Goal: Information Seeking & Learning: Learn about a topic

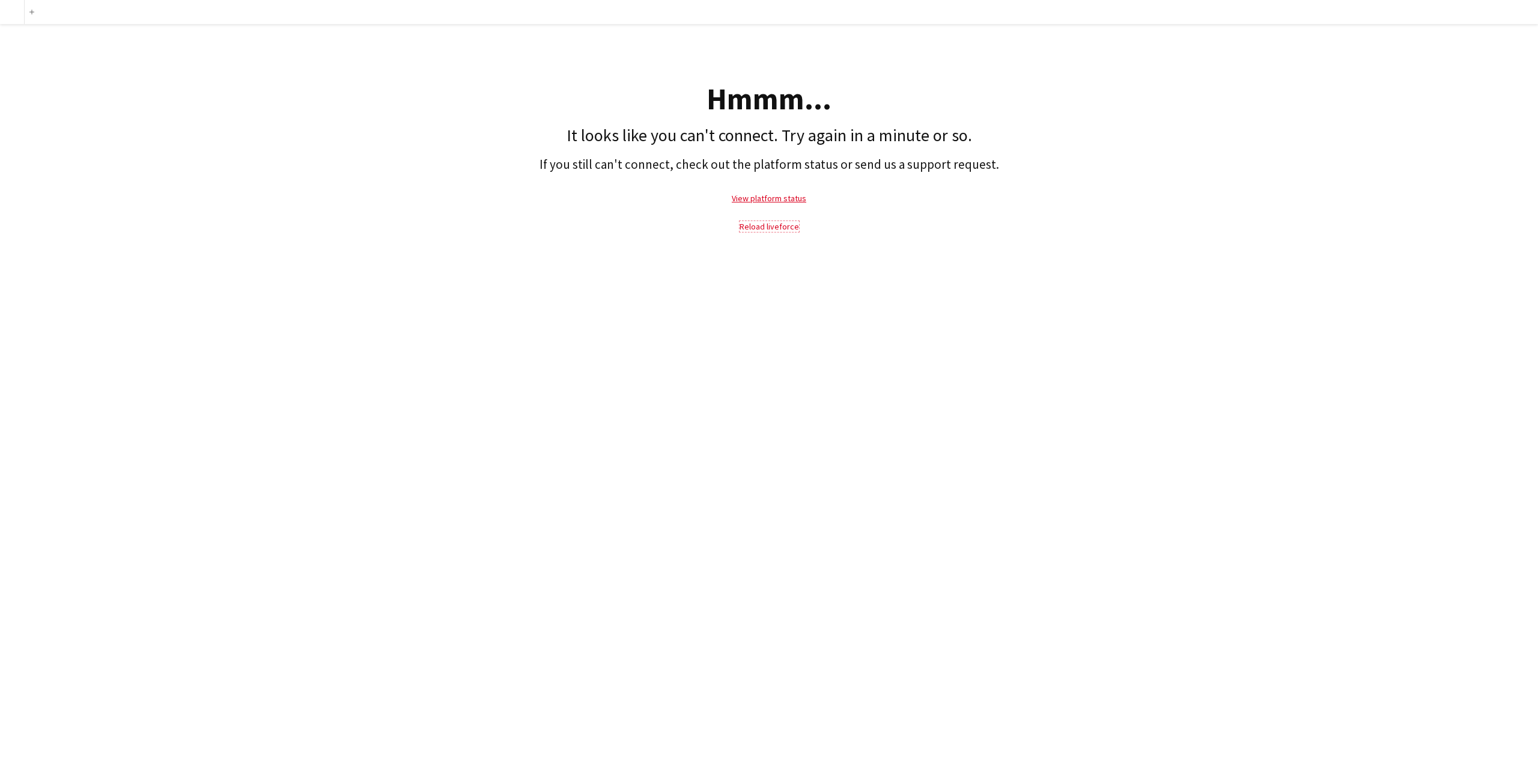
click at [785, 225] on link "Reload liveforce" at bounding box center [769, 226] width 60 height 11
click at [761, 223] on link "Reload liveforce" at bounding box center [769, 226] width 60 height 11
click at [756, 225] on link "Reload liveforce" at bounding box center [769, 226] width 60 height 11
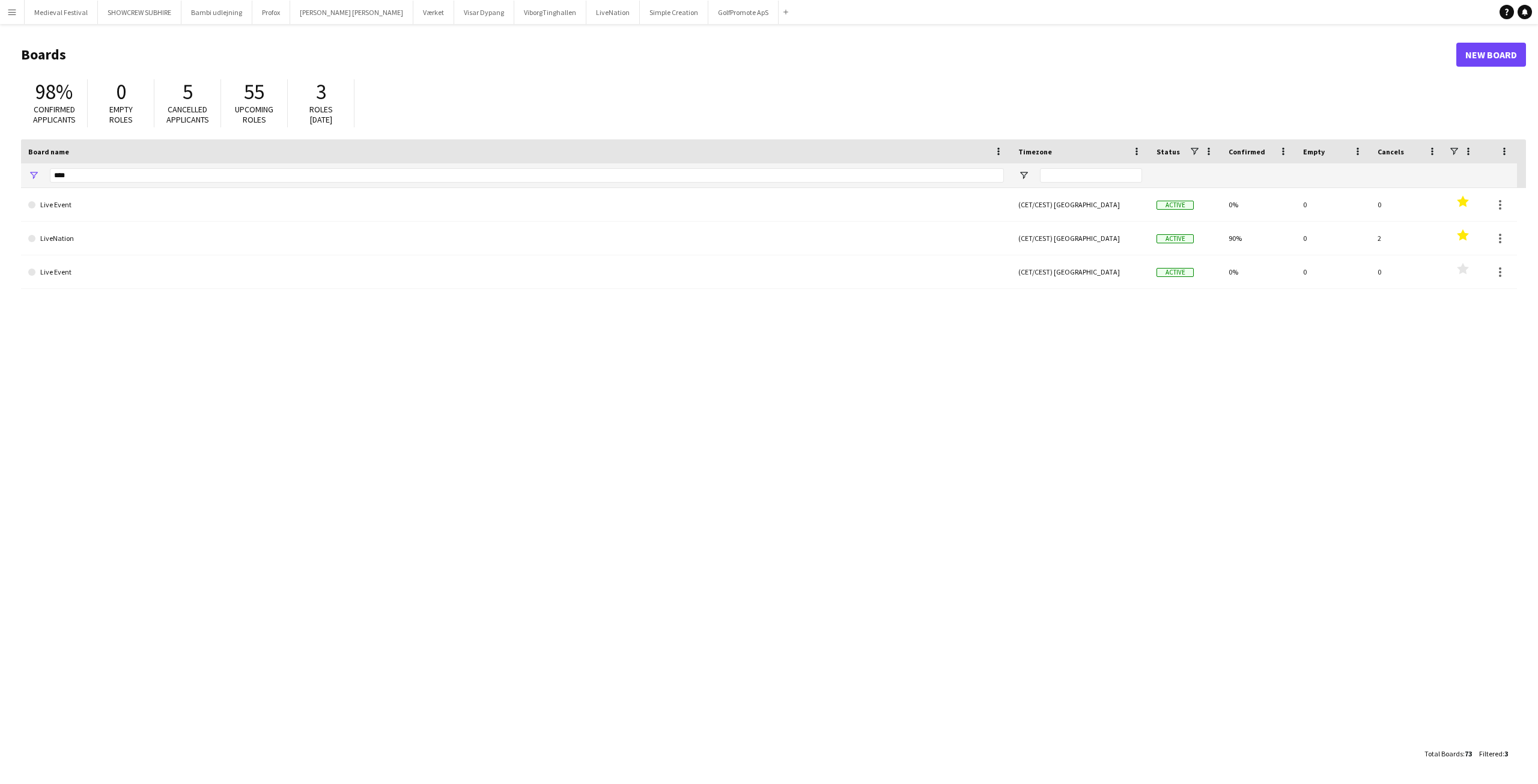
click at [12, 16] on app-icon "Menu" at bounding box center [12, 12] width 9 height 9
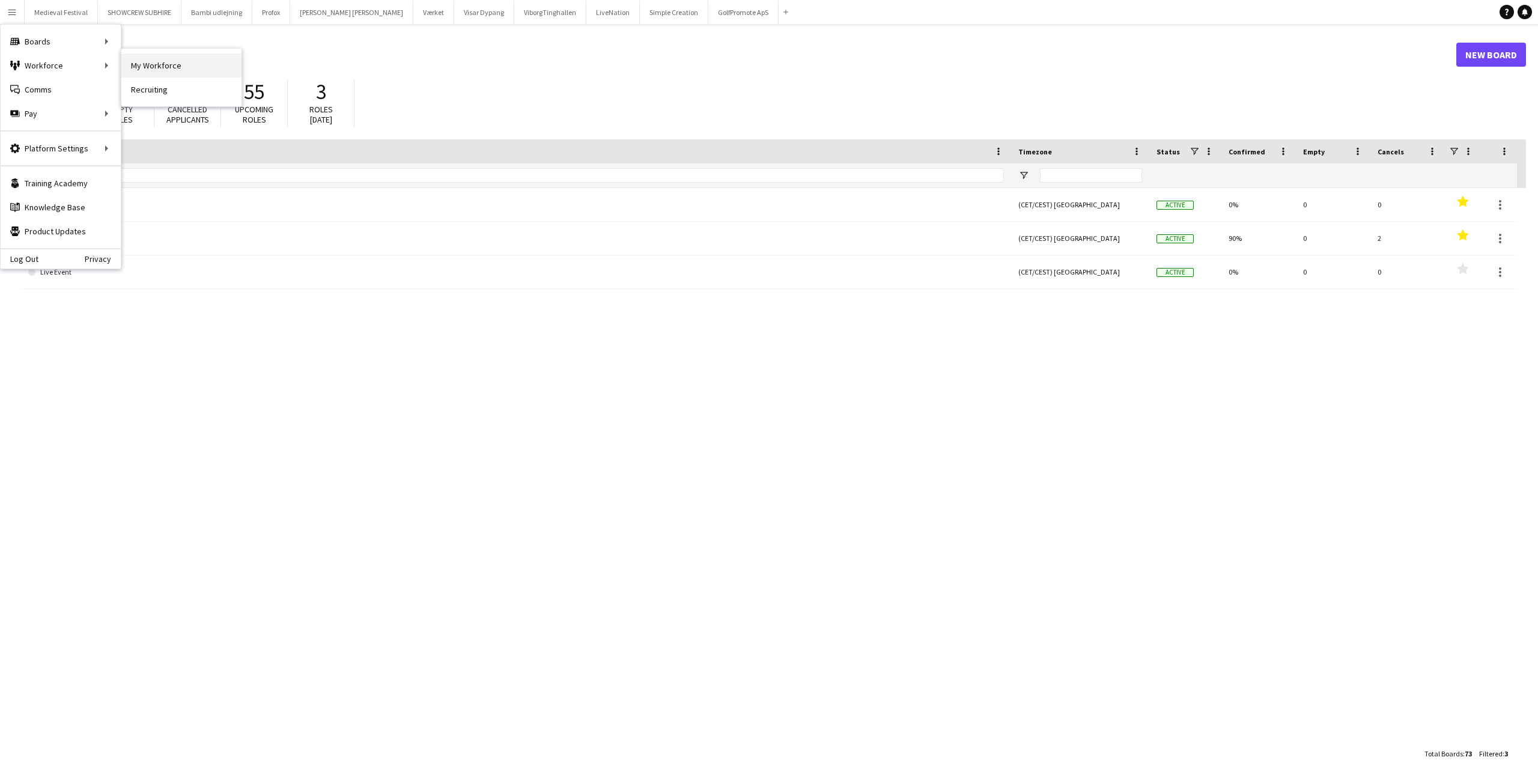
click at [131, 63] on link "My Workforce" at bounding box center [181, 65] width 120 height 24
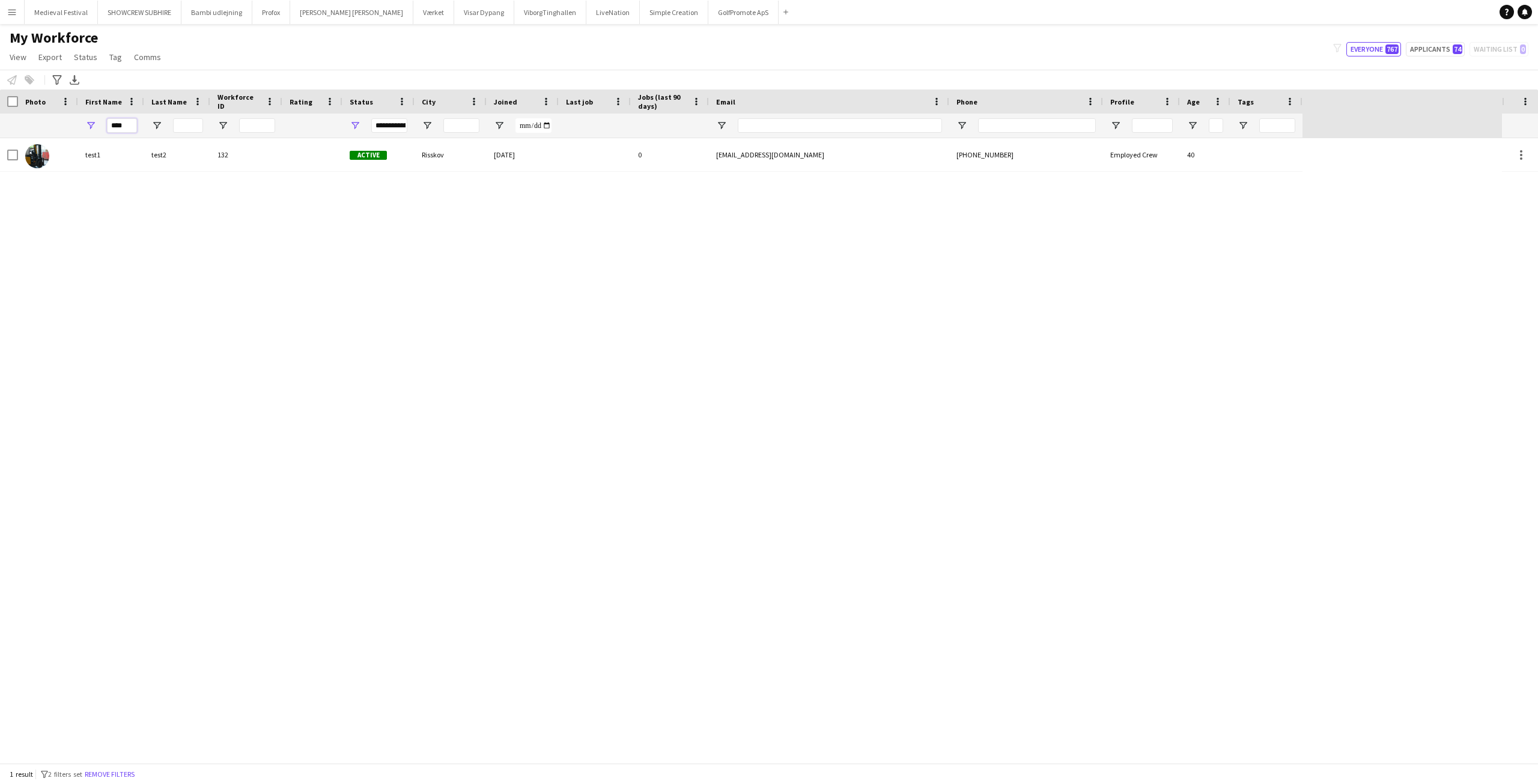
drag, startPoint x: 130, startPoint y: 121, endPoint x: 86, endPoint y: 122, distance: 44.0
click at [86, 122] on div "****" at bounding box center [111, 125] width 66 height 24
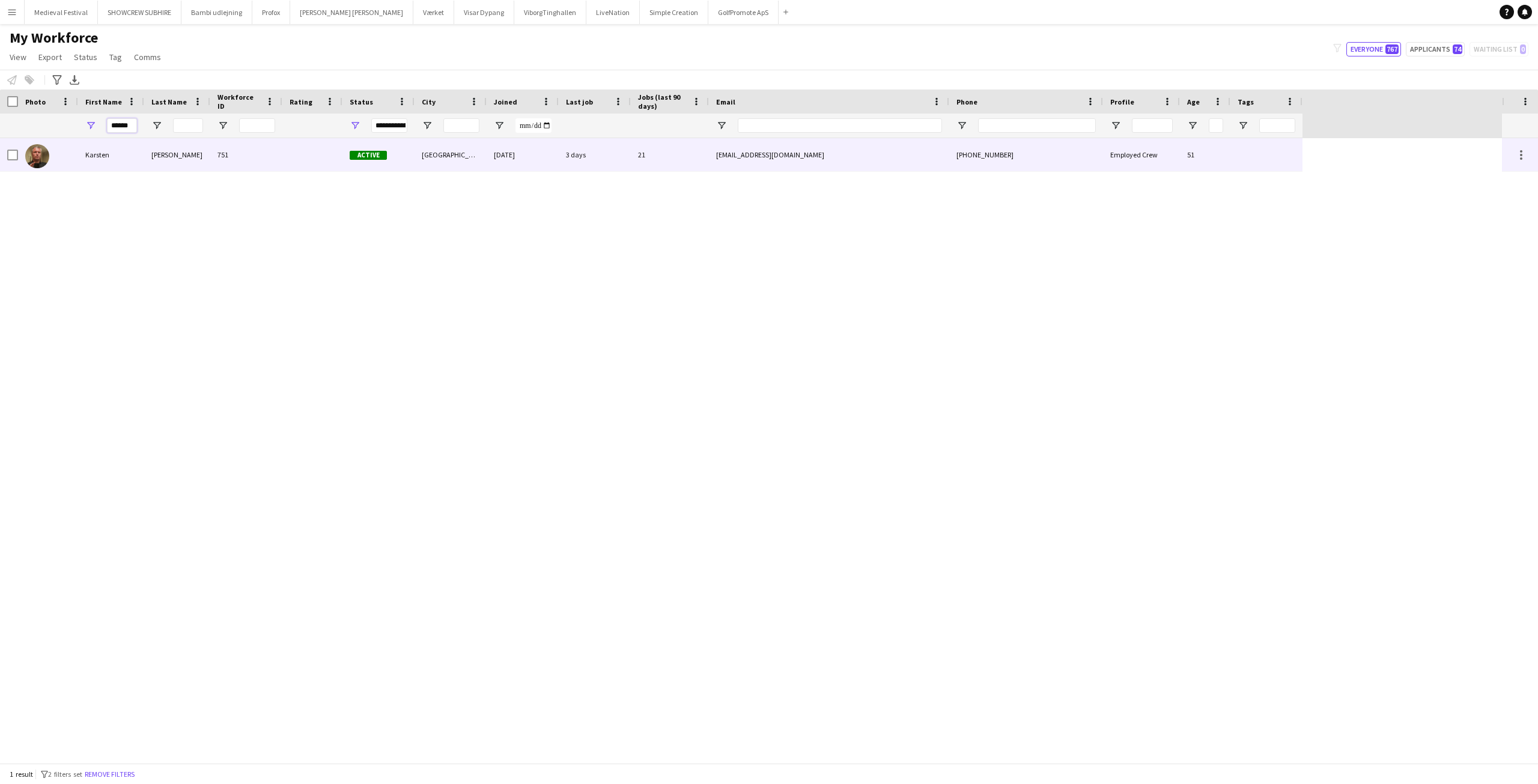
type input "******"
click at [223, 161] on div "751" at bounding box center [246, 154] width 72 height 33
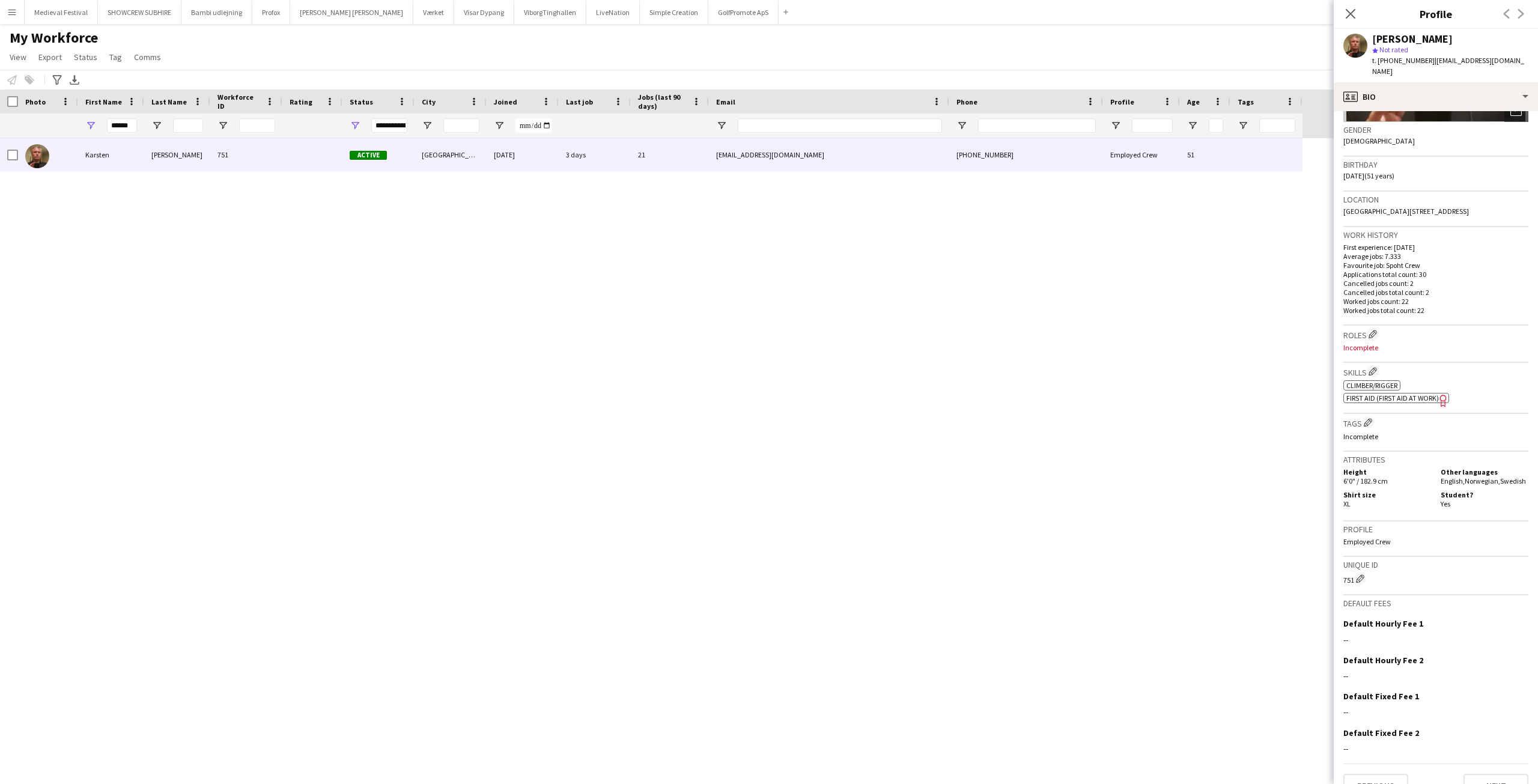
scroll to position [212, 0]
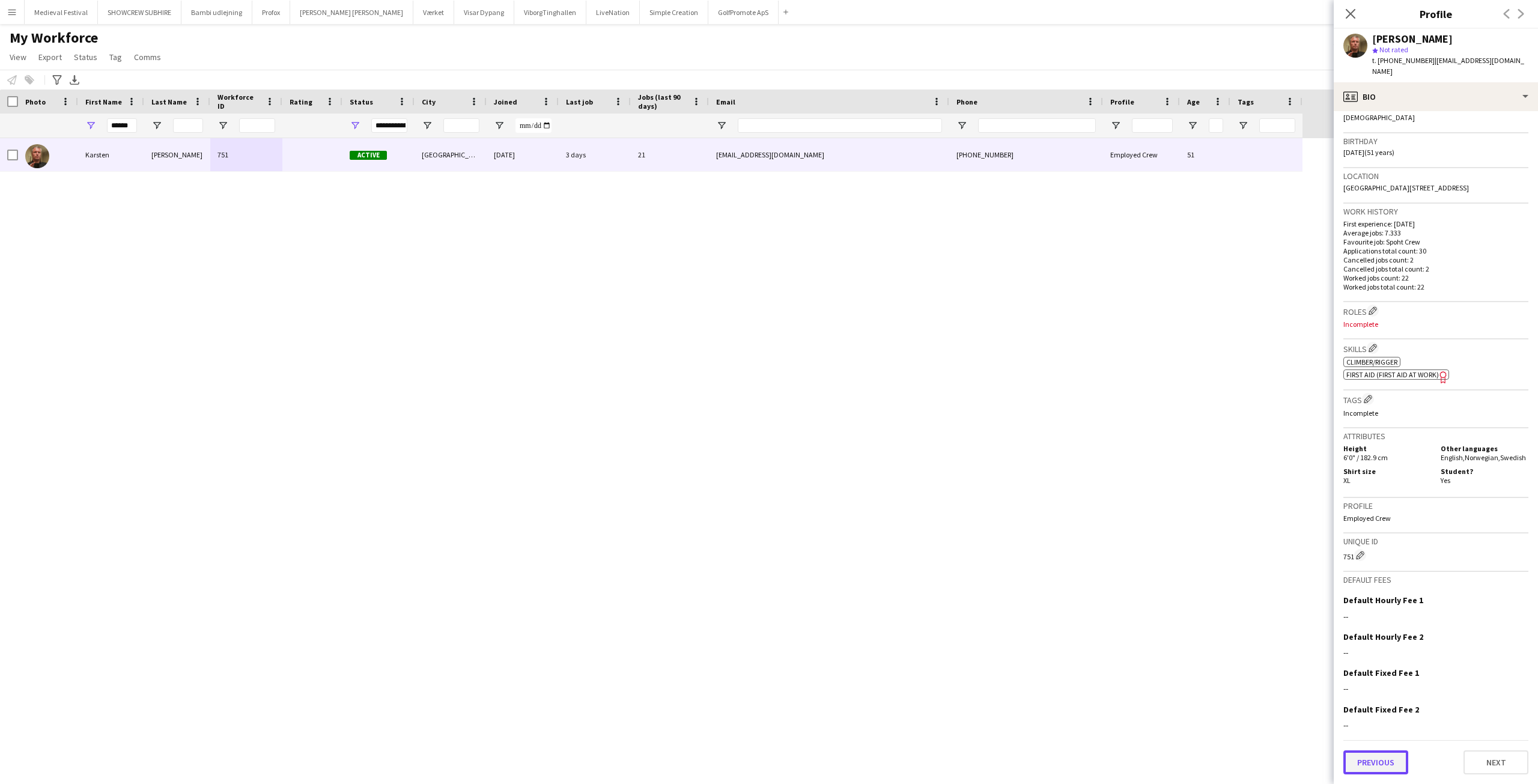
click at [1374, 756] on button "Previous" at bounding box center [1375, 762] width 65 height 24
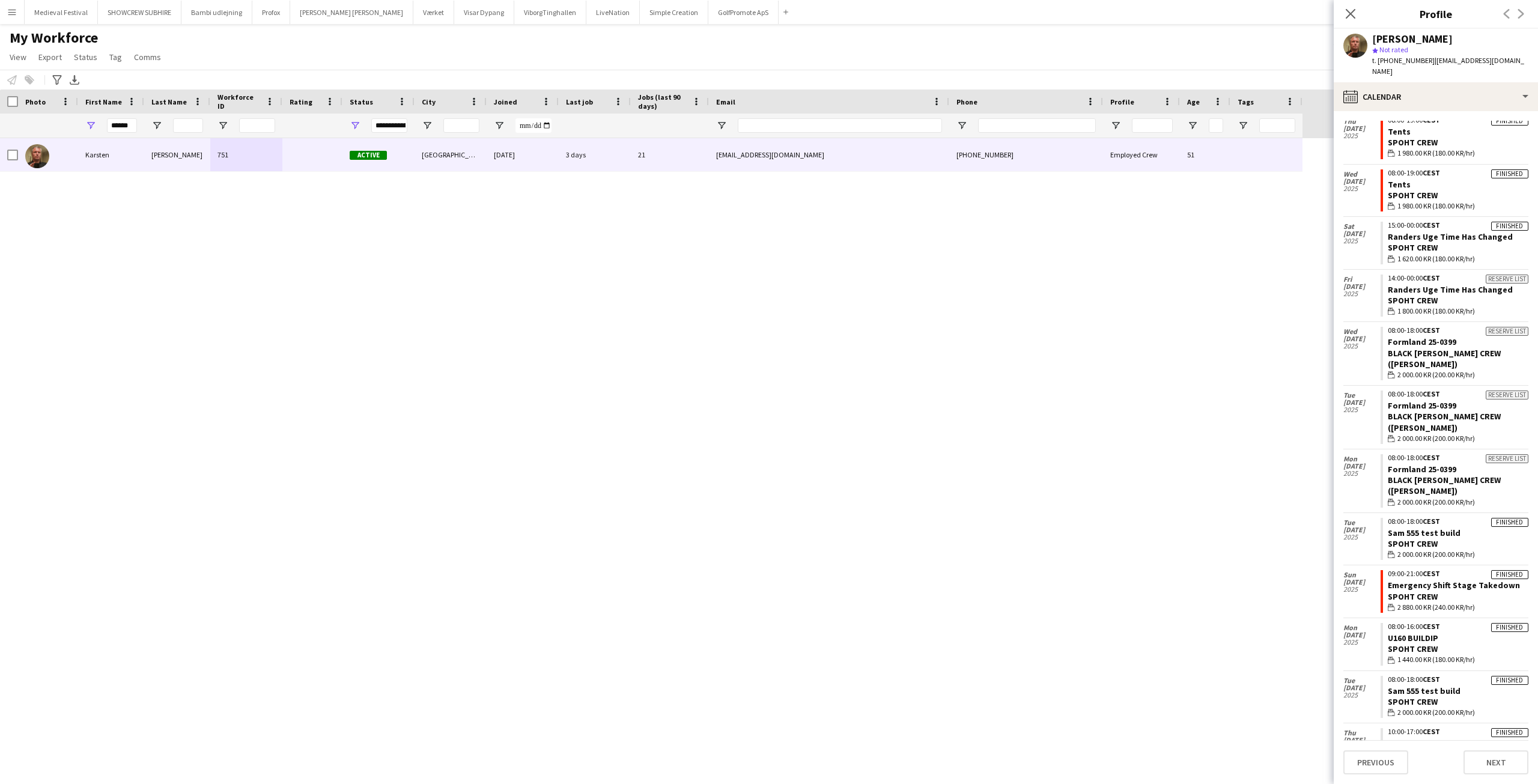
scroll to position [569, 0]
click at [1426, 637] on link "U160 BUILDIP" at bounding box center [1413, 642] width 50 height 11
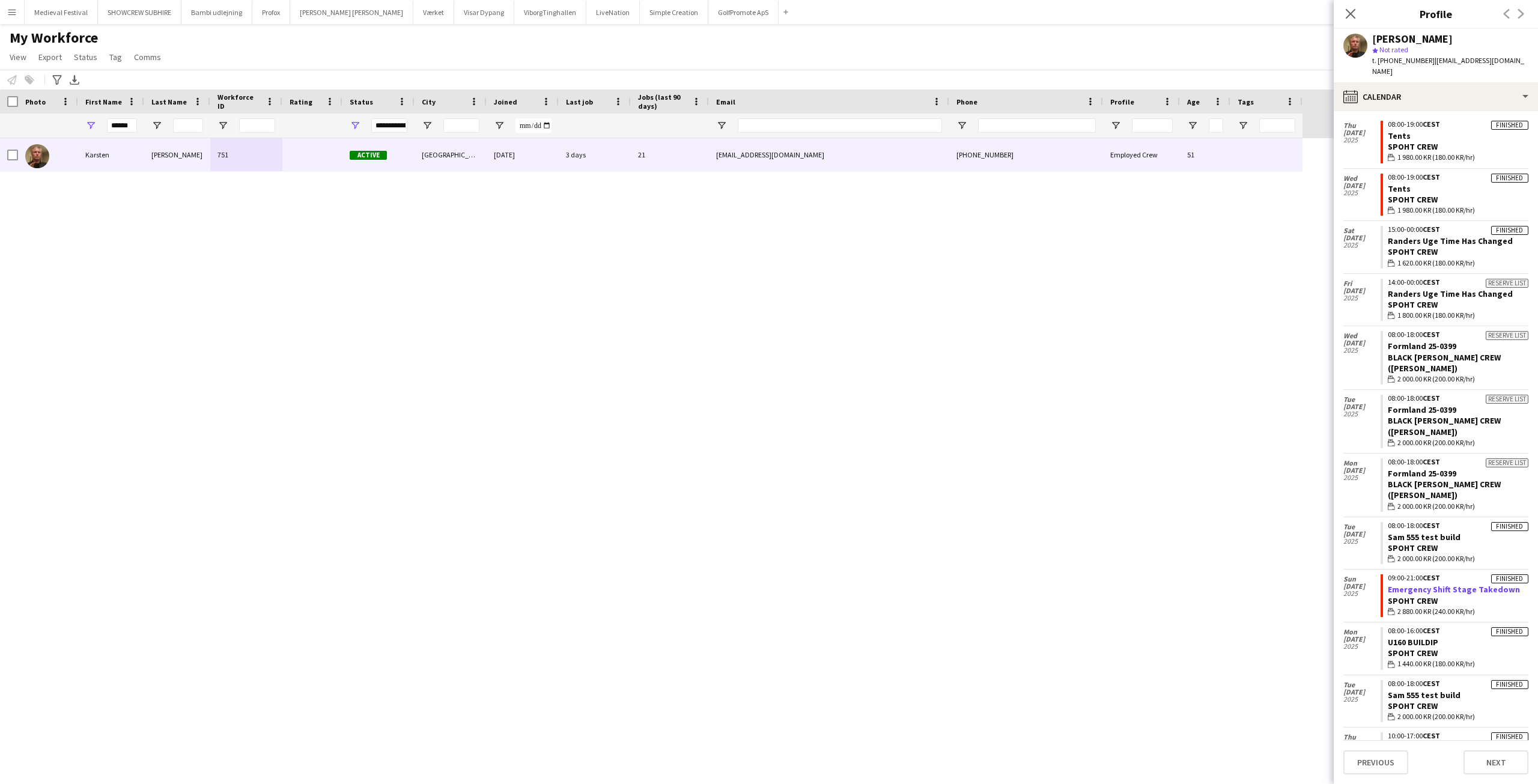
click at [1398, 584] on link "Emergency Shift Stage Takedown" at bounding box center [1453, 589] width 132 height 11
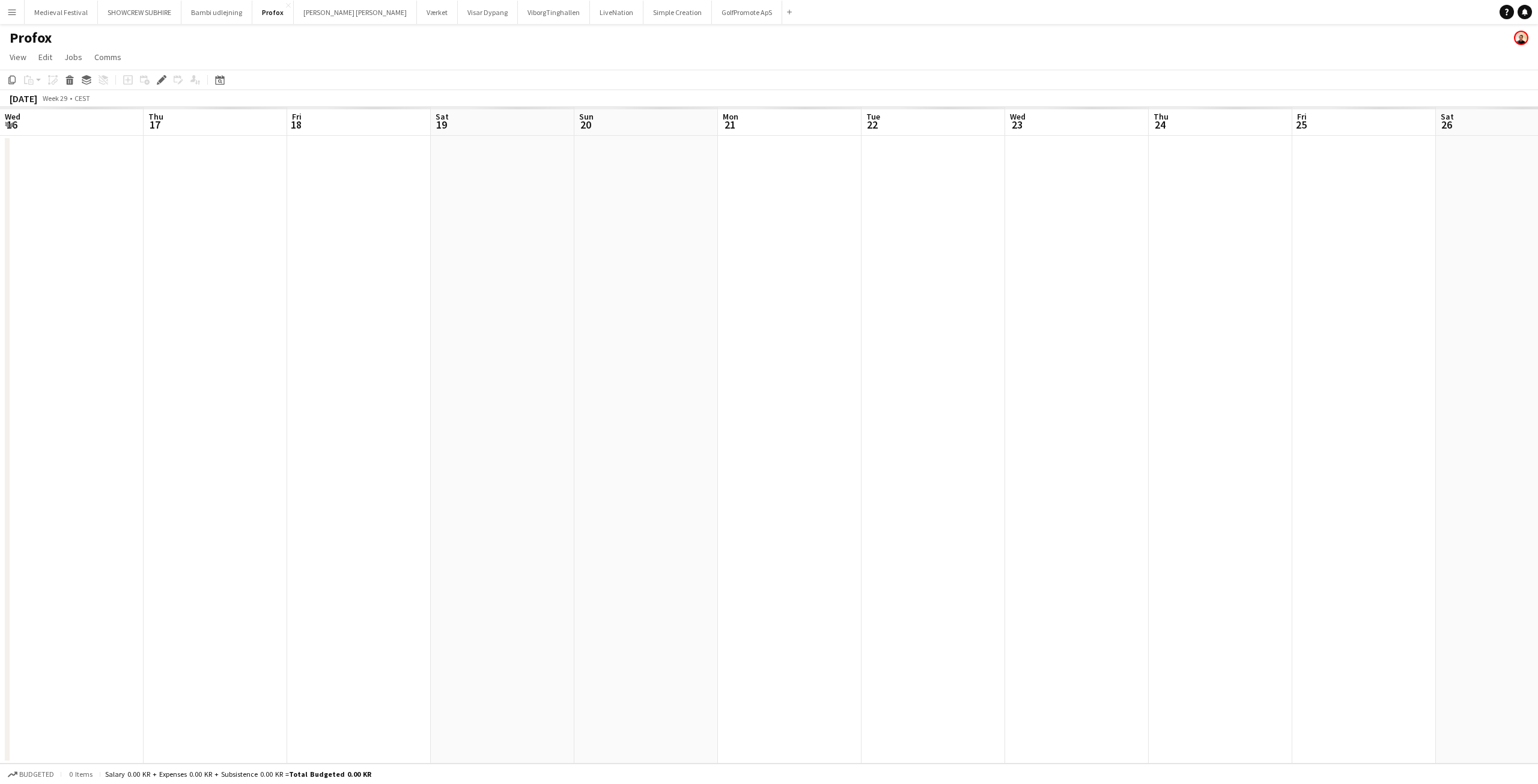
scroll to position [0, 413]
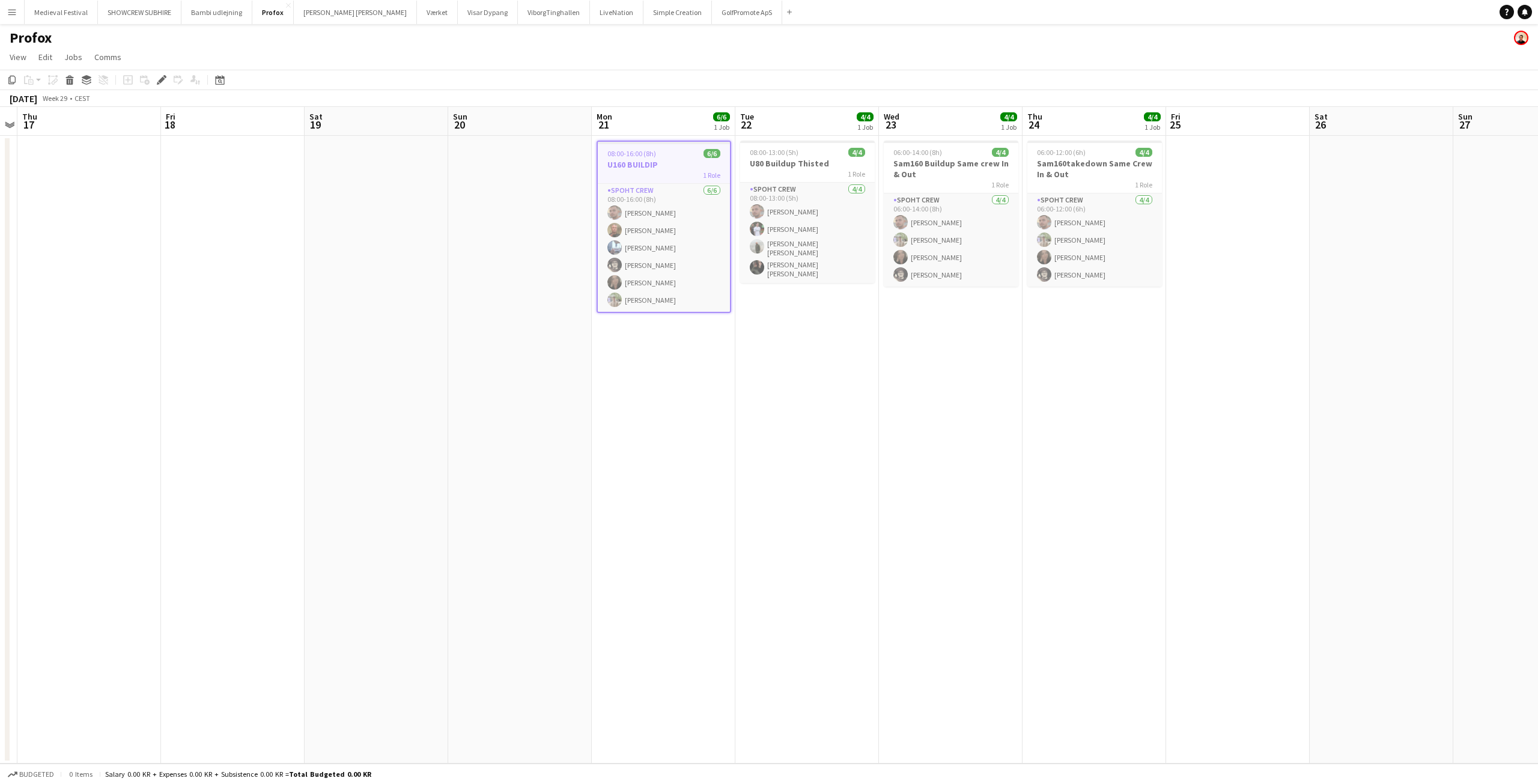
click at [653, 161] on h3 "U160 BUILDIP" at bounding box center [663, 165] width 132 height 11
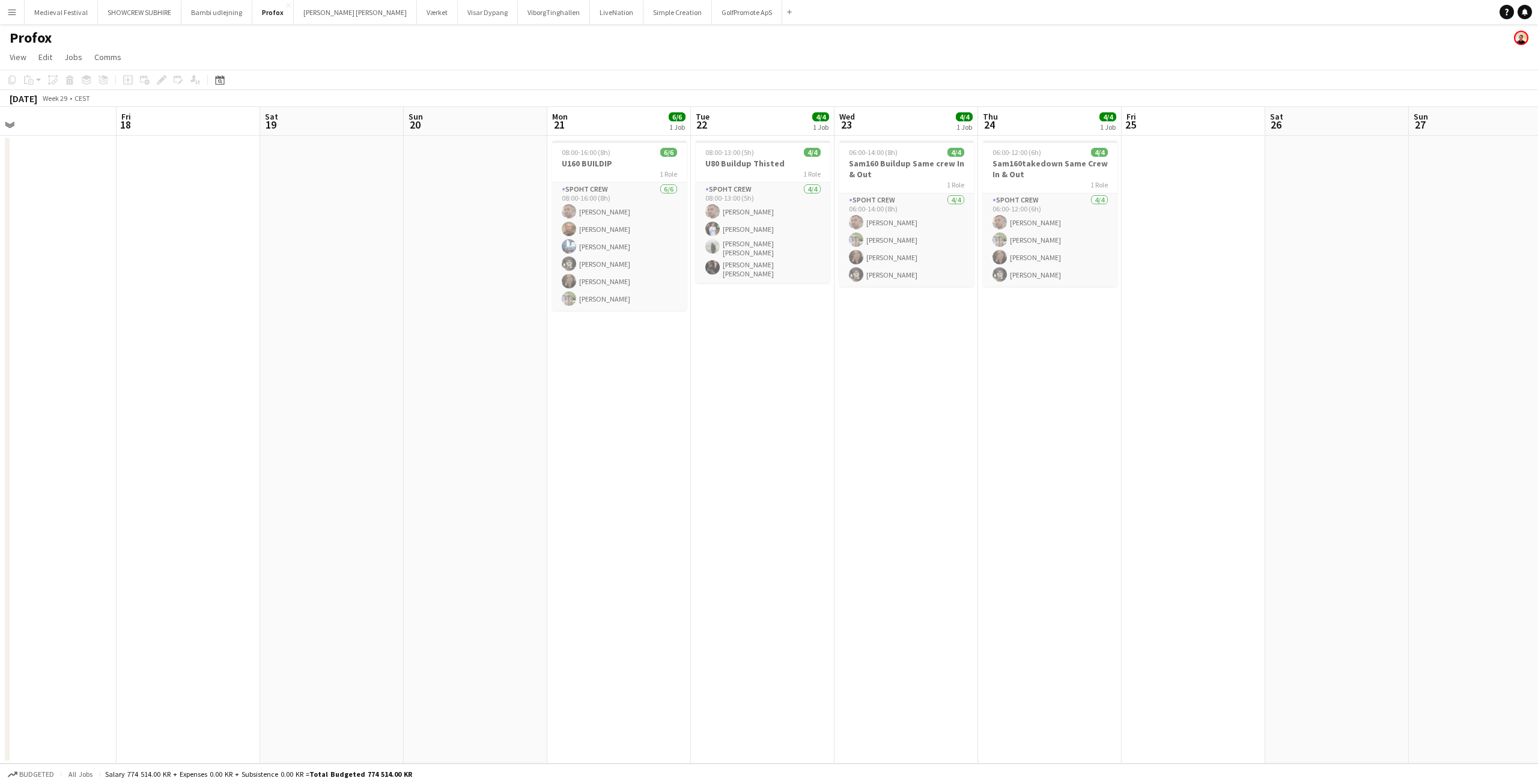
drag, startPoint x: 968, startPoint y: 405, endPoint x: 867, endPoint y: 425, distance: 103.0
click at [867, 425] on app-calendar-viewport "Tue 15 3/3 1 Job Wed 16 Thu 17 Fri 18 Sat 19 Sun 20 Mon 21 6/6 1 Job Tue 22 4/4…" at bounding box center [769, 435] width 1538 height 656
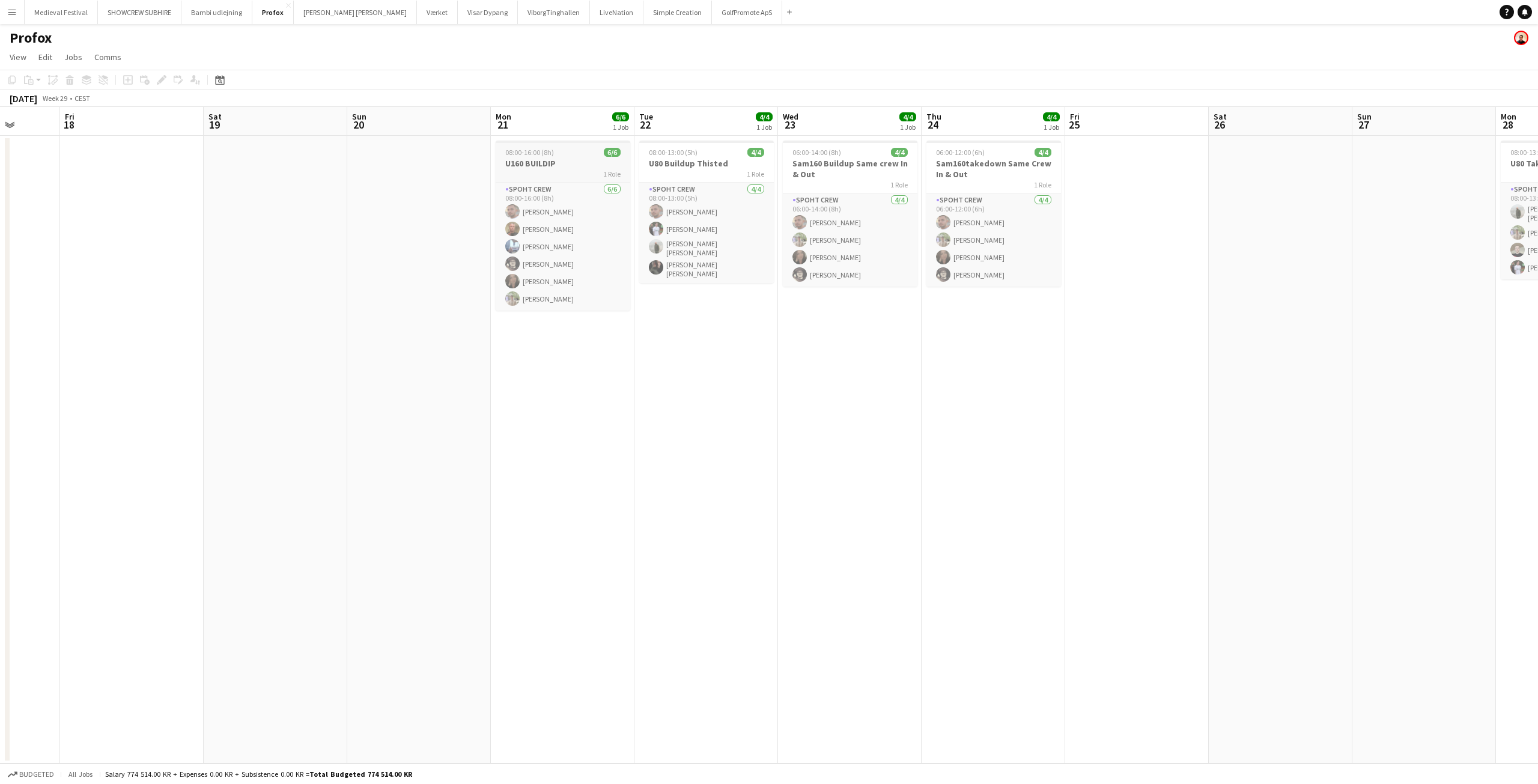
click at [539, 162] on h3 "U160 BUILDIP" at bounding box center [562, 163] width 134 height 11
click at [160, 79] on icon at bounding box center [161, 81] width 7 height 7
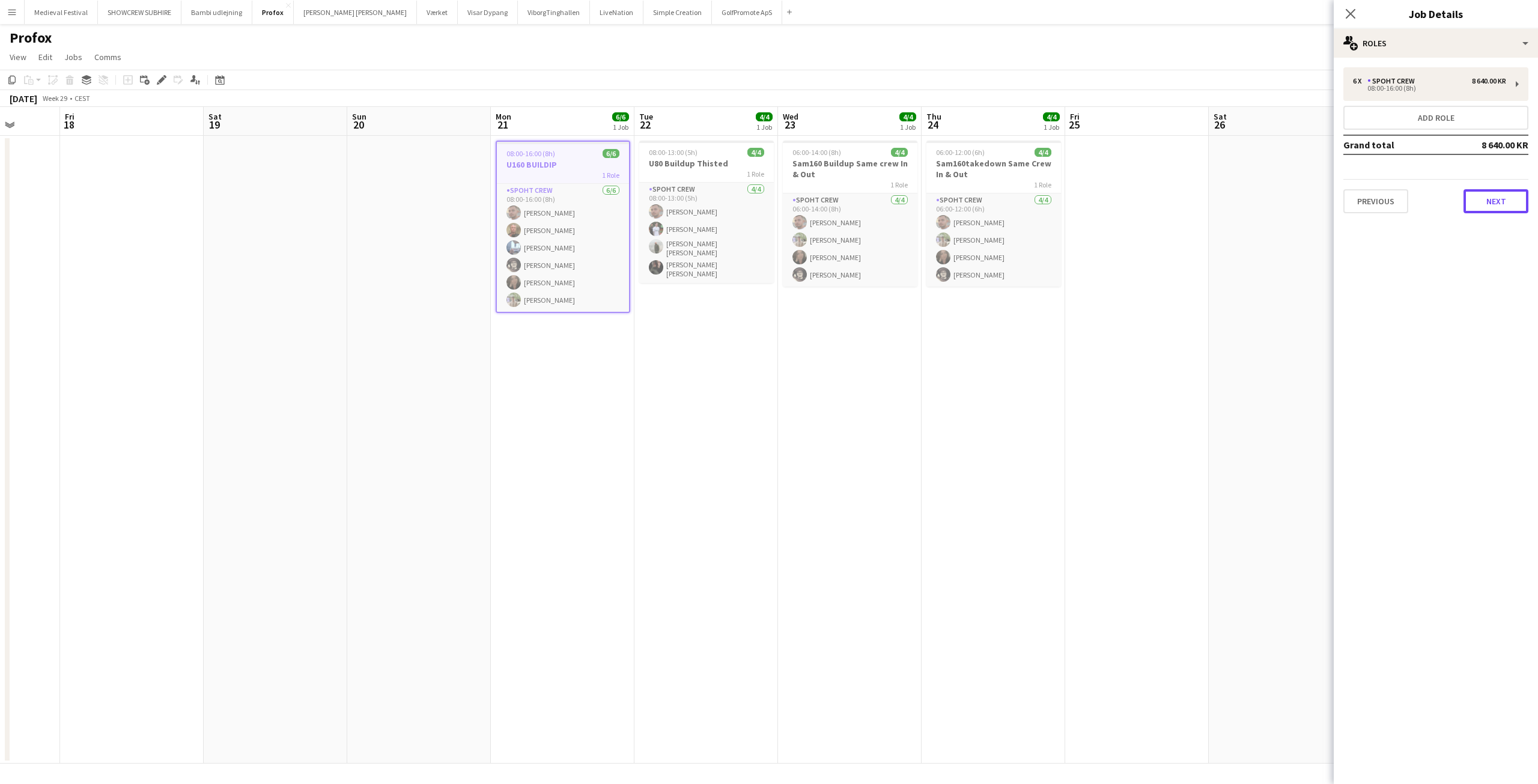
click at [1514, 202] on button "Next" at bounding box center [1495, 201] width 65 height 24
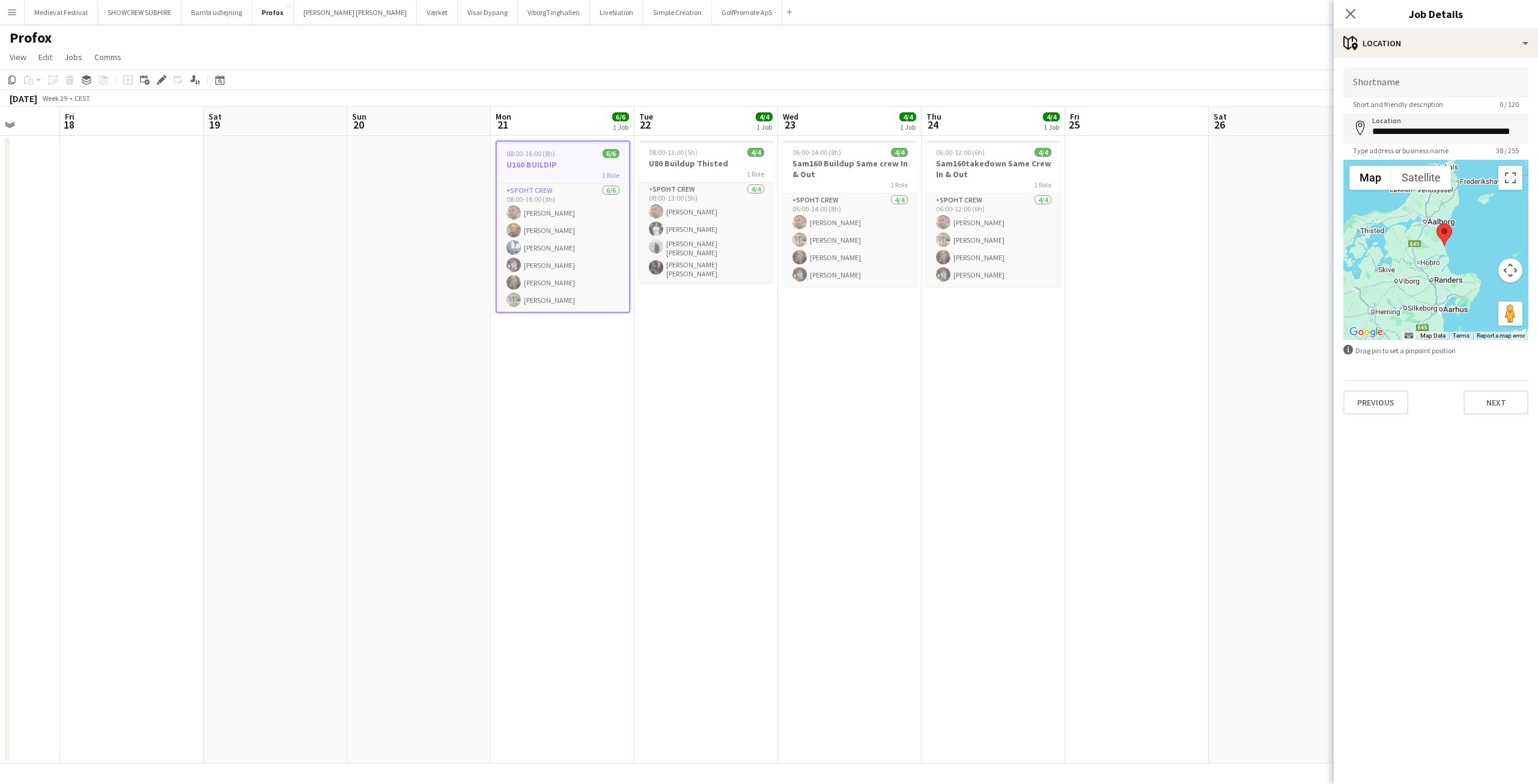
click at [991, 331] on app-date-cell "06:00-12:00 (6h) 4/4 Sam160takedown Same Crew In & Out 1 Role Spoht Crew 4/4 06…" at bounding box center [993, 450] width 144 height 628
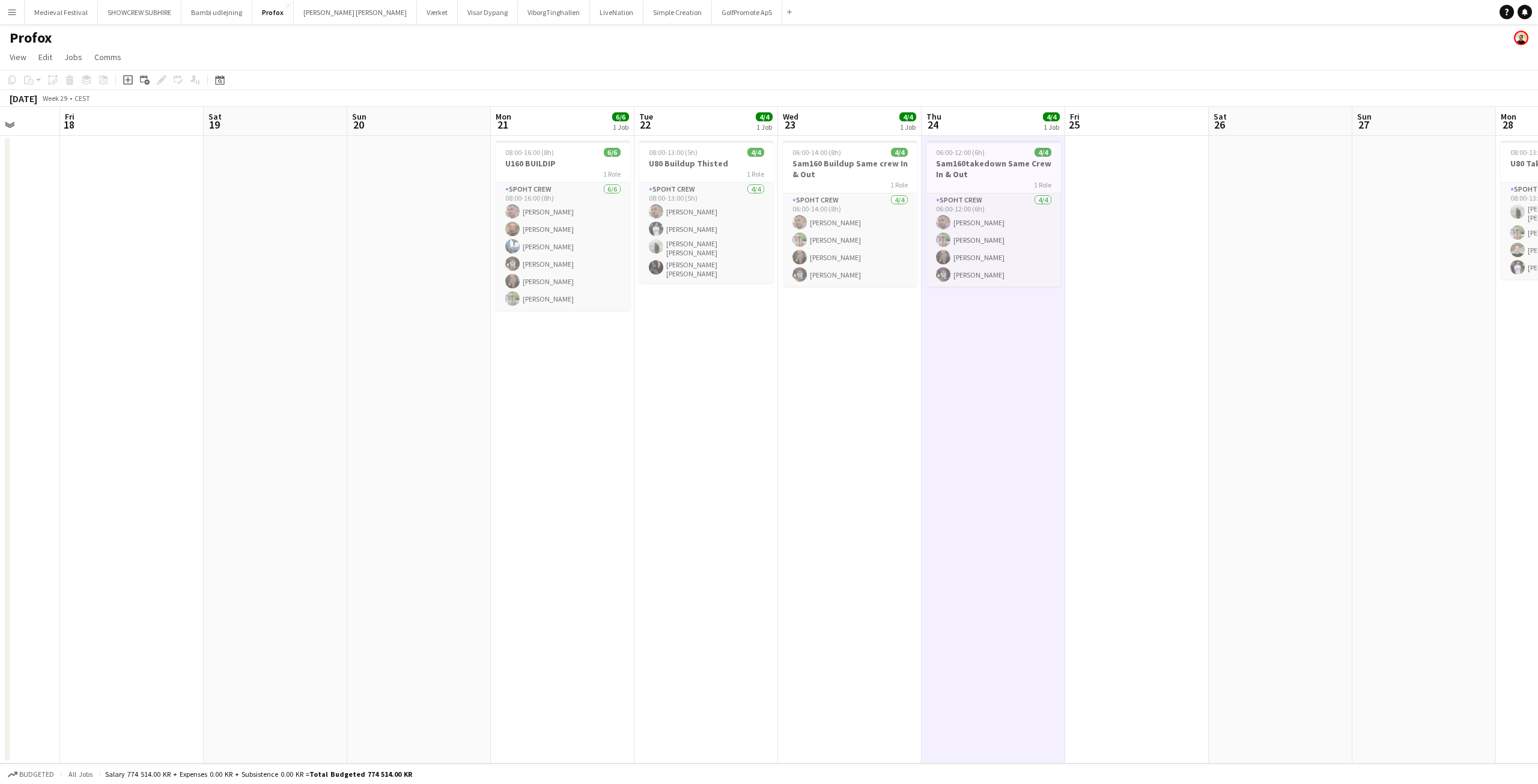
click at [11, 8] on app-icon "Menu" at bounding box center [12, 12] width 9 height 9
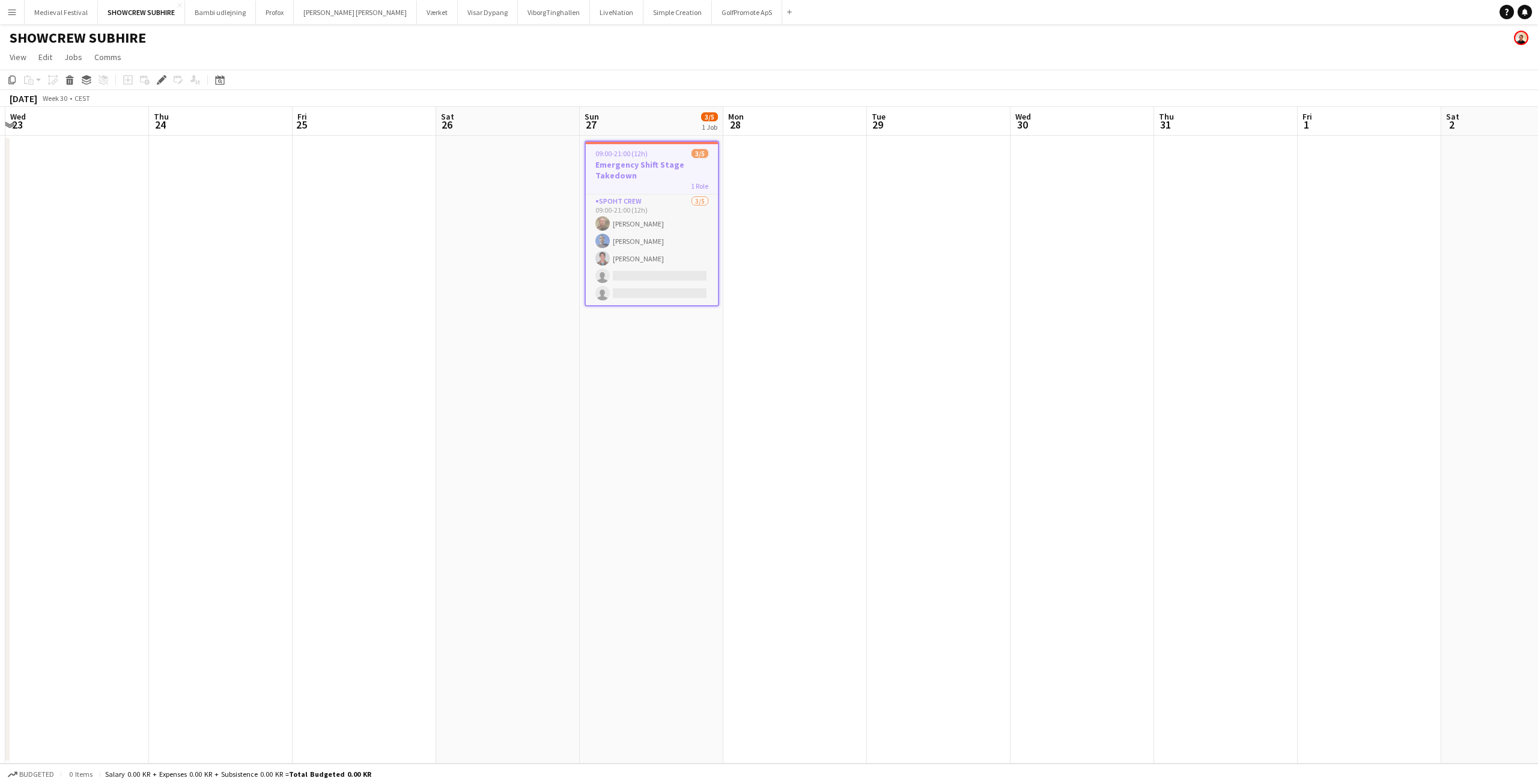
scroll to position [0, 470]
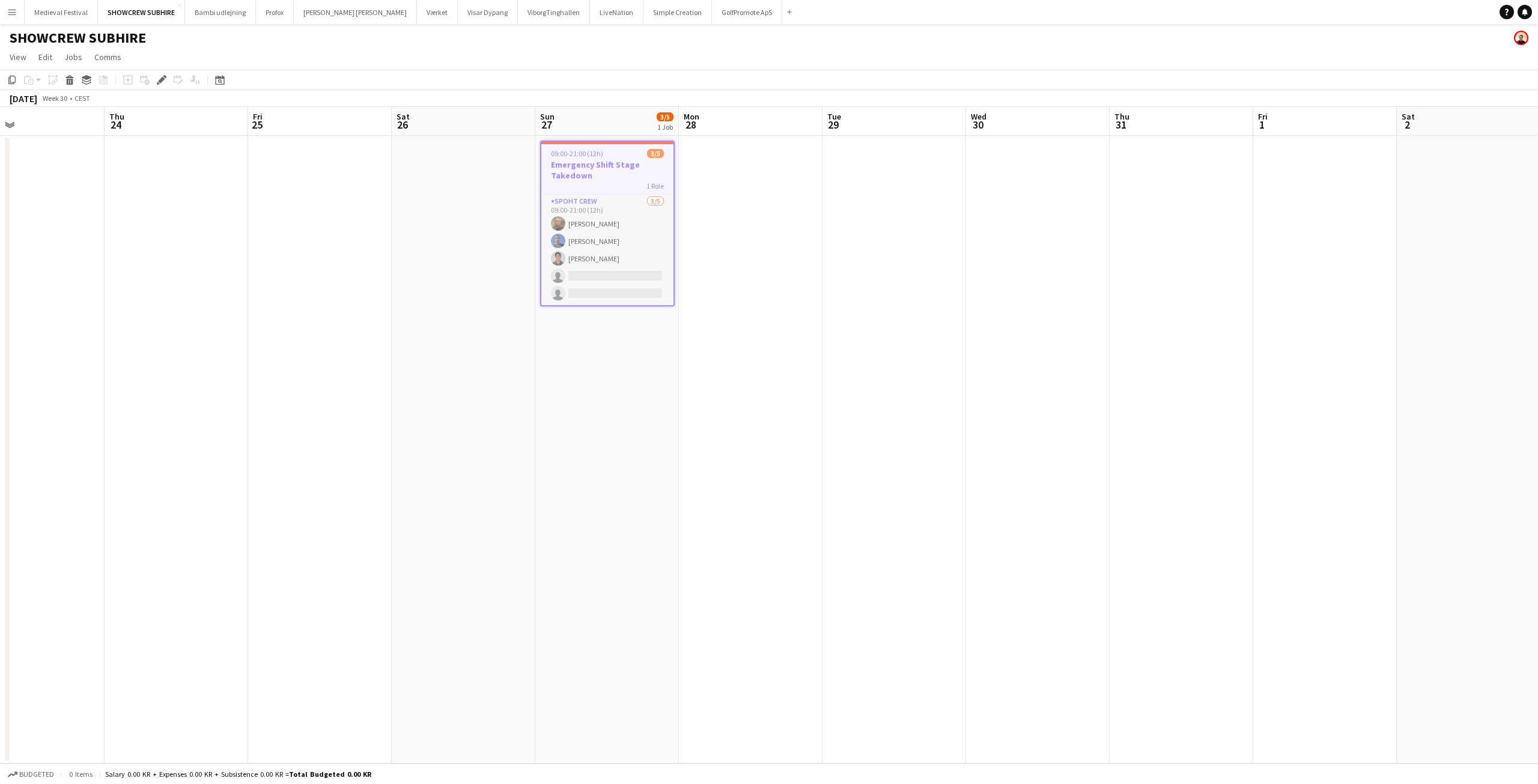
drag, startPoint x: 893, startPoint y: 236, endPoint x: 837, endPoint y: 238, distance: 56.0
click at [837, 238] on app-calendar-viewport "Sun 20 Mon 21 Tue 22 Wed 23 Thu 24 Fri 25 Sat 26 Sun 27 3/5 1 Job Mon 28 Tue 29…" at bounding box center [769, 435] width 1538 height 656
click at [572, 220] on app-card-role "Spoht Crew 3/5 09:00-21:00 (12h) Karsten Sørensen MJ Hassanli Alejandro Cardena…" at bounding box center [607, 250] width 132 height 111
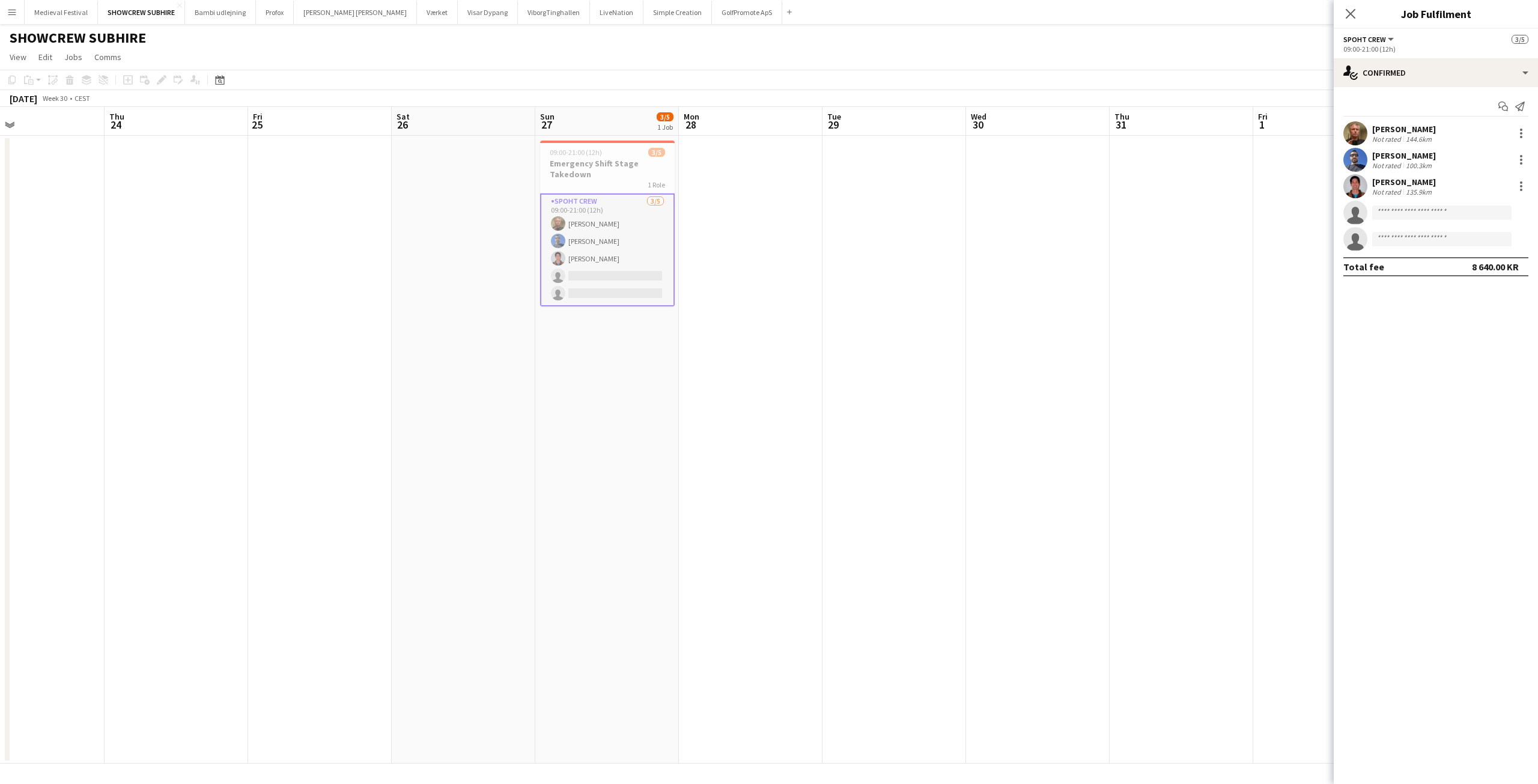
click at [10, 20] on button "Menu" at bounding box center [12, 12] width 24 height 24
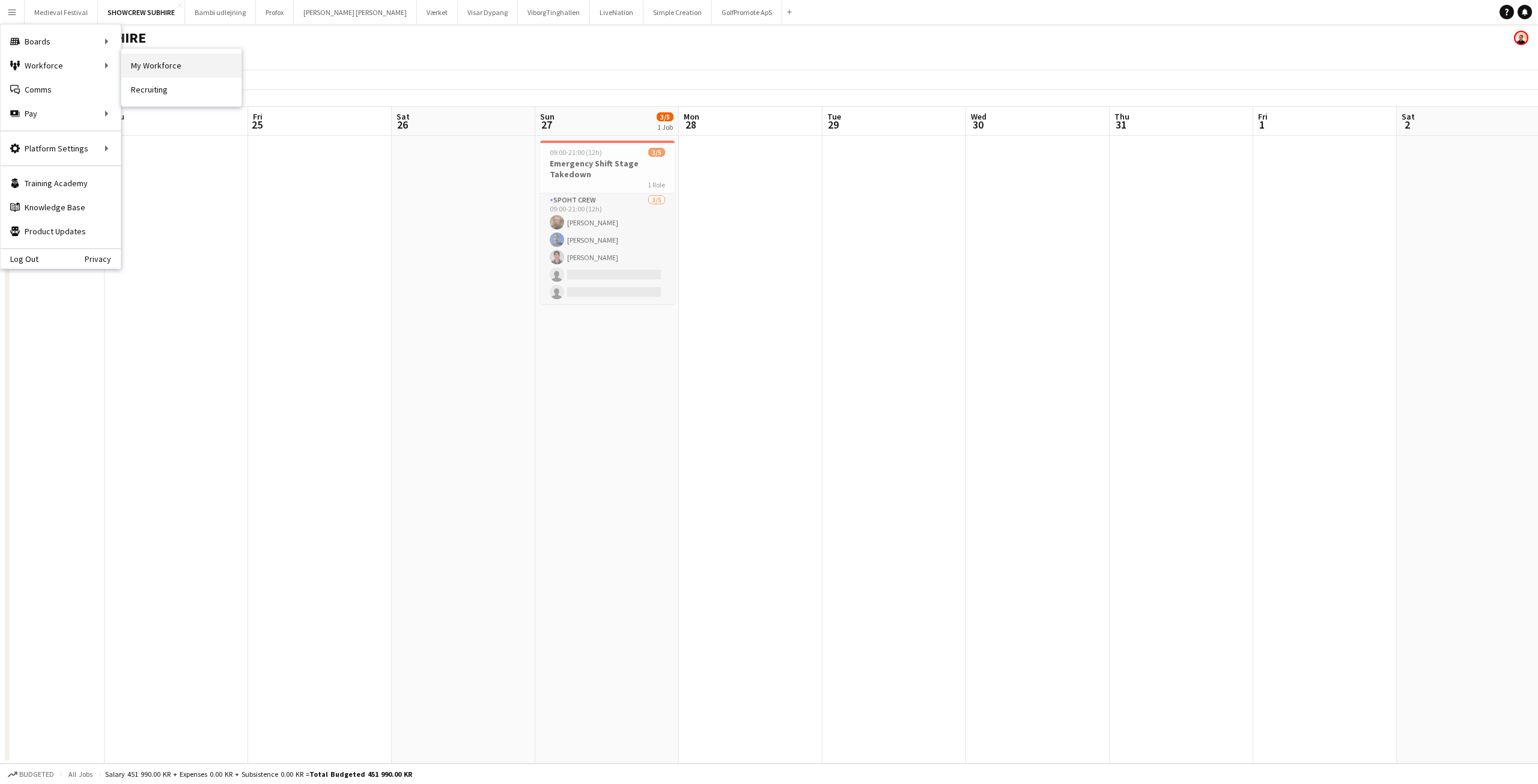
click at [164, 65] on link "My Workforce" at bounding box center [181, 65] width 120 height 24
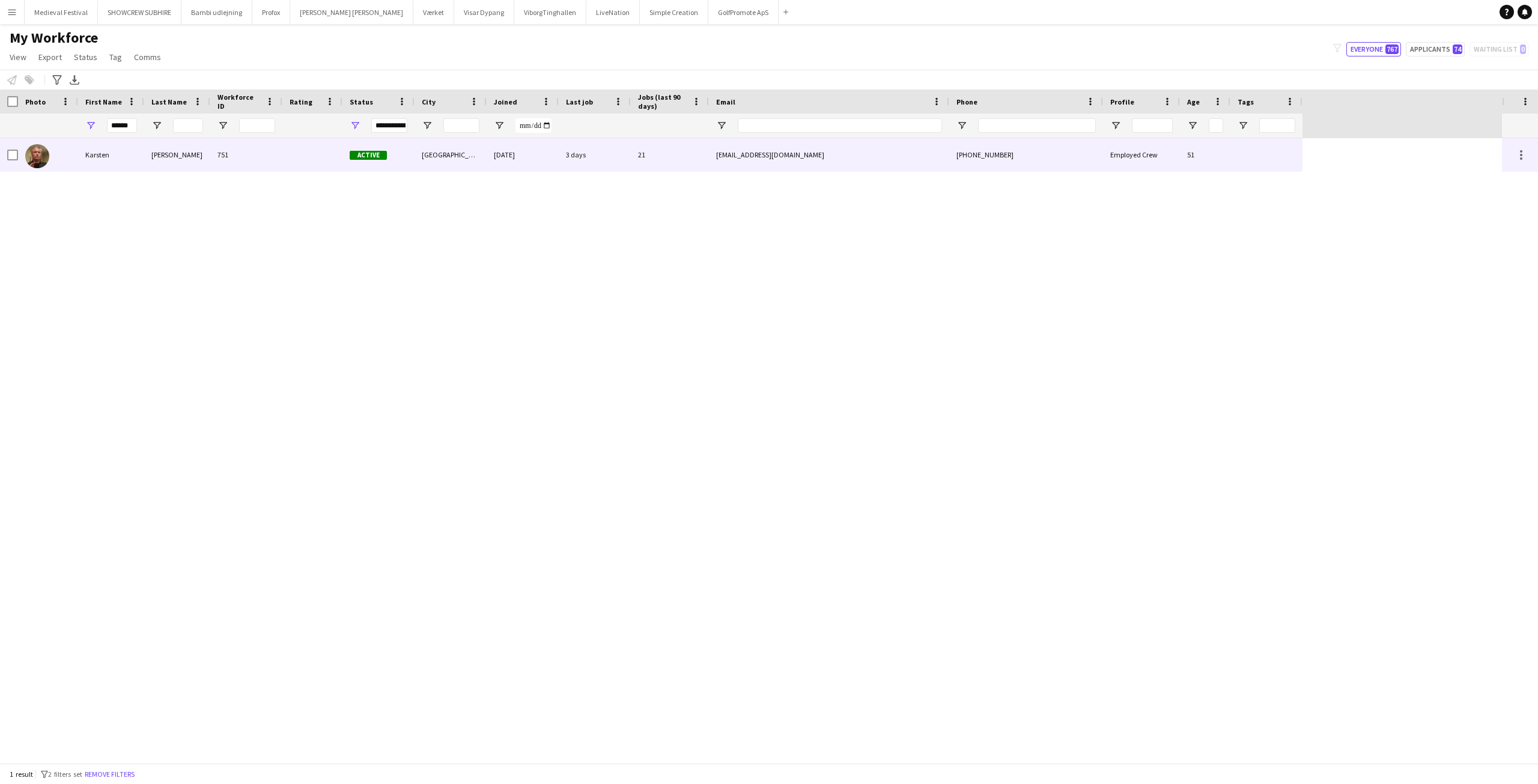
click at [133, 147] on div "Karsten" at bounding box center [111, 154] width 66 height 33
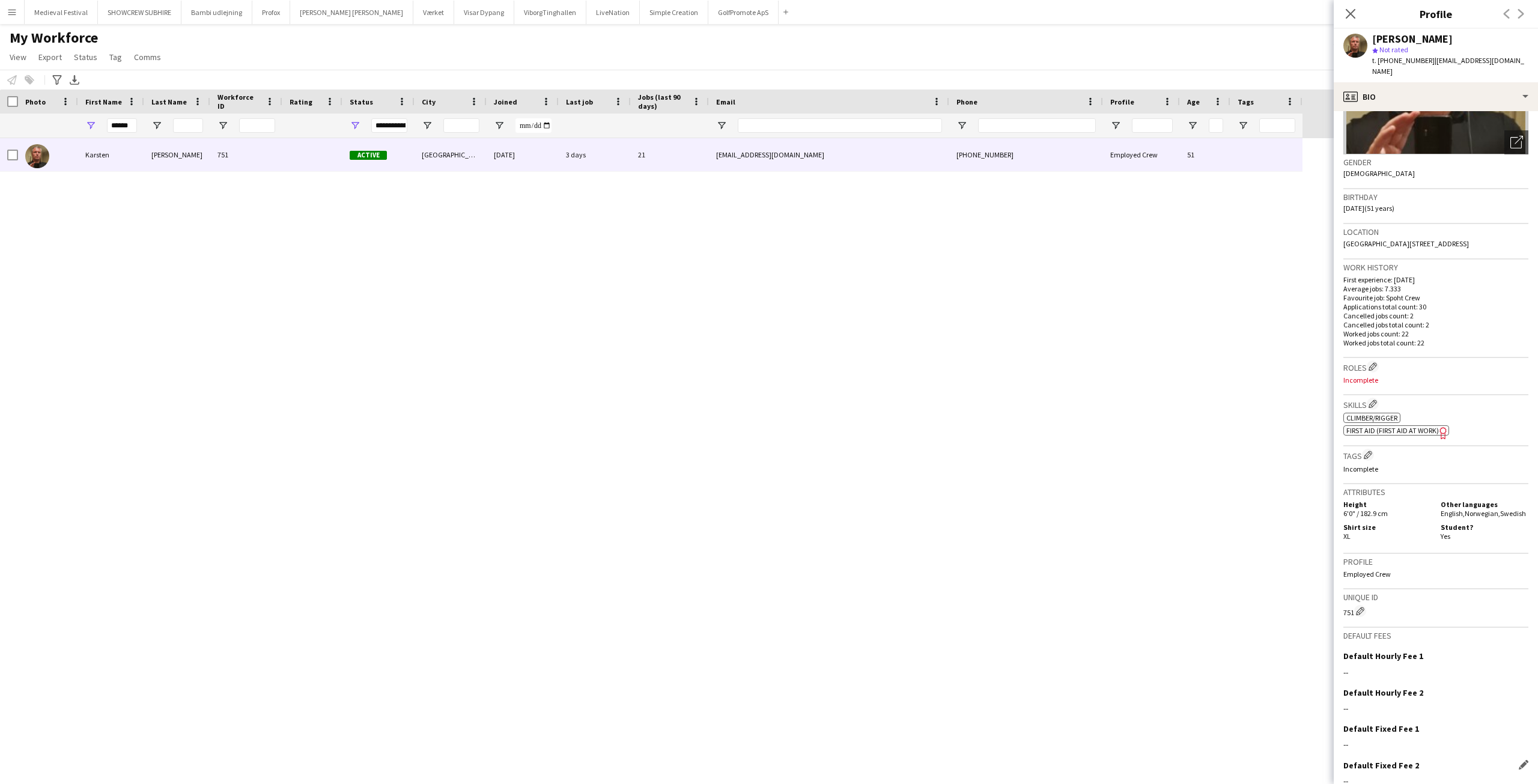
scroll to position [212, 0]
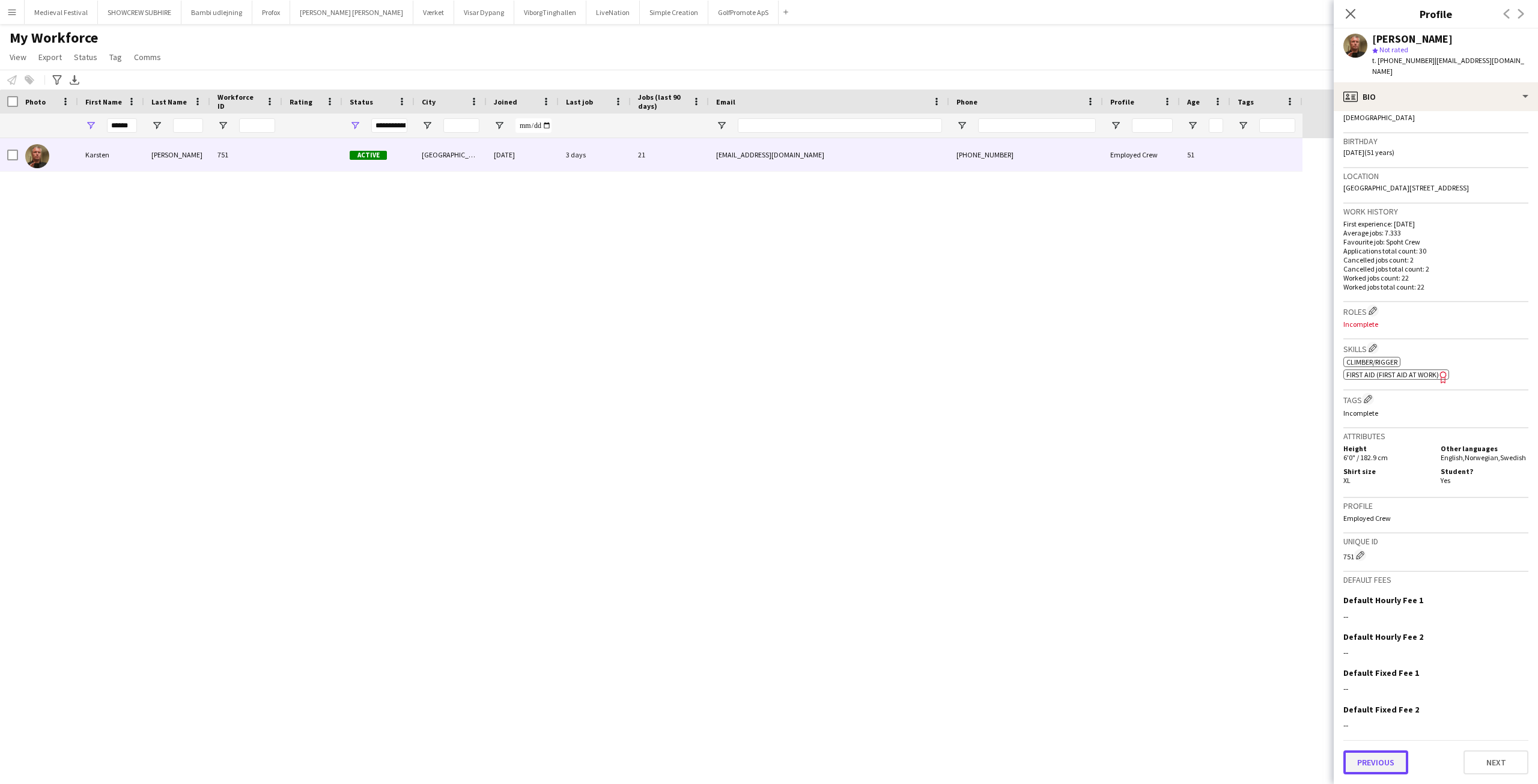
click at [1371, 756] on button "Previous" at bounding box center [1375, 762] width 65 height 24
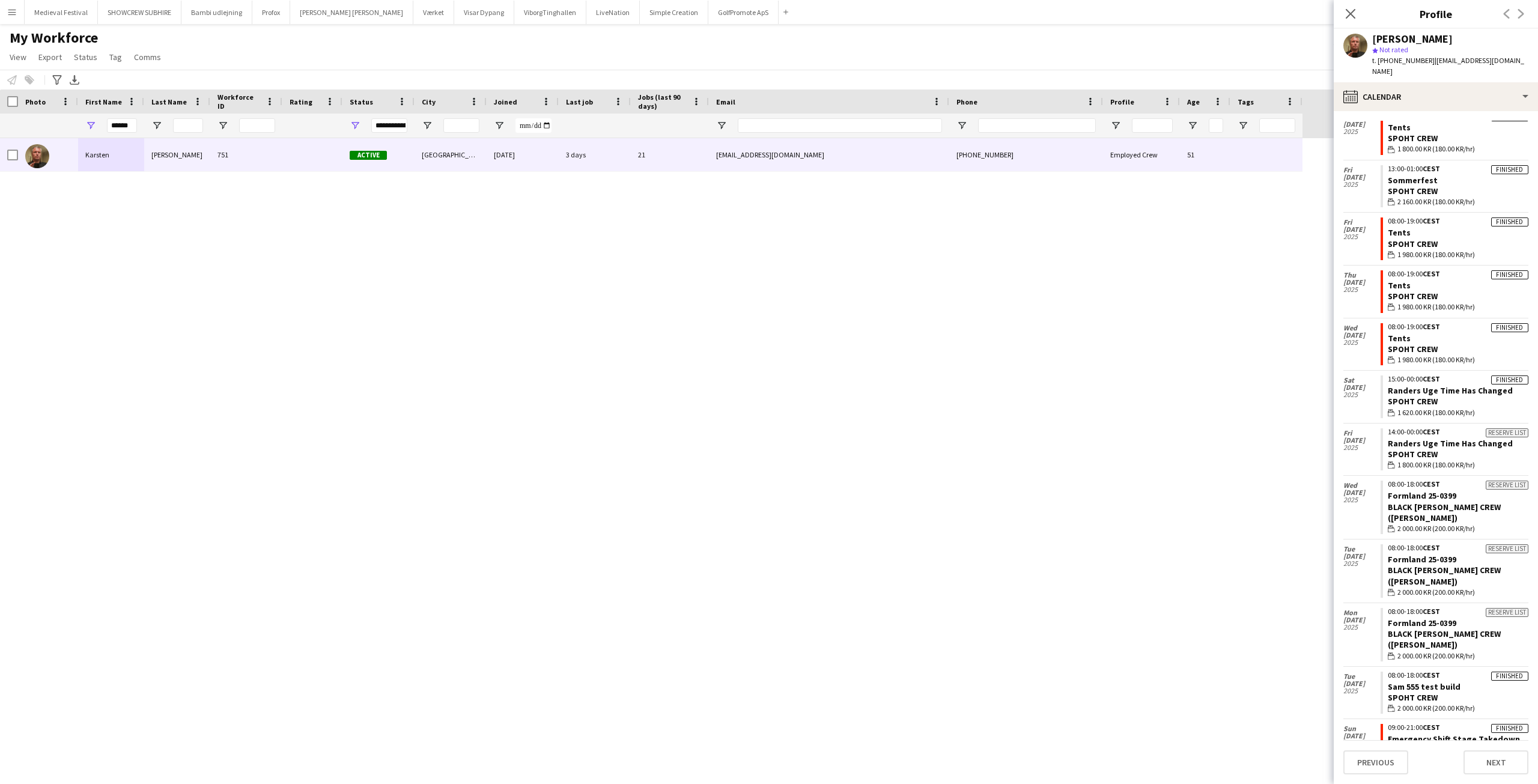
scroll to position [416, 0]
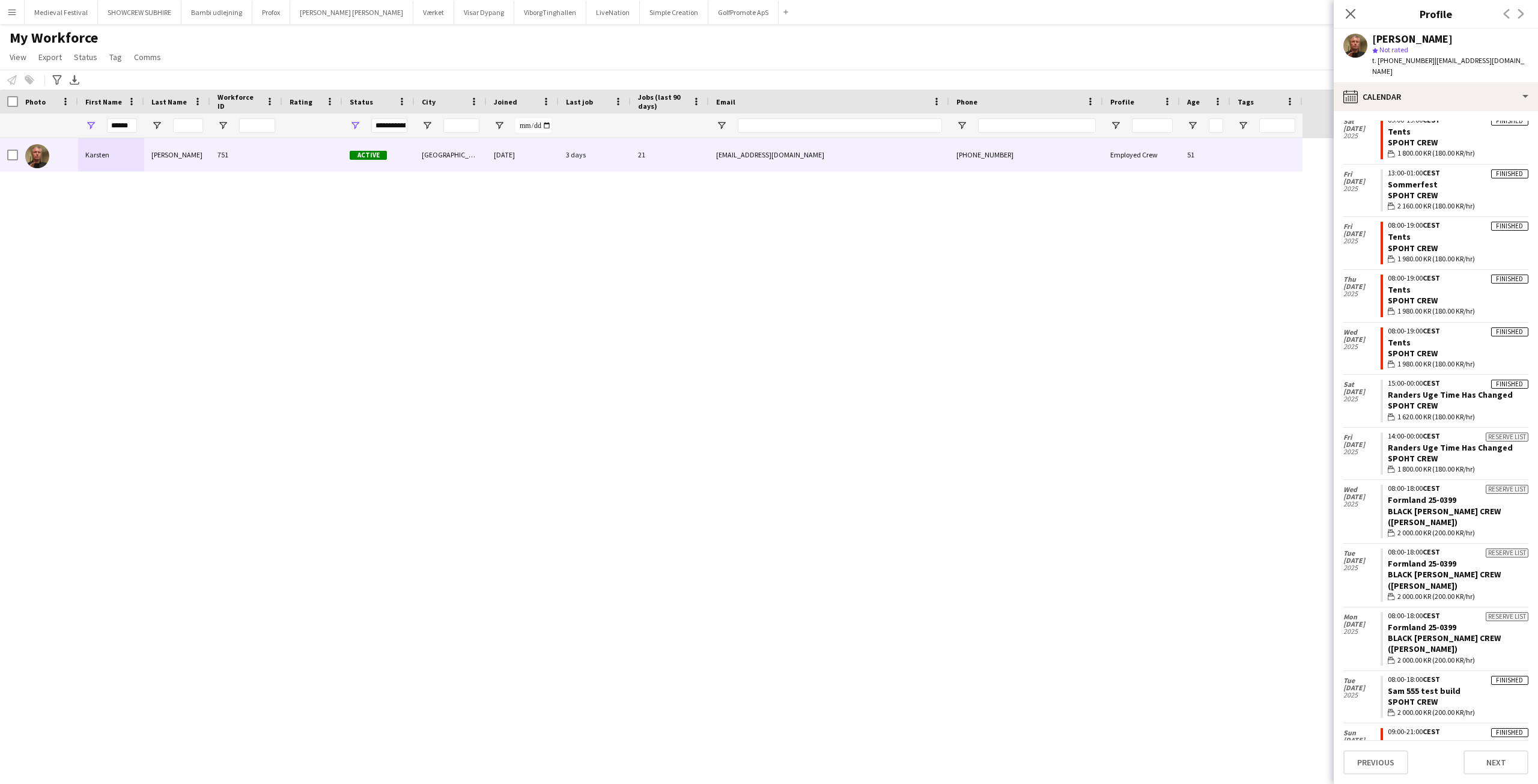
drag, startPoint x: 1530, startPoint y: 499, endPoint x: 1530, endPoint y: 487, distance: 12.0
click at [1530, 487] on app-calendar-tab "calendar-full Select date Fri 12 Sep 2025 Confirmed 14:00-22:00 CEST EU formand…" at bounding box center [1436, 447] width 204 height 673
click at [1408, 389] on link "Randers Uge Time Has Changed" at bounding box center [1450, 395] width 125 height 11
click at [1394, 337] on link "Tents" at bounding box center [1399, 342] width 23 height 11
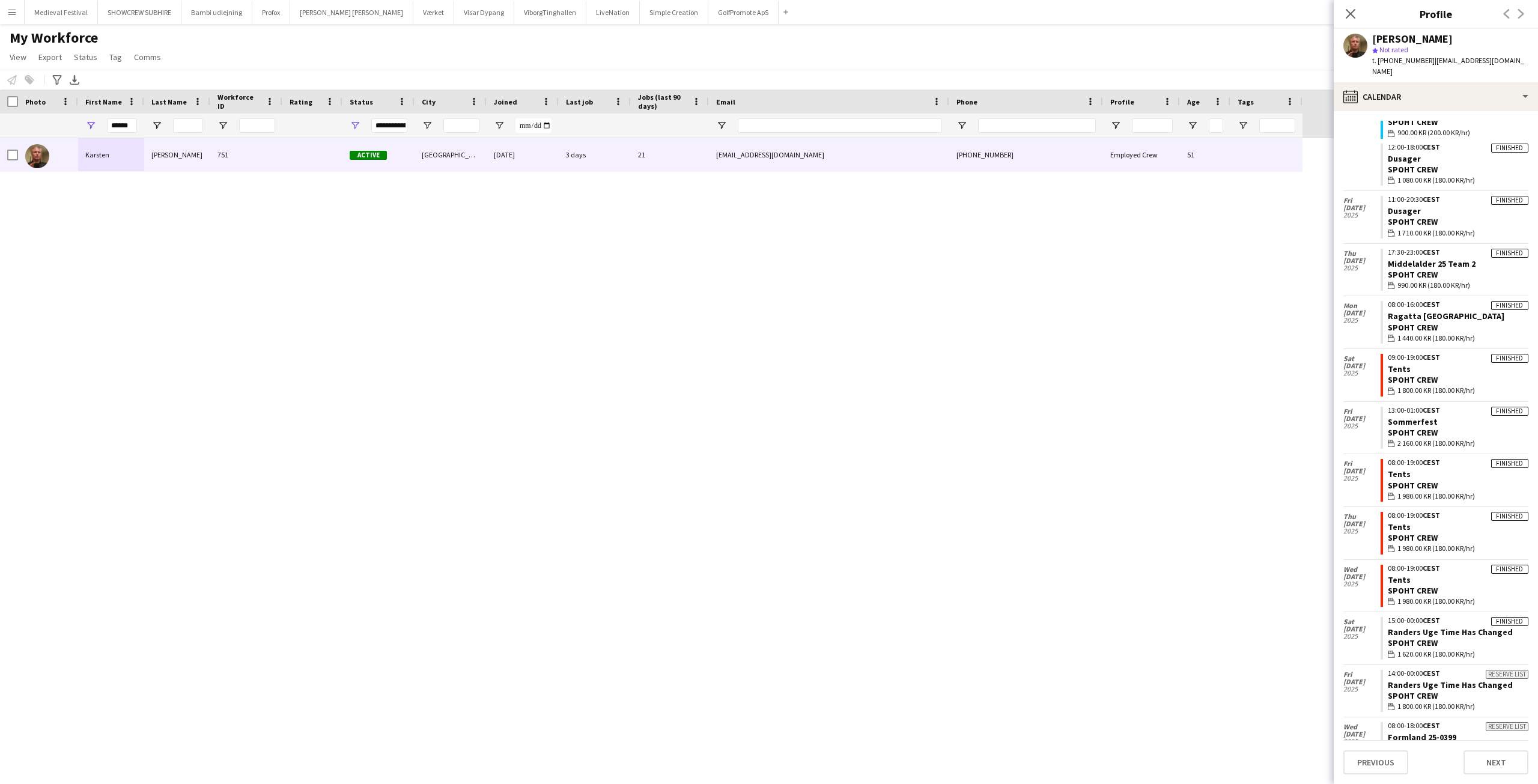
scroll to position [177, 0]
click at [1394, 470] on link "Tents" at bounding box center [1399, 475] width 23 height 11
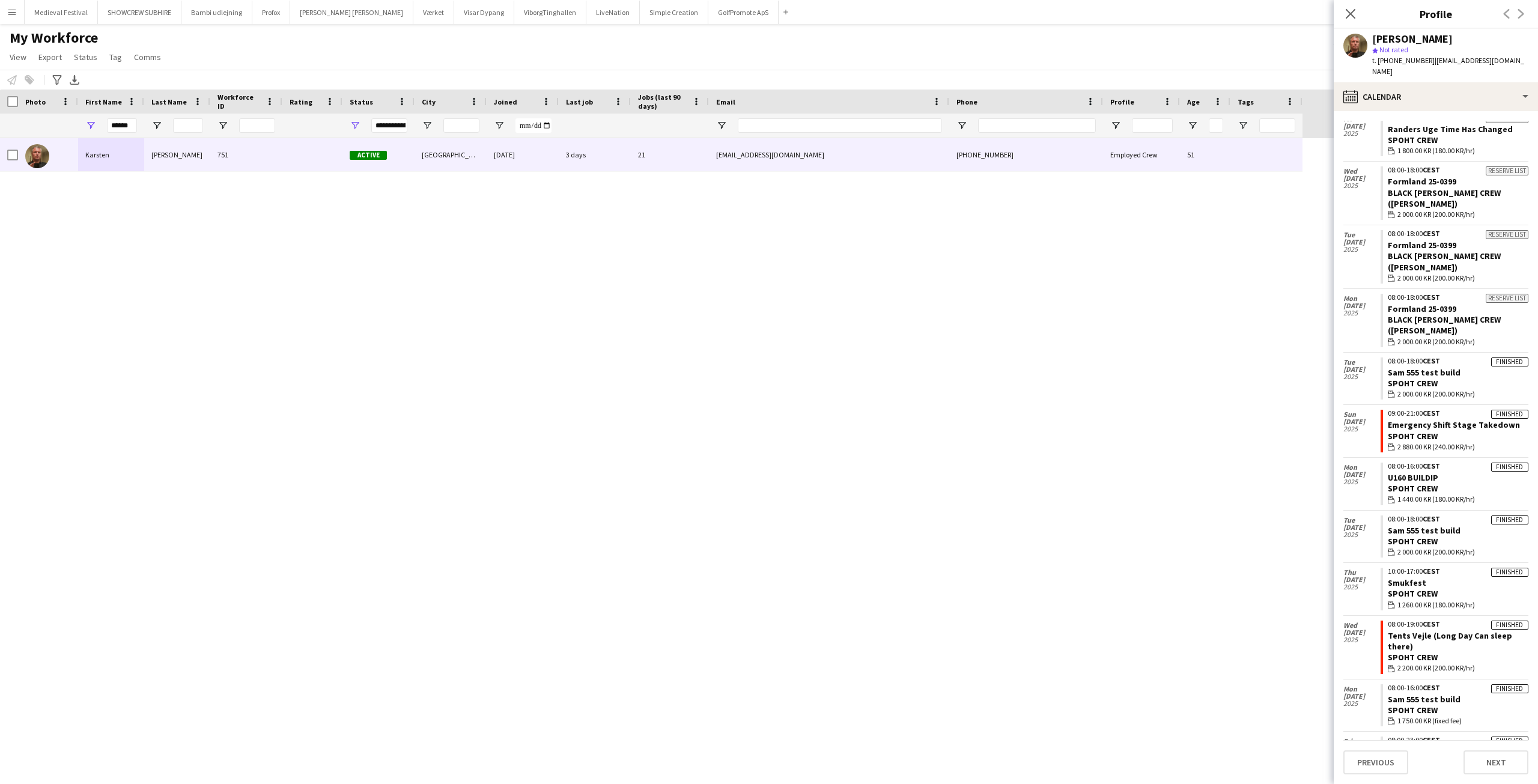
scroll to position [828, 0]
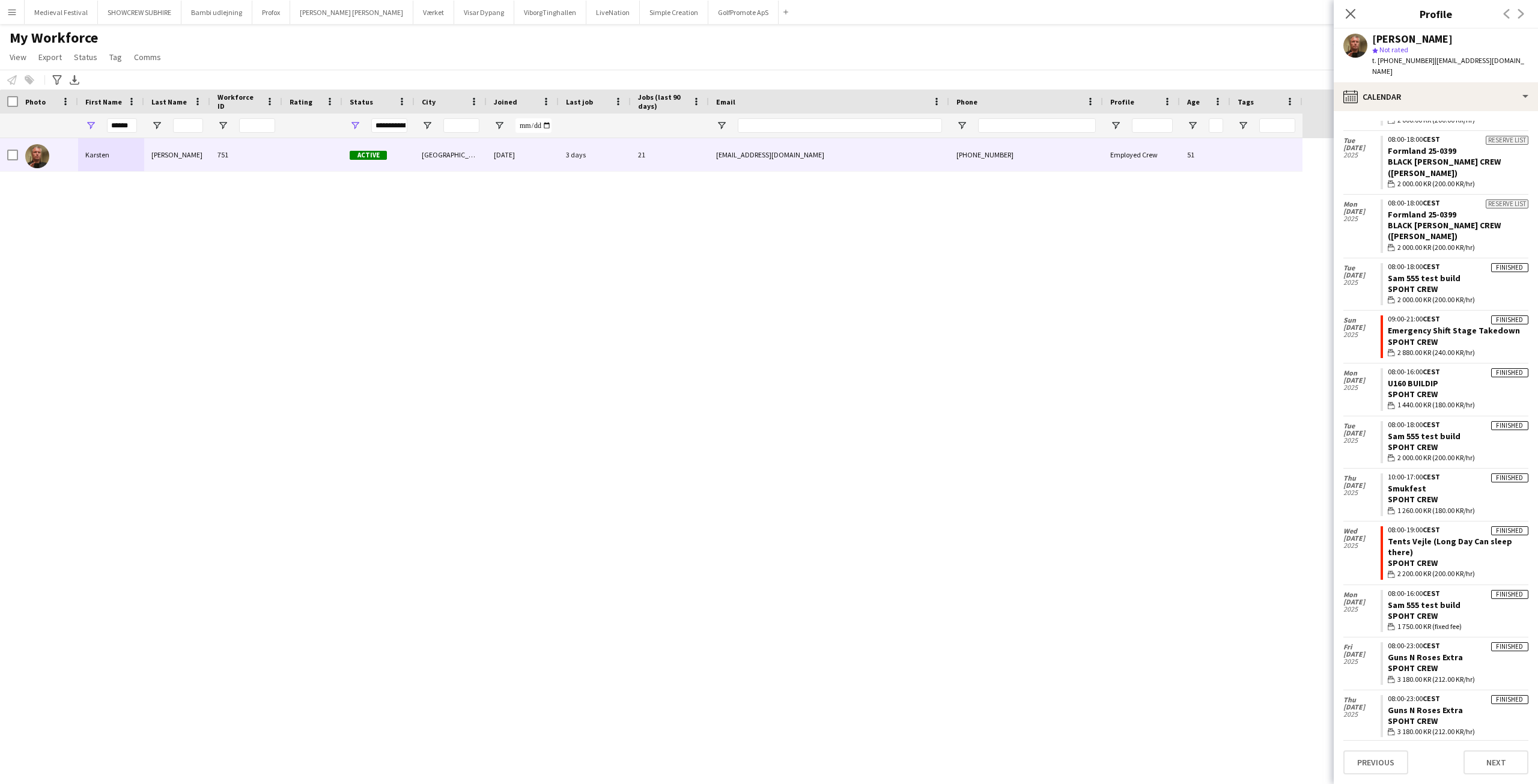
drag, startPoint x: 1362, startPoint y: 697, endPoint x: 1350, endPoint y: 635, distance: 63.2
click at [1350, 635] on app-crew-calendar "Fri 12 Sep 2025 Confirmed 14:00-22:00 CEST EU formandskab Black Luna Crew (Dann…" at bounding box center [1436, 60] width 185 height 1470
click at [1356, 651] on span "[DATE]" at bounding box center [1362, 654] width 37 height 8
click at [1358, 585] on div "Mon 30 Jun 2025" at bounding box center [1362, 602] width 37 height 34
click at [1349, 527] on span "Wed" at bounding box center [1362, 531] width 37 height 8
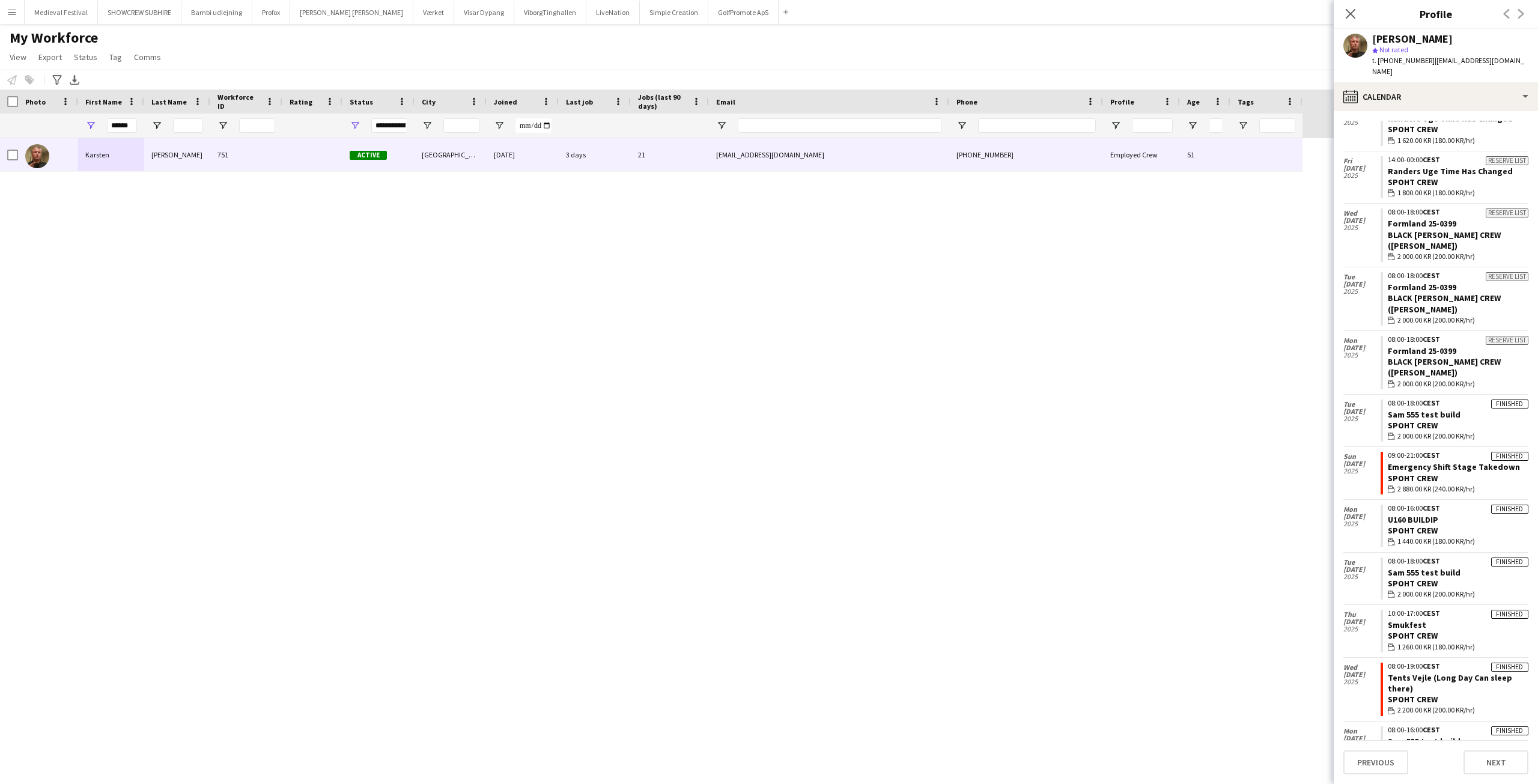
scroll to position [689, 0]
drag, startPoint x: 1366, startPoint y: 557, endPoint x: 1362, endPoint y: 519, distance: 38.2
click at [1364, 544] on app-crew-calendar "Fri 12 Sep 2025 Confirmed 14:00-22:00 CEST EU formandskab Black Luna Crew (Dann…" at bounding box center [1436, 199] width 185 height 1470
click at [1359, 562] on span "Tue" at bounding box center [1362, 565] width 37 height 8
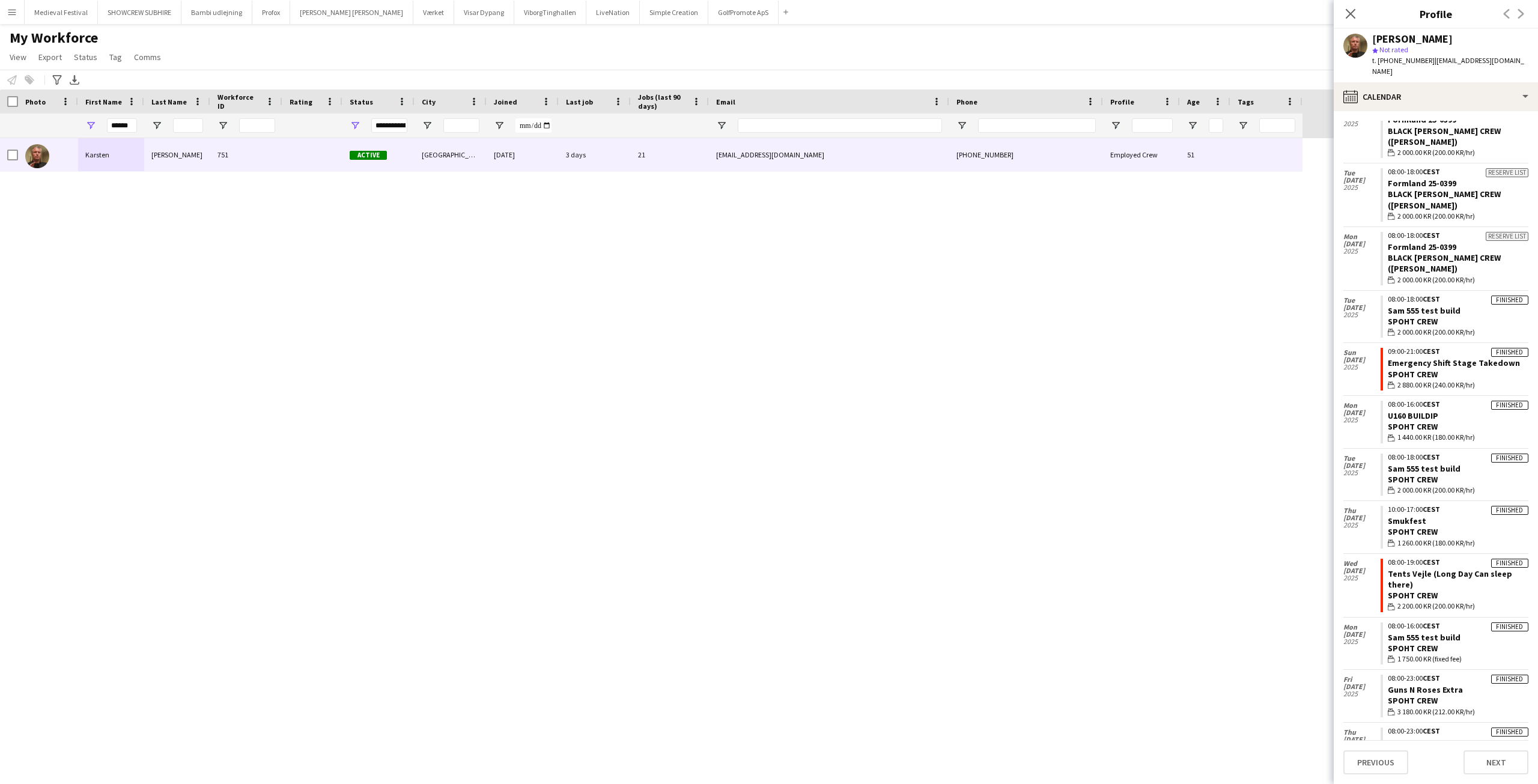
scroll to position [828, 0]
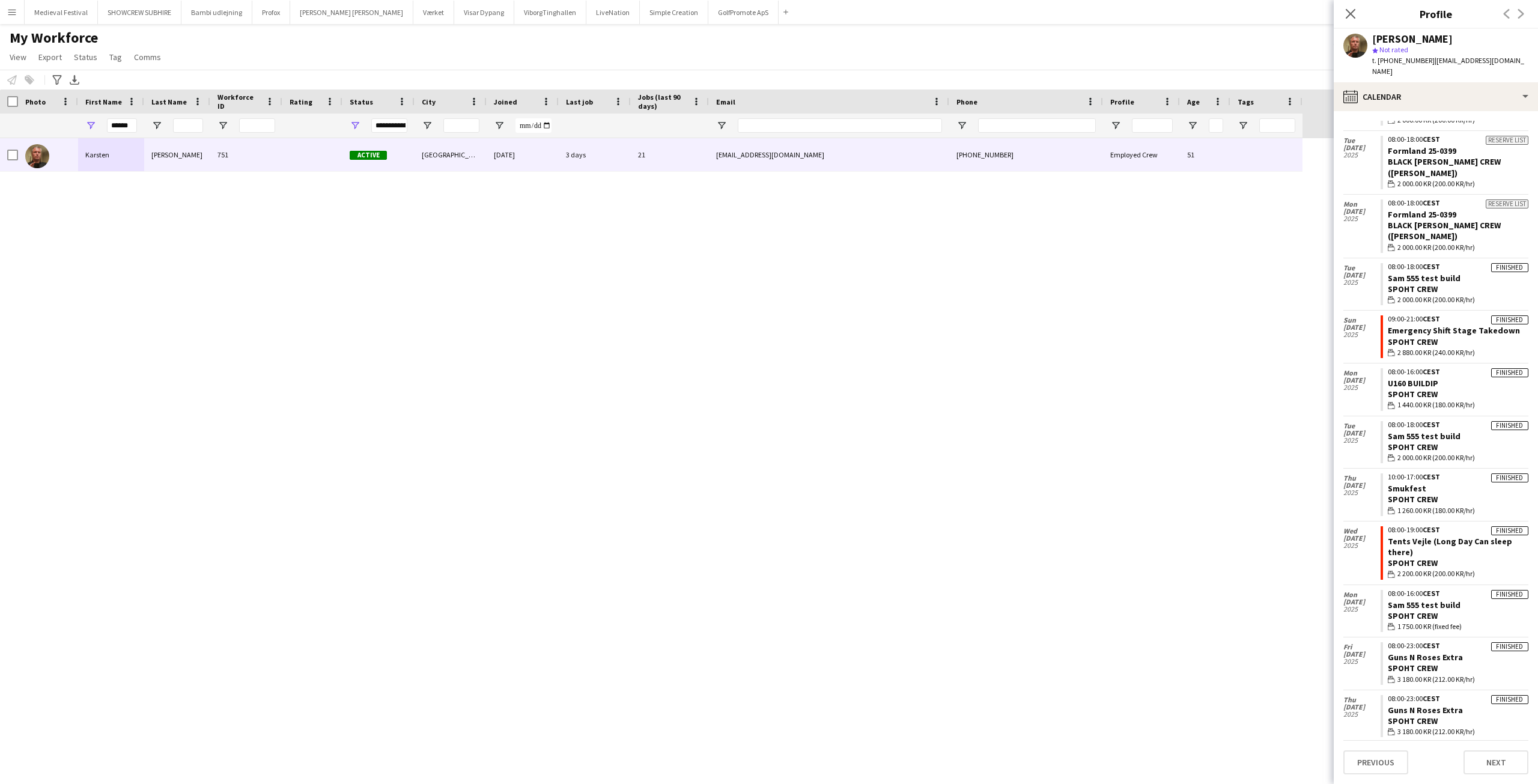
drag, startPoint x: 1362, startPoint y: 375, endPoint x: 1332, endPoint y: 363, distance: 32.3
click at [1332, 363] on body "Menu Boards Boards Boards All jobs Status Workforce Workforce My Workforce Recr…" at bounding box center [769, 392] width 1538 height 784
click at [1350, 416] on div "Tue 15 Jul 2025" at bounding box center [1362, 442] width 37 height 52
drag, startPoint x: 1358, startPoint y: 703, endPoint x: 1361, endPoint y: 371, distance: 332.0
click at [1361, 371] on app-crew-calendar "Fri 12 Sep 2025 Confirmed 14:00-22:00 CEST EU formandskab Black Luna Crew (Dann…" at bounding box center [1436, 60] width 185 height 1470
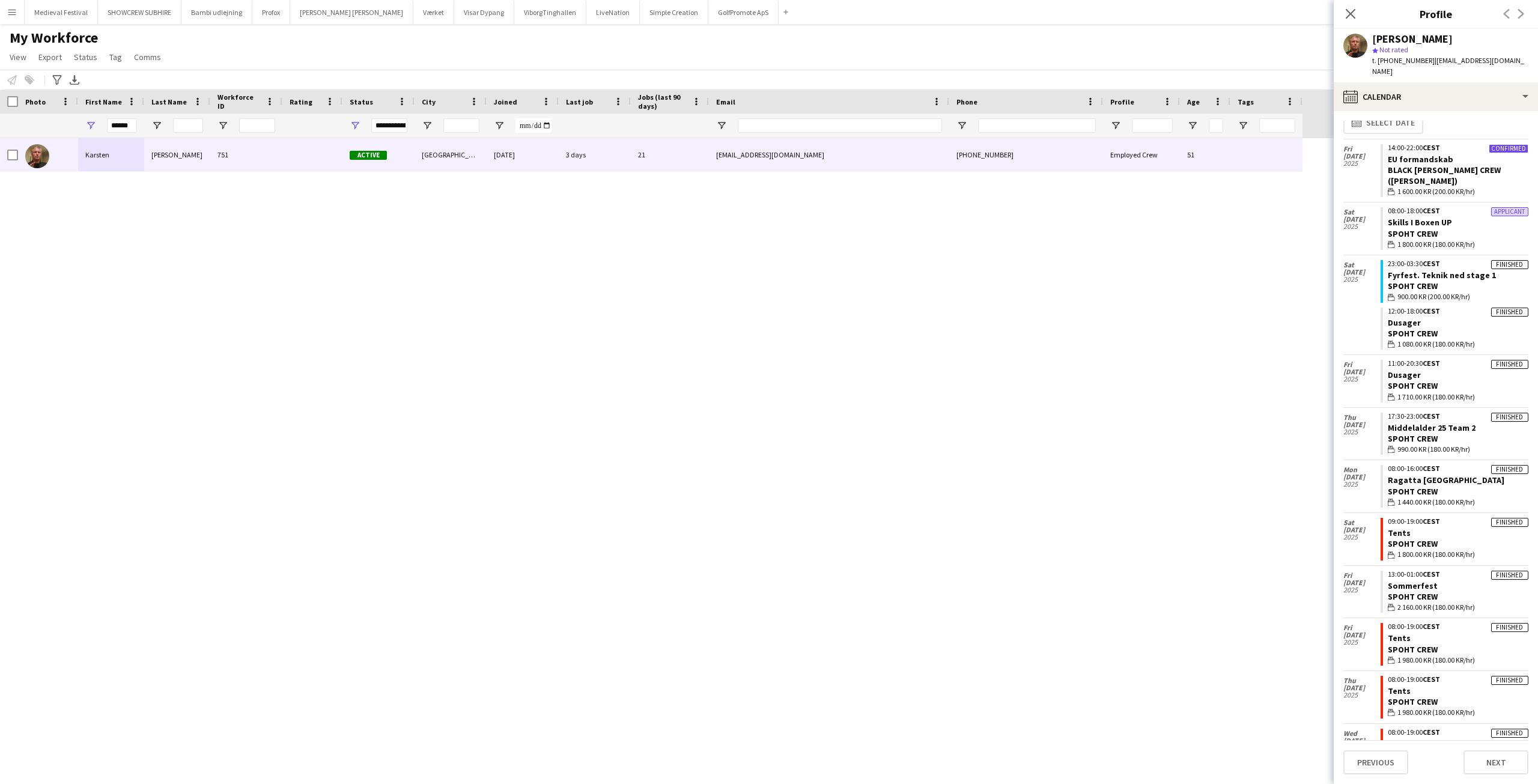
scroll to position [0, 0]
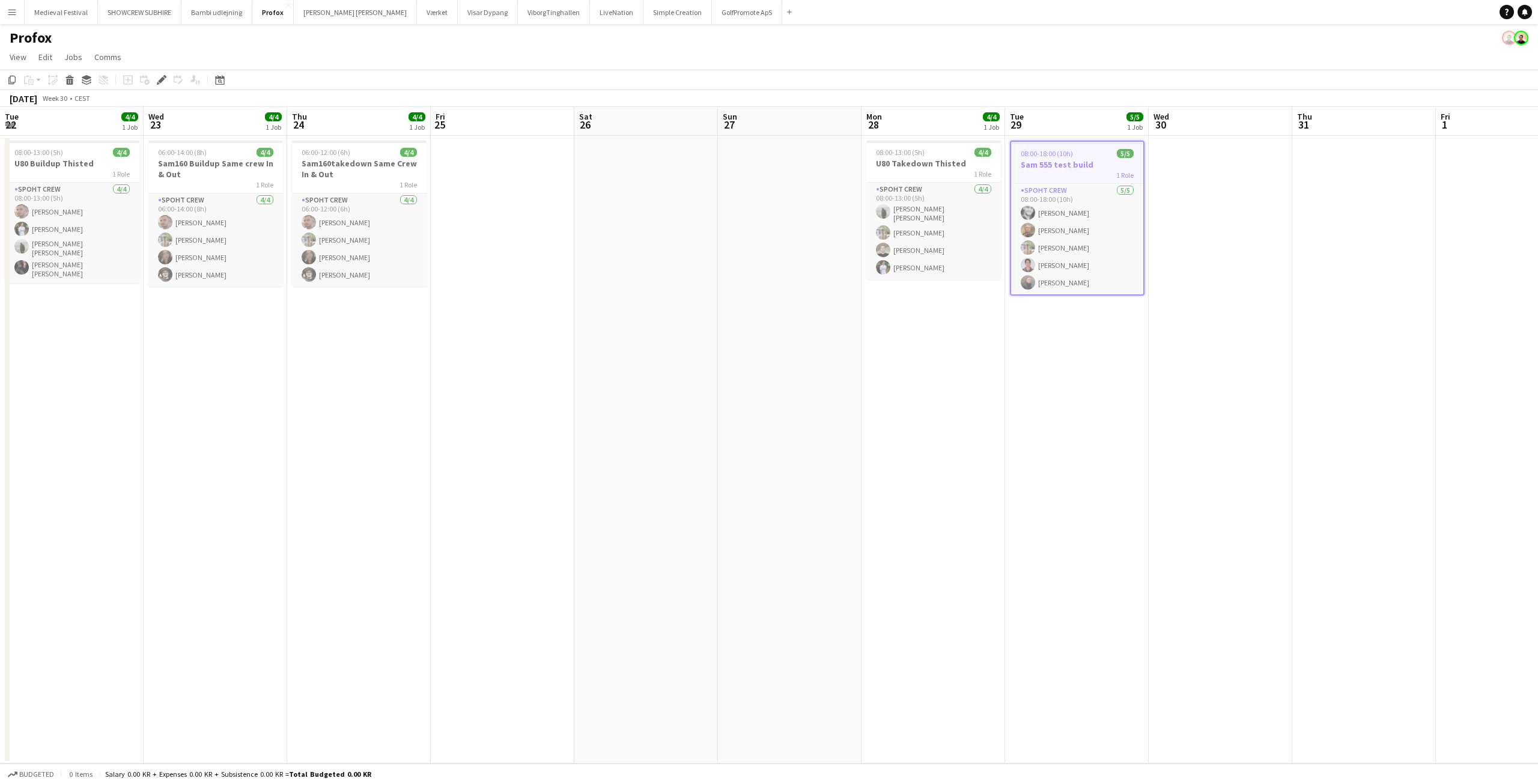
scroll to position [0, 413]
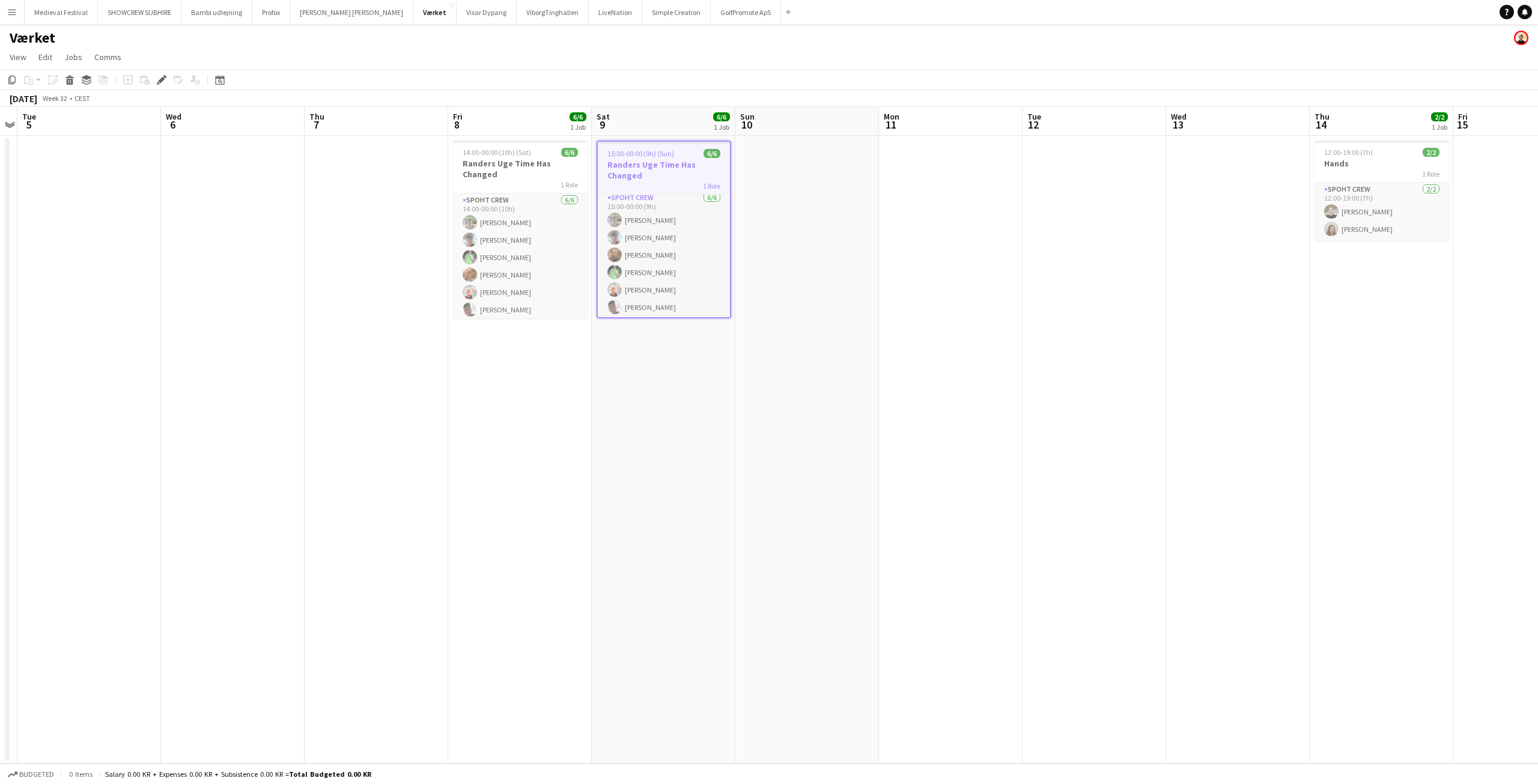
scroll to position [5, 0]
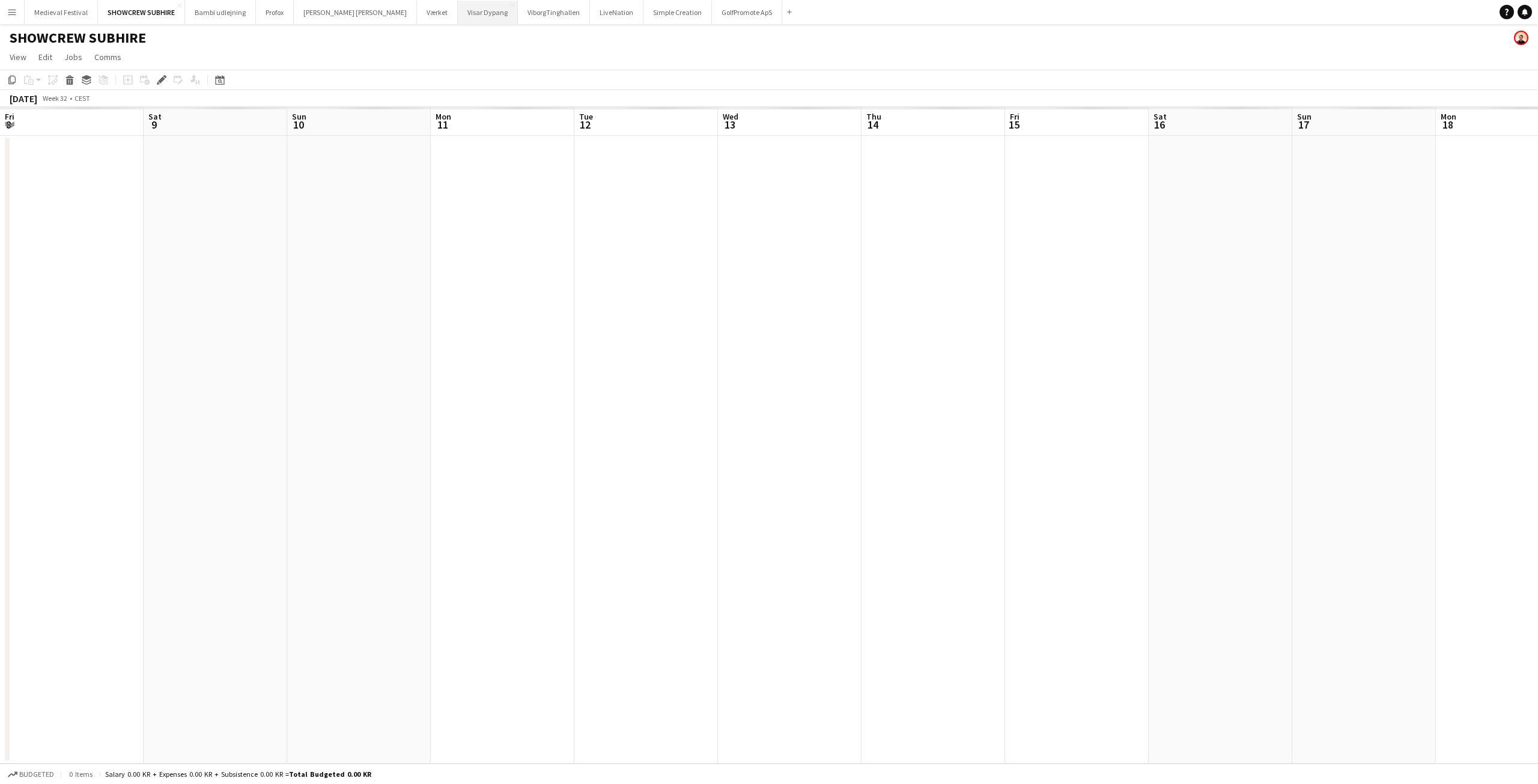
scroll to position [0, 413]
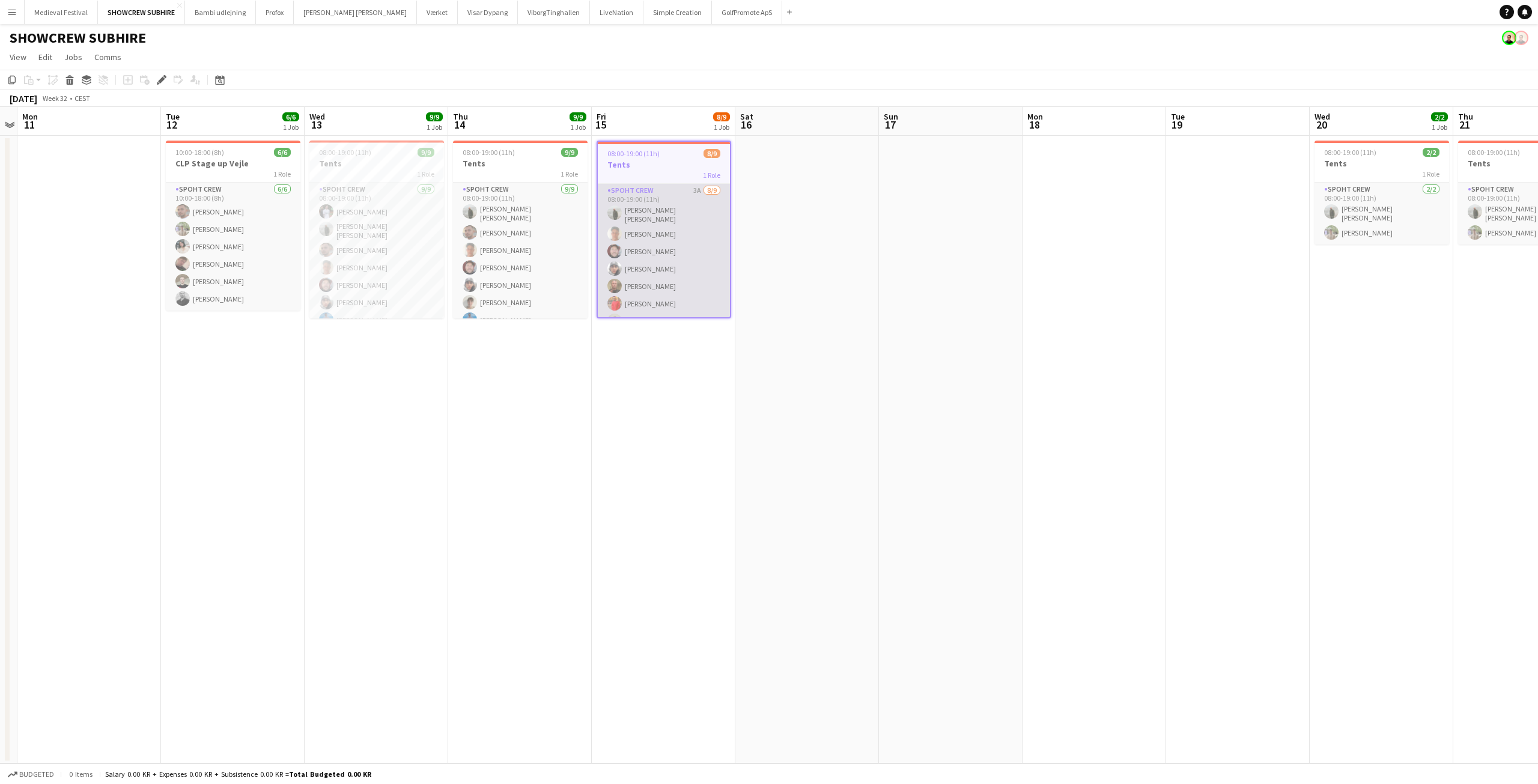
scroll to position [47, 0]
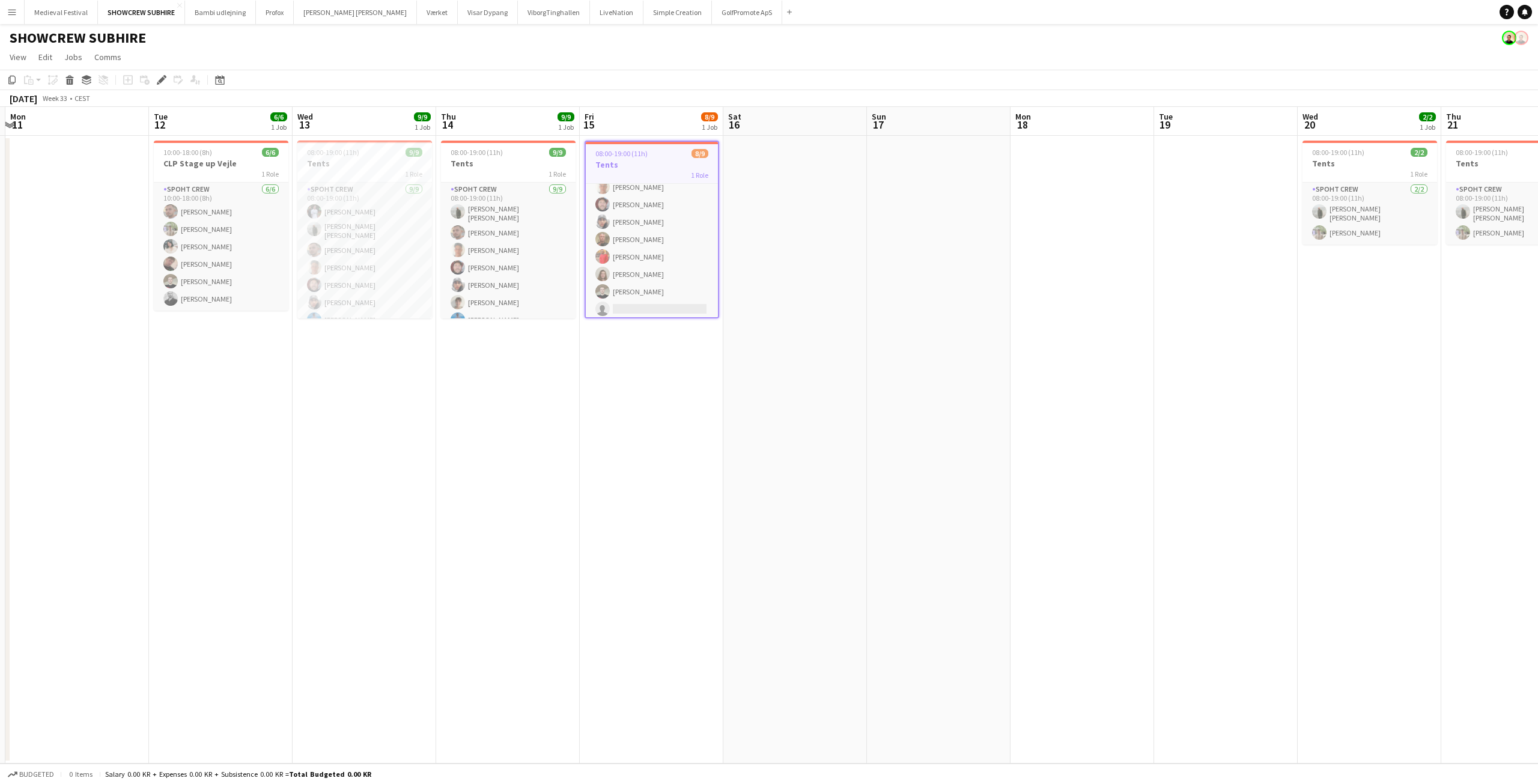
drag, startPoint x: 753, startPoint y: 328, endPoint x: 0, endPoint y: 343, distance: 753.1
click at [0, 343] on app-calendar-viewport "Fri 8 Sat 9 Sun 10 Mon 11 Tue 12 6/6 1 Job Wed 13 9/9 1 Job Thu 14 9/9 1 Job Fr…" at bounding box center [769, 435] width 1538 height 656
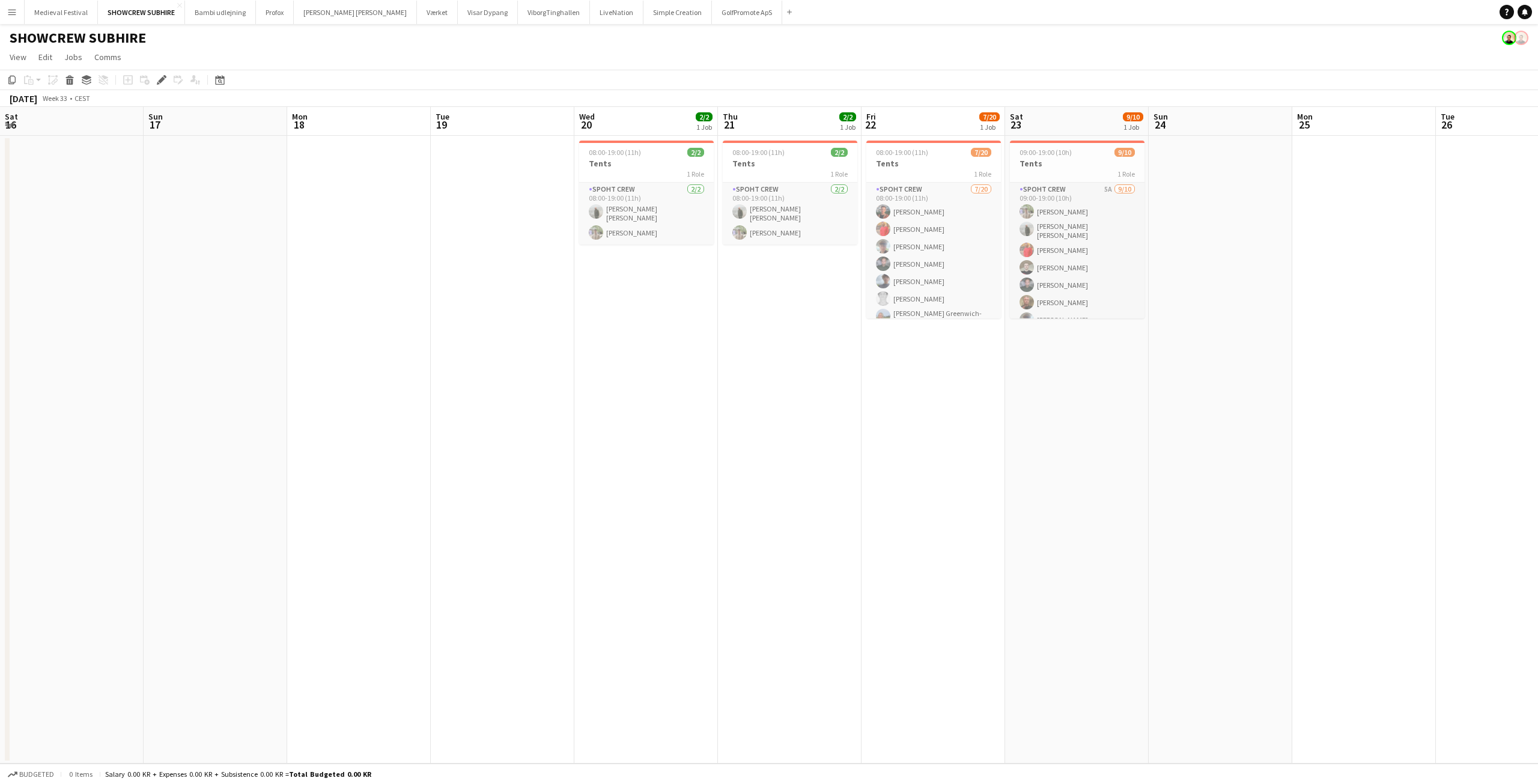
drag, startPoint x: 743, startPoint y: 358, endPoint x: 1144, endPoint y: 365, distance: 401.1
click at [1144, 364] on app-calendar-viewport "Thu 14 9/9 1 Job Fri 15 8/9 1 Job Sat 16 Sun 17 Mon 18 Tue 19 Wed 20 2/2 1 Job …" at bounding box center [769, 435] width 1538 height 656
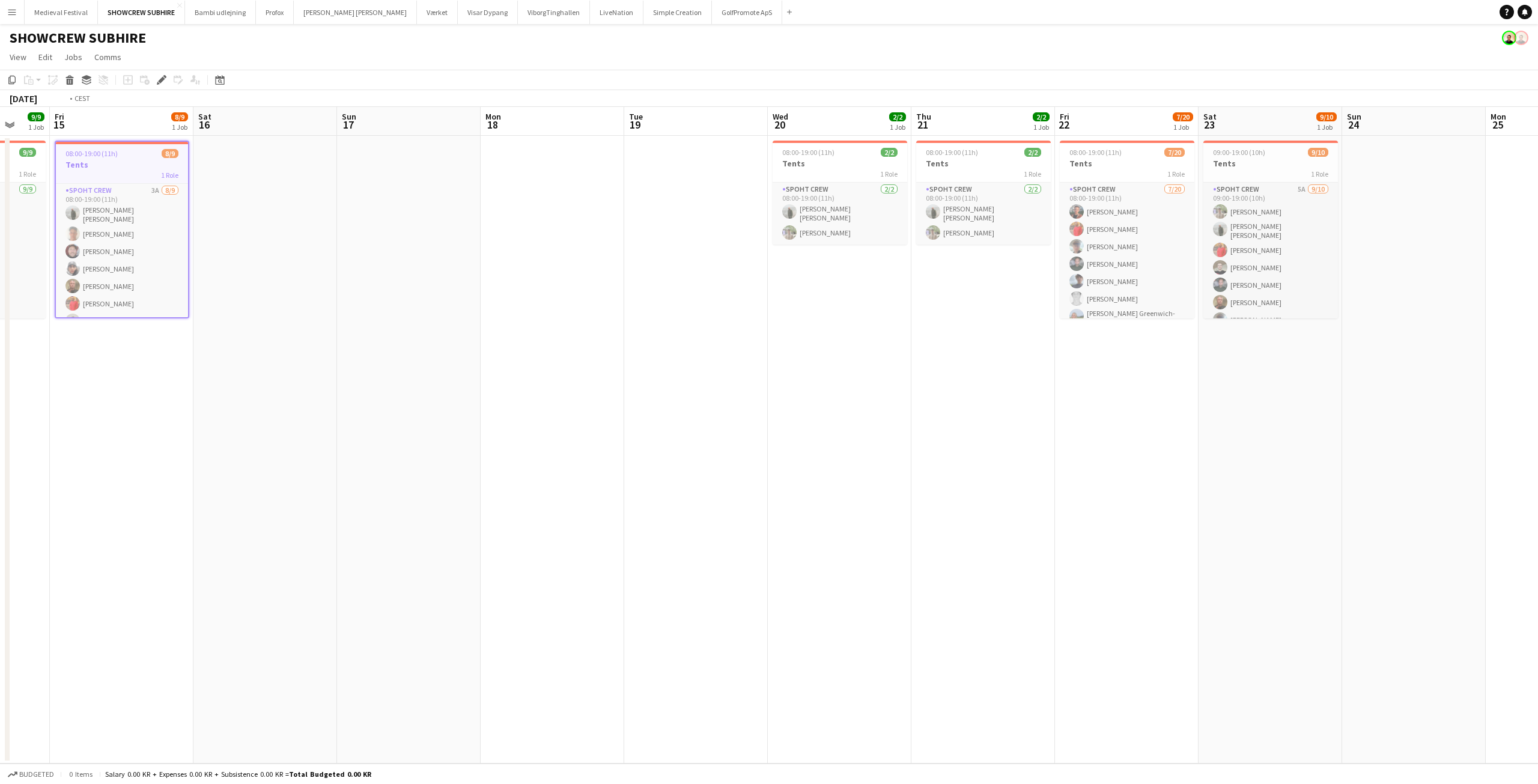
drag, startPoint x: 993, startPoint y: 354, endPoint x: 1101, endPoint y: 354, distance: 108.0
click at [1100, 354] on app-calendar-viewport "Tue 12 6/6 1 Job Wed 13 9/9 1 Job Thu 14 9/9 1 Job Fri 15 8/9 1 Job Sat 16 Sun …" at bounding box center [769, 435] width 1538 height 656
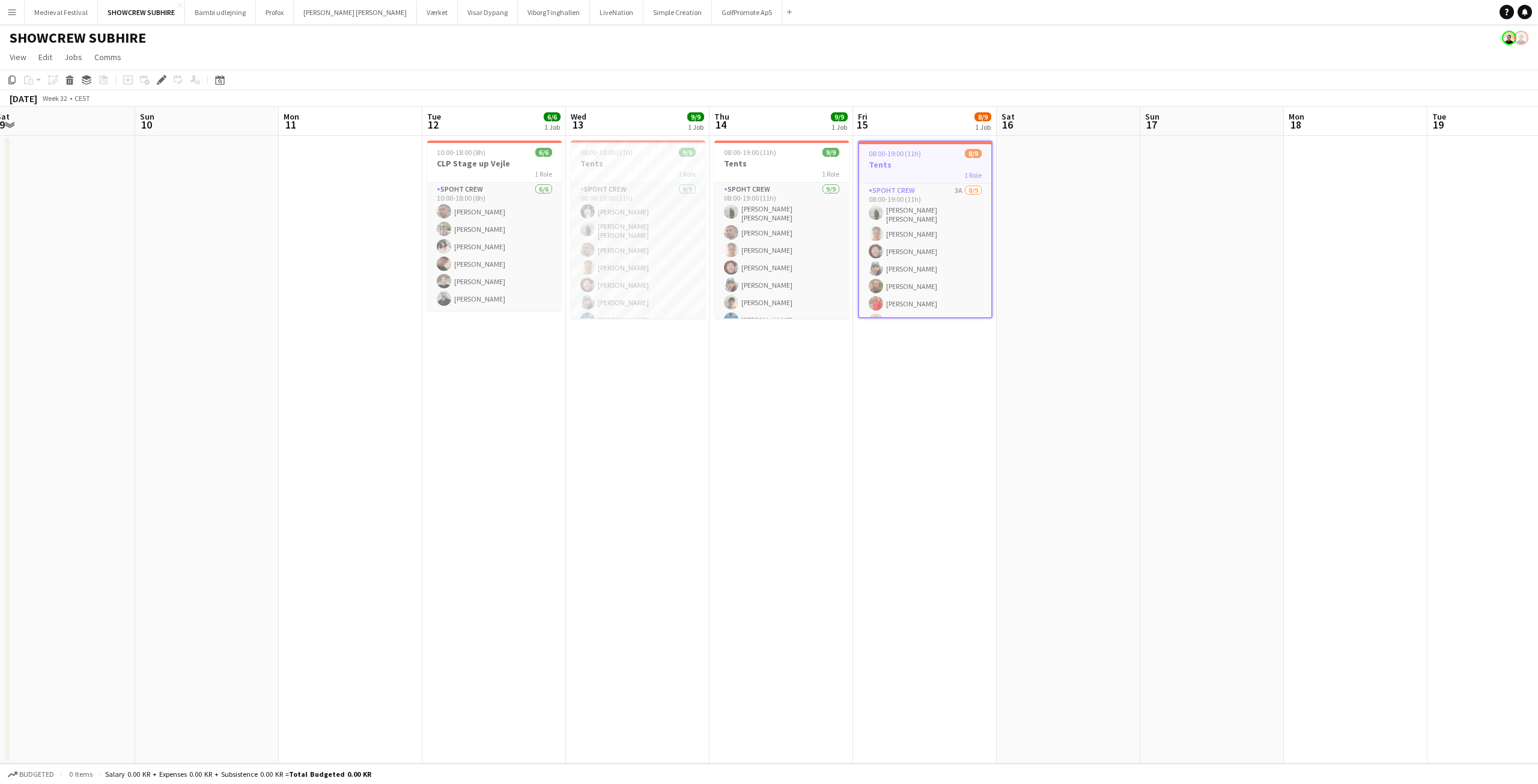
scroll to position [0, 289]
drag, startPoint x: 532, startPoint y: 346, endPoint x: 603, endPoint y: 350, distance: 71.1
click at [603, 350] on app-calendar-viewport "Thu 7 Fri 8 Sat 9 Sun 10 Mon 11 Tue 12 6/6 1 Job Wed 13 9/9 1 Job Thu 14 9/9 1 …" at bounding box center [769, 435] width 1538 height 656
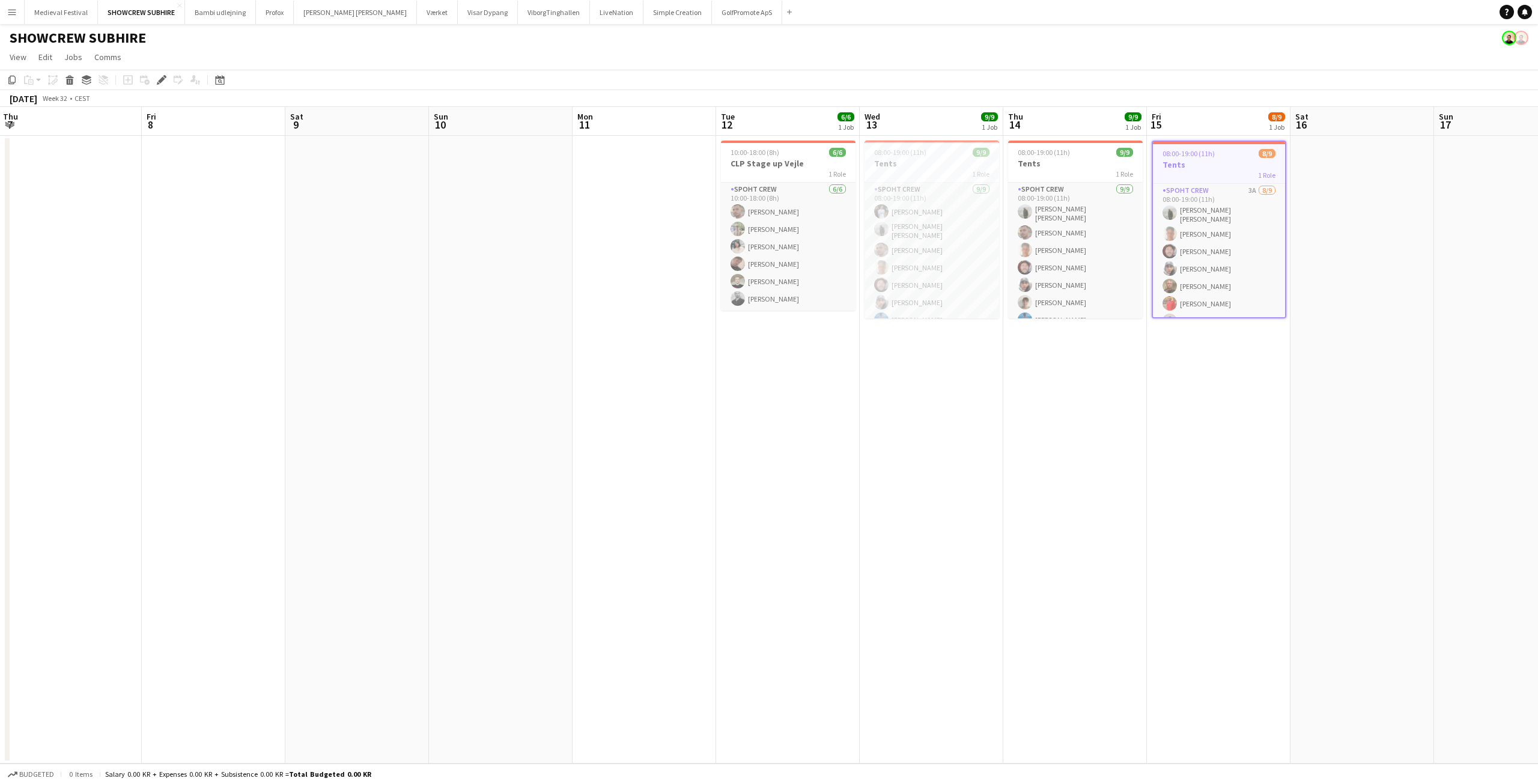
scroll to position [0, 0]
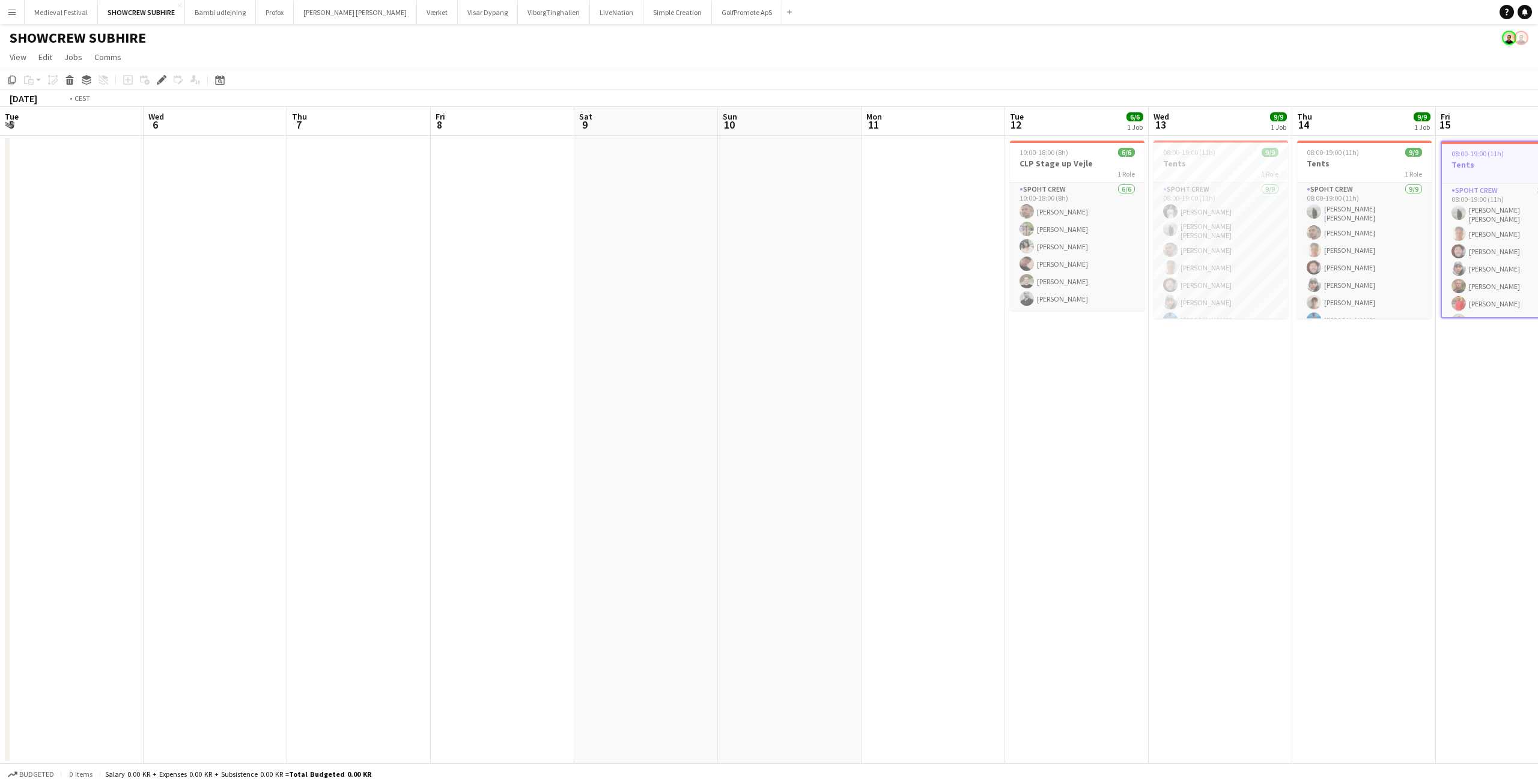
drag, startPoint x: 500, startPoint y: 417, endPoint x: 1064, endPoint y: 431, distance: 564.2
click at [1537, 474] on app-calendar-viewport "Tue 5 Wed 6 Thu 7 Fri 8 Sat 9 Sun 10 Mon 11 Tue 12 6/6 1 Job Wed 13 9/9 1 Job T…" at bounding box center [769, 435] width 1538 height 656
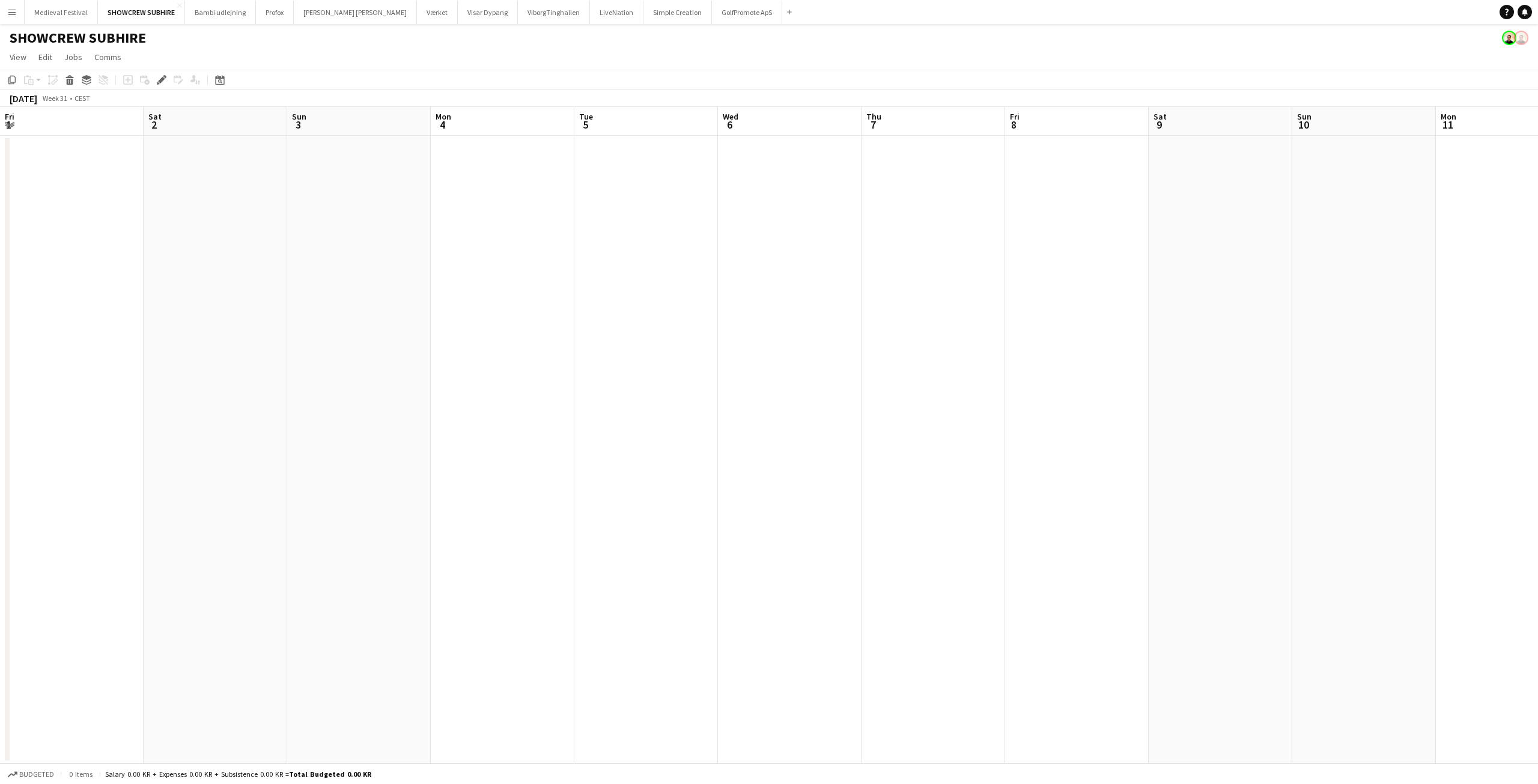
click at [6, 3] on button "Menu" at bounding box center [12, 12] width 24 height 24
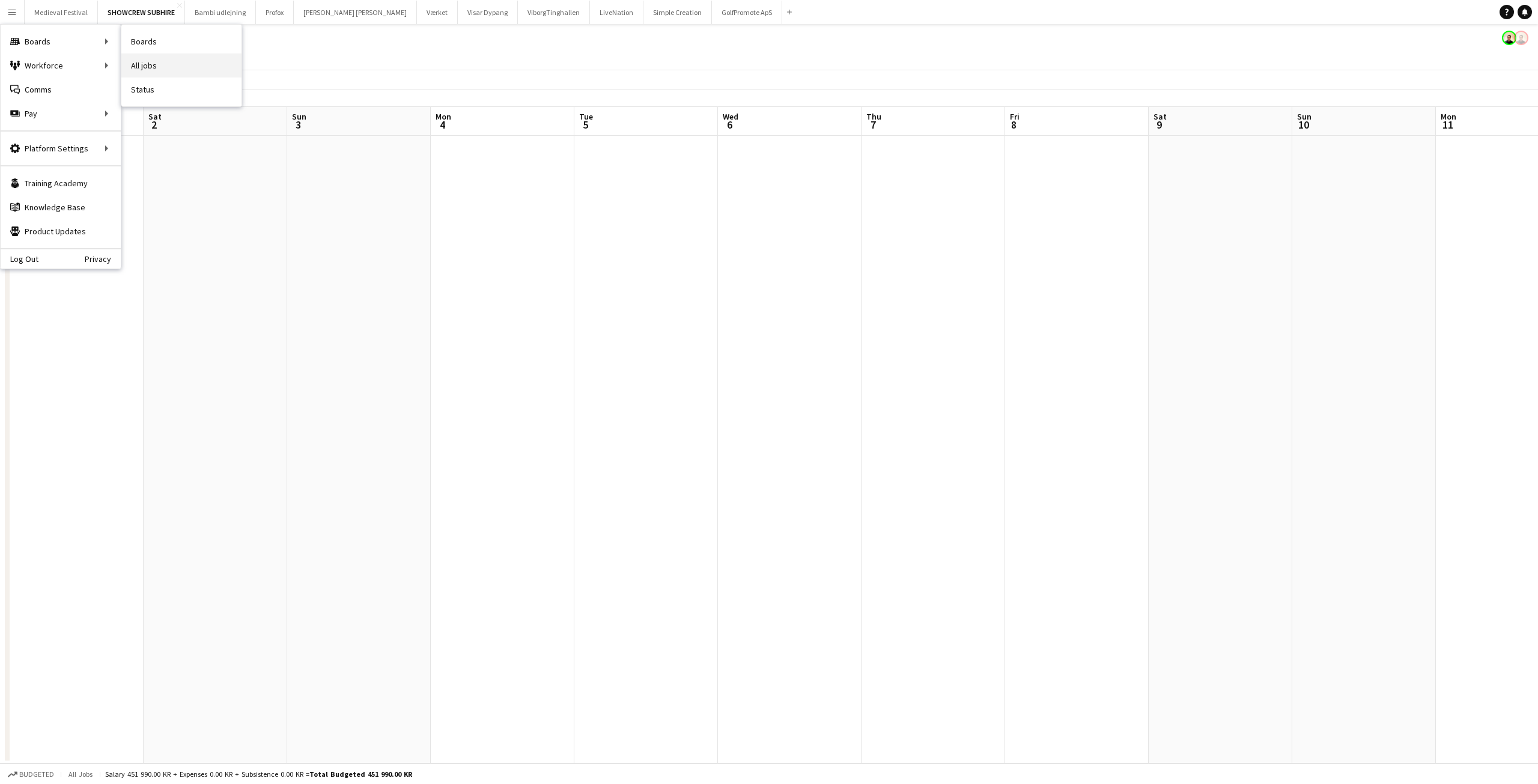
click at [170, 62] on link "All jobs" at bounding box center [181, 65] width 120 height 24
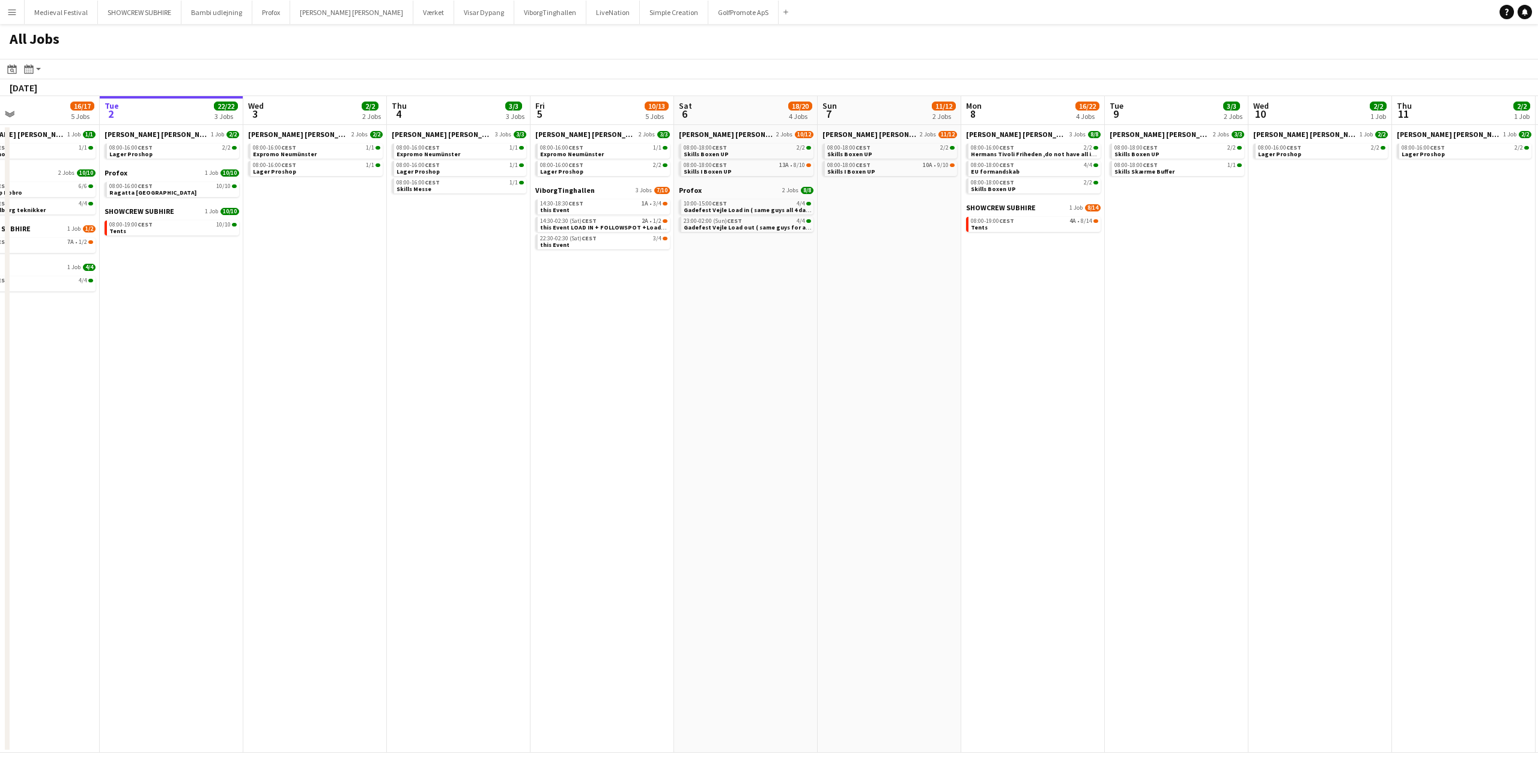
click at [1057, 341] on app-all-jobs "All Jobs Date picker SEP 2025 SEP 2025 Monday M Tuesday T Wednesday W Thursday …" at bounding box center [769, 389] width 1538 height 729
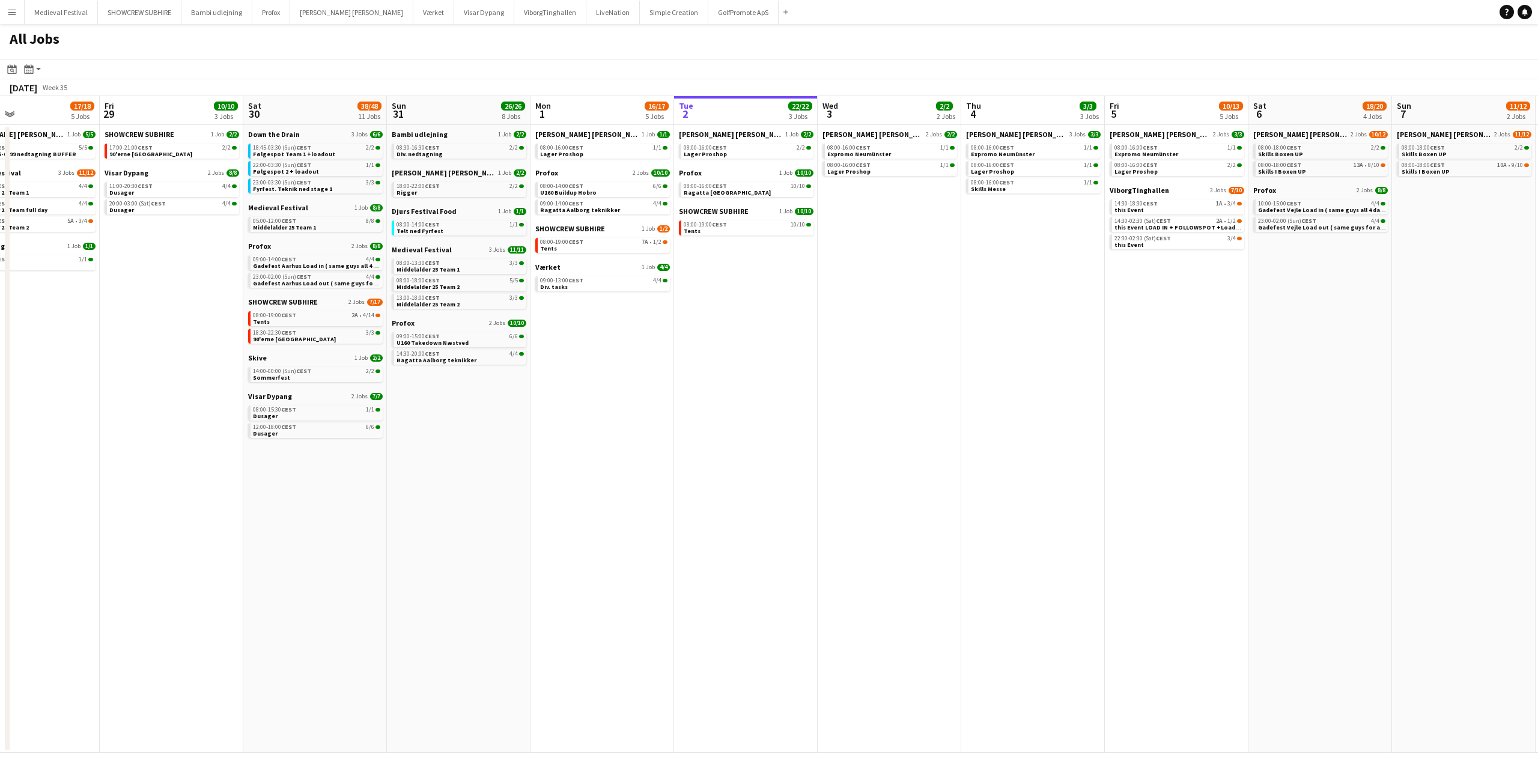
scroll to position [0, 287]
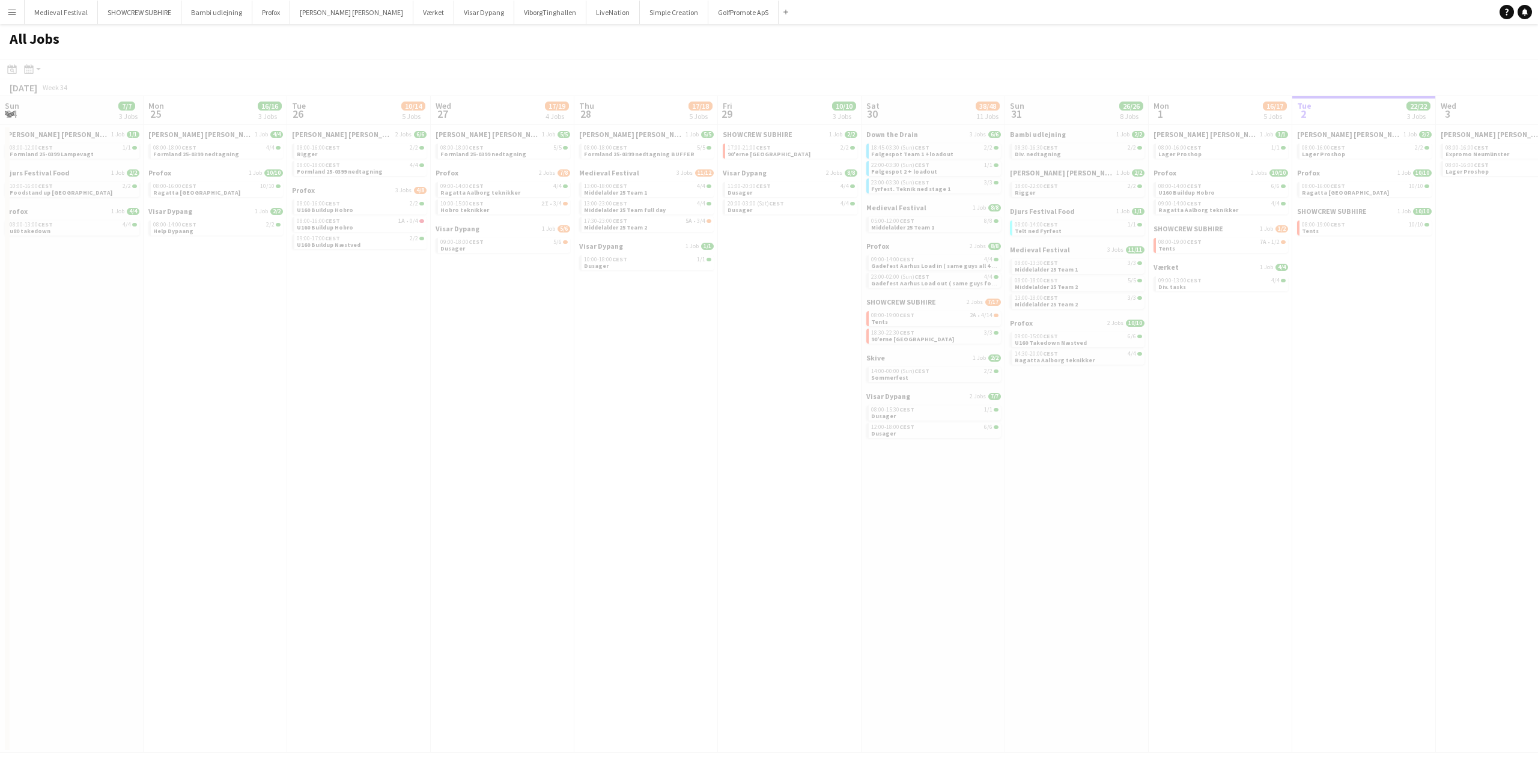
drag, startPoint x: 409, startPoint y: 360, endPoint x: 1064, endPoint y: 371, distance: 655.1
click at [1079, 368] on app-all-jobs "All Jobs Date picker SEP 2025 SEP 2025 Monday M Tuesday T Wednesday W Thursday …" at bounding box center [769, 389] width 1538 height 729
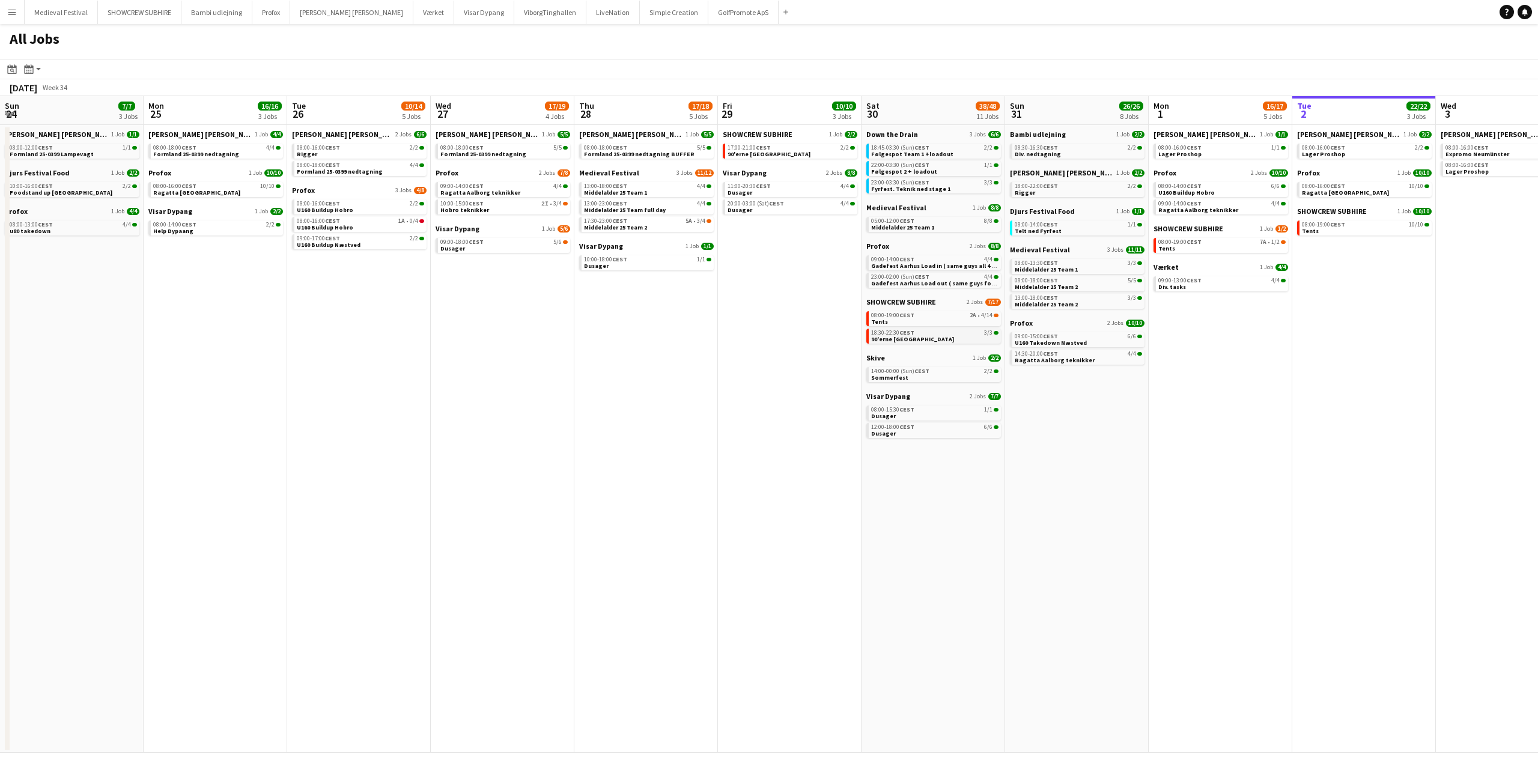
click at [929, 341] on link "18:30-22:30 CEST 3/3 90'erne Aalborg" at bounding box center [935, 335] width 128 height 13
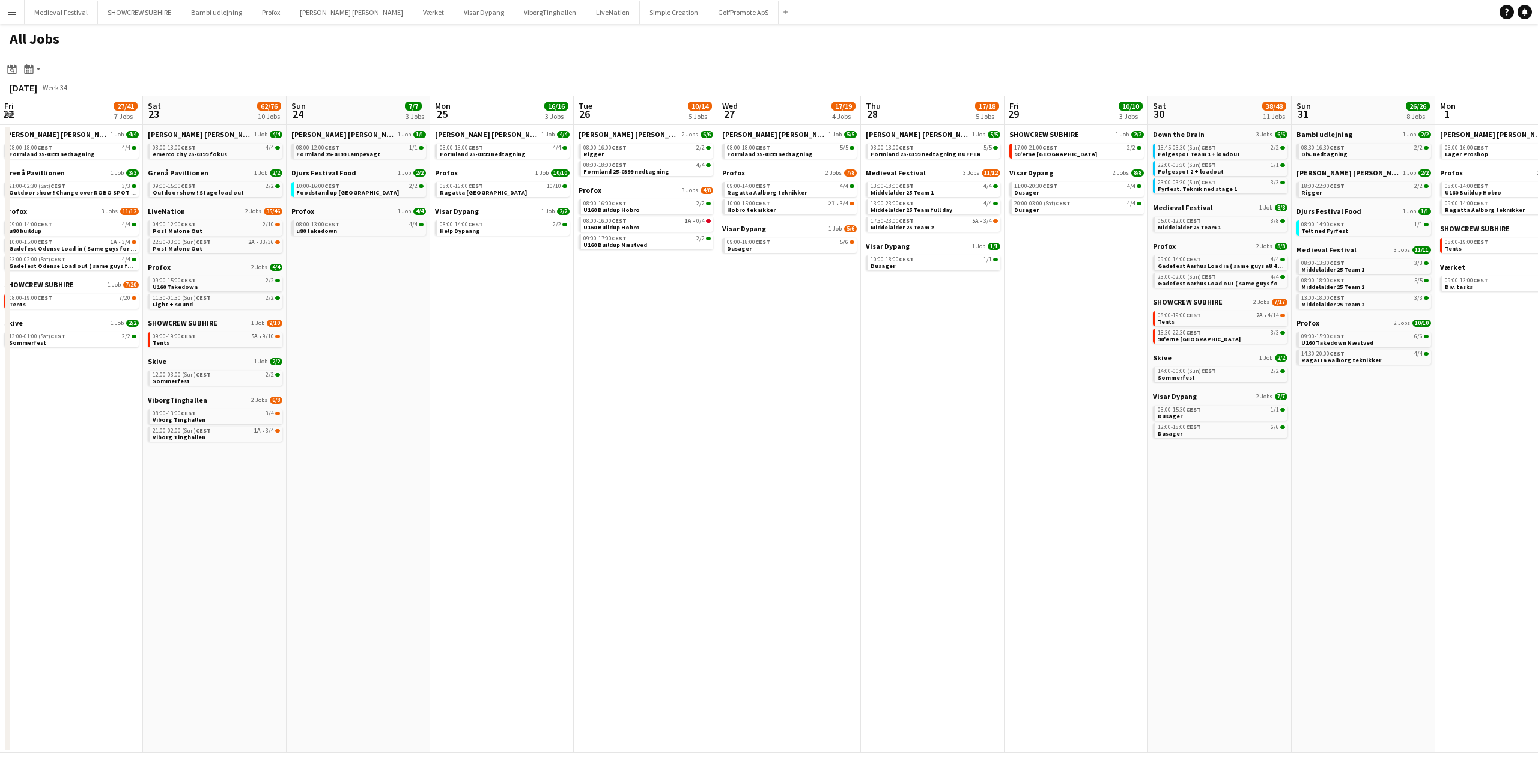
drag, startPoint x: 568, startPoint y: 338, endPoint x: 539, endPoint y: 361, distance: 37.0
click at [1216, 346] on app-calendar-viewport "Wed 20 11/15 5 Jobs Thu 21 8/8 2 Jobs Fri 22 27/41 7 Jobs Sat 23 62/76 10 Jobs …" at bounding box center [769, 425] width 1538 height 656
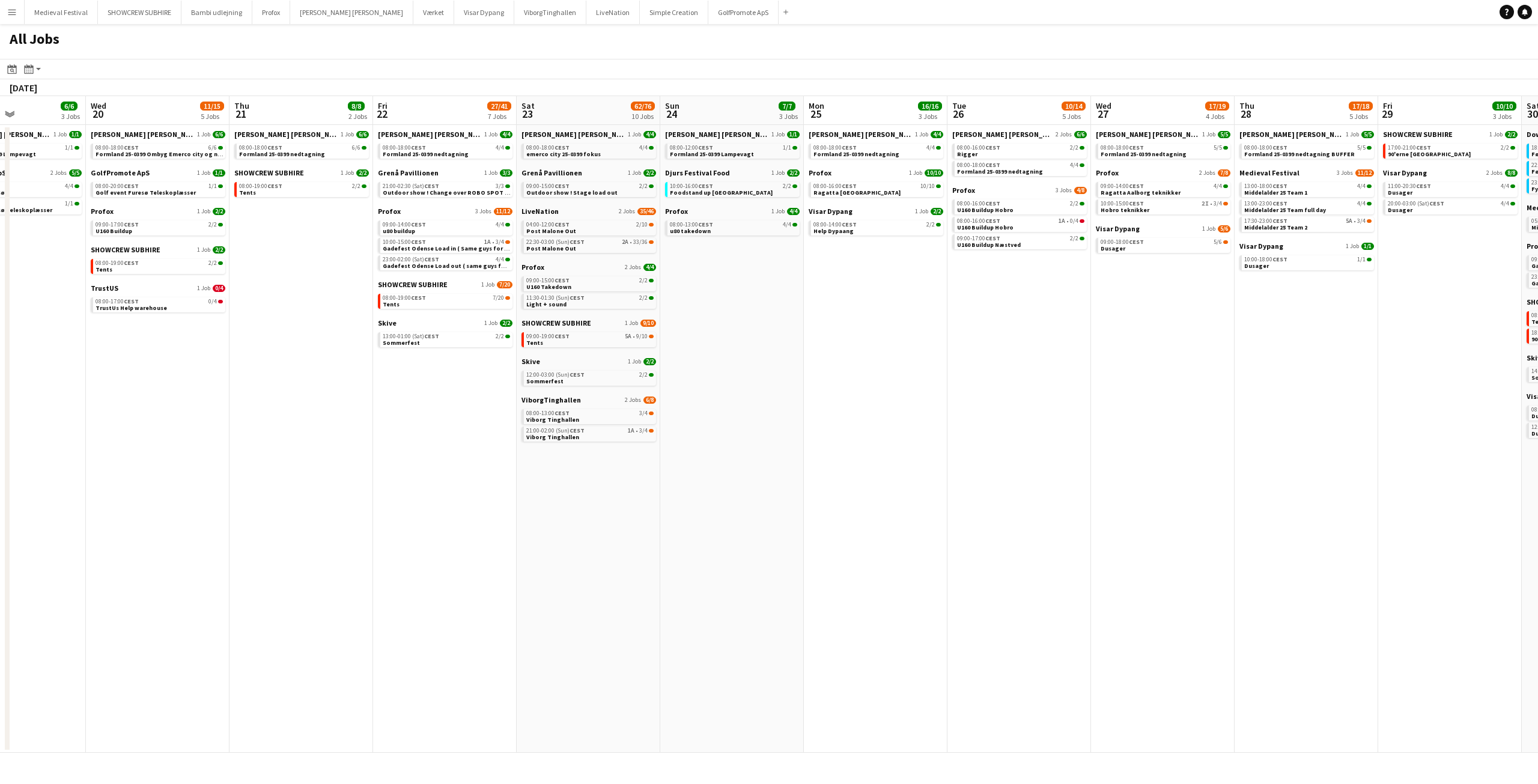
click at [1118, 392] on app-all-jobs "All Jobs Date picker SEP 2025 SEP 2025 Monday M Tuesday T Wednesday W Thursday …" at bounding box center [769, 389] width 1538 height 729
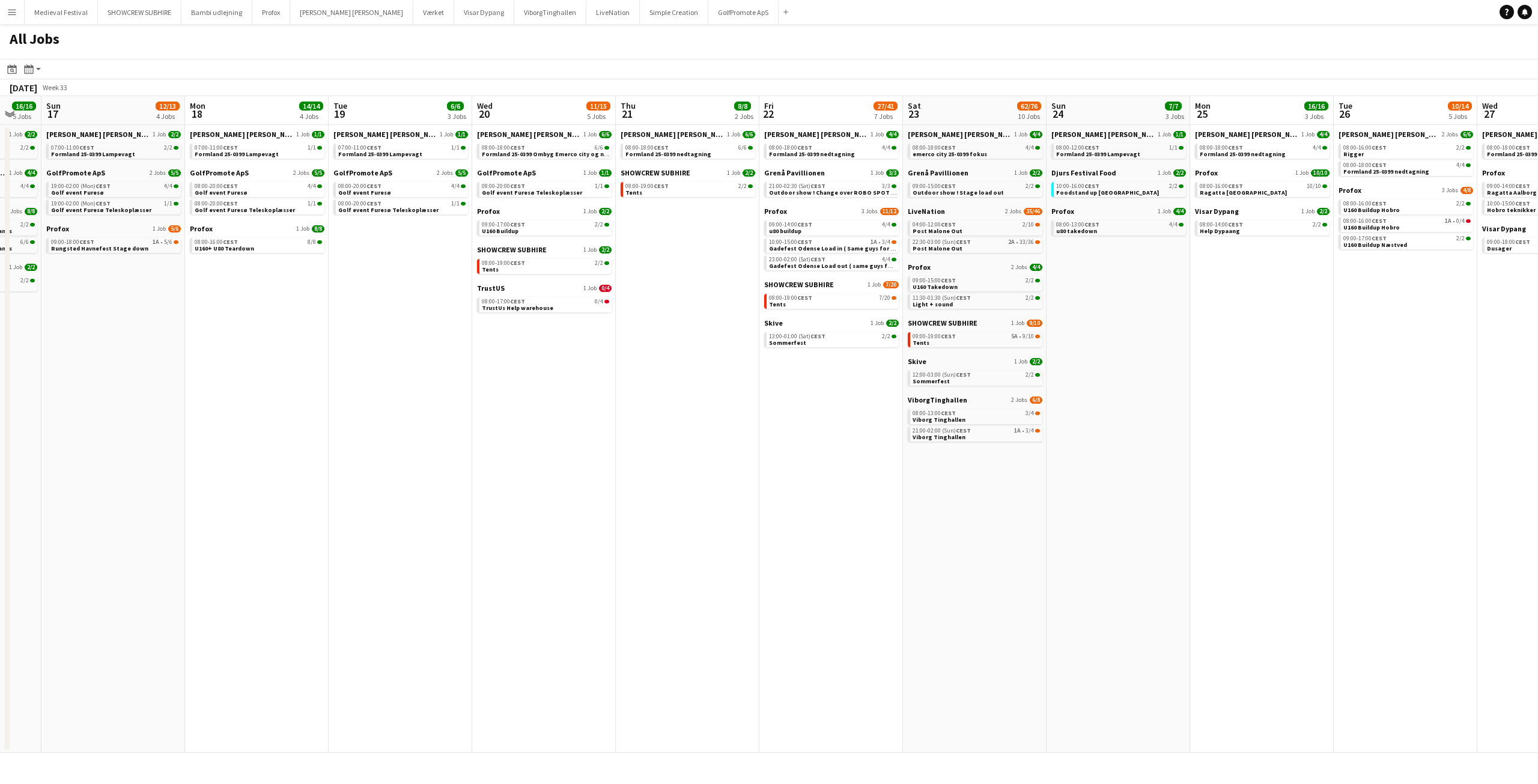
click at [1123, 402] on app-all-jobs "All Jobs Date picker SEP 2025 SEP 2025 Monday M Tuesday T Wednesday W Thursday …" at bounding box center [769, 389] width 1538 height 729
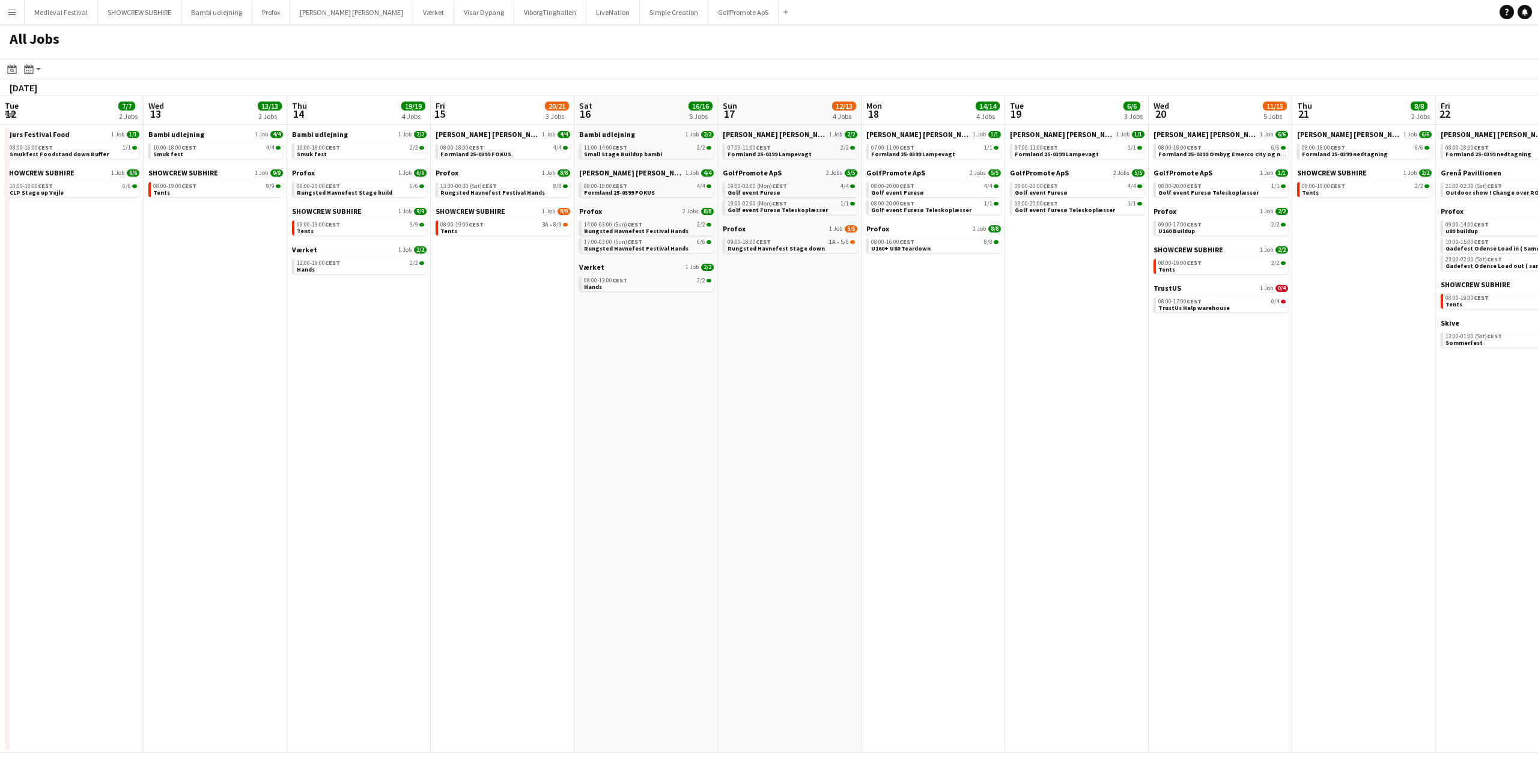
click at [1279, 403] on app-all-jobs "All Jobs Date picker SEP 2025 SEP 2025 Monday M Tuesday T Wednesday W Thursday …" at bounding box center [769, 389] width 1538 height 729
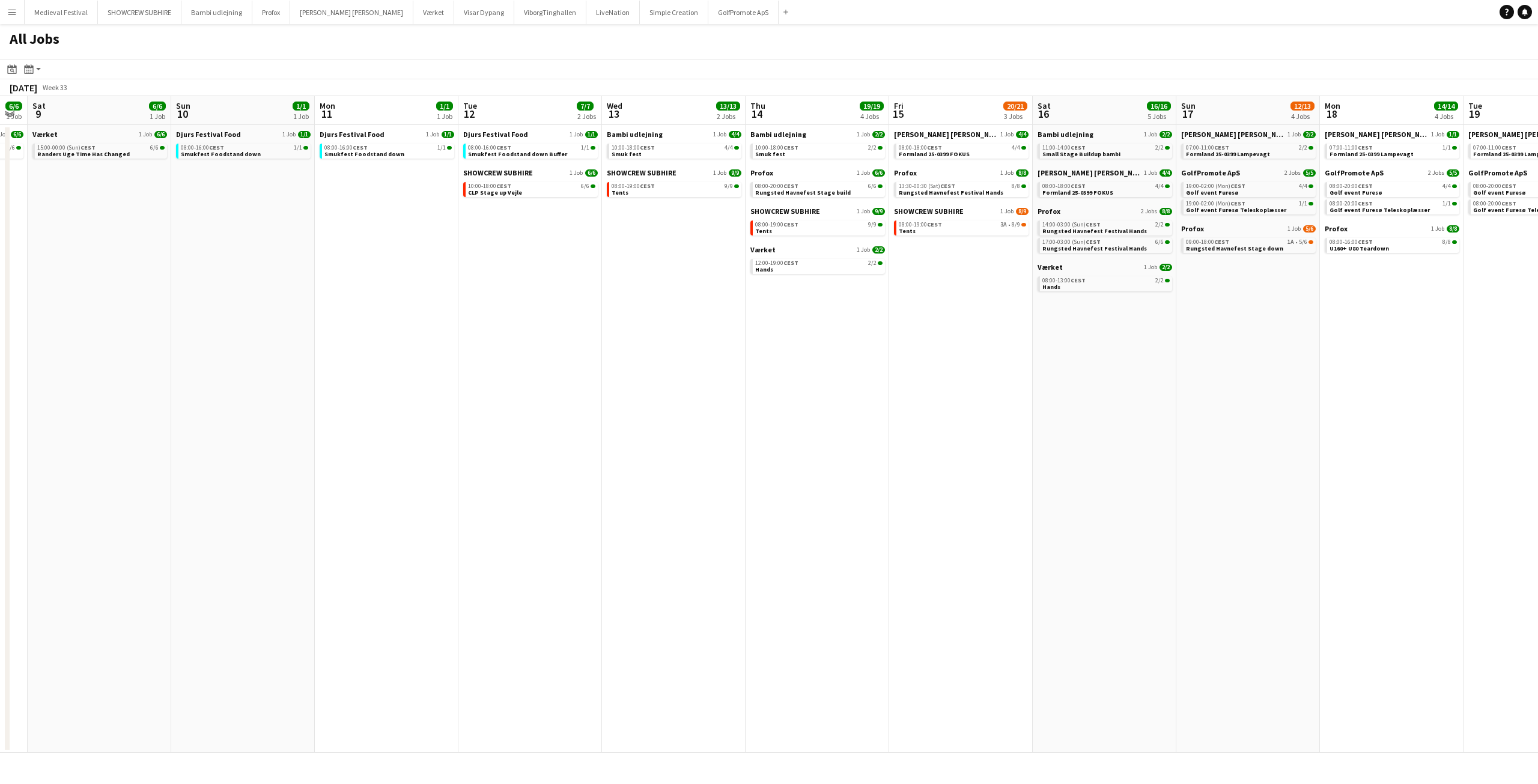
click at [1150, 424] on app-all-jobs "All Jobs Date picker SEP 2025 SEP 2025 Monday M Tuesday T Wednesday W Thursday …" at bounding box center [769, 389] width 1538 height 729
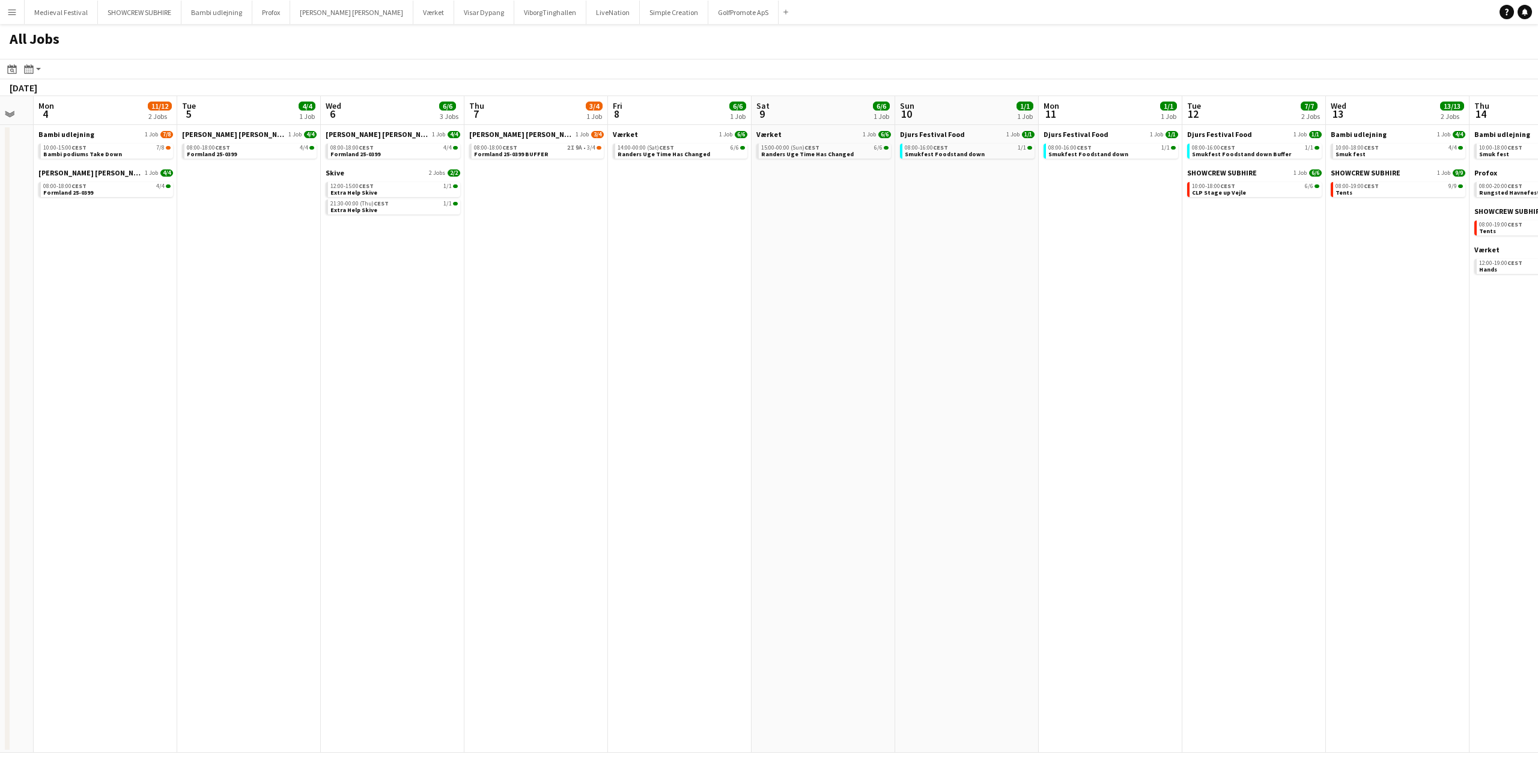
click at [1232, 432] on app-all-jobs "All Jobs Date picker SEP 2025 SEP 2025 Monday M Tuesday T Wednesday W Thursday …" at bounding box center [769, 389] width 1538 height 729
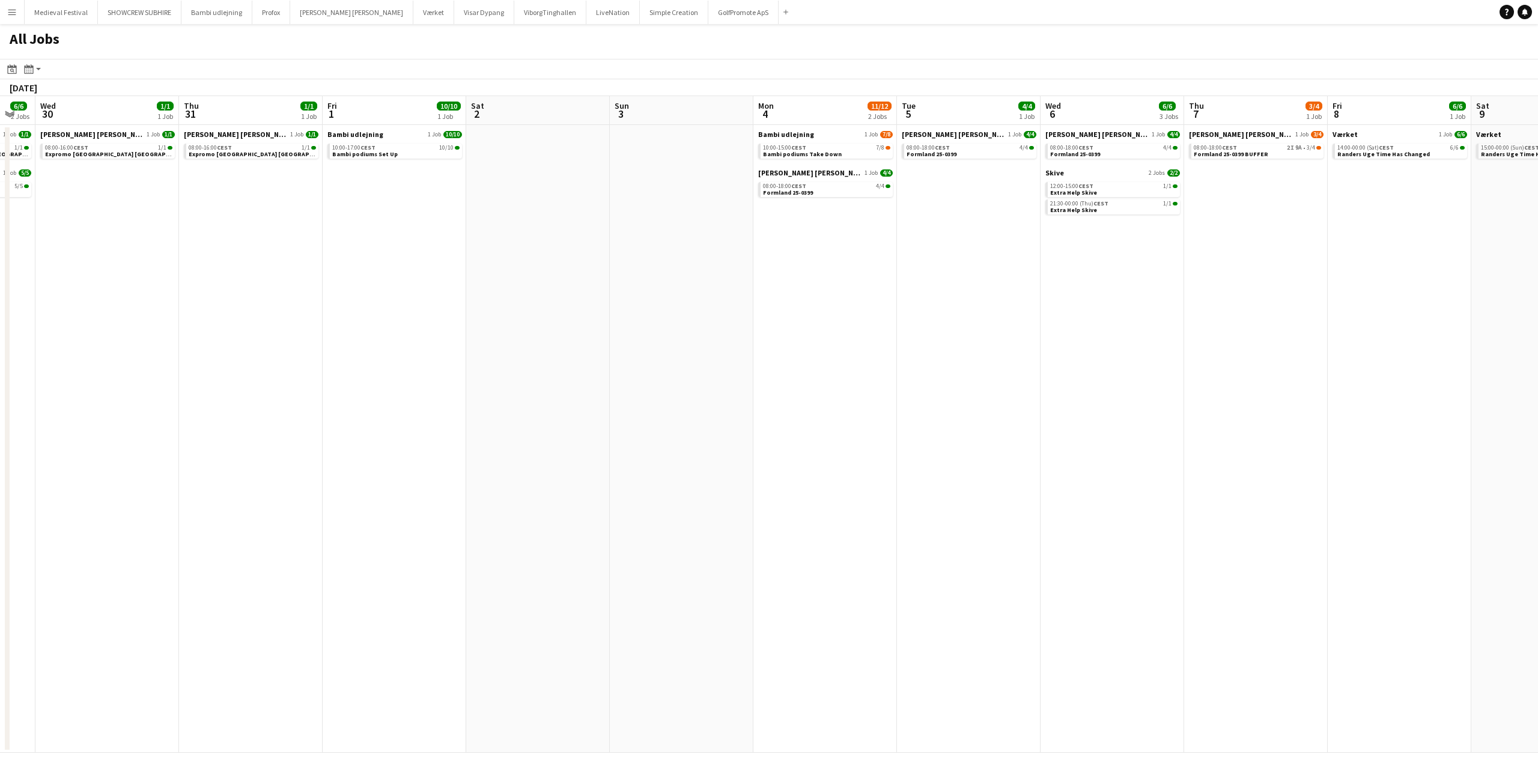
click at [1337, 425] on app-all-jobs "All Jobs Date picker SEP 2025 SEP 2025 Monday M Tuesday T Wednesday W Thursday …" at bounding box center [769, 389] width 1538 height 729
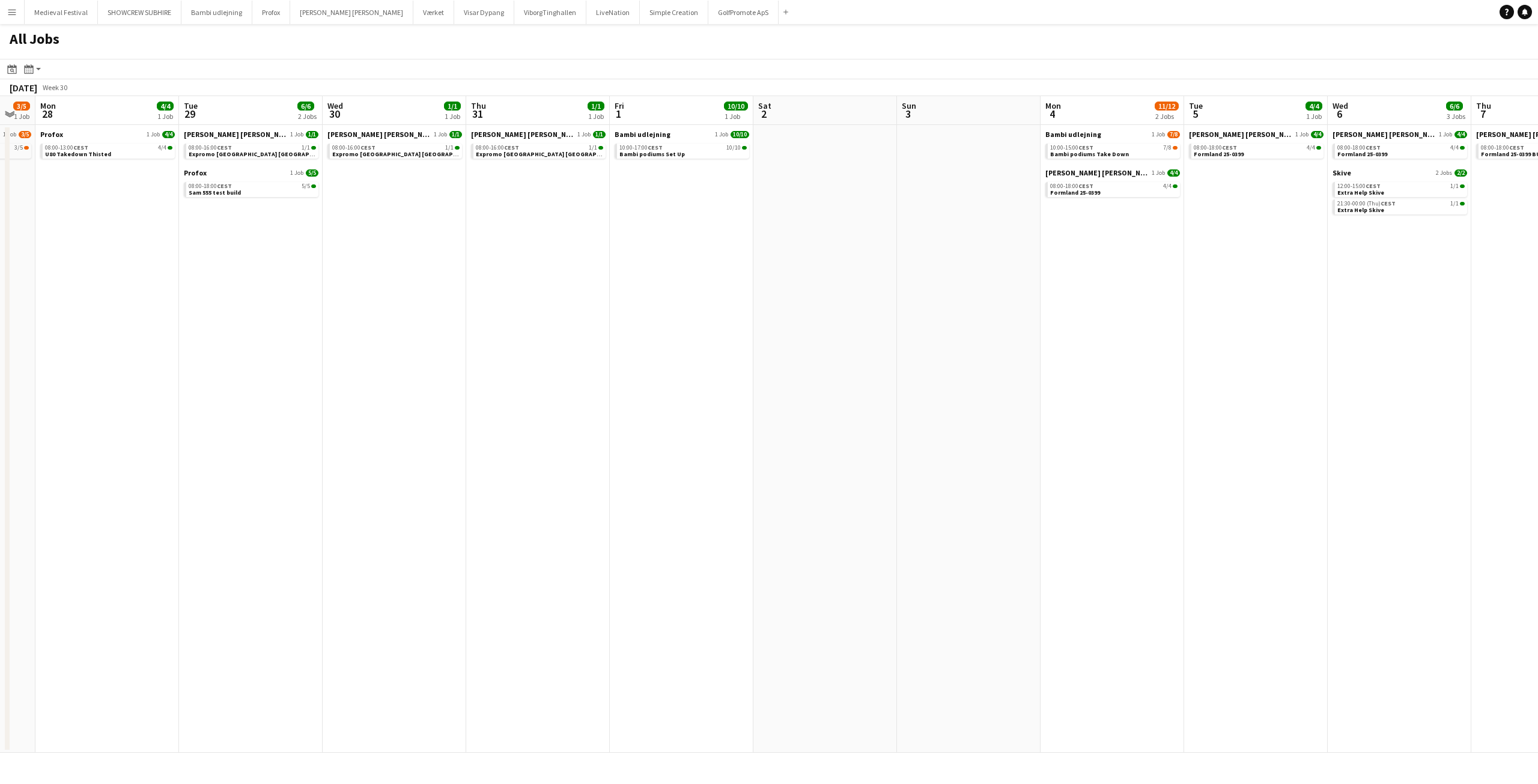
scroll to position [0, 348]
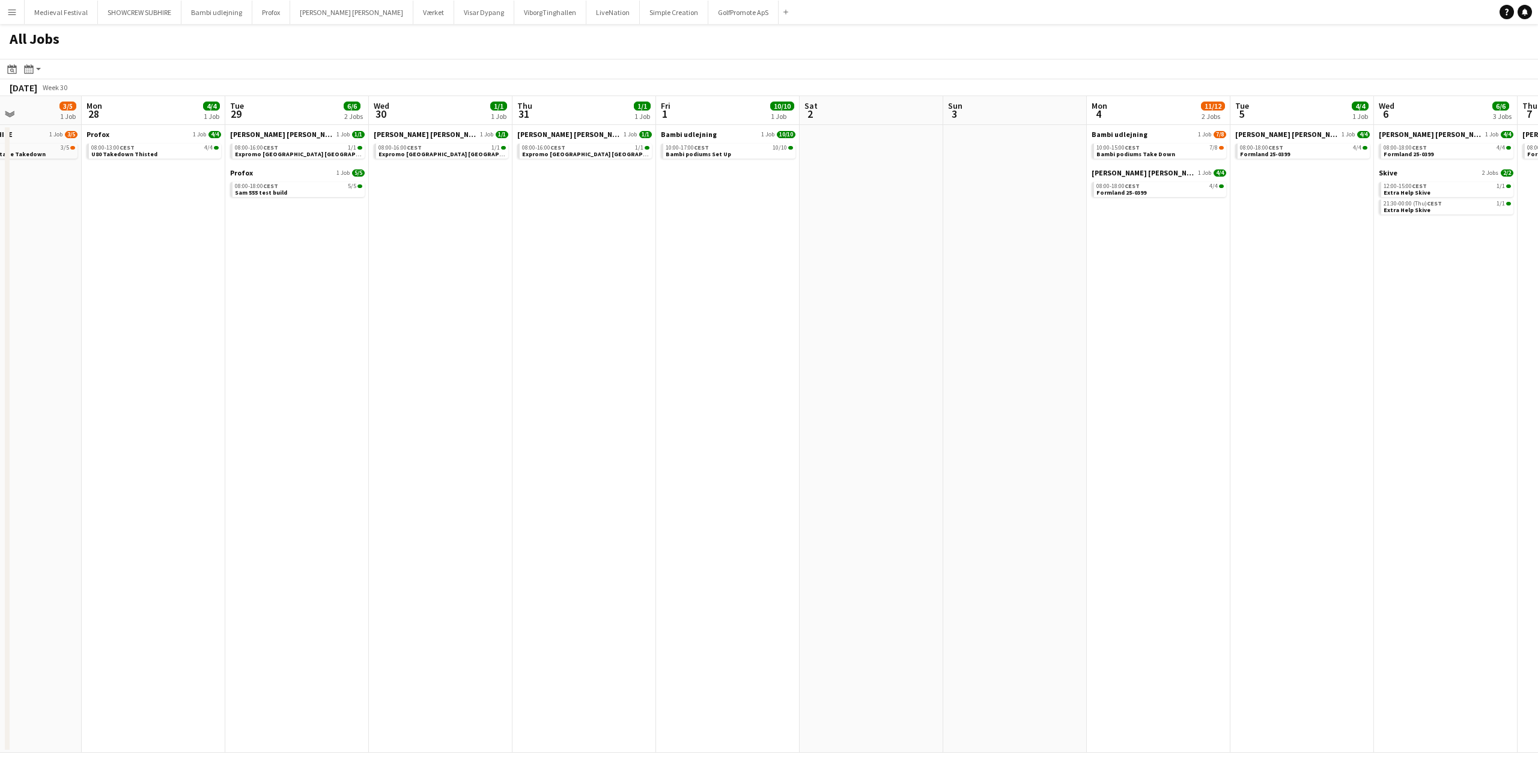
drag, startPoint x: 823, startPoint y: 395, endPoint x: 1028, endPoint y: 404, distance: 205.2
click at [1042, 401] on app-calendar-viewport "Fri 25 Sat 26 Sun 27 3/5 1 Job Mon 28 4/4 1 Job Tue 29 6/6 2 Jobs Wed 30 1/1 1 …" at bounding box center [769, 425] width 1538 height 656
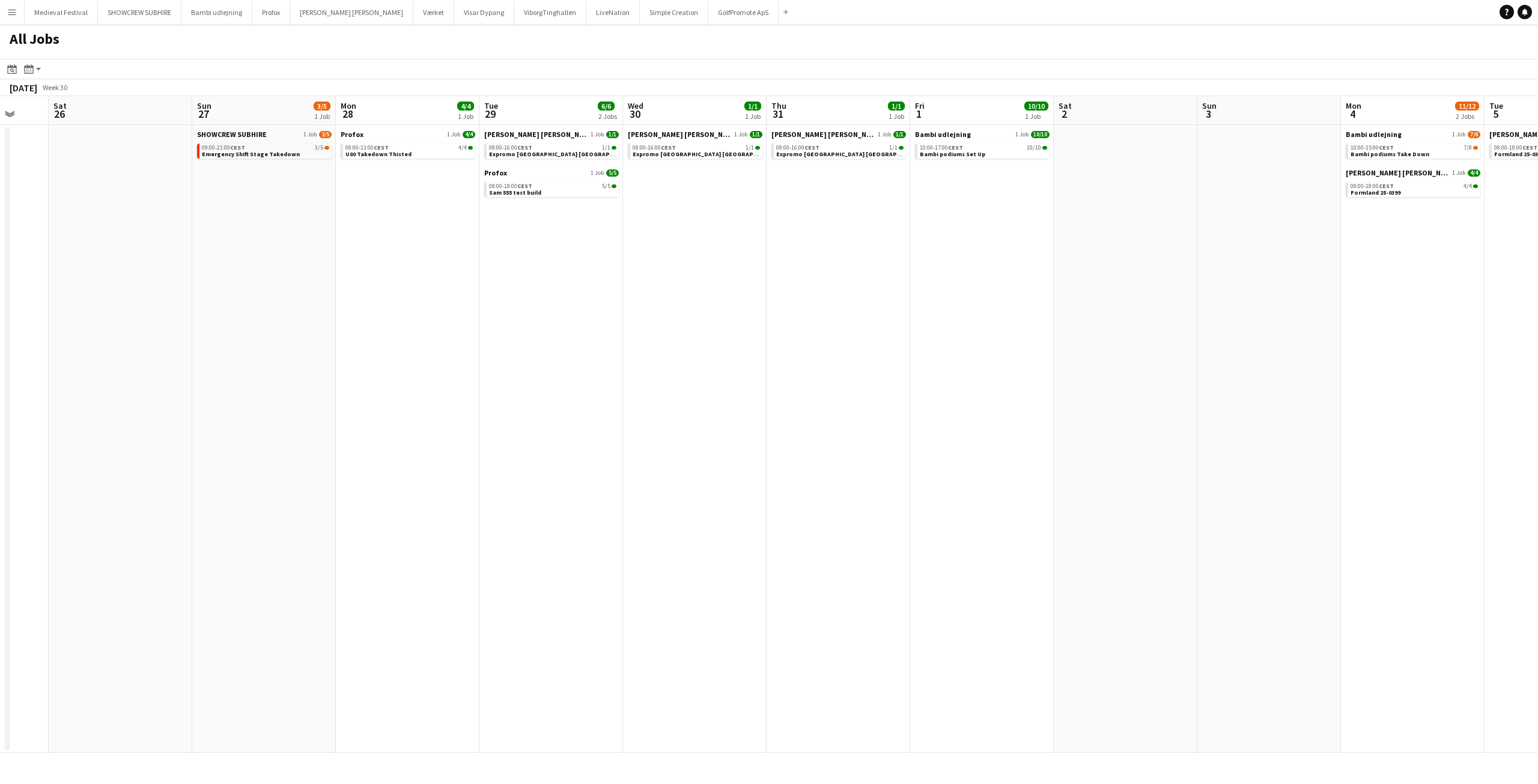
drag, startPoint x: 220, startPoint y: 306, endPoint x: 761, endPoint y: 318, distance: 541.1
click at [783, 316] on app-calendar-viewport "Wed 23 4/4 1 Job Thu 24 4/4 1 Job Fri 25 Sat 26 Sun 27 3/5 1 Job Mon 28 4/4 1 J…" at bounding box center [769, 425] width 1538 height 656
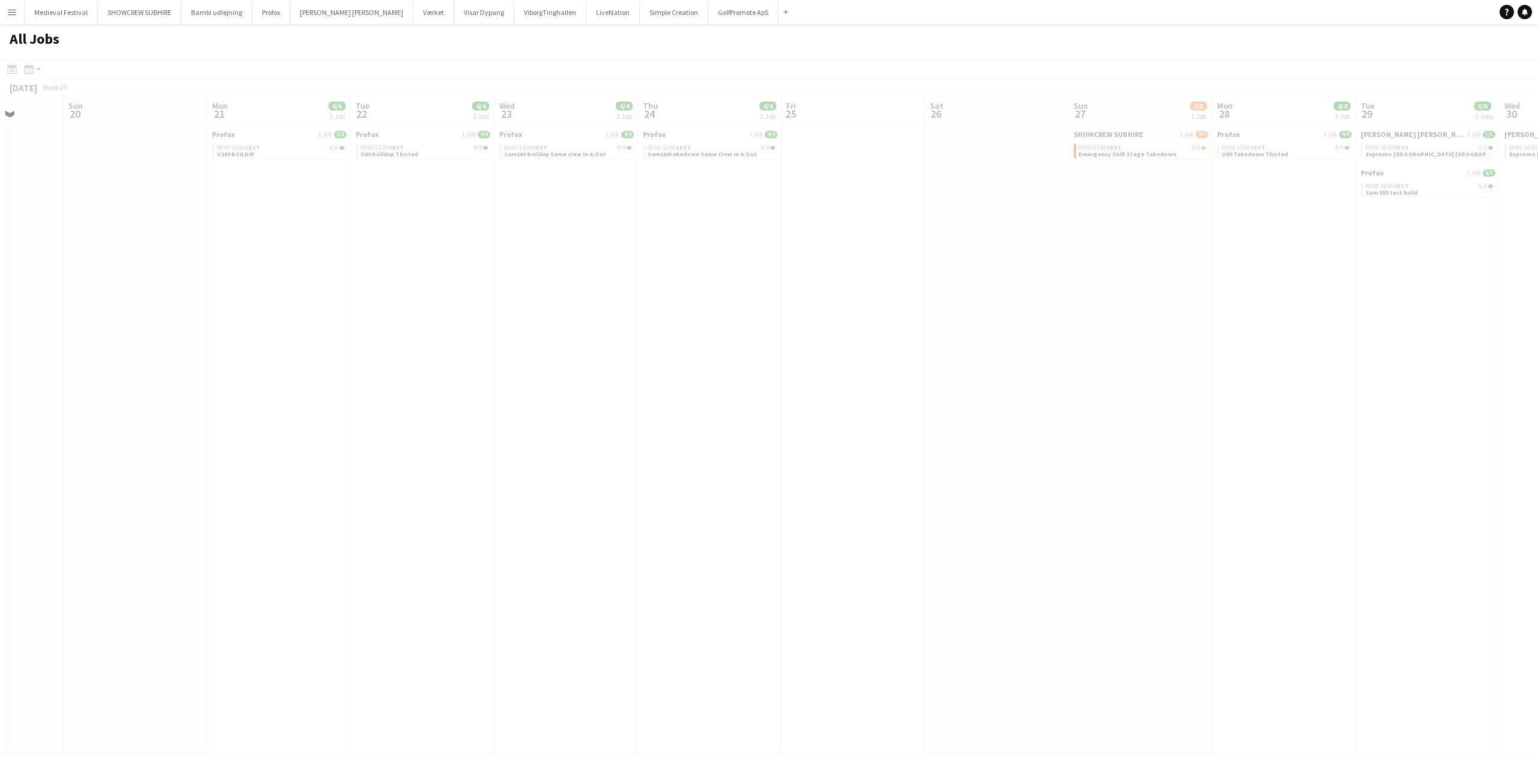
drag, startPoint x: 235, startPoint y: 316, endPoint x: 307, endPoint y: 337, distance: 75.0
click at [931, 328] on app-calendar-viewport "Thu 17 Fri 18 Sat 19 Sun 20 Mon 21 6/6 1 Job Tue 22 4/4 1 Job Wed 23 4/4 1 Job …" at bounding box center [769, 425] width 1538 height 656
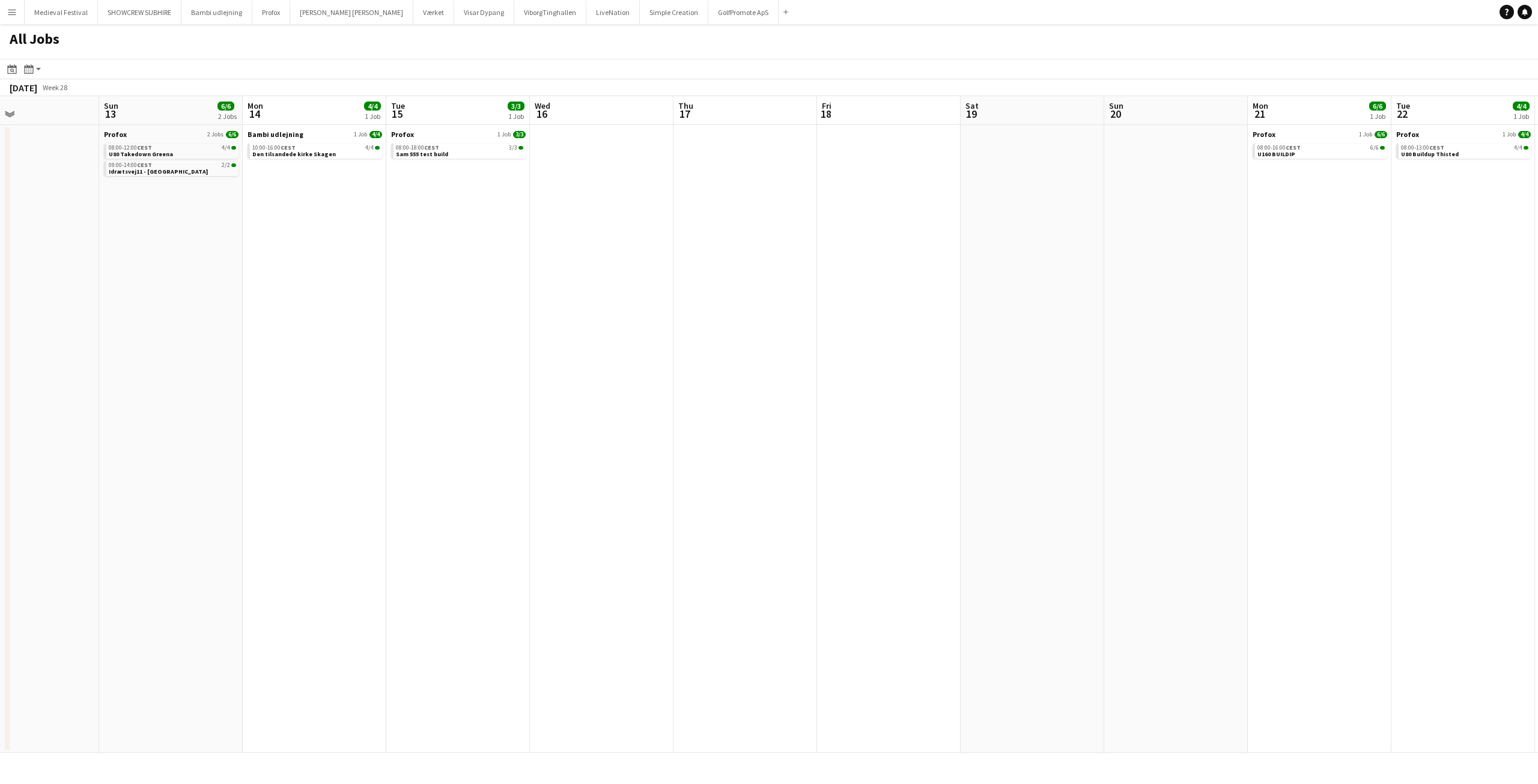
drag, startPoint x: 404, startPoint y: 337, endPoint x: 840, endPoint y: 352, distance: 436.3
click at [837, 349] on app-calendar-viewport "Thu 10 4/4 2 Jobs Fri 11 8/8 2 Jobs Sat 12 Sun 13 6/6 2 Jobs Mon 14 4/4 1 Job T…" at bounding box center [769, 425] width 1538 height 656
drag, startPoint x: 278, startPoint y: 351, endPoint x: 1034, endPoint y: 394, distance: 757.2
click at [1034, 394] on app-calendar-viewport "Thu 10 4/4 2 Jobs Fri 11 8/8 2 Jobs Sat 12 Sun 13 6/6 2 Jobs Mon 14 4/4 1 Job T…" at bounding box center [769, 425] width 1538 height 656
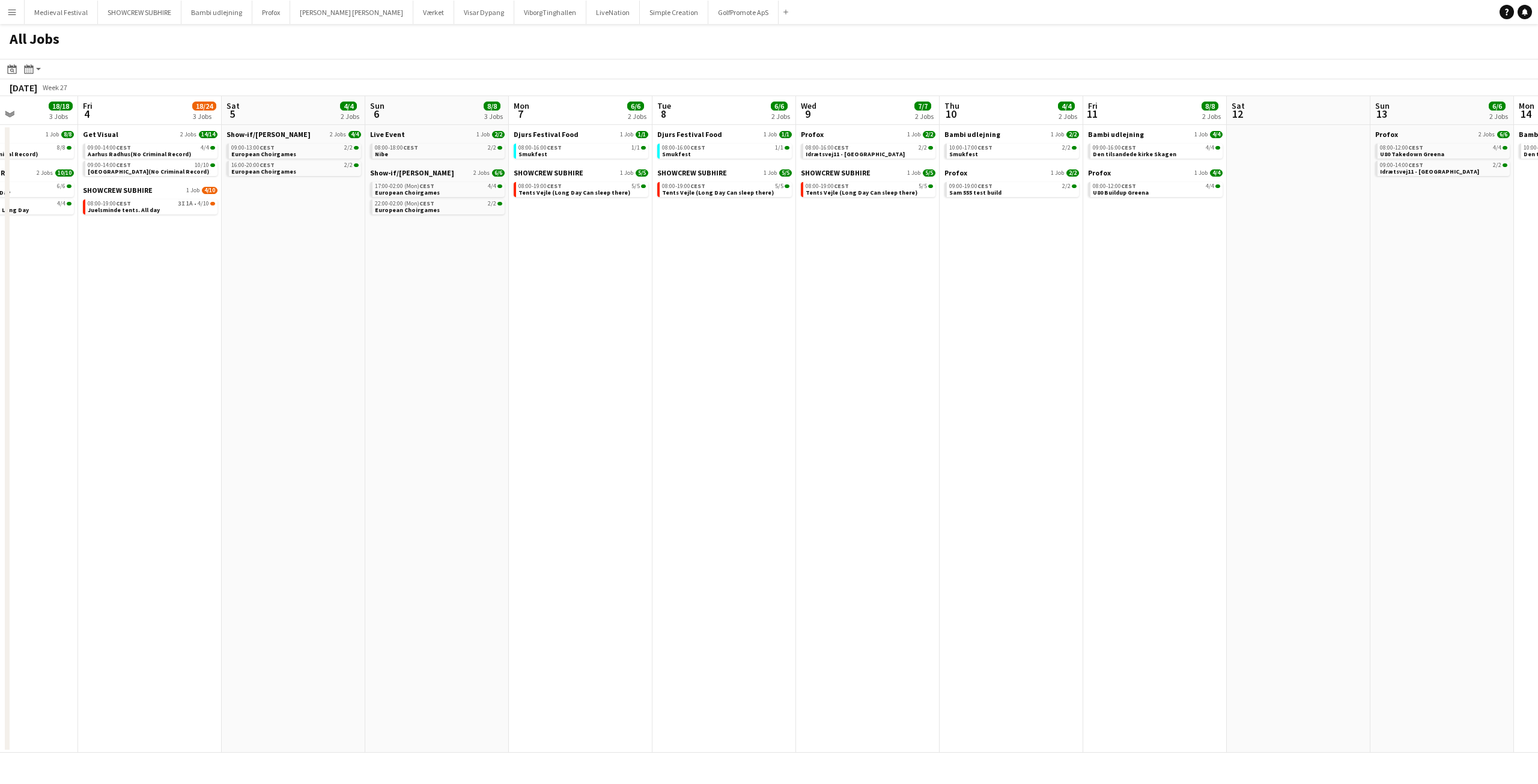
click at [1026, 369] on app-all-jobs "All Jobs Date picker SEP 2025 SEP 2025 Monday M Tuesday T Wednesday W Thursday …" at bounding box center [769, 389] width 1538 height 729
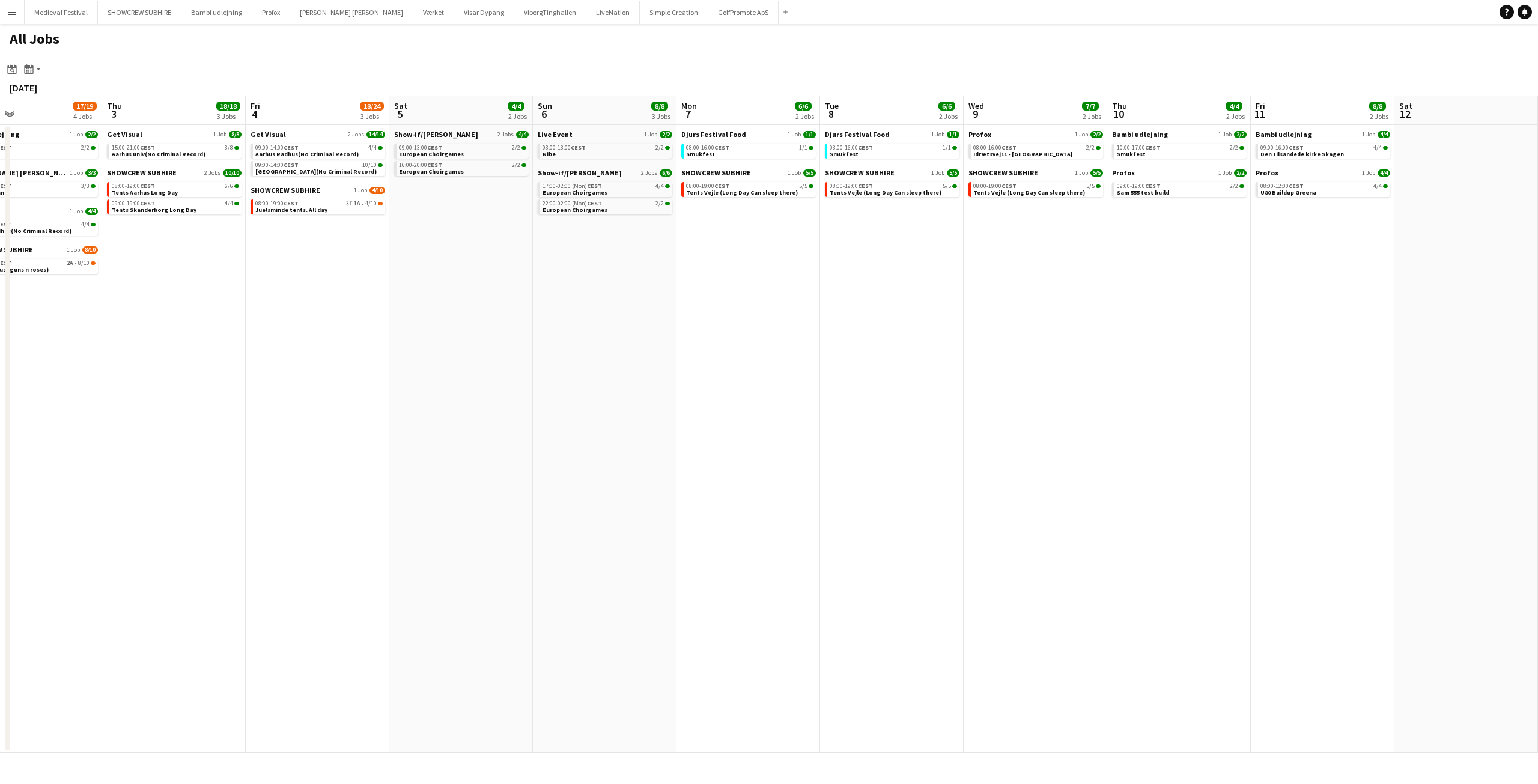
click at [970, 363] on app-all-jobs "All Jobs Date picker SEP 2025 SEP 2025 Monday M Tuesday T Wednesday W Thursday …" at bounding box center [769, 389] width 1538 height 729
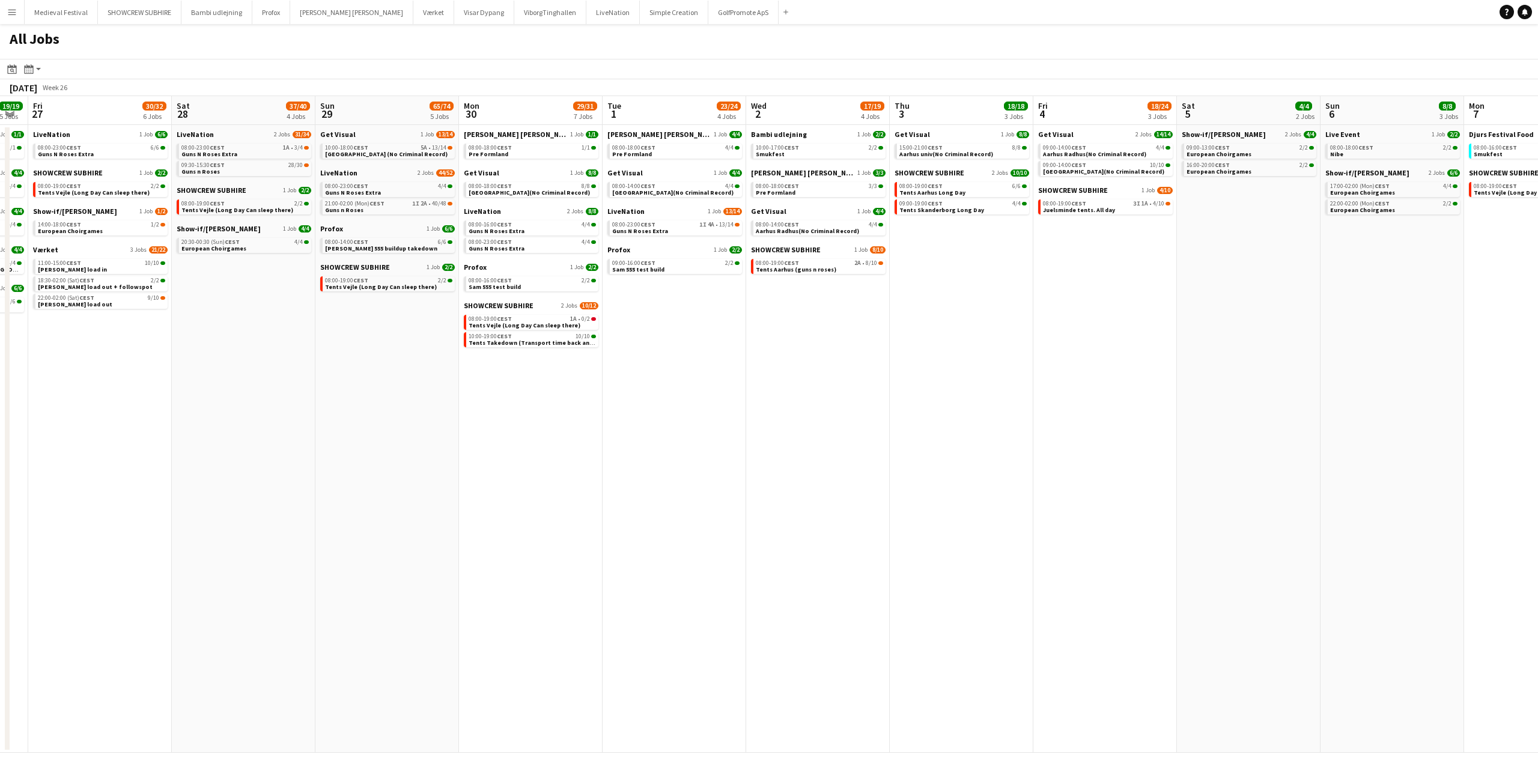
scroll to position [0, 299]
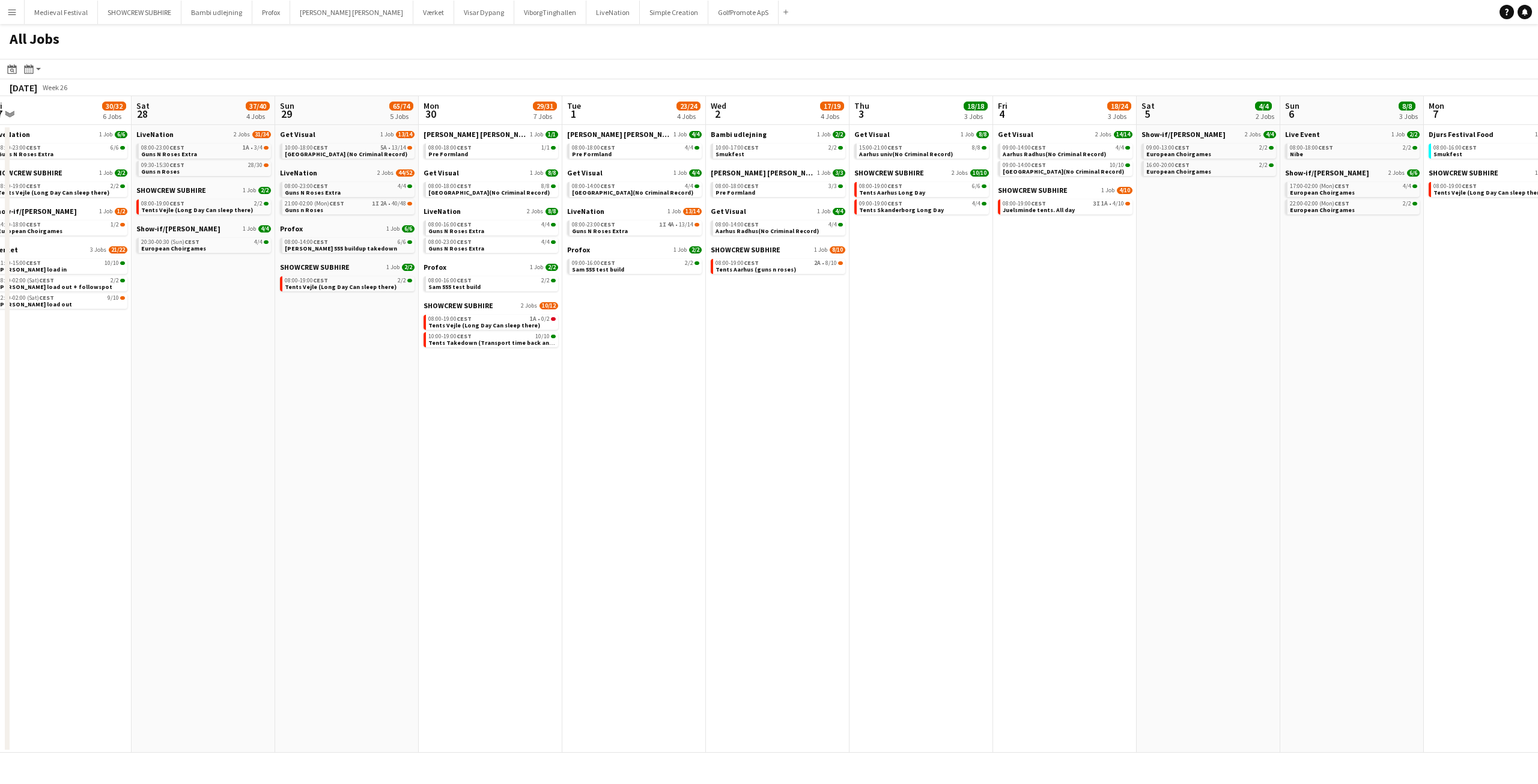
drag, startPoint x: 360, startPoint y: 337, endPoint x: 682, endPoint y: 351, distance: 322.3
click at [682, 351] on app-calendar-viewport "Wed 25 13/13 3 Jobs Thu 26 19/19 5 Jobs Fri 27 30/32 6 Jobs Sat 28 37/40 4 Jobs…" at bounding box center [769, 425] width 1538 height 656
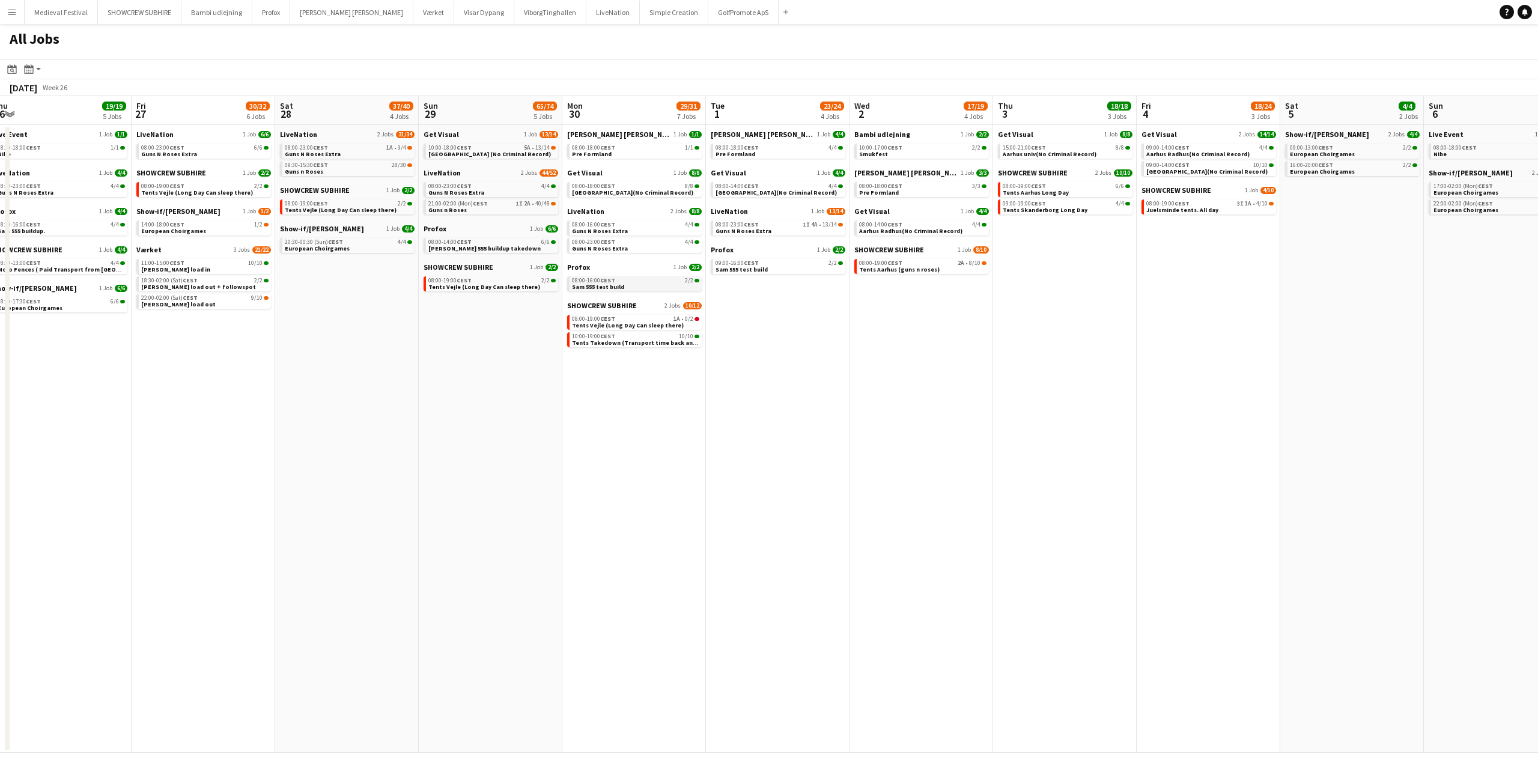
click at [646, 279] on div "08:00-16:00 CEST 2/2" at bounding box center [636, 280] width 128 height 6
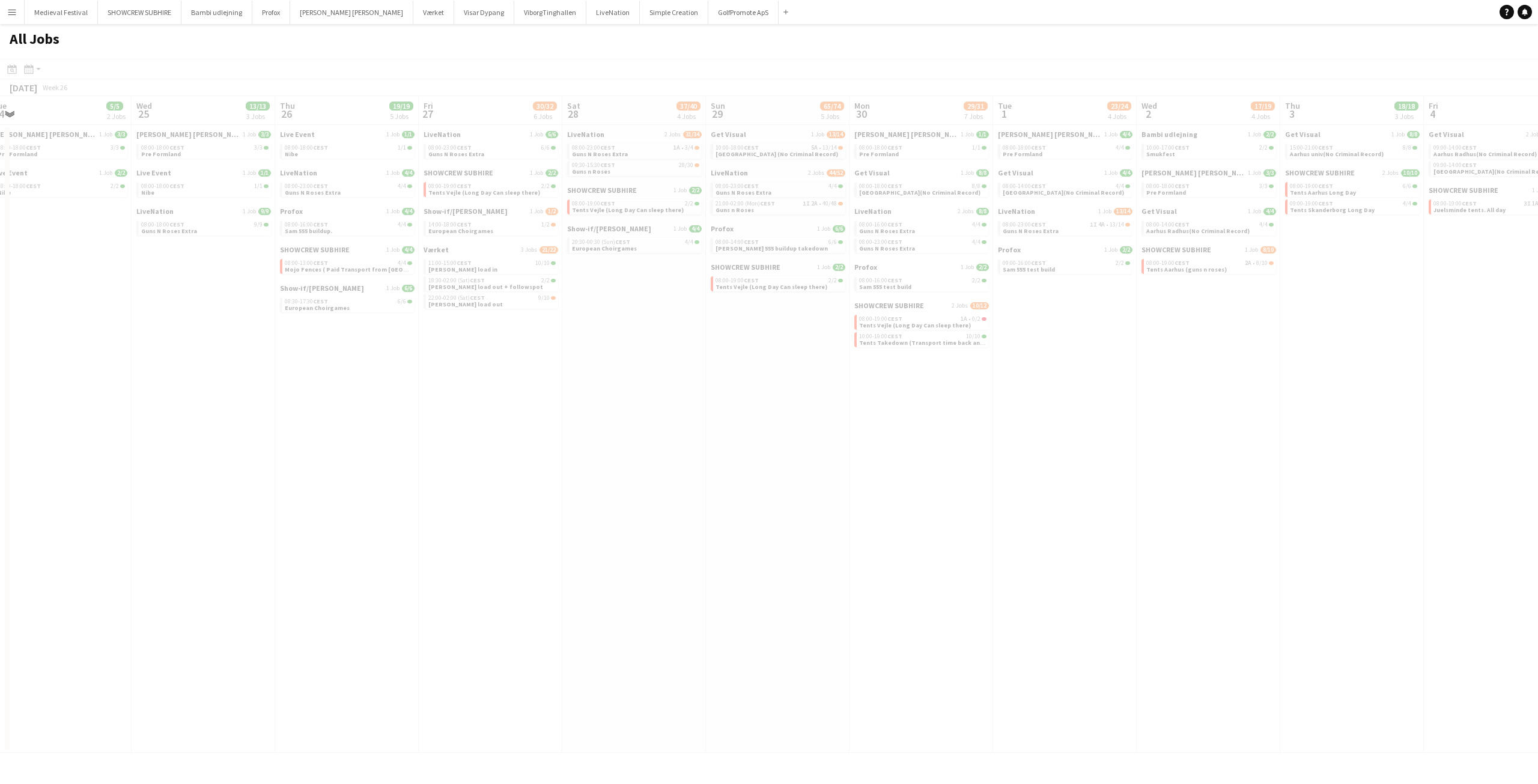
drag, startPoint x: 220, startPoint y: 377, endPoint x: 558, endPoint y: 379, distance: 338.0
click at [818, 379] on app-all-jobs "All Jobs Date picker SEP 2025 SEP 2025 Monday M Tuesday T Wednesday W Thursday …" at bounding box center [769, 389] width 1538 height 729
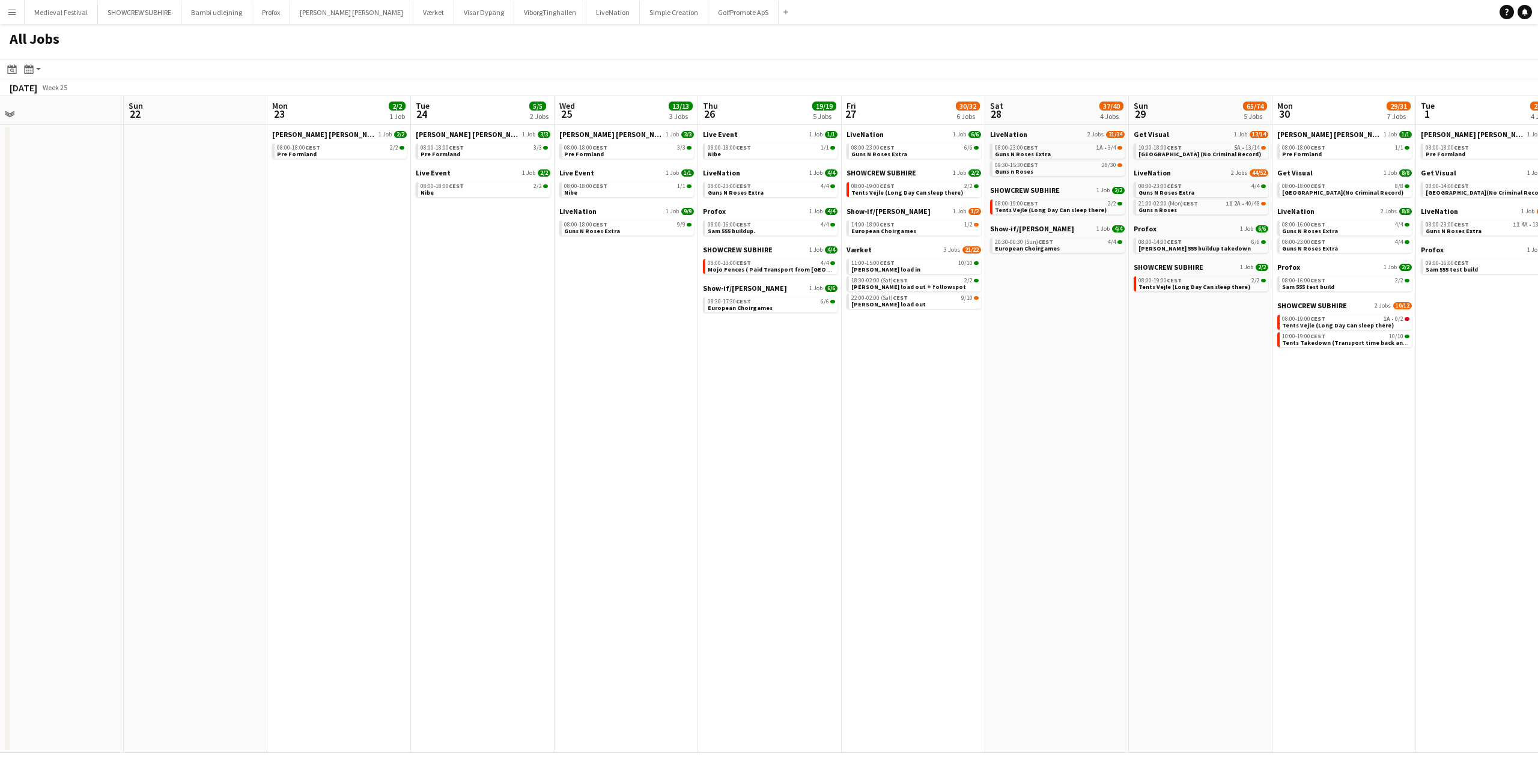
drag, startPoint x: 324, startPoint y: 381, endPoint x: 682, endPoint y: 377, distance: 358.0
click at [747, 379] on app-calendar-viewport "Thu 19 4/4 1 Job Fri 20 2/2 1 Job Sat 21 Sun 22 Mon 23 2/2 1 Job Tue 24 5/5 2 J…" at bounding box center [769, 425] width 1538 height 656
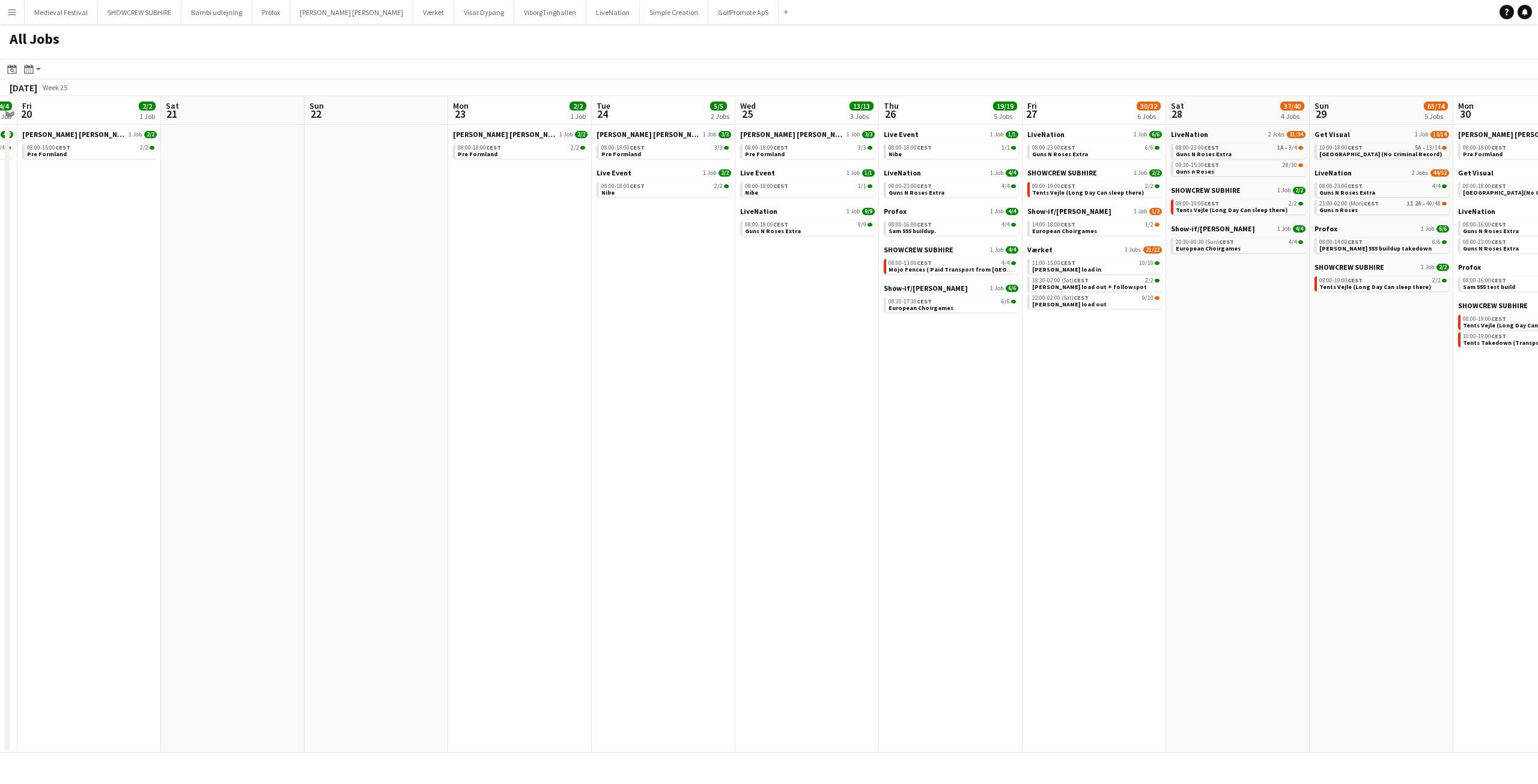
scroll to position [0, 267]
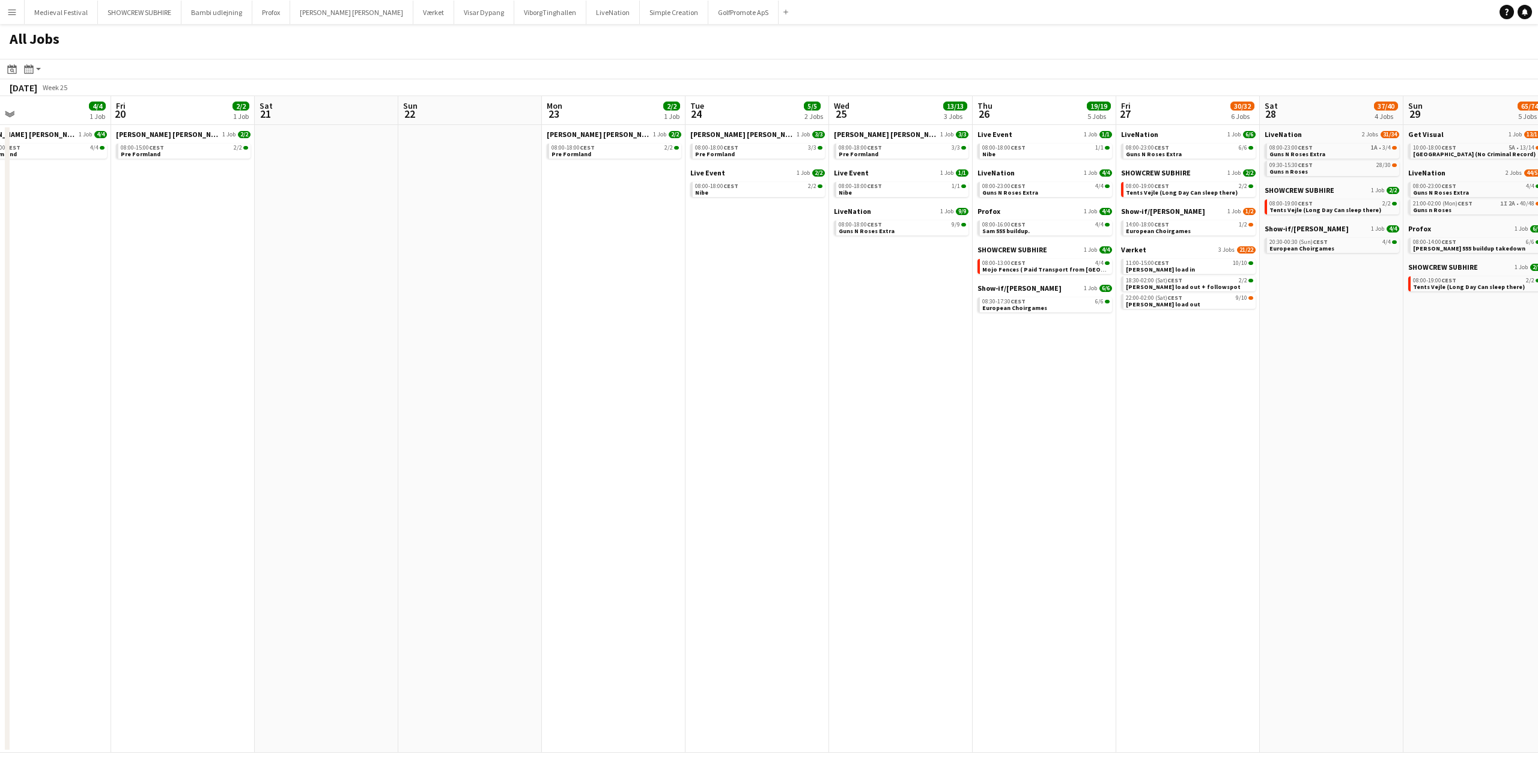
drag, startPoint x: 334, startPoint y: 358, endPoint x: 173, endPoint y: 380, distance: 162.5
click at [170, 381] on app-calendar-viewport "Tue 17 4/5 1 Job Wed 18 4/4 1 Job Thu 19 4/4 1 Job Fri 20 2/2 1 Job Sat 21 Sun …" at bounding box center [769, 425] width 1538 height 656
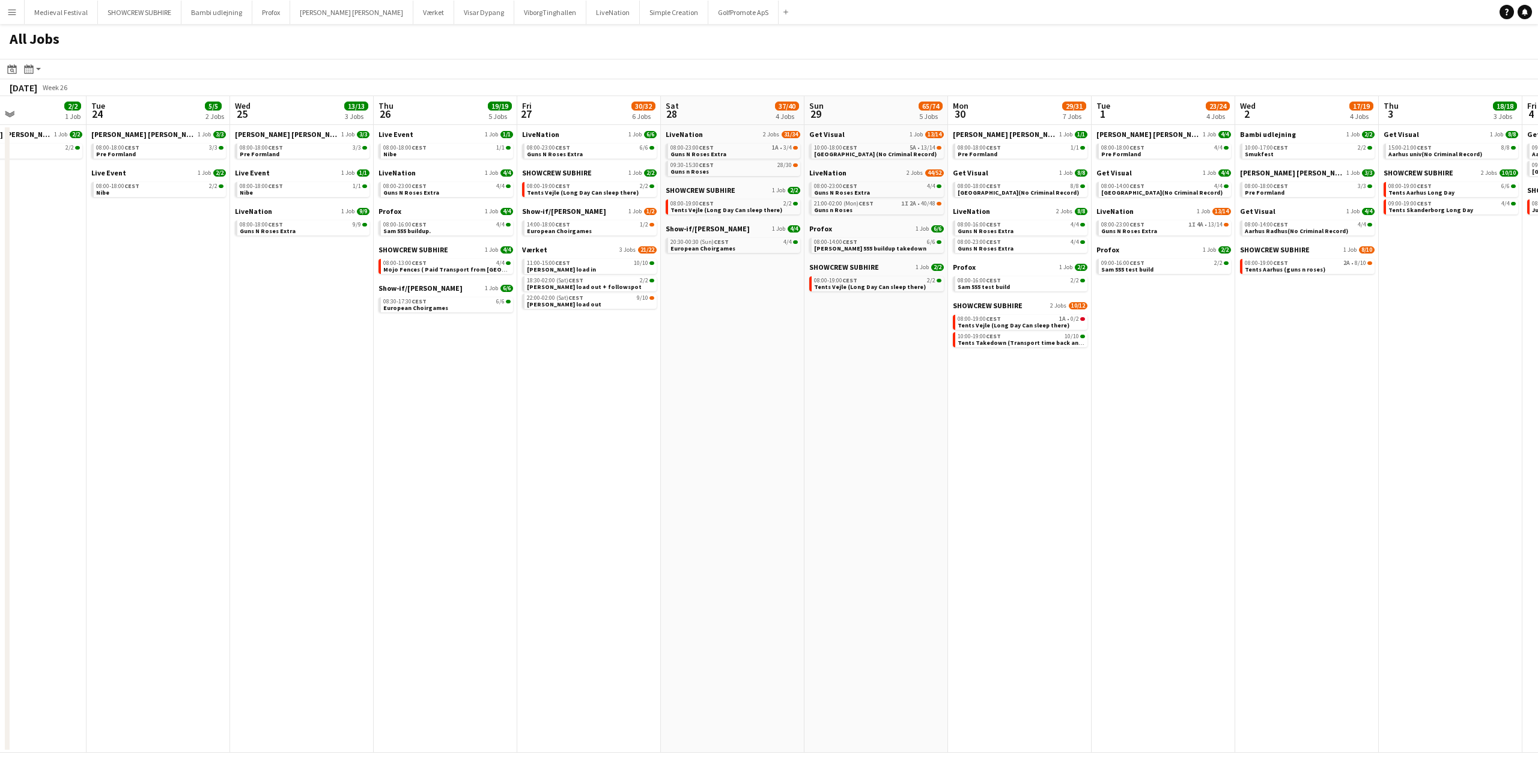
drag, startPoint x: 1286, startPoint y: 433, endPoint x: 560, endPoint y: 462, distance: 726.6
click at [550, 470] on app-calendar-viewport "Fri 20 2/2 1 Job Sat 21 Sun 22 Mon 23 2/2 1 Job Tue 24 5/5 2 Jobs Wed 25 13/13 …" at bounding box center [769, 425] width 1538 height 656
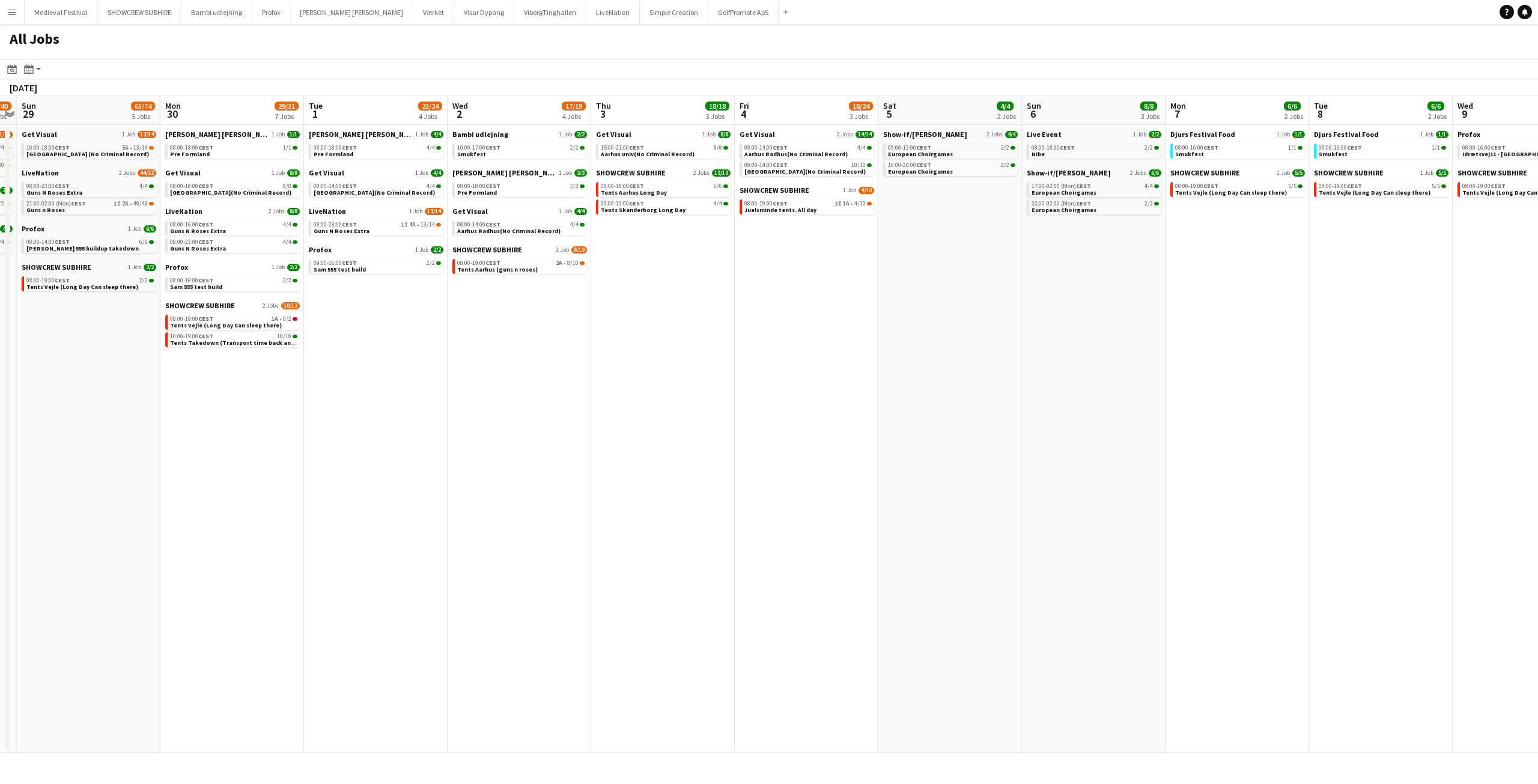
drag, startPoint x: 1183, startPoint y: 418, endPoint x: 573, endPoint y: 449, distance: 610.8
click at [569, 453] on app-calendar-viewport "Wed 25 13/13 3 Jobs Thu 26 19/19 5 Jobs Fri 27 30/32 6 Jobs Sat 28 37/40 4 Jobs…" at bounding box center [769, 425] width 1538 height 656
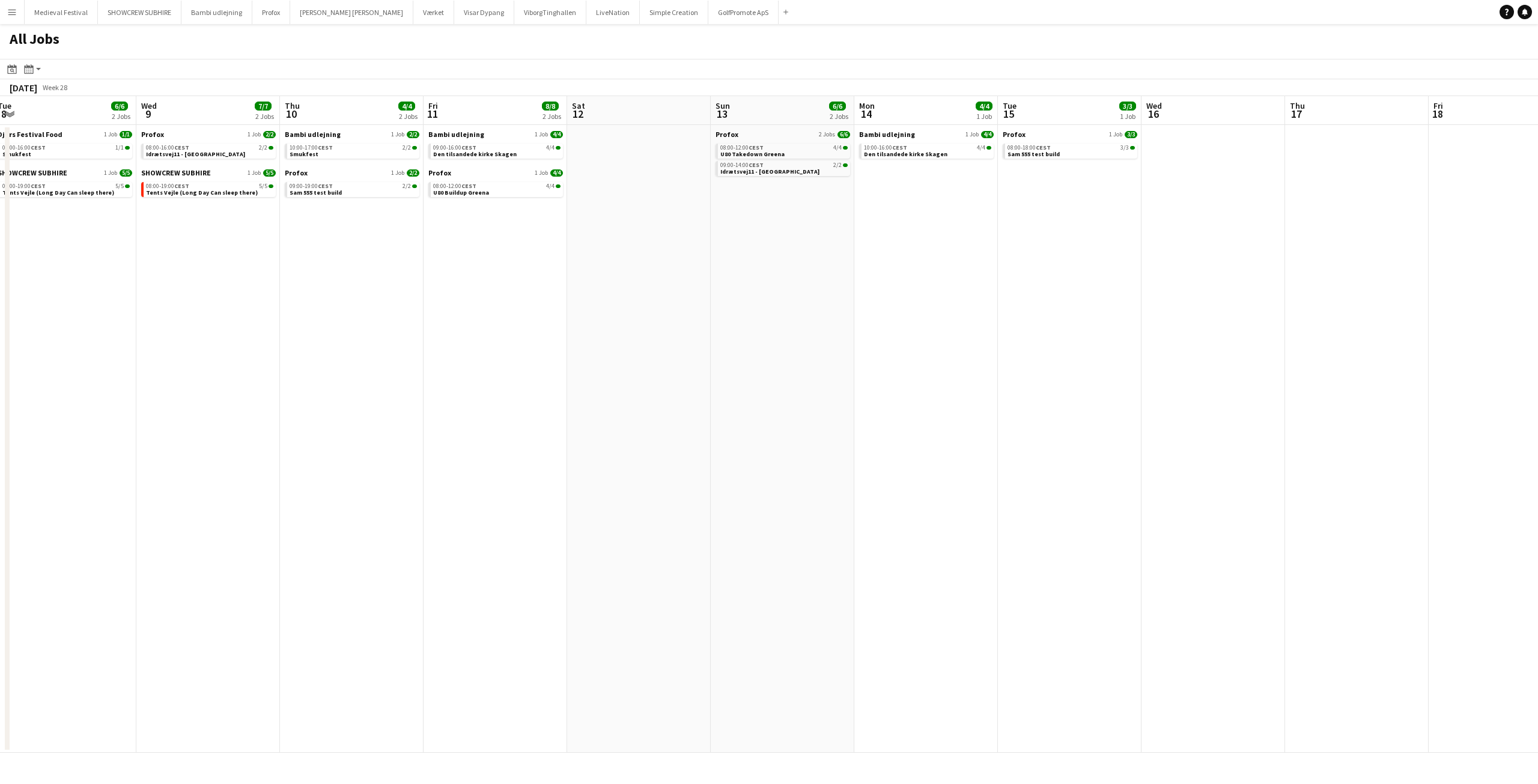
drag, startPoint x: 1169, startPoint y: 420, endPoint x: 332, endPoint y: 480, distance: 839.1
click at [332, 480] on app-calendar-viewport "Sat 5 4/4 2 Jobs Sun 6 8/8 3 Jobs Mon 7 6/6 2 Jobs Tue 8 6/6 2 Jobs Wed 9 7/7 2…" at bounding box center [769, 425] width 1538 height 656
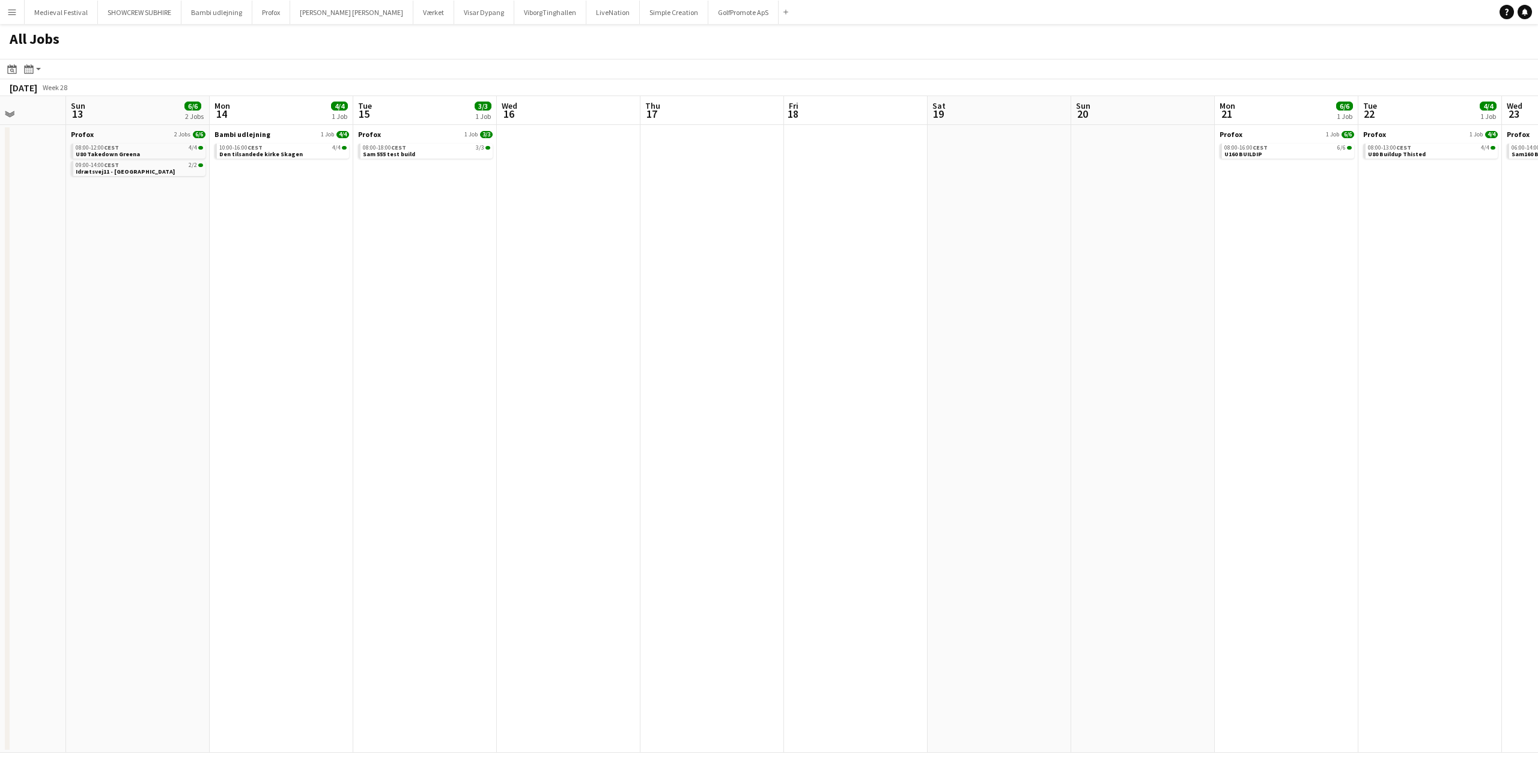
drag, startPoint x: 935, startPoint y: 421, endPoint x: 368, endPoint y: 458, distance: 568.2
click at [244, 490] on app-calendar-viewport "Thu 10 4/4 2 Jobs Fri 11 8/8 2 Jobs Sat 12 Sun 13 6/6 2 Jobs Mon 14 4/4 1 Job T…" at bounding box center [769, 425] width 1538 height 656
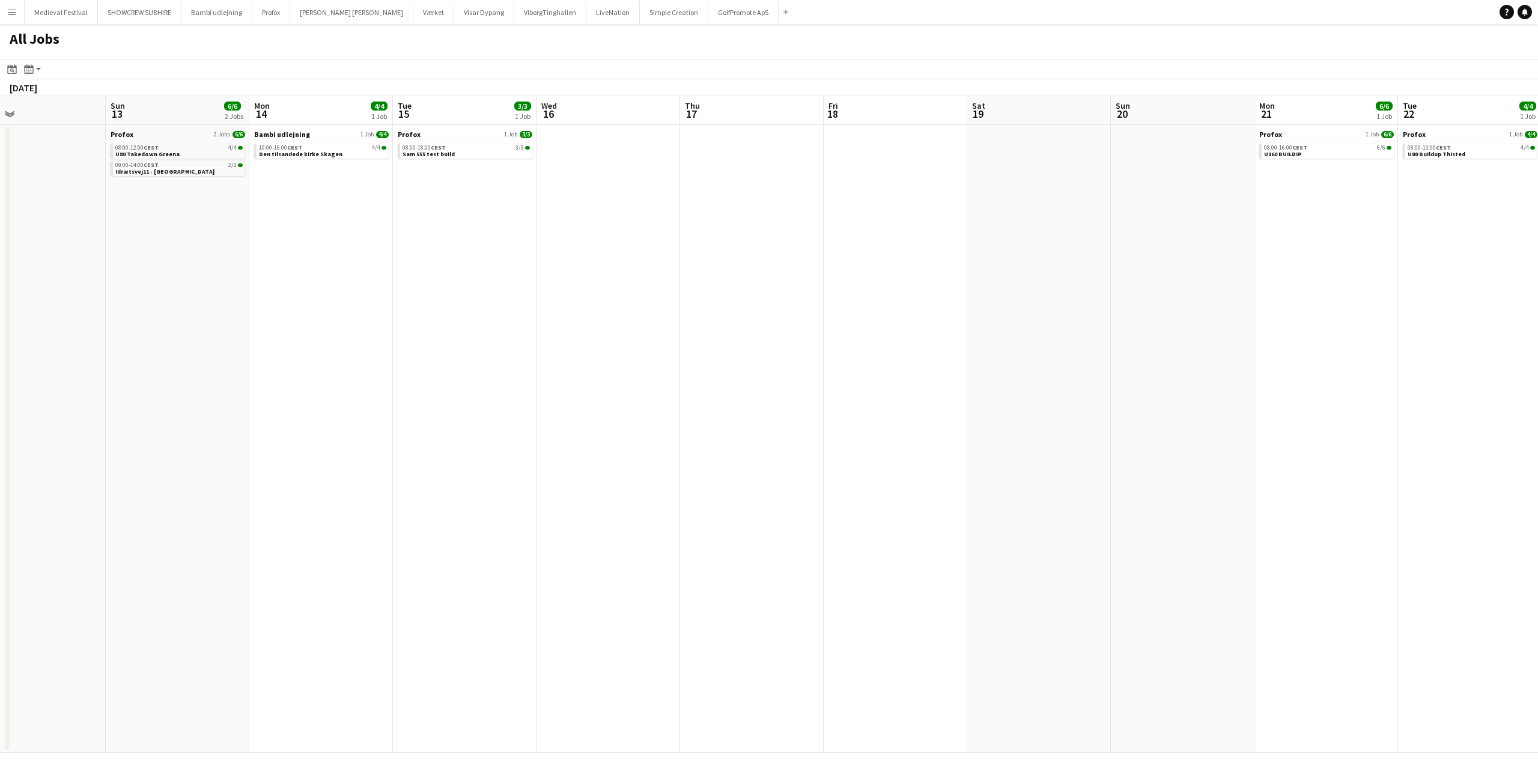
drag, startPoint x: 990, startPoint y: 417, endPoint x: 461, endPoint y: 487, distance: 533.6
click at [461, 487] on app-calendar-viewport "Thu 10 4/4 2 Jobs Fri 11 8/8 2 Jobs Sat 12 Sun 13 6/6 2 Jobs Mon 14 4/4 1 Job T…" at bounding box center [769, 425] width 1538 height 656
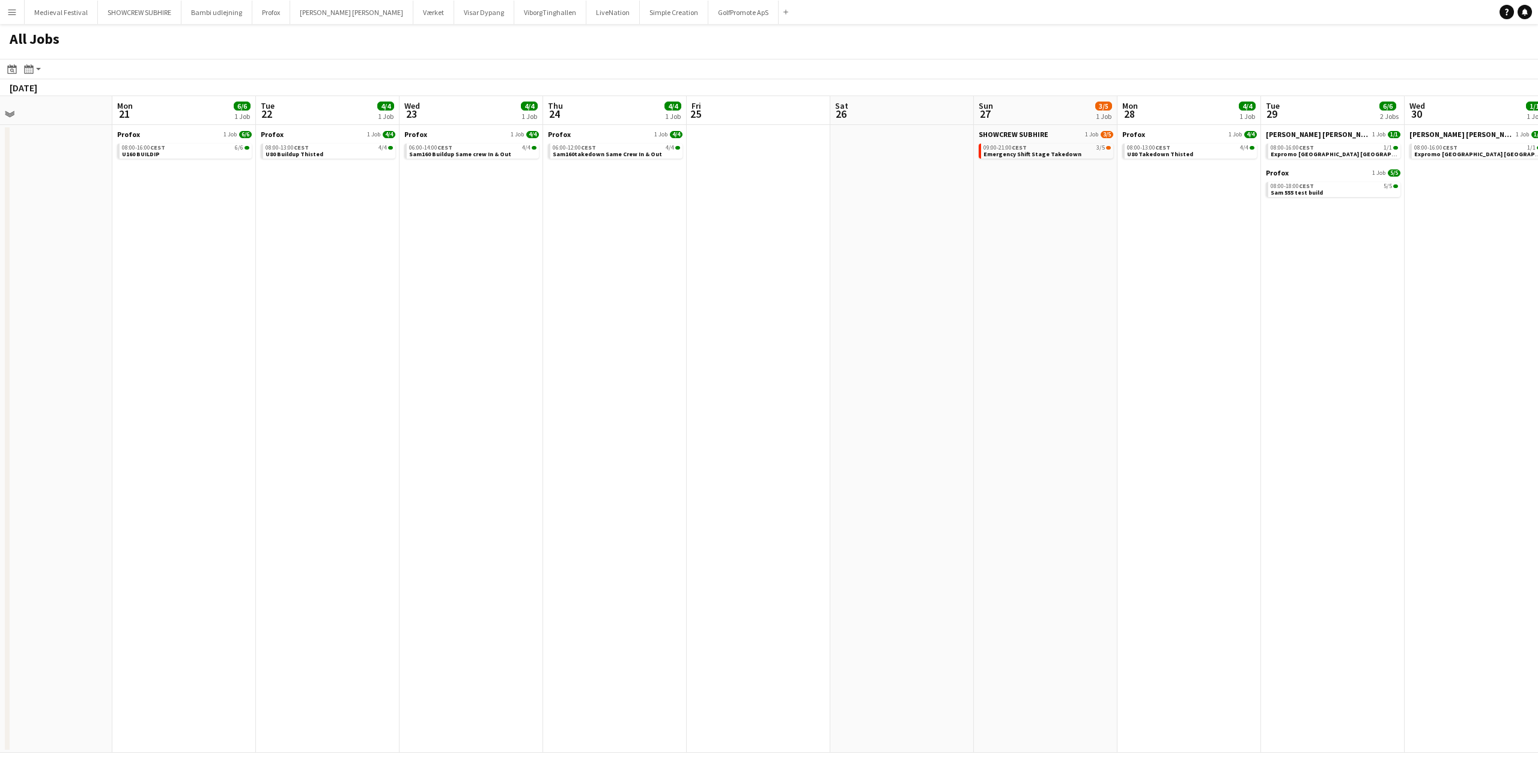
scroll to position [0, 453]
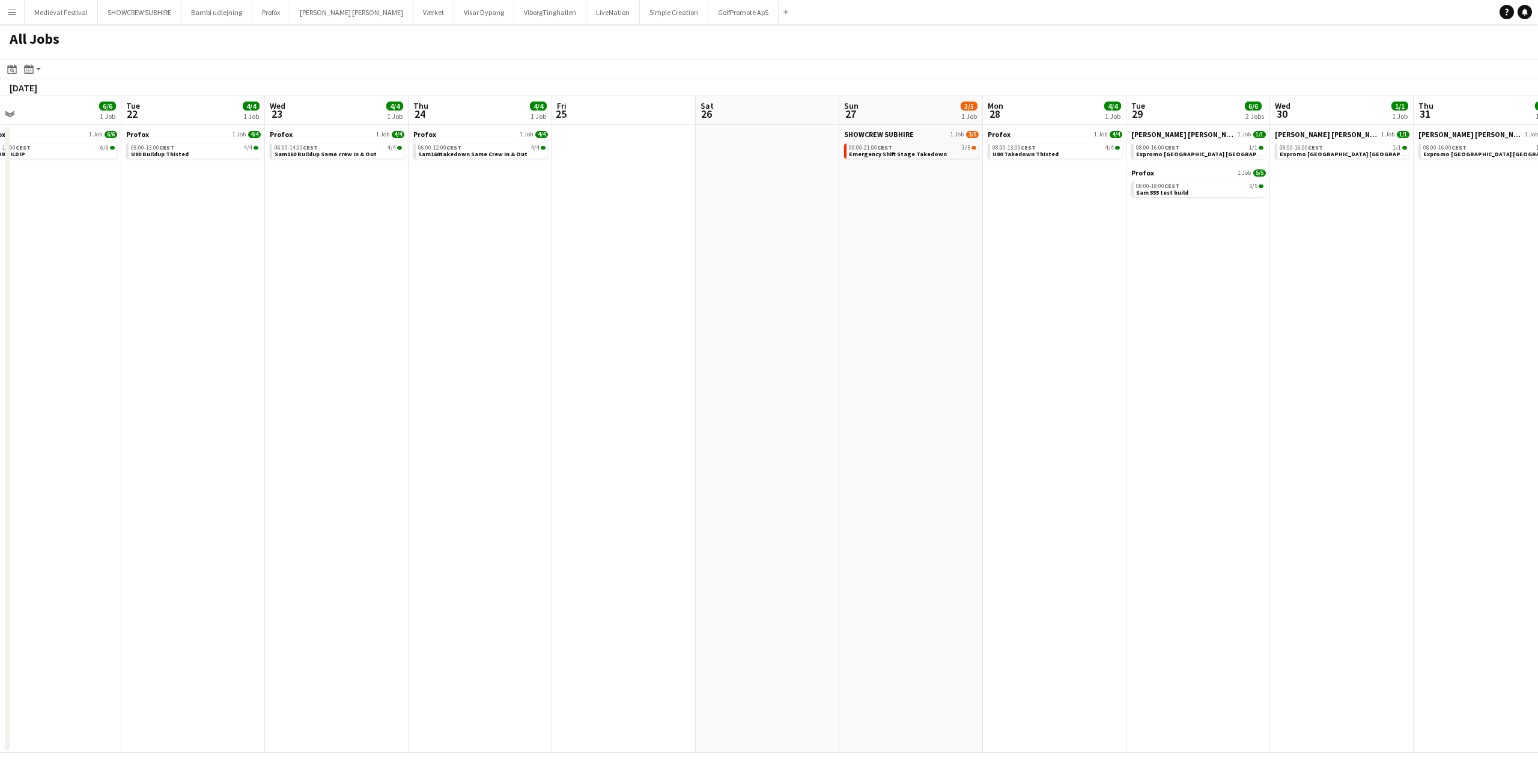
drag, startPoint x: 1070, startPoint y: 406, endPoint x: 232, endPoint y: 481, distance: 841.3
click at [224, 489] on app-calendar-viewport "Fri 18 Sat 19 Sun 20 Mon 21 6/6 1 Job Tue 22 4/4 1 Job Wed 23 4/4 1 Job Thu 24 …" at bounding box center [769, 425] width 1538 height 656
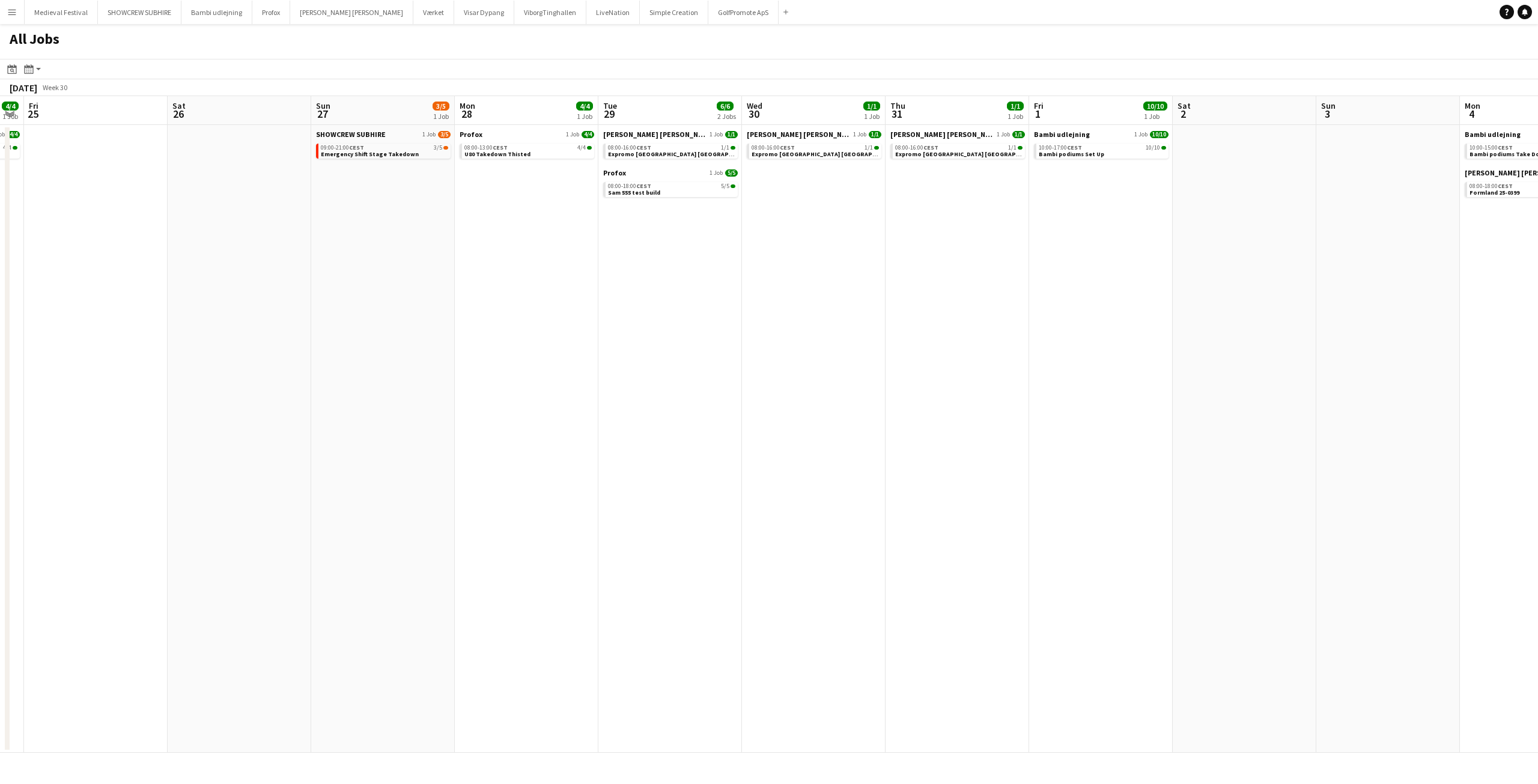
drag, startPoint x: 241, startPoint y: 475, endPoint x: 553, endPoint y: 443, distance: 313.6
click at [0, 485] on app-calendar-viewport "Tue 22 4/4 1 Job Wed 23 4/4 1 Job Thu 24 4/4 1 Job Fri 25 Sat 26 Sun 27 3/5 1 J…" at bounding box center [769, 425] width 1538 height 656
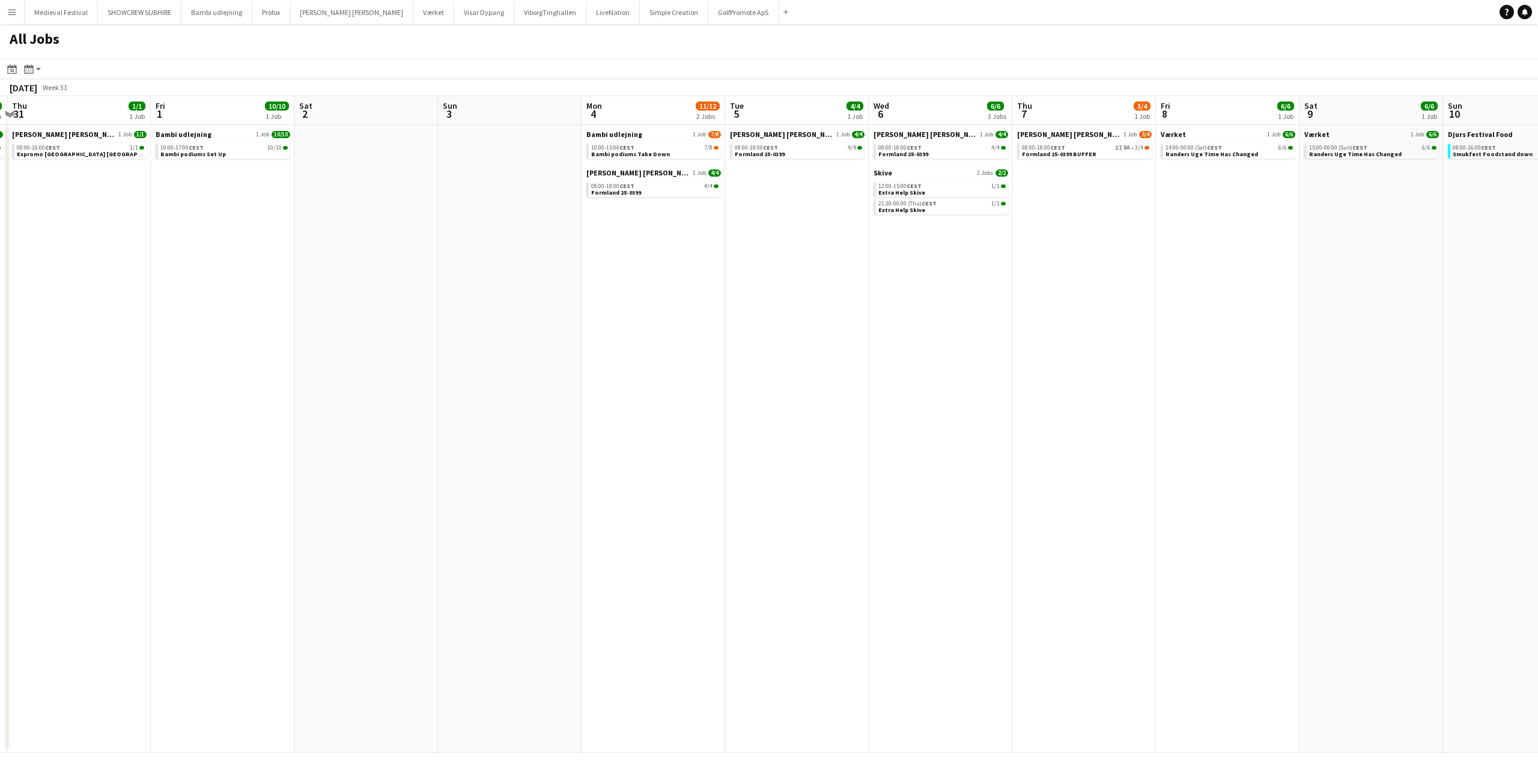
drag, startPoint x: 1497, startPoint y: 426, endPoint x: 910, endPoint y: 468, distance: 588.5
click at [578, 494] on app-calendar-viewport "Mon 28 4/4 1 Job Tue 29 6/6 2 Jobs Wed 30 1/1 1 Job Thu 31 1/1 1 Job Fri 1 10/1…" at bounding box center [769, 425] width 1538 height 656
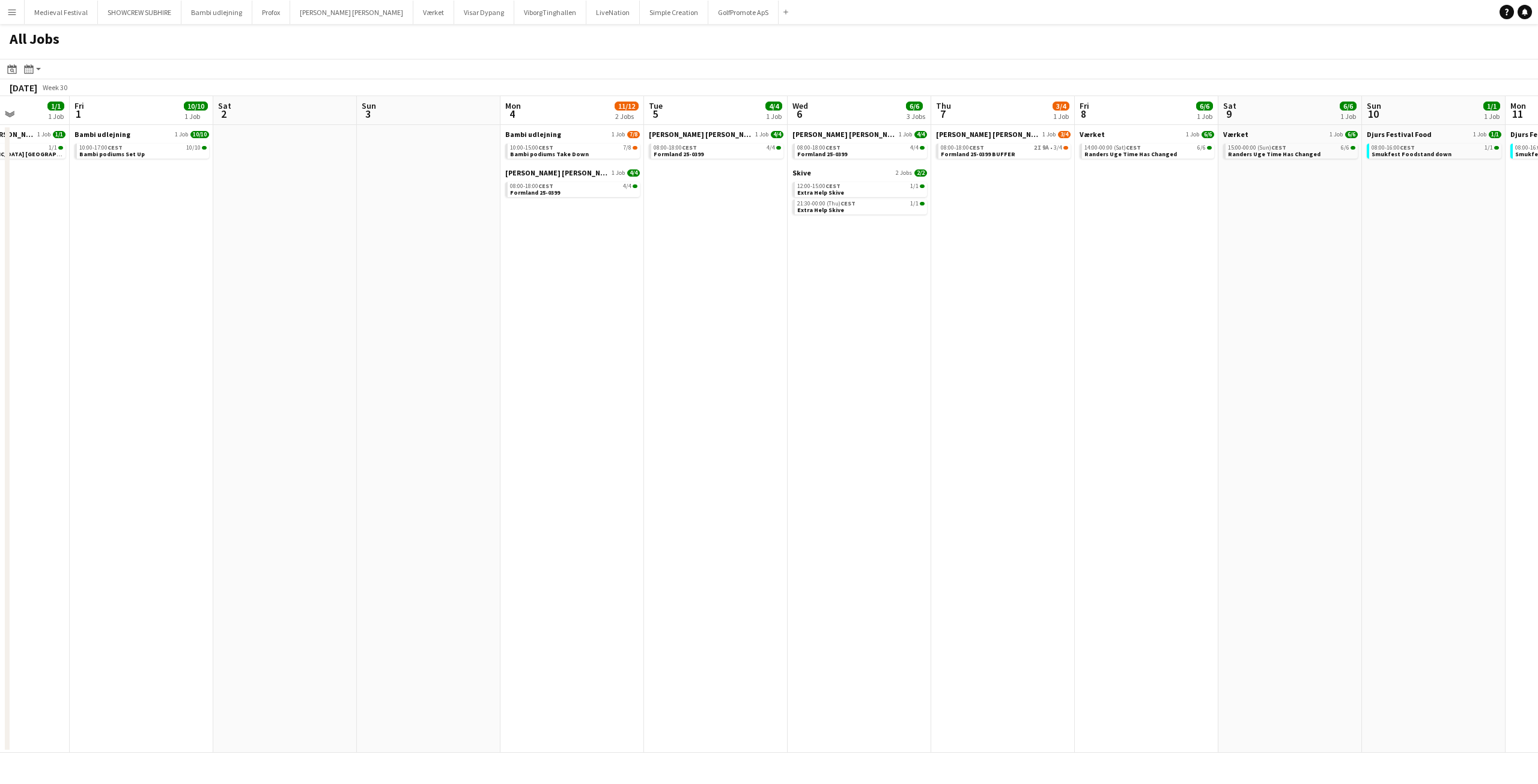
drag, startPoint x: 1431, startPoint y: 457, endPoint x: 1109, endPoint y: 447, distance: 322.2
click at [1330, 462] on app-calendar-viewport "Mon 28 4/4 1 Job Tue 29 6/6 2 Jobs Wed 30 1/1 1 Job Thu 31 1/1 1 Job Fri 1 10/1…" at bounding box center [769, 425] width 1538 height 656
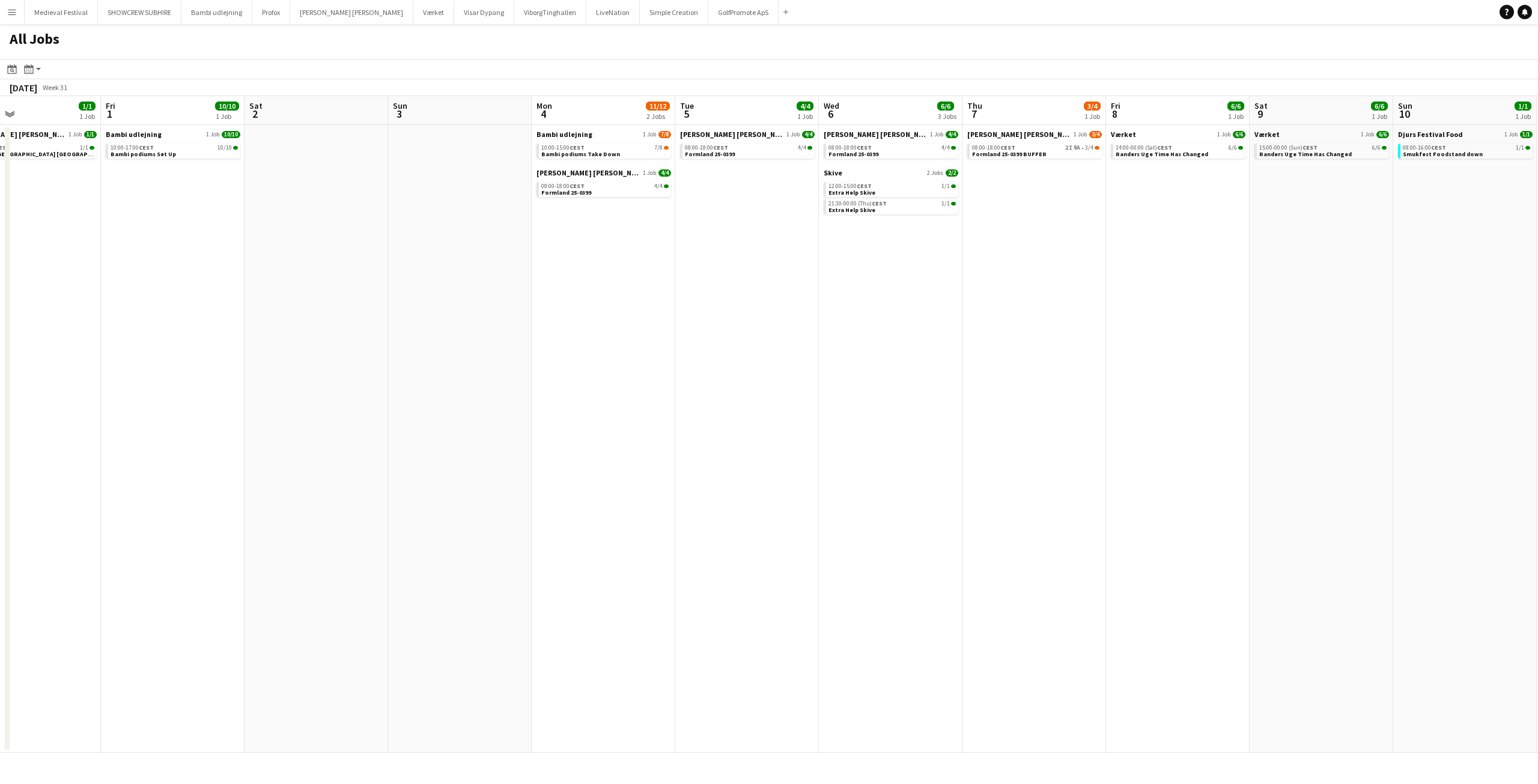
drag, startPoint x: 1109, startPoint y: 447, endPoint x: 1537, endPoint y: 421, distance: 428.8
click at [1537, 420] on app-calendar-viewport "Tue 29 6/6 2 Jobs Wed 30 1/1 1 Job Thu 31 1/1 1 Job Fri 1 10/10 1 Job Sat 2 Sun…" at bounding box center [769, 425] width 1538 height 656
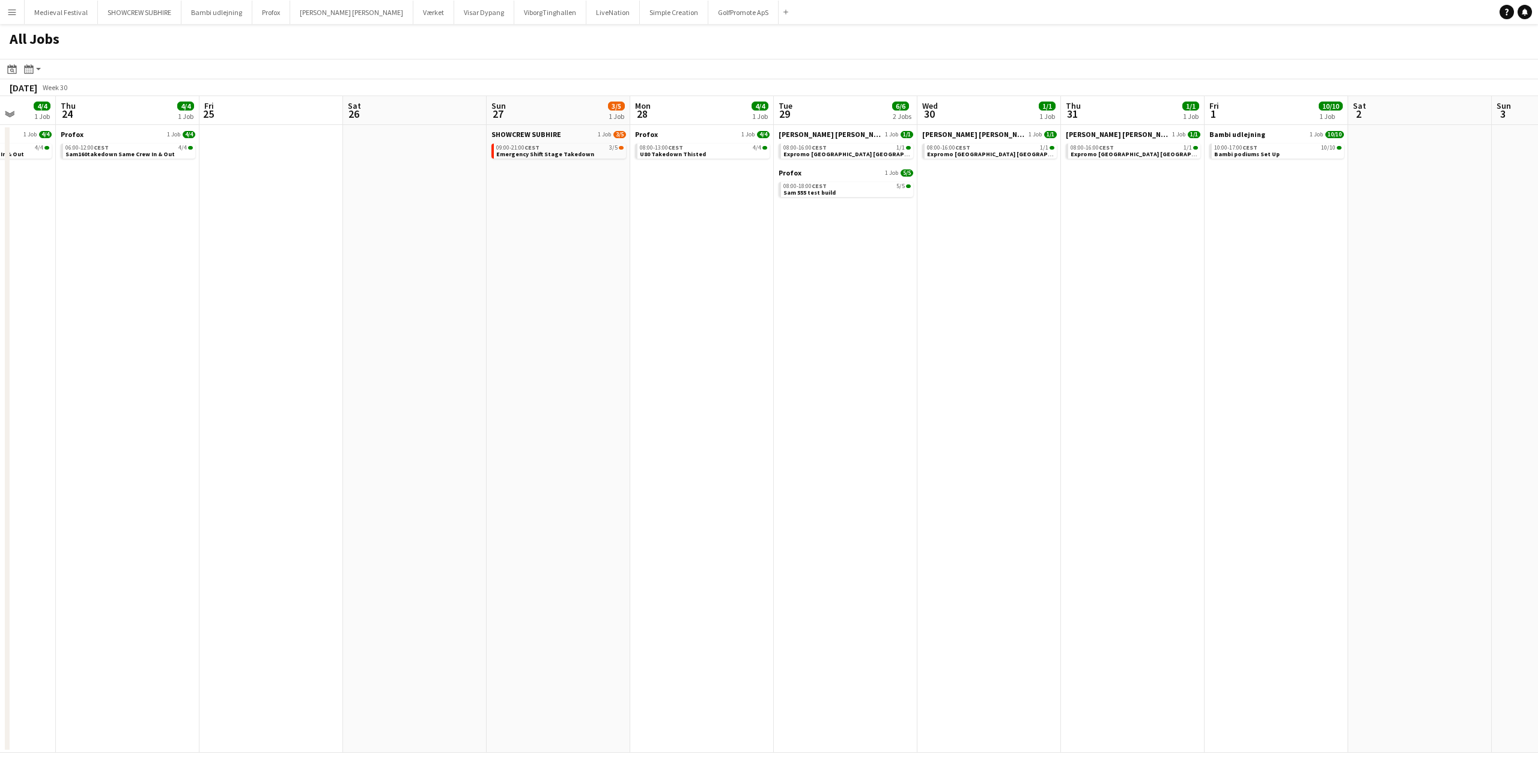
drag, startPoint x: 1218, startPoint y: 422, endPoint x: 1491, endPoint y: 431, distance: 273.1
click at [1537, 429] on app-calendar-viewport "Mon 21 6/6 1 Job Tue 22 4/4 1 Job Wed 23 4/4 1 Job Thu 24 4/4 1 Job Fri 25 Sat …" at bounding box center [769, 425] width 1538 height 656
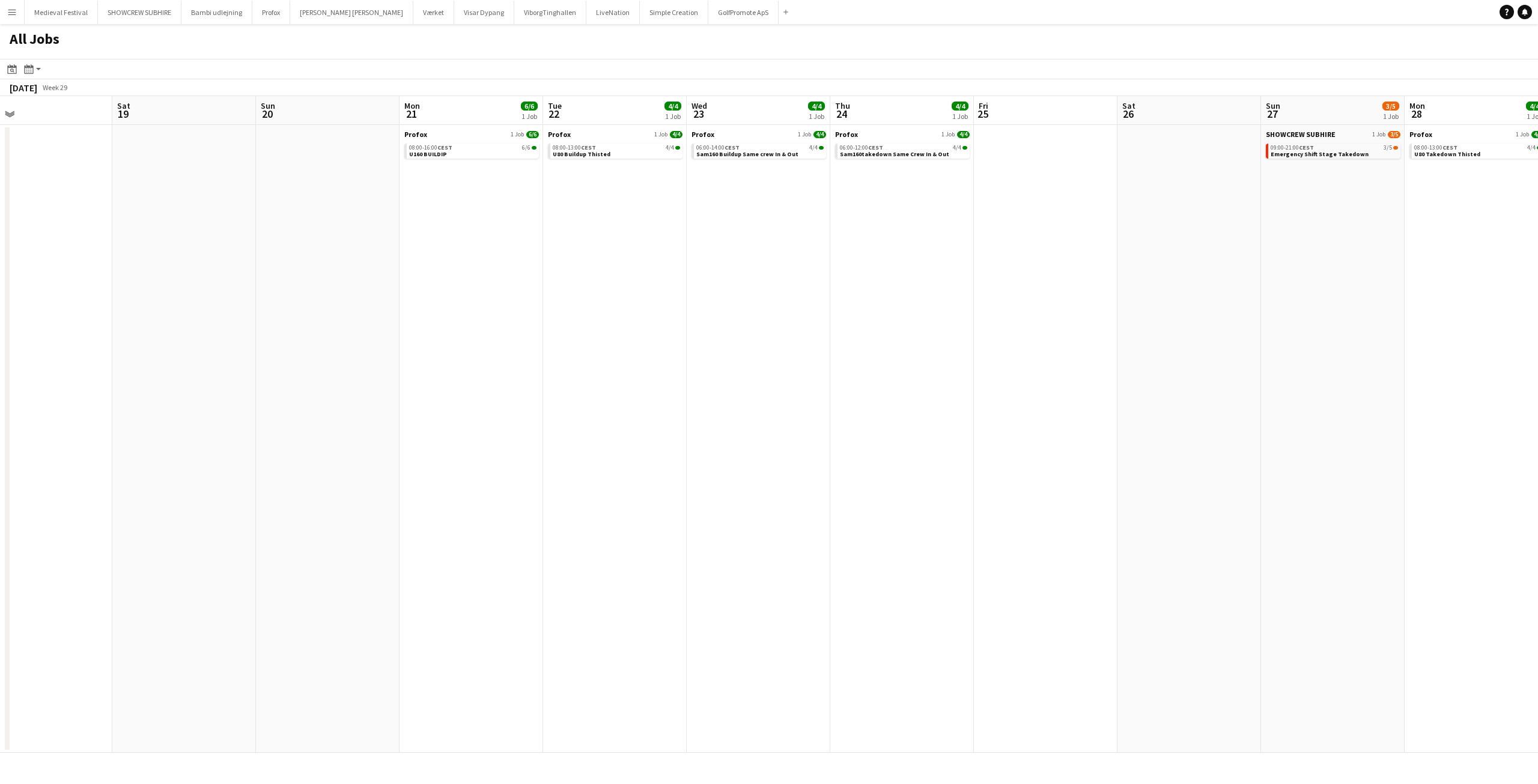
drag, startPoint x: 851, startPoint y: 386, endPoint x: 1434, endPoint y: 392, distance: 583.0
click at [1447, 389] on app-calendar-viewport "Wed 16 Thu 17 Fri 18 Sat 19 Sun 20 Mon 21 6/6 1 Job Tue 22 4/4 1 Job Wed 23 4/4…" at bounding box center [769, 425] width 1538 height 656
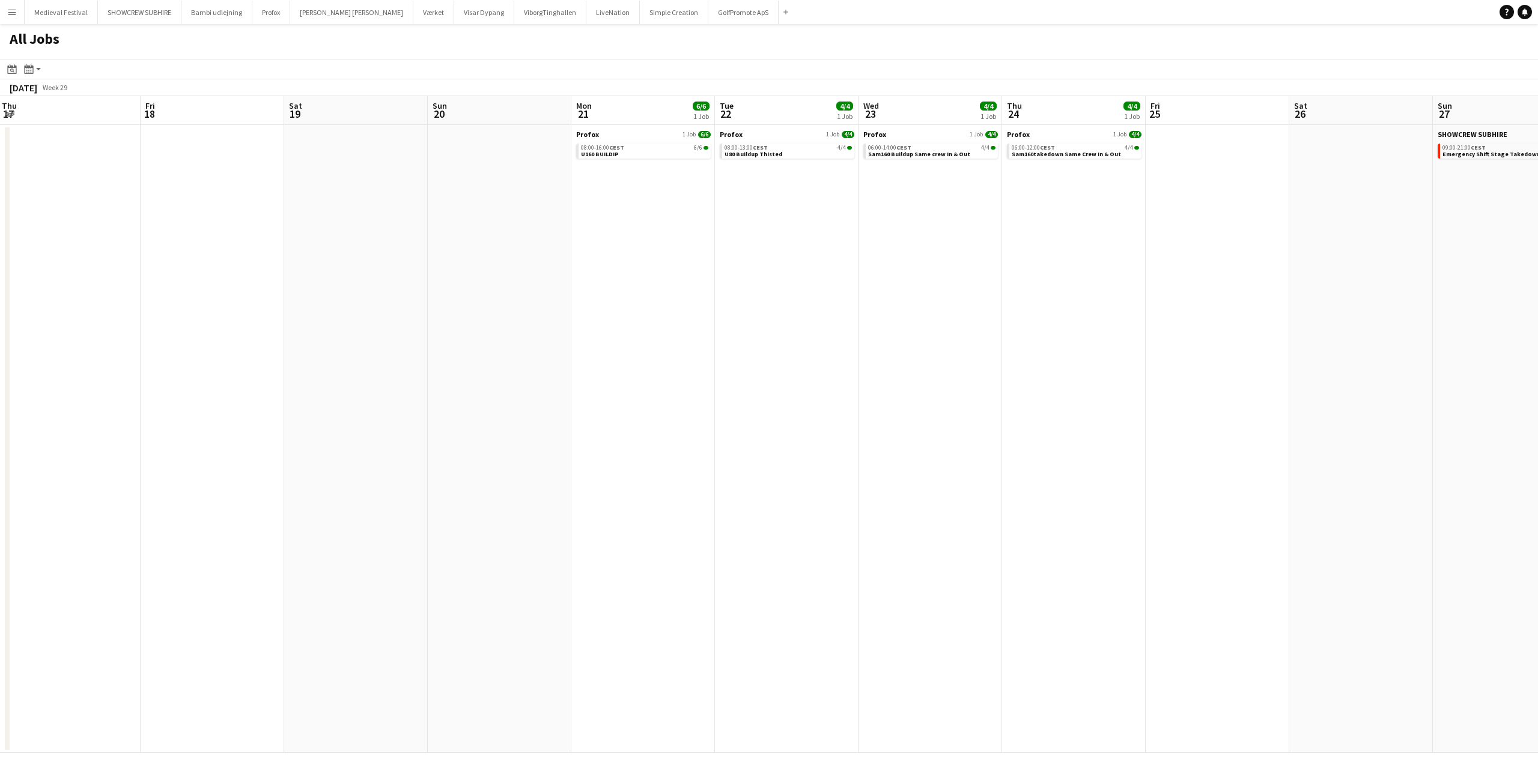
drag, startPoint x: 1297, startPoint y: 374, endPoint x: 1337, endPoint y: 380, distance: 40.4
click at [1382, 374] on app-calendar-viewport "Tue 15 3/3 1 Job Wed 16 Thu 17 Fri 18 Sat 19 Sun 20 Mon 21 6/6 1 Job Tue 22 4/4…" at bounding box center [769, 425] width 1538 height 656
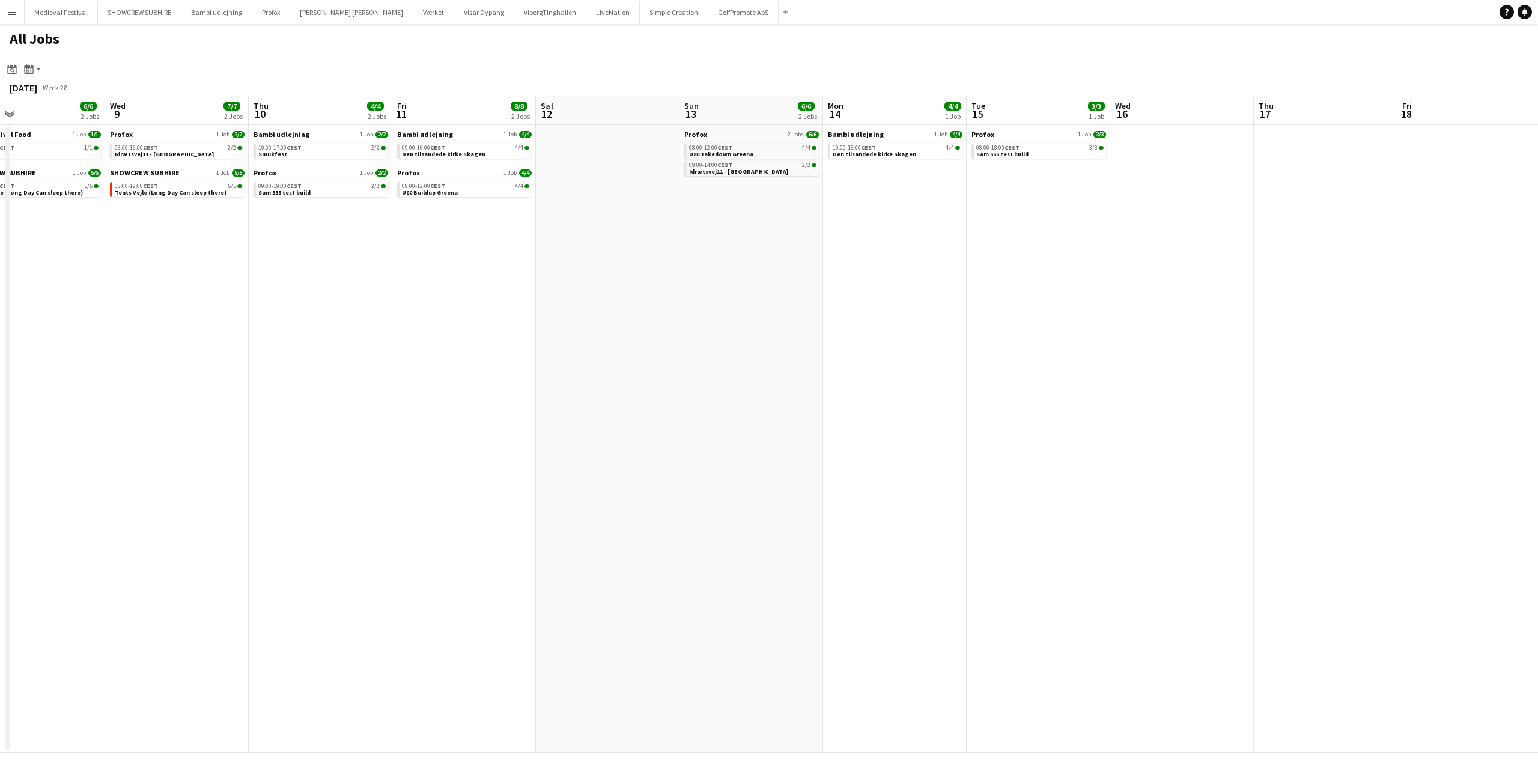
drag, startPoint x: 736, startPoint y: 372, endPoint x: 1171, endPoint y: 407, distance: 436.4
click at [1222, 409] on app-calendar-viewport "Sun 6 8/8 3 Jobs Mon 7 6/6 2 Jobs Tue 8 6/6 2 Jobs Wed 9 7/7 2 Jobs Thu 10 4/4 …" at bounding box center [769, 425] width 1538 height 656
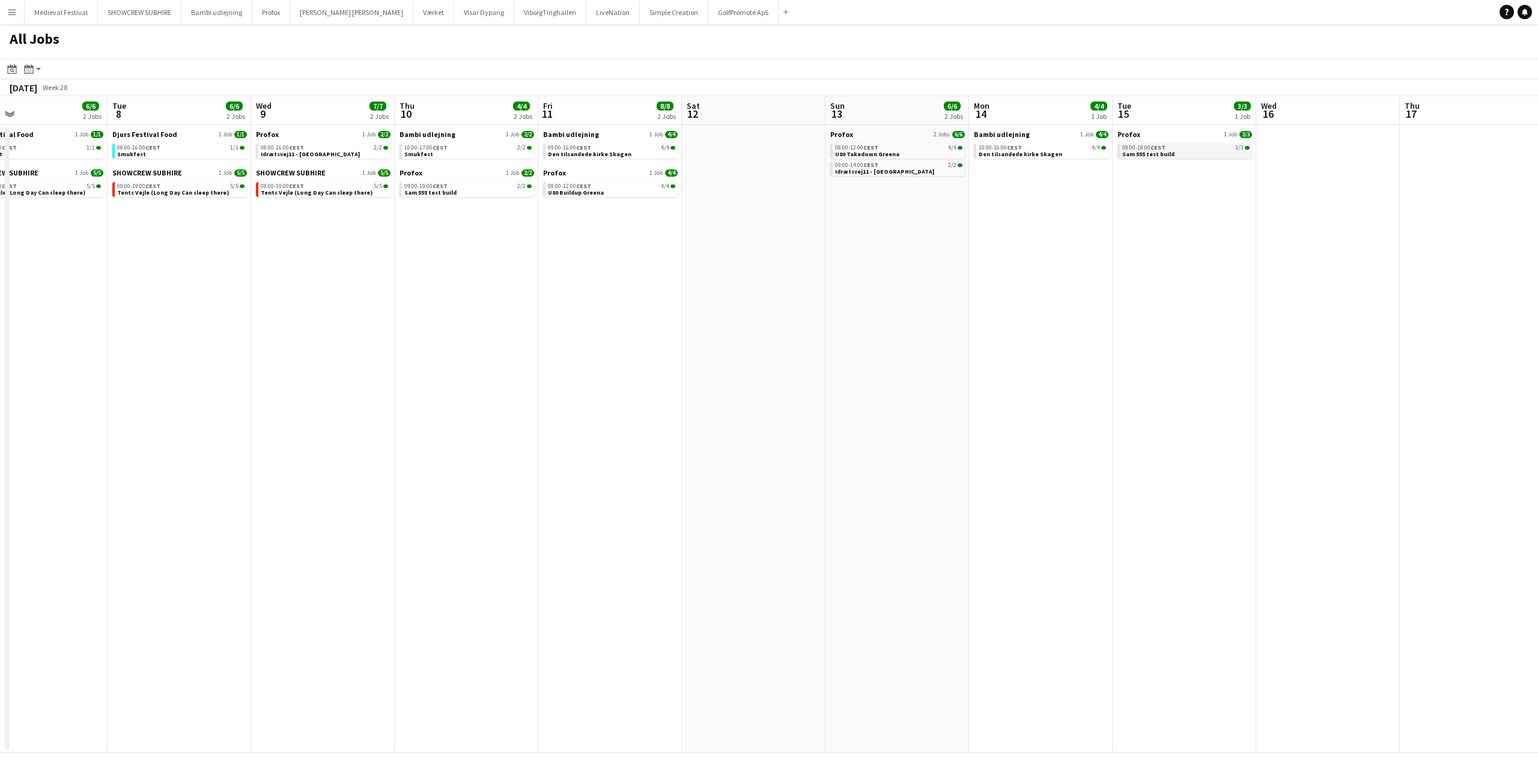
click at [1206, 148] on div "08:00-18:00 CEST 3/3" at bounding box center [1186, 147] width 128 height 6
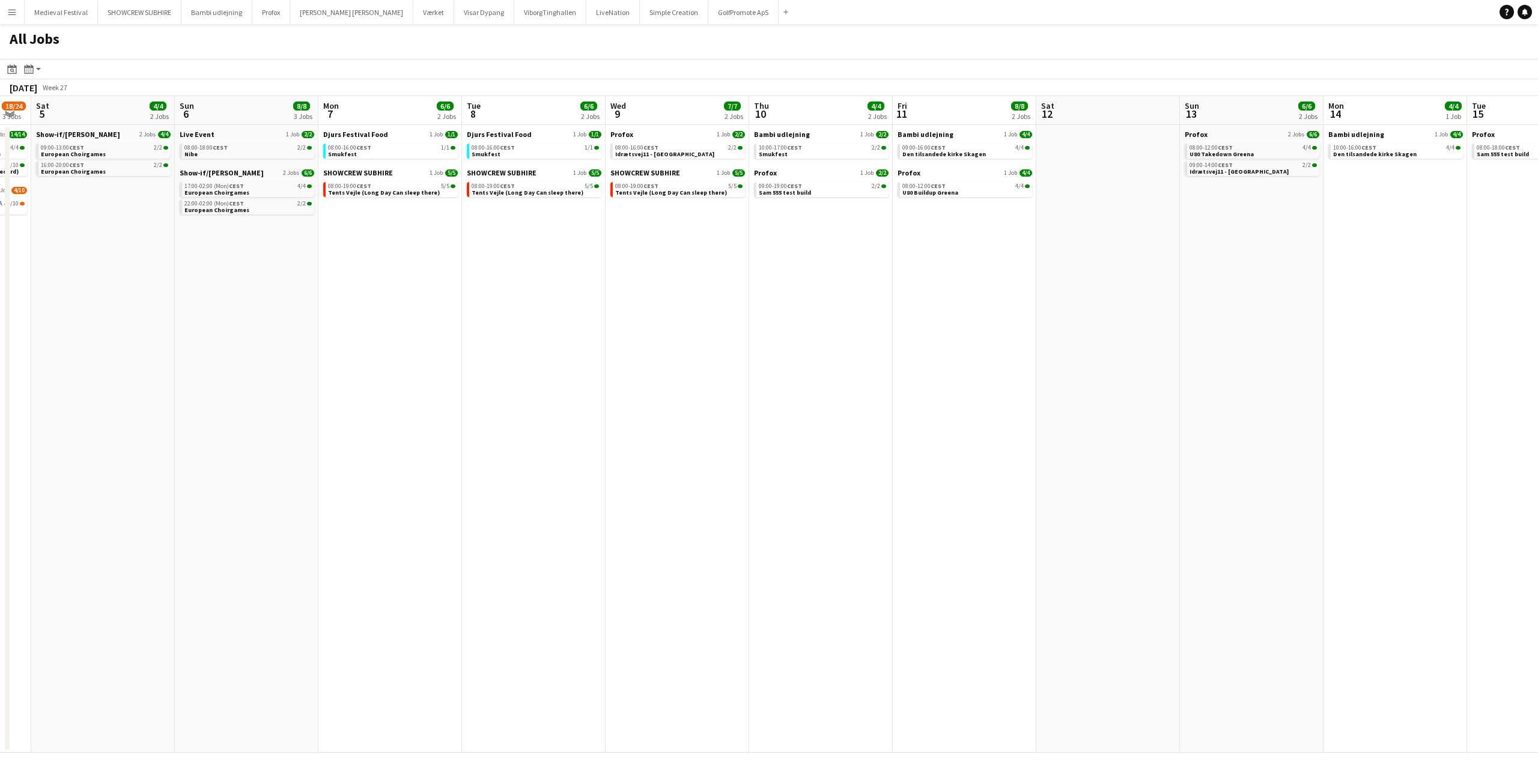
drag, startPoint x: 466, startPoint y: 271, endPoint x: 887, endPoint y: 290, distance: 421.4
click at [884, 290] on app-calendar-viewport "Wed 2 17/19 4 Jobs Thu 3 18/18 3 Jobs Fri 4 18/24 3 Jobs Sat 5 4/4 2 Jobs Sun 6…" at bounding box center [769, 425] width 1538 height 656
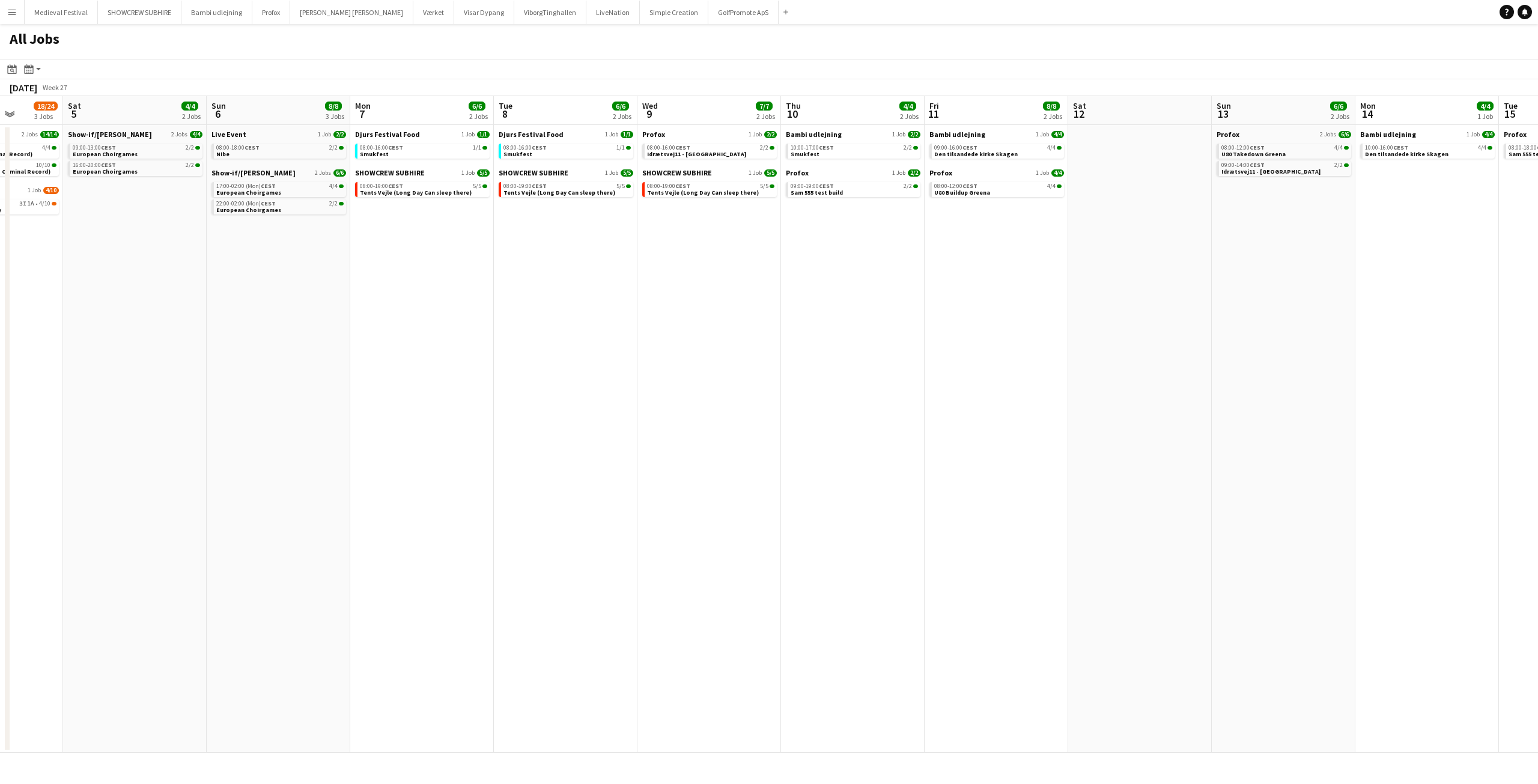
drag, startPoint x: 822, startPoint y: 280, endPoint x: 878, endPoint y: 280, distance: 56.0
click at [883, 280] on app-calendar-viewport "Wed 2 17/19 4 Jobs Thu 3 18/18 3 Jobs Fri 4 18/24 3 Jobs Sat 5 4/4 2 Jobs Sun 6…" at bounding box center [769, 425] width 1538 height 656
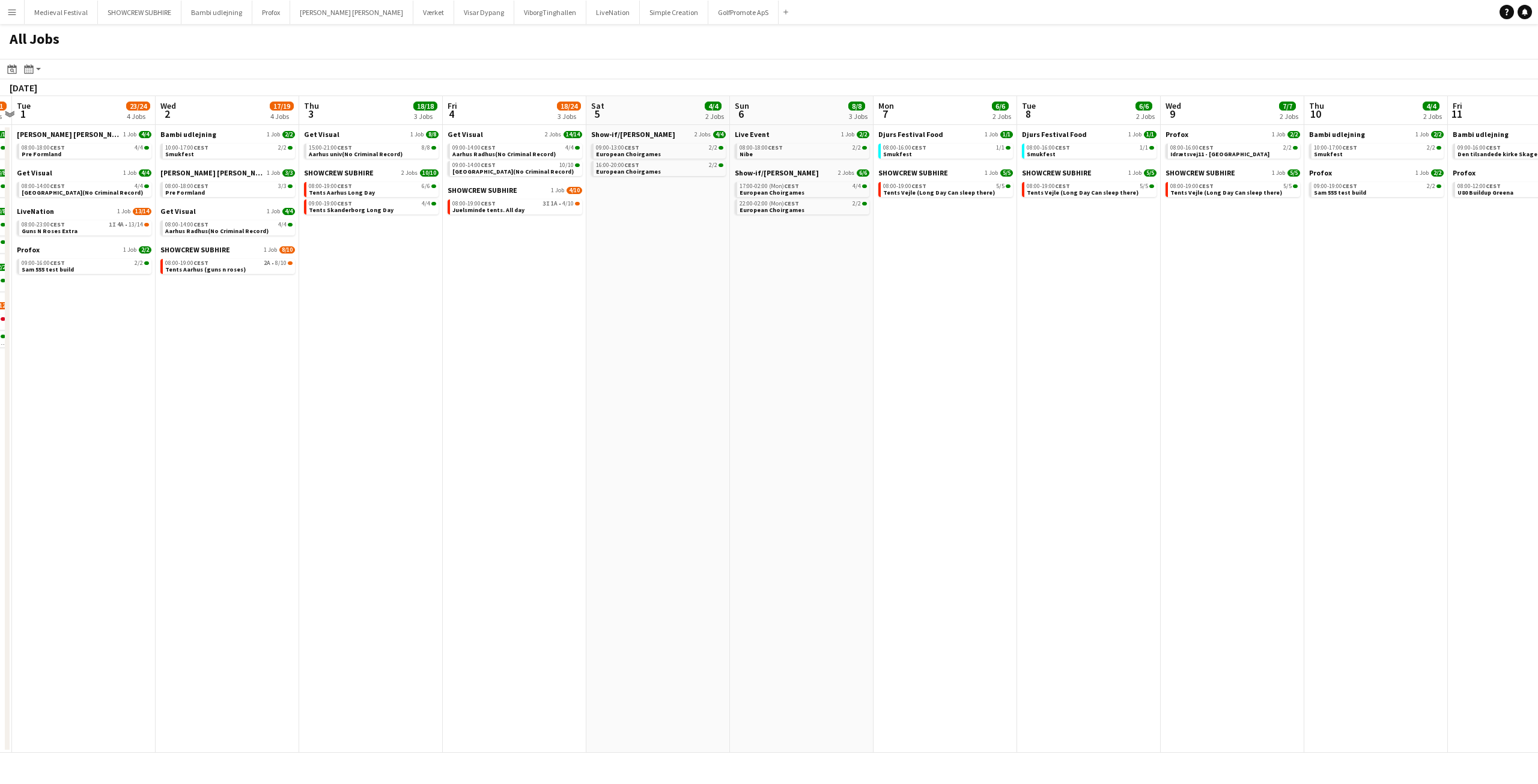
drag, startPoint x: 554, startPoint y: 264, endPoint x: 1065, endPoint y: 284, distance: 511.4
click at [1063, 284] on app-calendar-viewport "Sat 28 37/40 4 Jobs Sun 29 65/74 5 Jobs Mon 30 29/31 7 Jobs Tue 1 23/24 4 Jobs …" at bounding box center [769, 425] width 1538 height 656
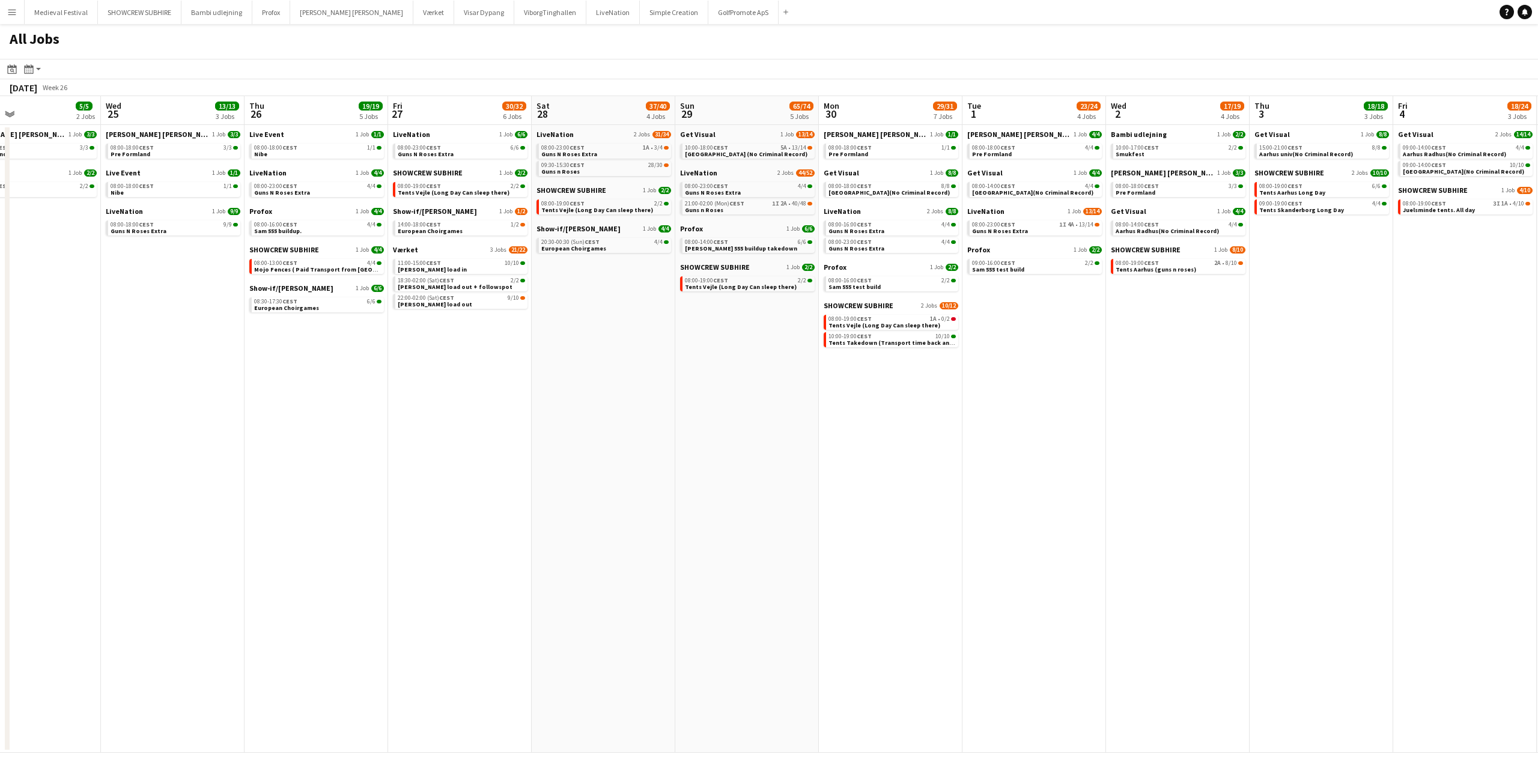
drag, startPoint x: 343, startPoint y: 354, endPoint x: 741, endPoint y: 364, distance: 398.1
click at [810, 370] on app-calendar-viewport "Sun 22 Mon 23 2/2 1 Job Tue 24 5/5 2 Jobs Wed 25 13/13 3 Jobs Thu 26 19/19 5 Jo…" at bounding box center [769, 425] width 1538 height 656
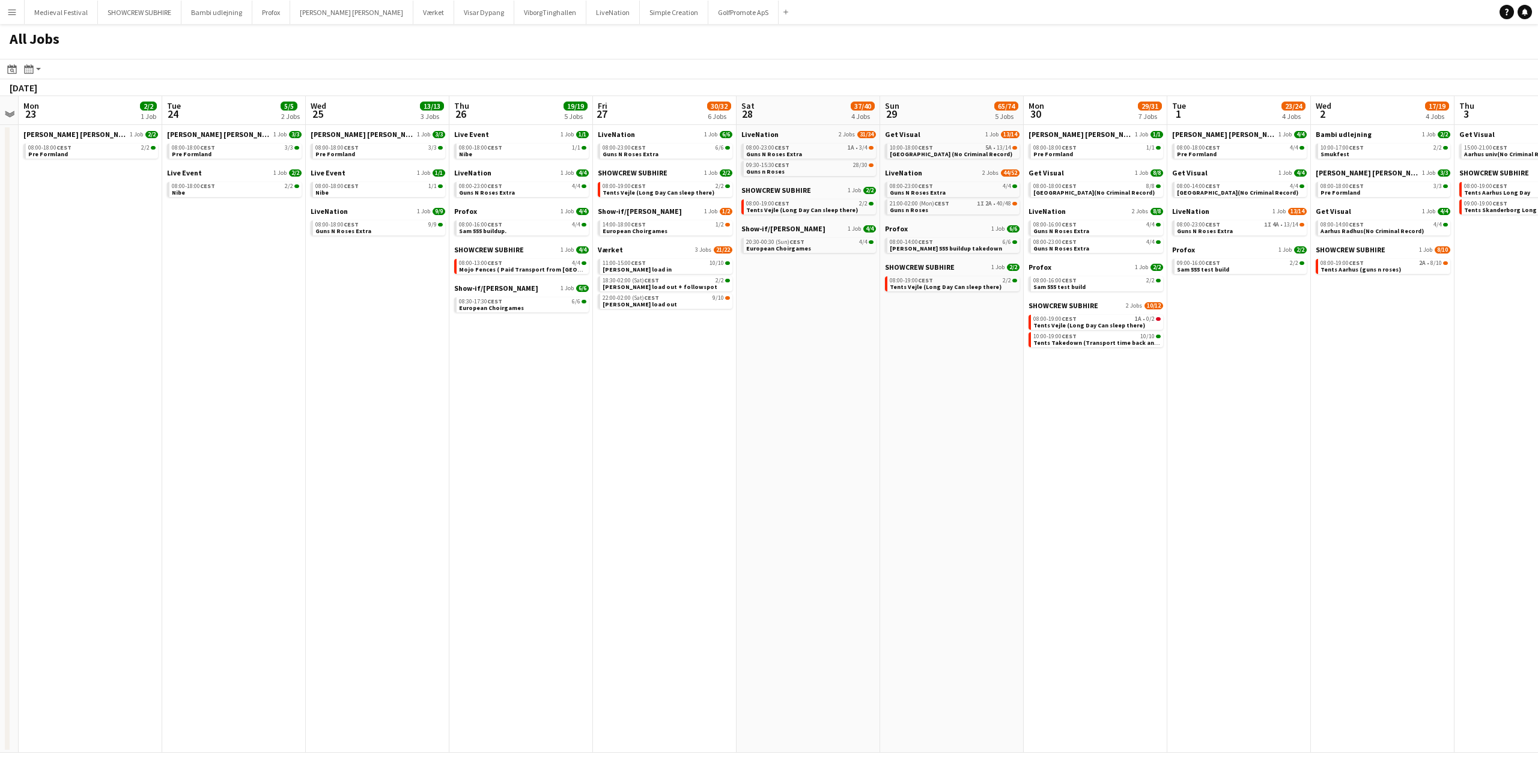
drag, startPoint x: 447, startPoint y: 348, endPoint x: 810, endPoint y: 361, distance: 363.2
click at [810, 361] on app-calendar-viewport "Sat 21 Sun 22 Mon 23 2/2 1 Job Tue 24 5/5 2 Jobs Wed 25 13/13 3 Jobs Thu 26 19/…" at bounding box center [769, 425] width 1538 height 656
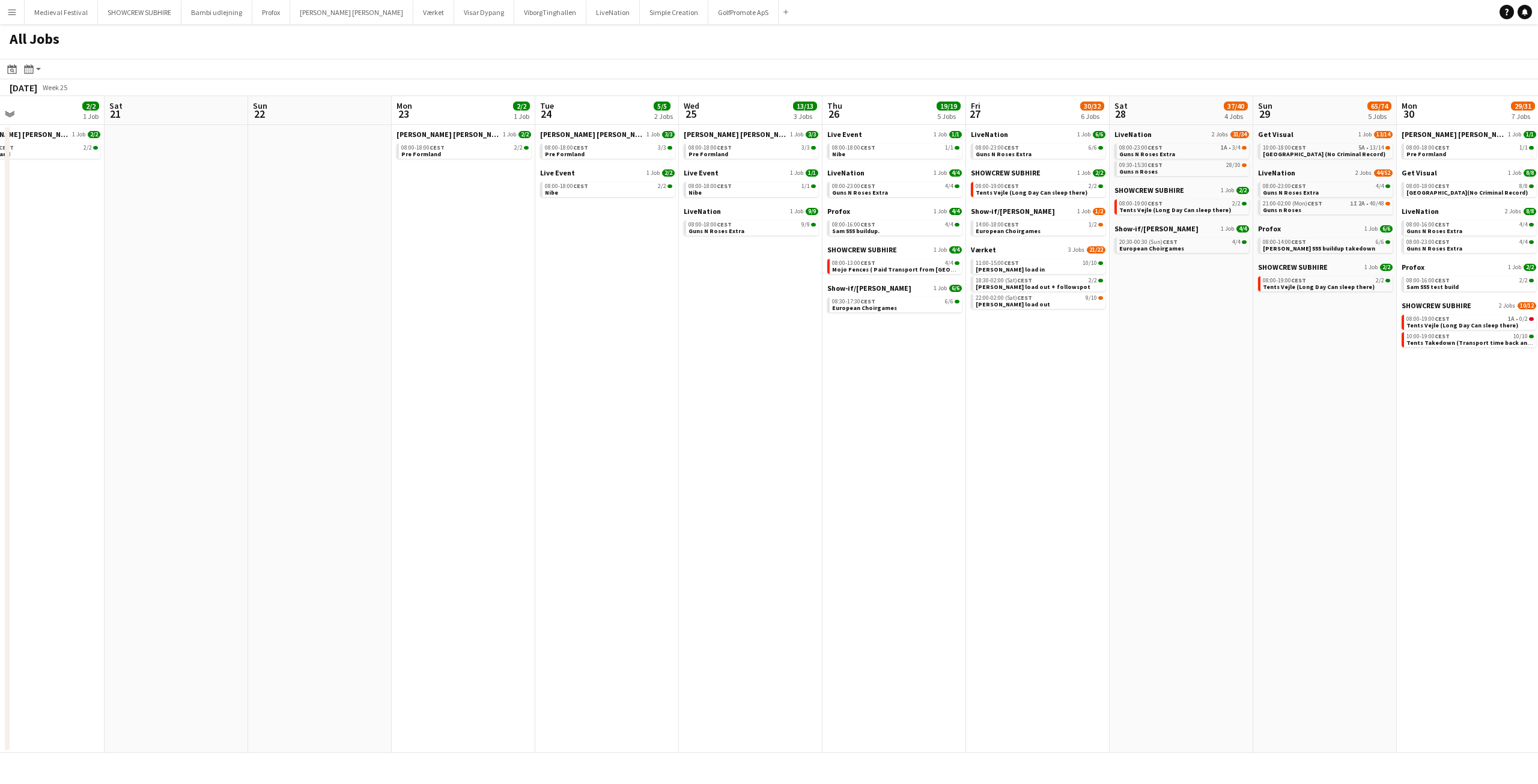
drag, startPoint x: 276, startPoint y: 233, endPoint x: 646, endPoint y: 255, distance: 370.7
click at [646, 255] on app-calendar-viewport "Wed 18 4/4 1 Job Thu 19 4/4 1 Job Fri 20 2/2 1 Job Sat 21 Sun 22 Mon 23 2/2 1 J…" at bounding box center [769, 425] width 1538 height 656
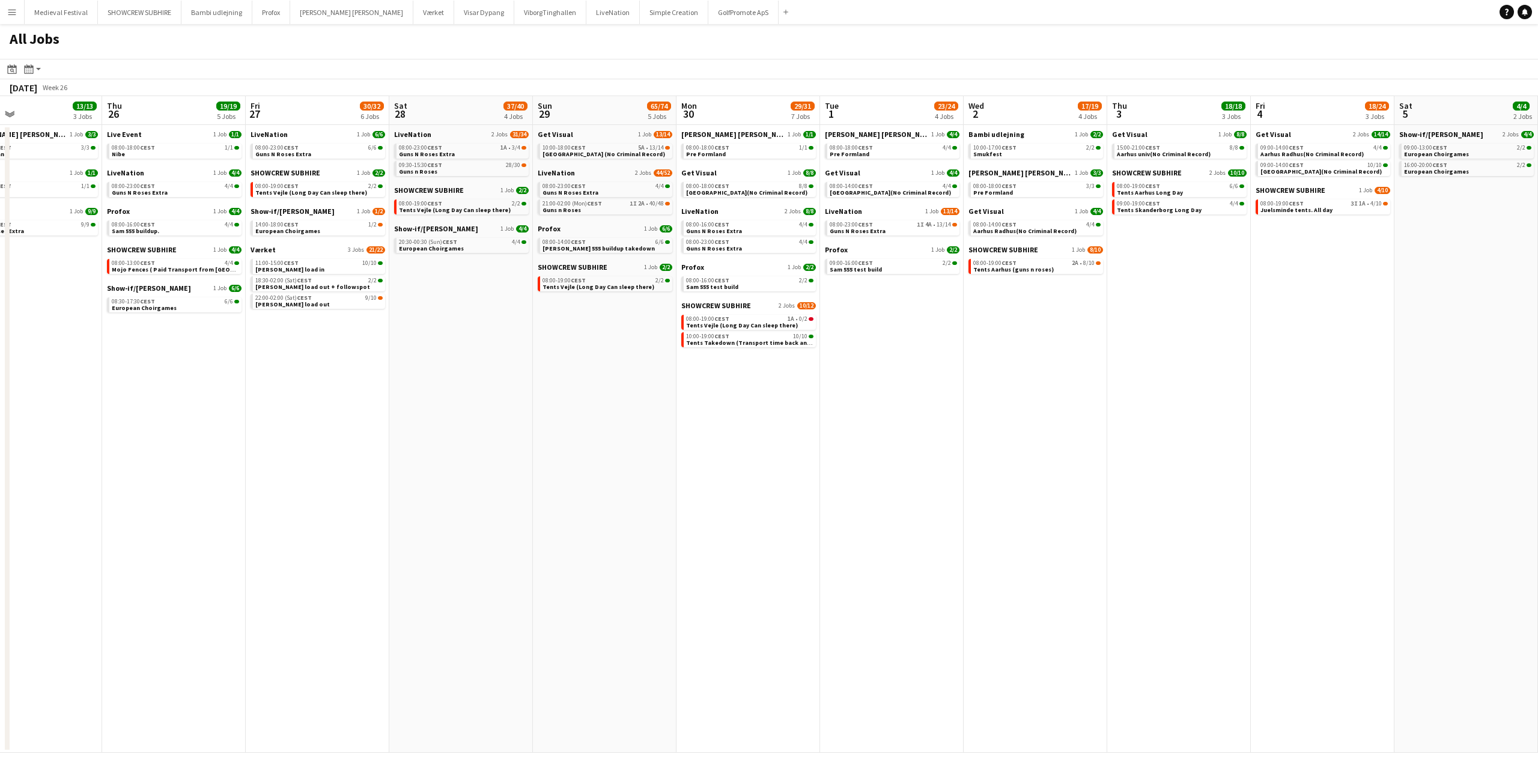
drag, startPoint x: 893, startPoint y: 305, endPoint x: 0, endPoint y: 315, distance: 893.1
click at [0, 315] on app-calendar-viewport "Mon 23 2/2 1 Job Tue 24 5/5 2 Jobs Wed 25 13/13 3 Jobs Thu 26 19/19 5 Jobs Fri …" at bounding box center [769, 425] width 1538 height 656
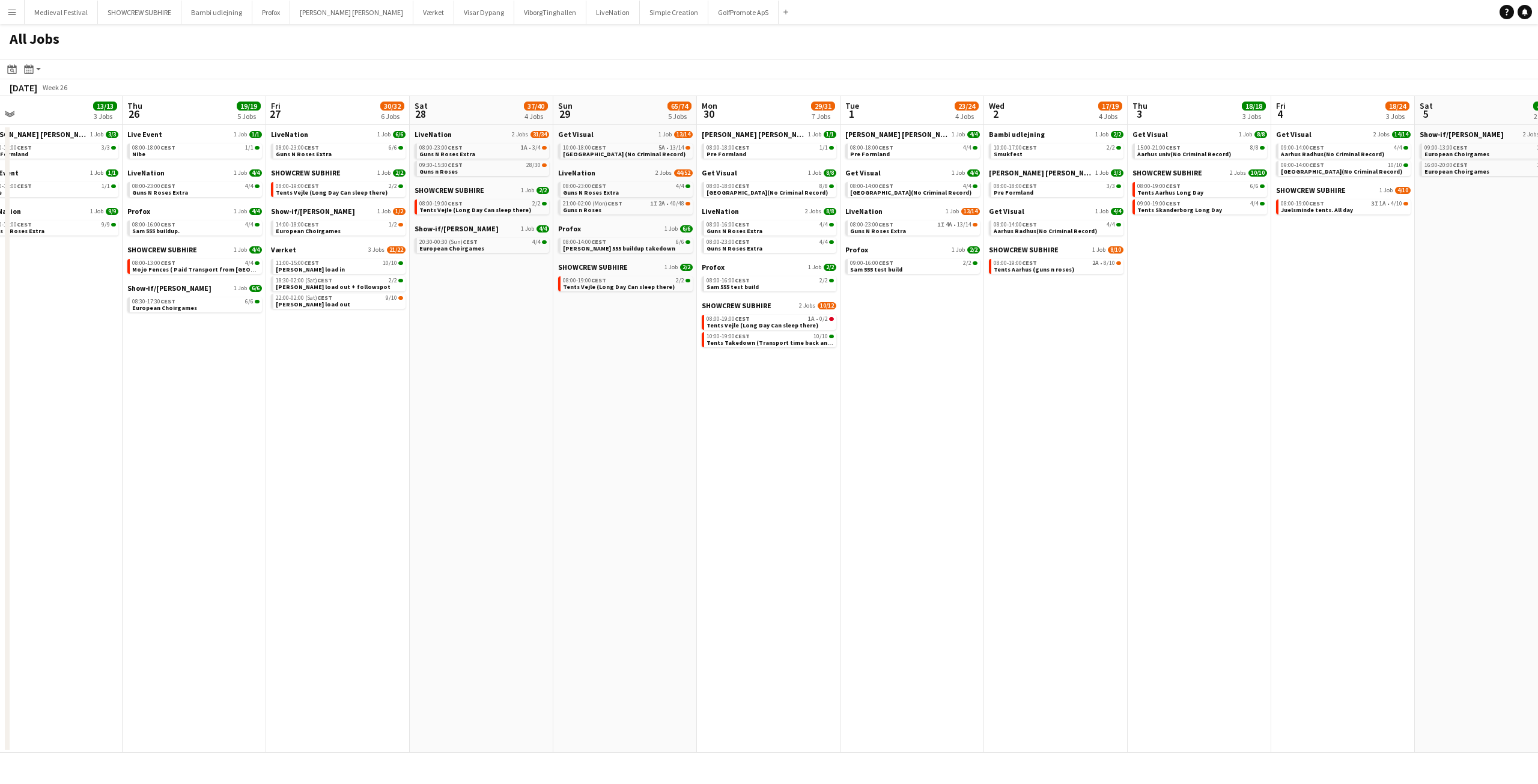
drag, startPoint x: 1448, startPoint y: 367, endPoint x: 534, endPoint y: 359, distance: 914.0
click at [557, 360] on app-calendar-viewport "Mon 23 2/2 1 Job Tue 24 5/5 2 Jobs Wed 25 13/13 3 Jobs Thu 26 19/19 5 Jobs Fri …" at bounding box center [769, 425] width 1538 height 656
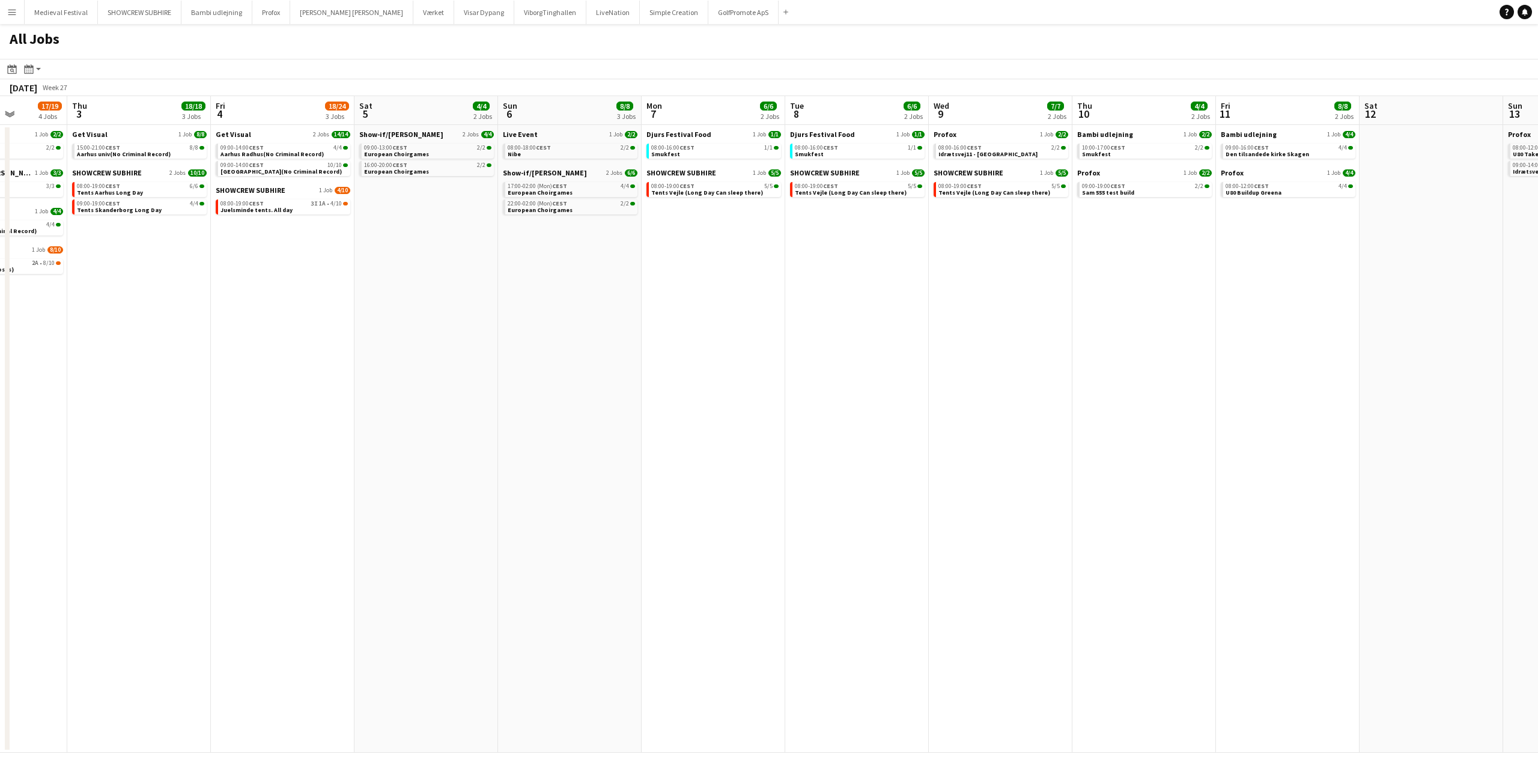
drag, startPoint x: 1537, startPoint y: 406, endPoint x: 473, endPoint y: 411, distance: 1064.0
click at [476, 411] on app-calendar-viewport "Sun 29 65/74 5 Jobs Mon 30 29/31 7 Jobs Tue 1 23/24 4 Jobs Wed 2 17/19 4 Jobs T…" at bounding box center [769, 425] width 1538 height 656
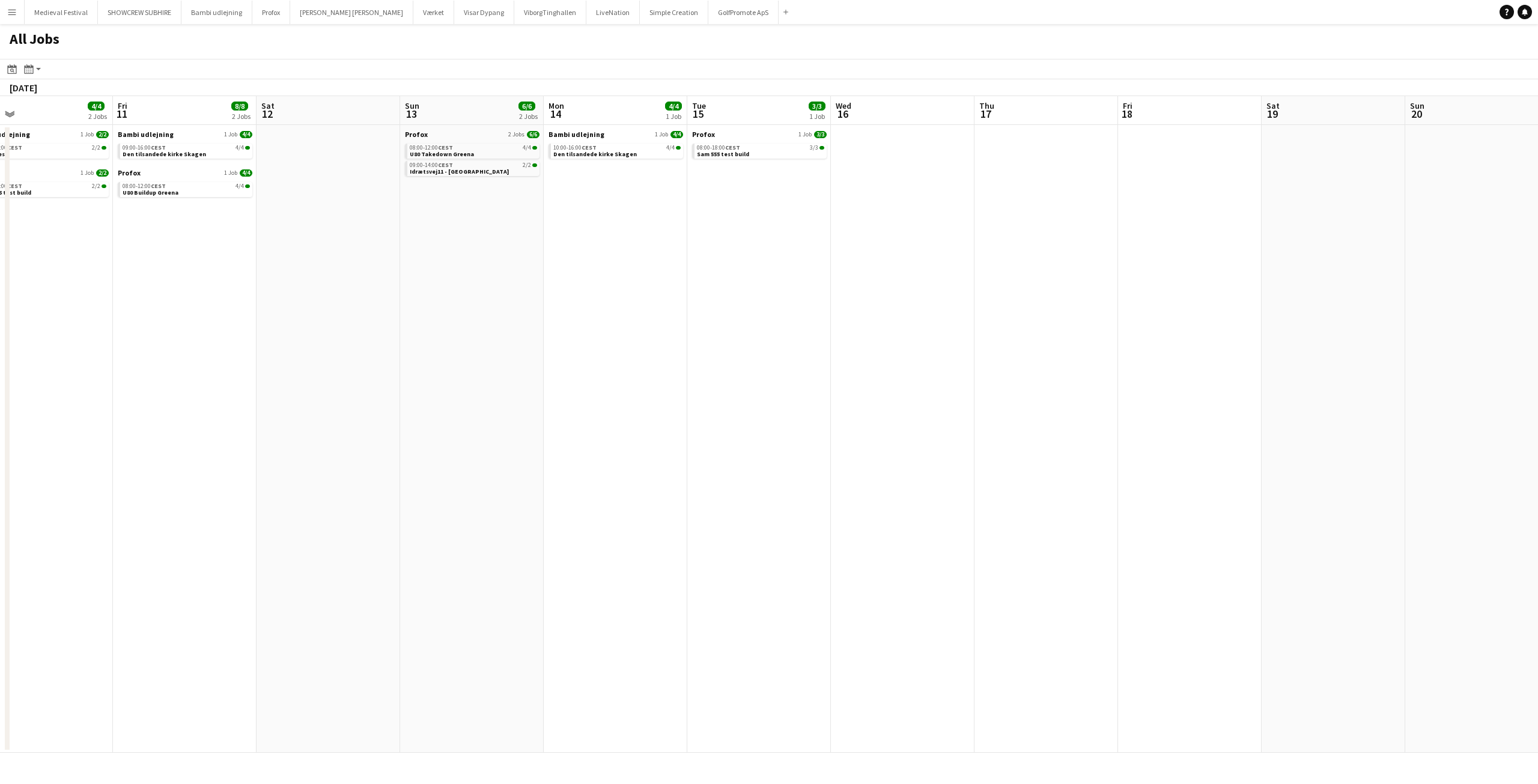
drag, startPoint x: 1158, startPoint y: 447, endPoint x: 168, endPoint y: 452, distance: 990.0
click at [168, 452] on app-calendar-viewport "Mon 7 6/6 2 Jobs Tue 8 6/6 2 Jobs Wed 9 7/7 2 Jobs Thu 10 4/4 2 Jobs Fri 11 8/8…" at bounding box center [769, 425] width 1538 height 656
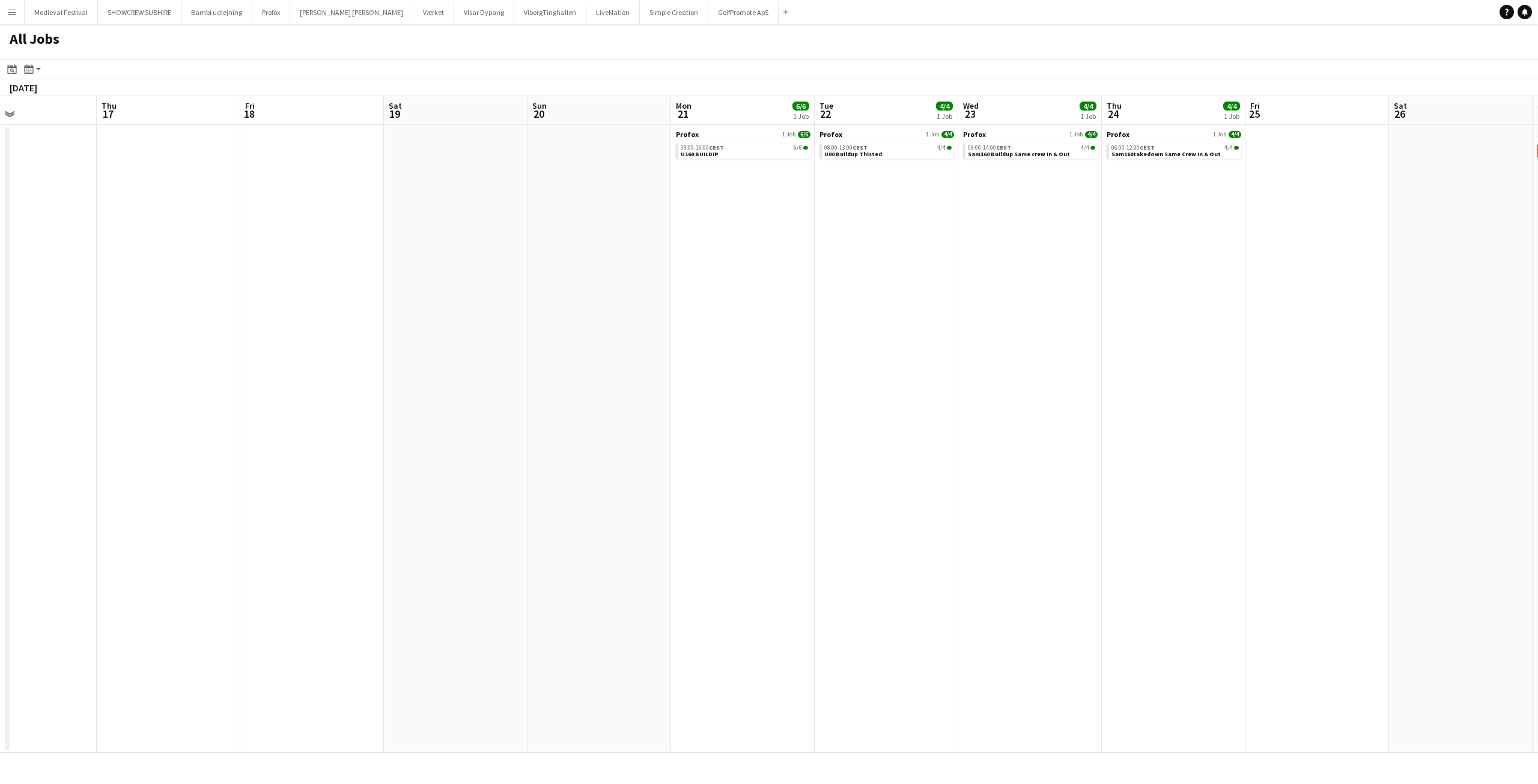
drag, startPoint x: 990, startPoint y: 438, endPoint x: 12, endPoint y: 464, distance: 978.3
click at [12, 464] on app-calendar-viewport "Mon 14 4/4 1 Job Tue 15 3/3 1 Job Wed 16 Thu 17 Fri 18 Sat 19 Sun 20 Mon 21 6/6…" at bounding box center [769, 425] width 1538 height 656
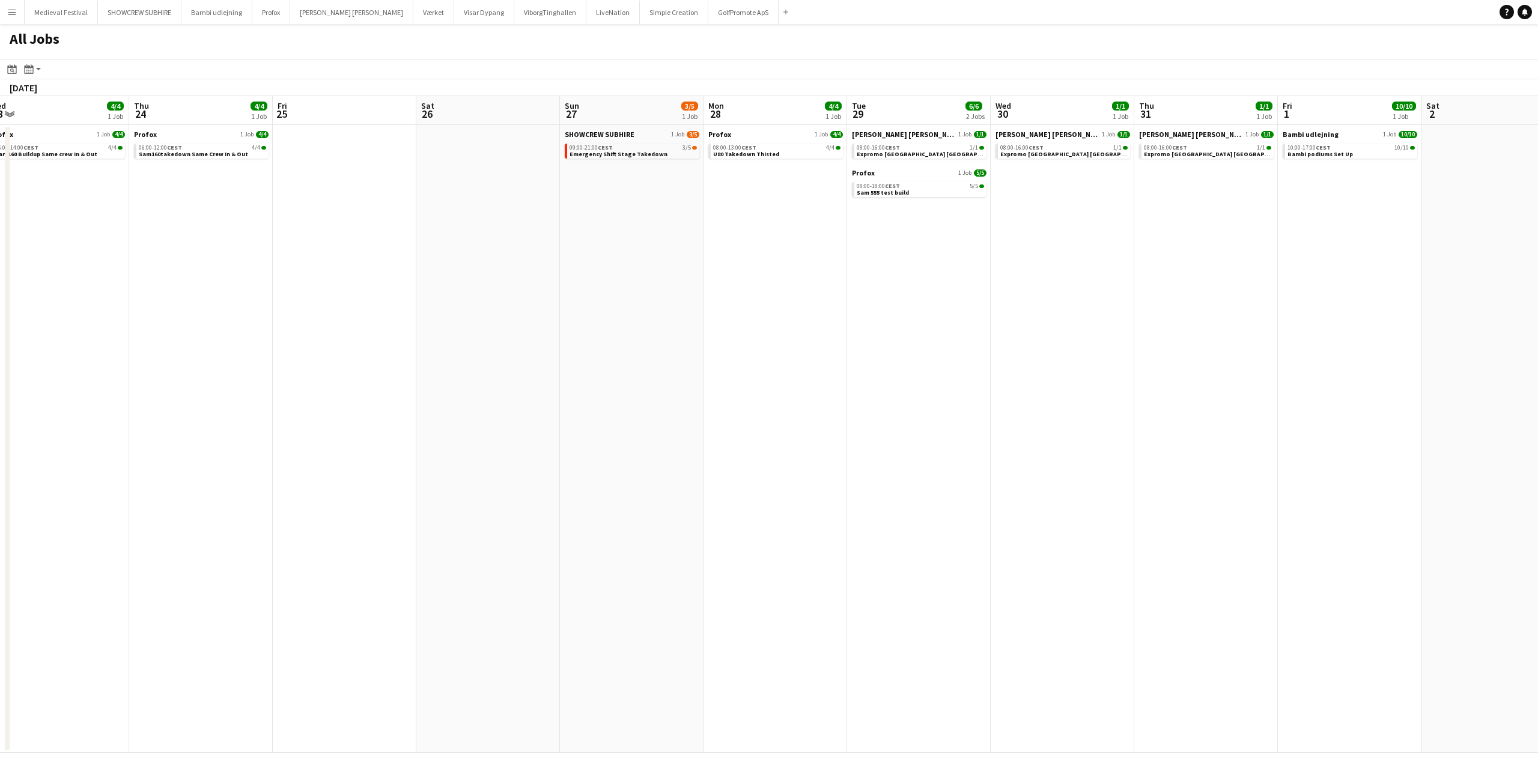
drag, startPoint x: 682, startPoint y: 460, endPoint x: 77, endPoint y: 438, distance: 605.4
click at [102, 441] on app-calendar-viewport "Mon 21 6/6 1 Job Tue 22 4/4 1 Job Wed 23 4/4 1 Job Thu 24 4/4 1 Job Fri 25 Sat …" at bounding box center [769, 425] width 1538 height 656
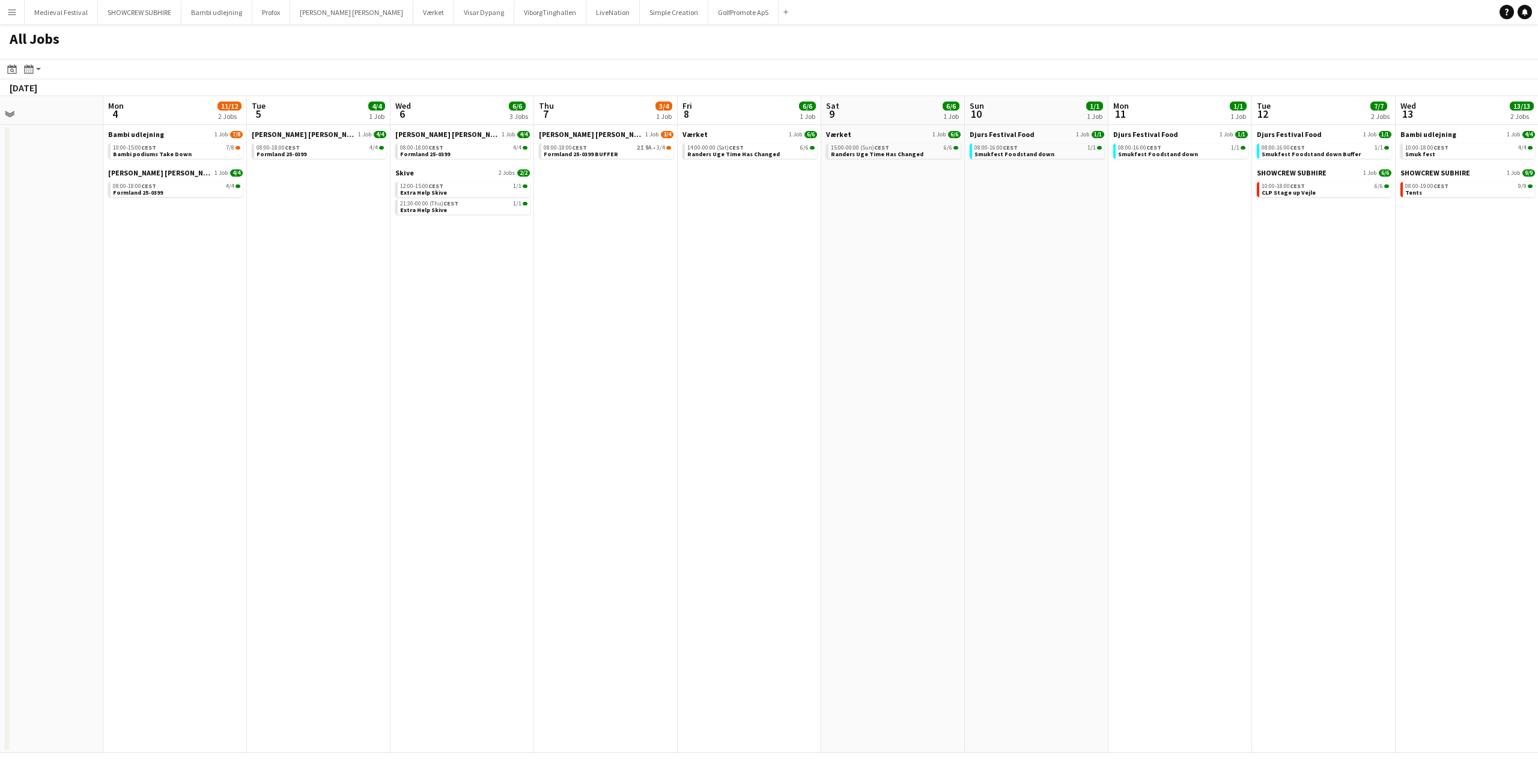
drag, startPoint x: 1002, startPoint y: 421, endPoint x: 0, endPoint y: 433, distance: 1002.1
click at [0, 433] on app-calendar-viewport "Fri 1 10/10 1 Job Sat 2 Sun 3 Mon 4 11/12 2 Jobs Tue 5 4/4 1 Job Wed 6 6/6 3 Jo…" at bounding box center [769, 425] width 1538 height 656
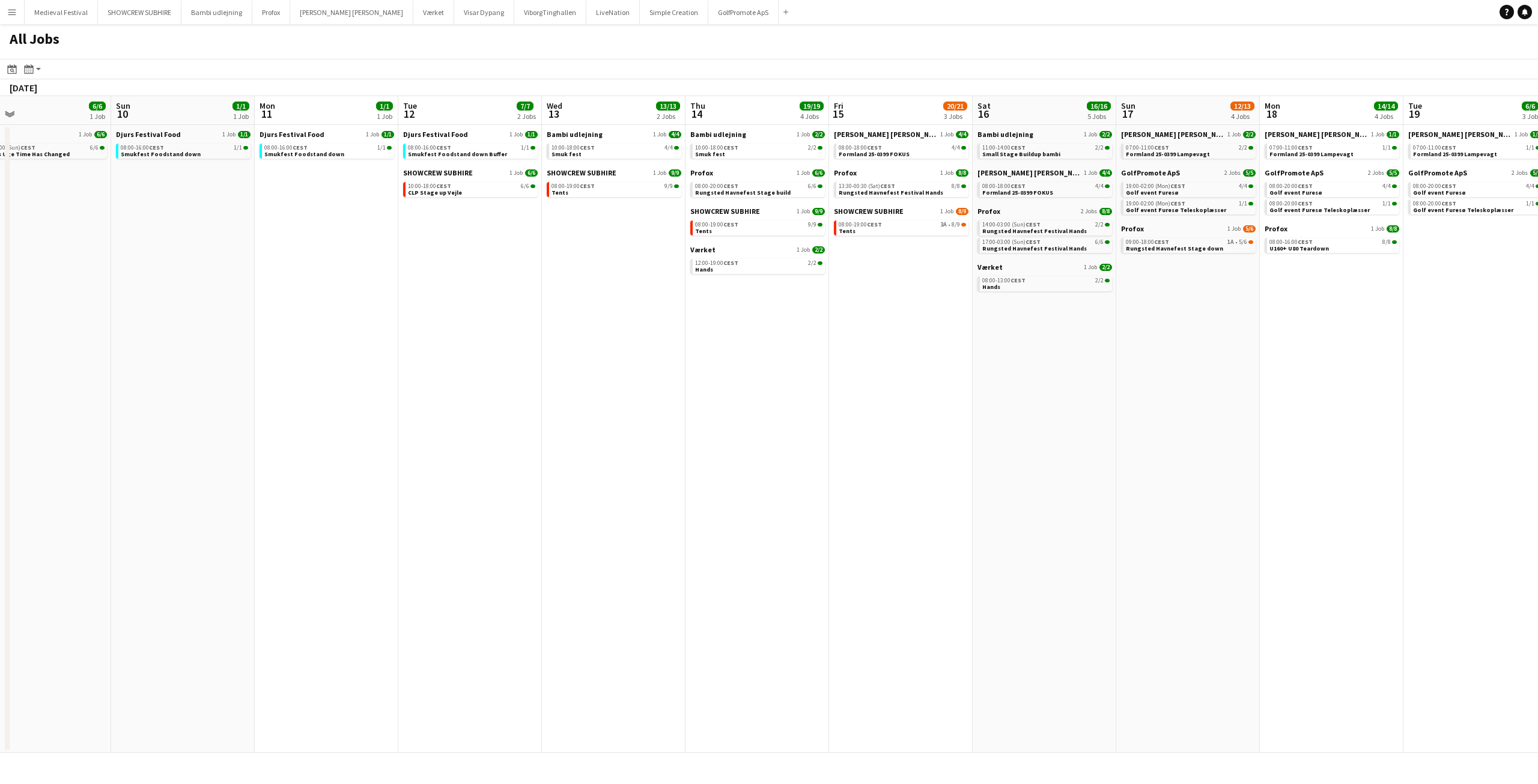
drag, startPoint x: 1003, startPoint y: 422, endPoint x: 416, endPoint y: 441, distance: 587.3
click at [264, 452] on app-calendar-viewport "Thu 7 3/4 1 Job Fri 8 6/6 1 Job Sat 9 6/6 1 Job Sun 10 1/1 1 Job Mon 11 1/1 1 J…" at bounding box center [769, 425] width 1538 height 656
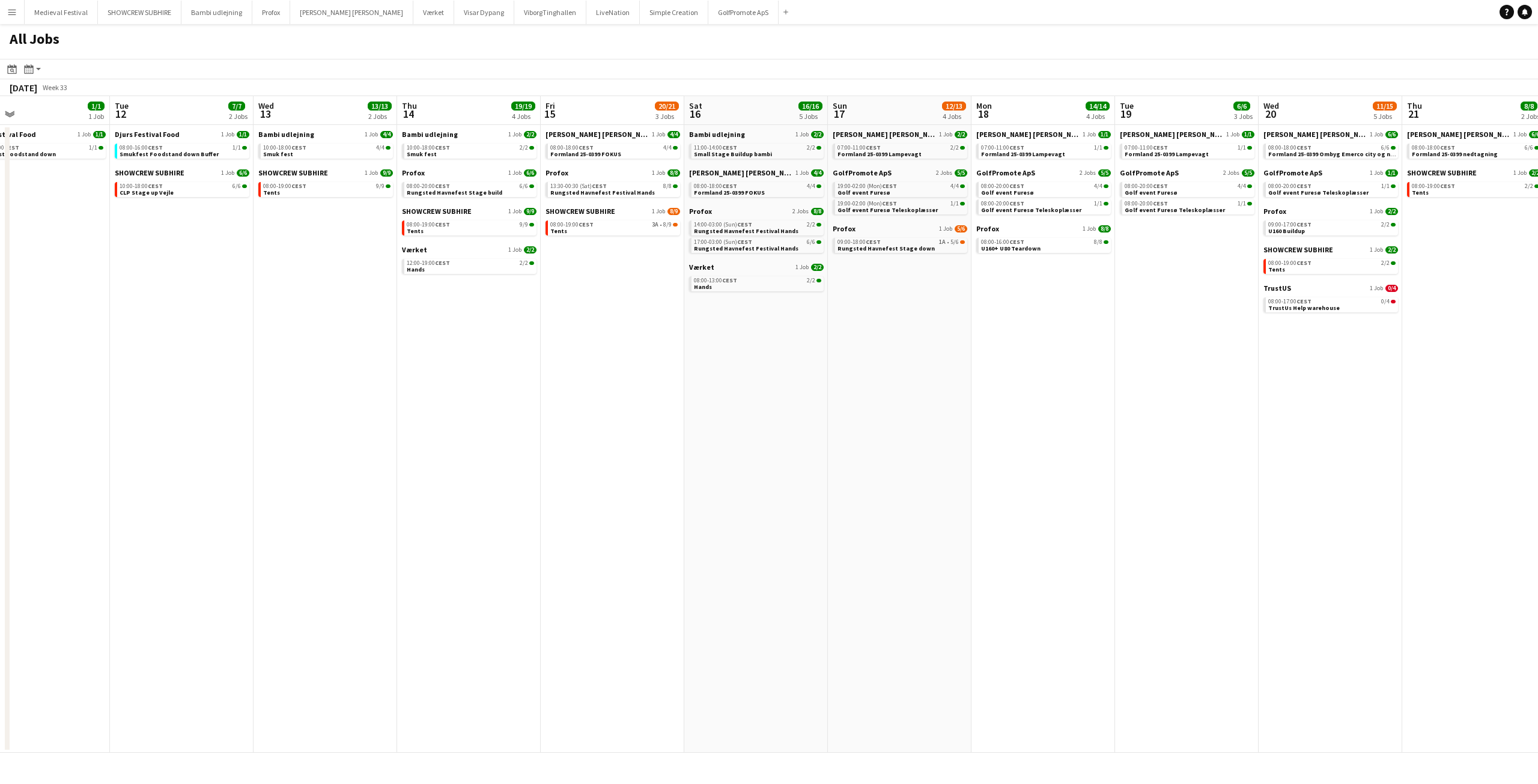
drag, startPoint x: 878, startPoint y: 451, endPoint x: 426, endPoint y: 452, distance: 452.0
click at [426, 452] on app-calendar-viewport "Sat 9 6/6 1 Job Sun 10 1/1 1 Job Mon 11 1/1 1 Job Tue 12 7/7 2 Jobs Wed 13 13/1…" at bounding box center [769, 425] width 1538 height 656
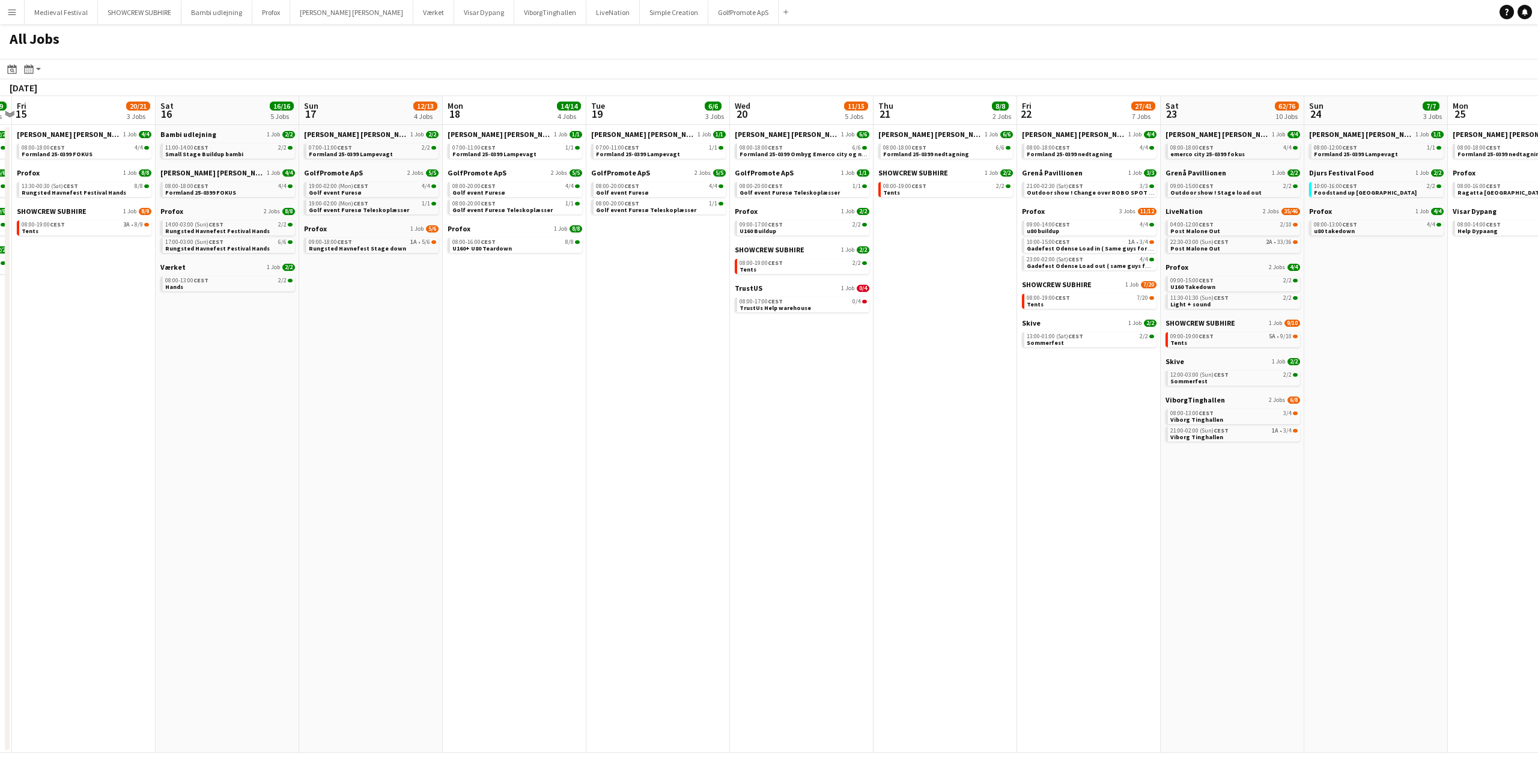
drag, startPoint x: 1172, startPoint y: 451, endPoint x: 528, endPoint y: 463, distance: 644.1
click at [526, 463] on app-calendar-viewport "Tue 12 7/7 2 Jobs Wed 13 13/13 2 Jobs Thu 14 19/19 4 Jobs Fri 15 20/21 3 Jobs S…" at bounding box center [769, 425] width 1538 height 656
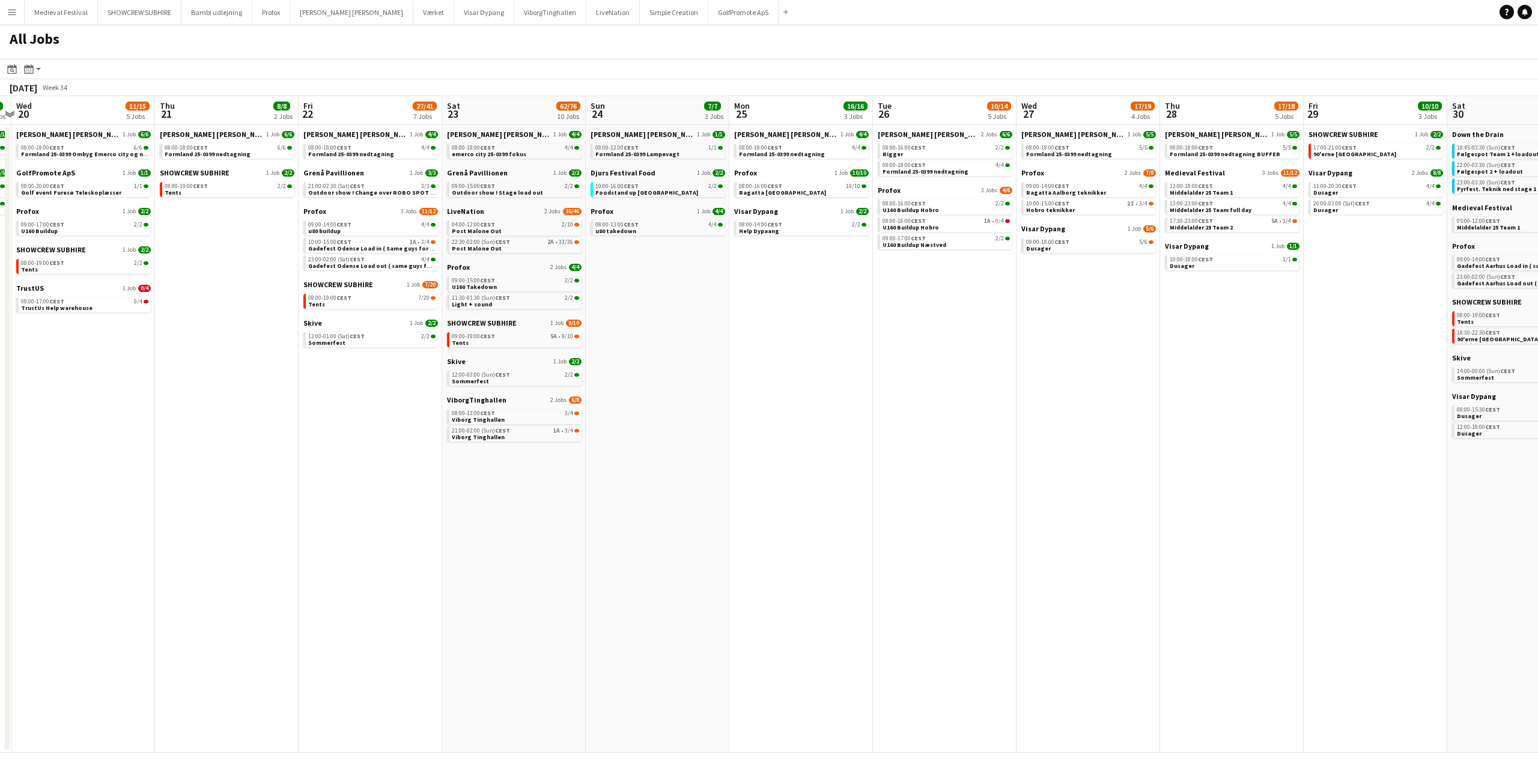
scroll to position [0, 422]
click at [998, 337] on app-date-cell "Danny Black Luna 2 Jobs 6/6 08:00-16:00 CEST 2/2 Rigger 08:00-18:00 CEST 4/4 Fo…" at bounding box center [941, 439] width 144 height 628
click at [363, 298] on div "08:00-19:00 CEST 7/20" at bounding box center [369, 297] width 128 height 6
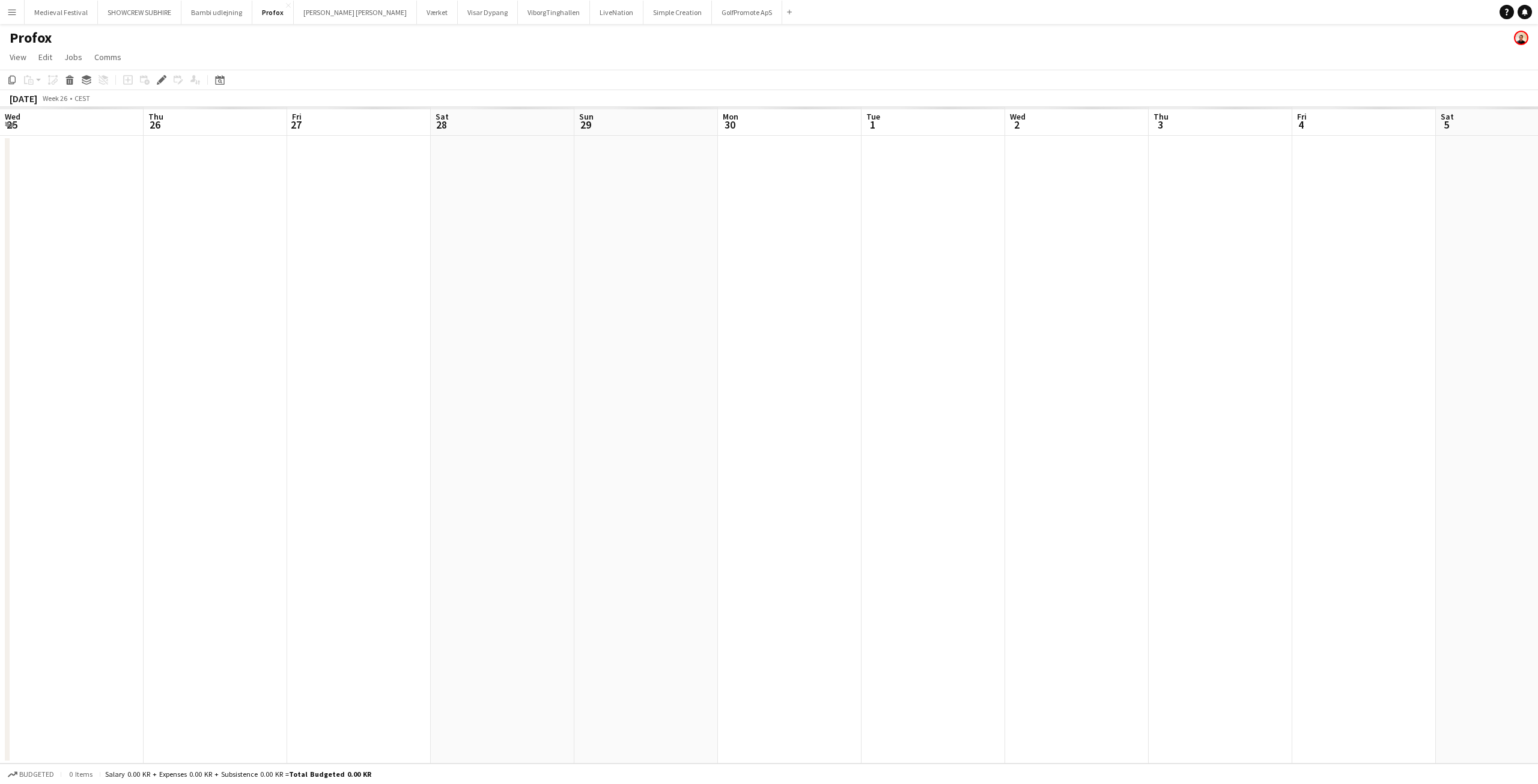
scroll to position [0, 413]
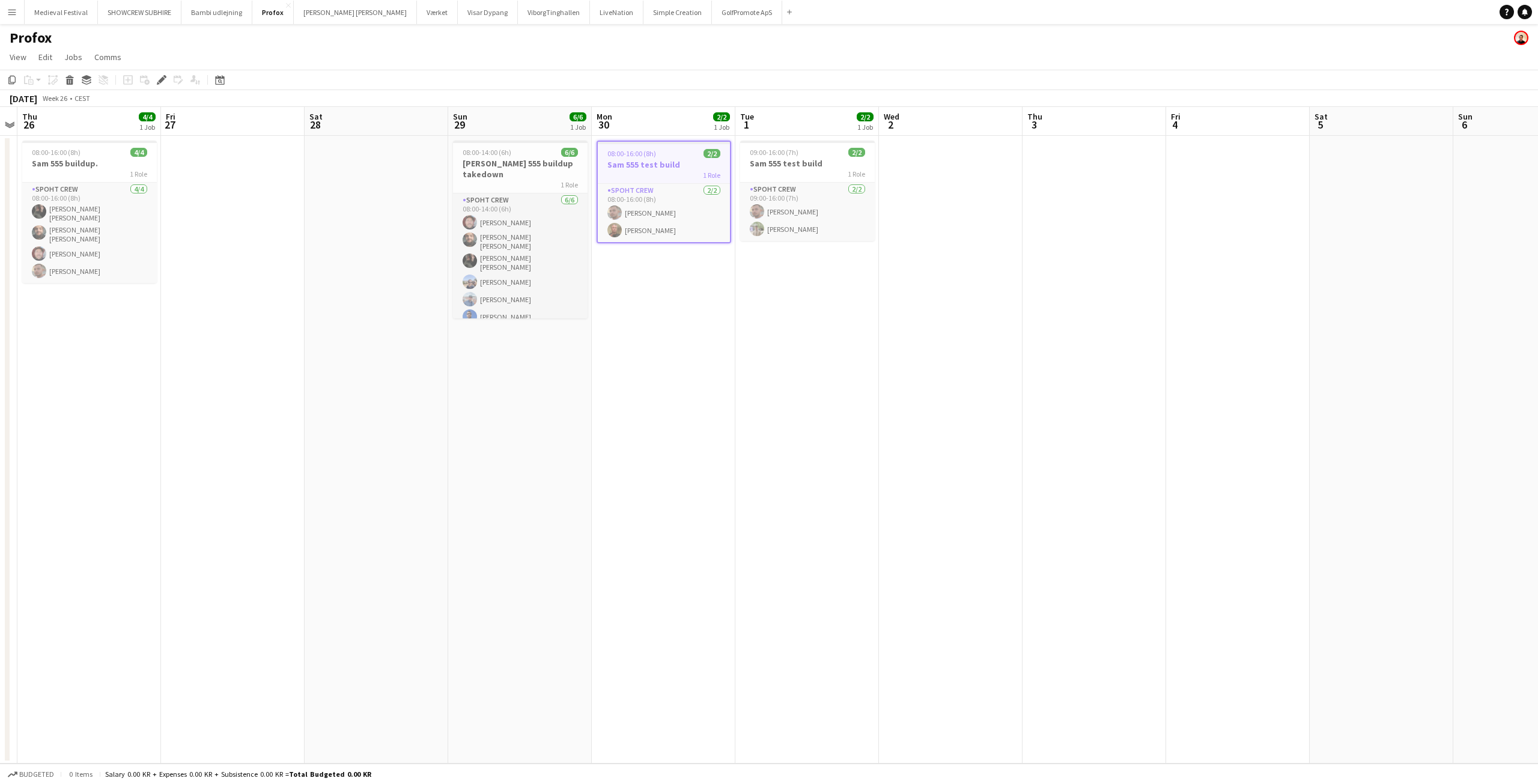
click at [642, 141] on app-job-card "08:00-16:00 (8h) 2/2 [PERSON_NAME] 555 test build 1 Role Spoht Crew [DATE] 08:0…" at bounding box center [664, 191] width 134 height 102
click at [641, 147] on app-job-card "08:00-16:00 (8h) 2/2 [PERSON_NAME] 555 test build 1 Role Spoht Crew [DATE] 08:0…" at bounding box center [664, 191] width 134 height 101
click at [162, 81] on icon at bounding box center [161, 81] width 7 height 7
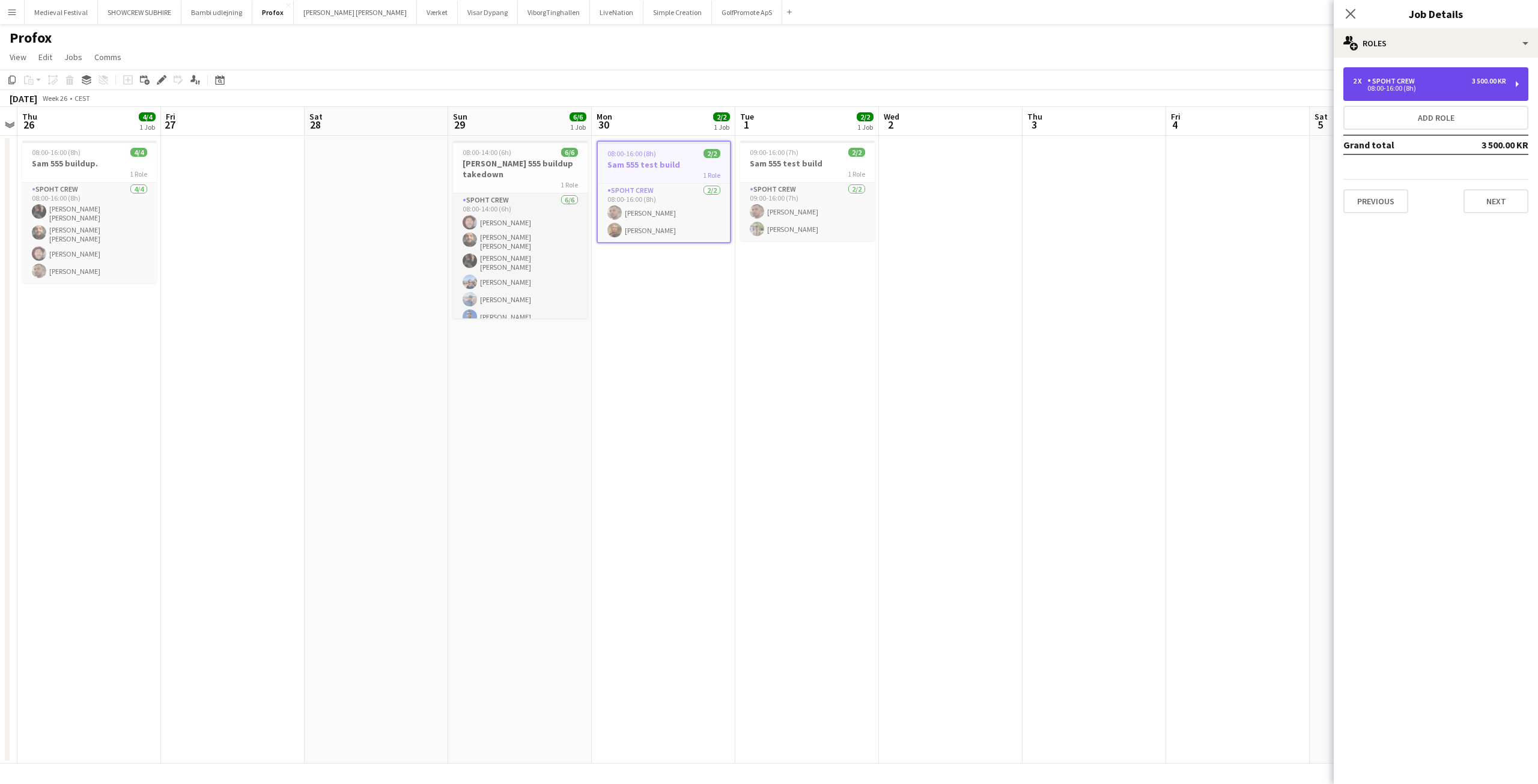
click at [1481, 86] on div "08:00-16:00 (8h)" at bounding box center [1430, 88] width 153 height 6
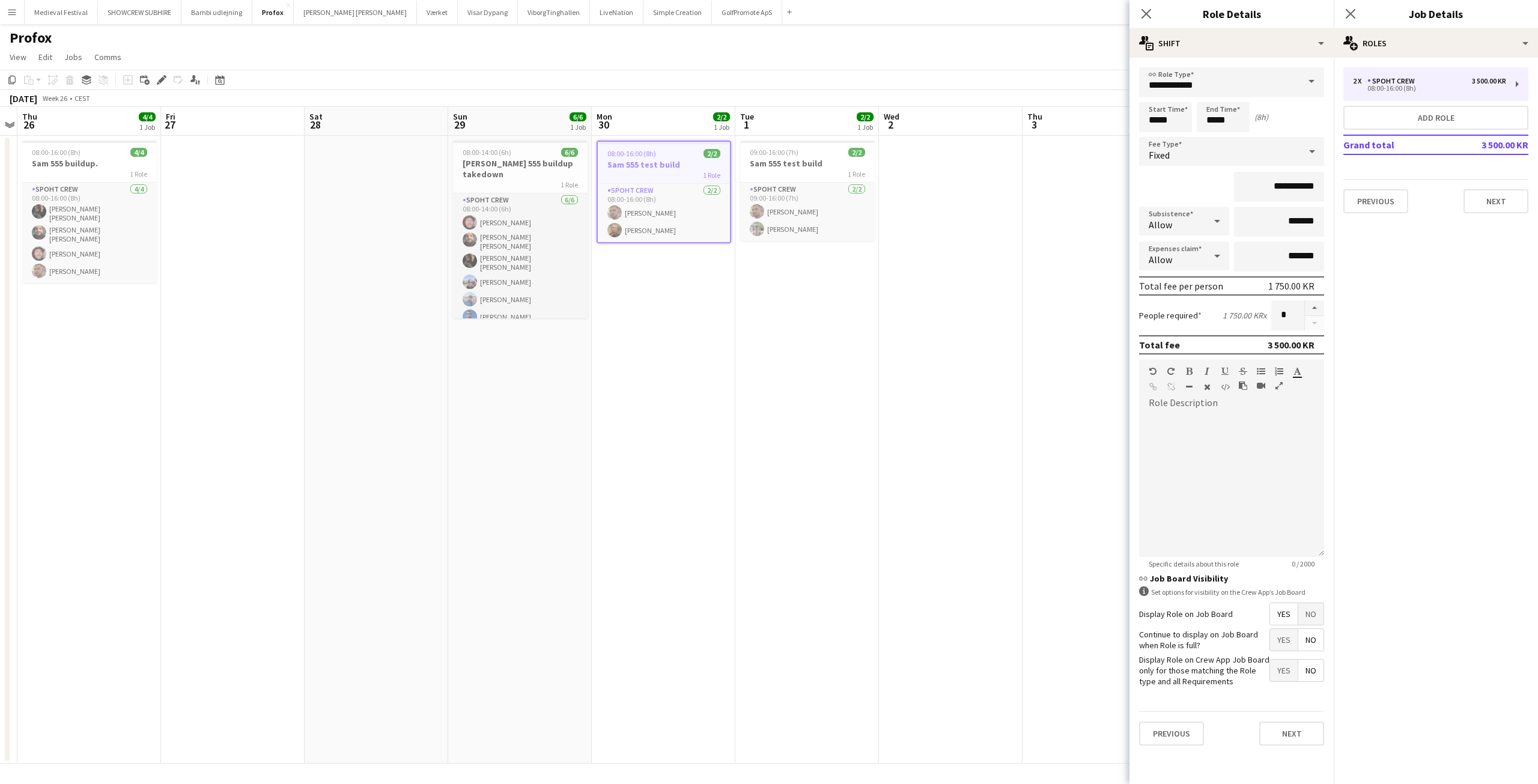
click at [1488, 179] on div "Previous Next" at bounding box center [1436, 196] width 185 height 34
click at [1488, 191] on button "Next" at bounding box center [1495, 201] width 65 height 24
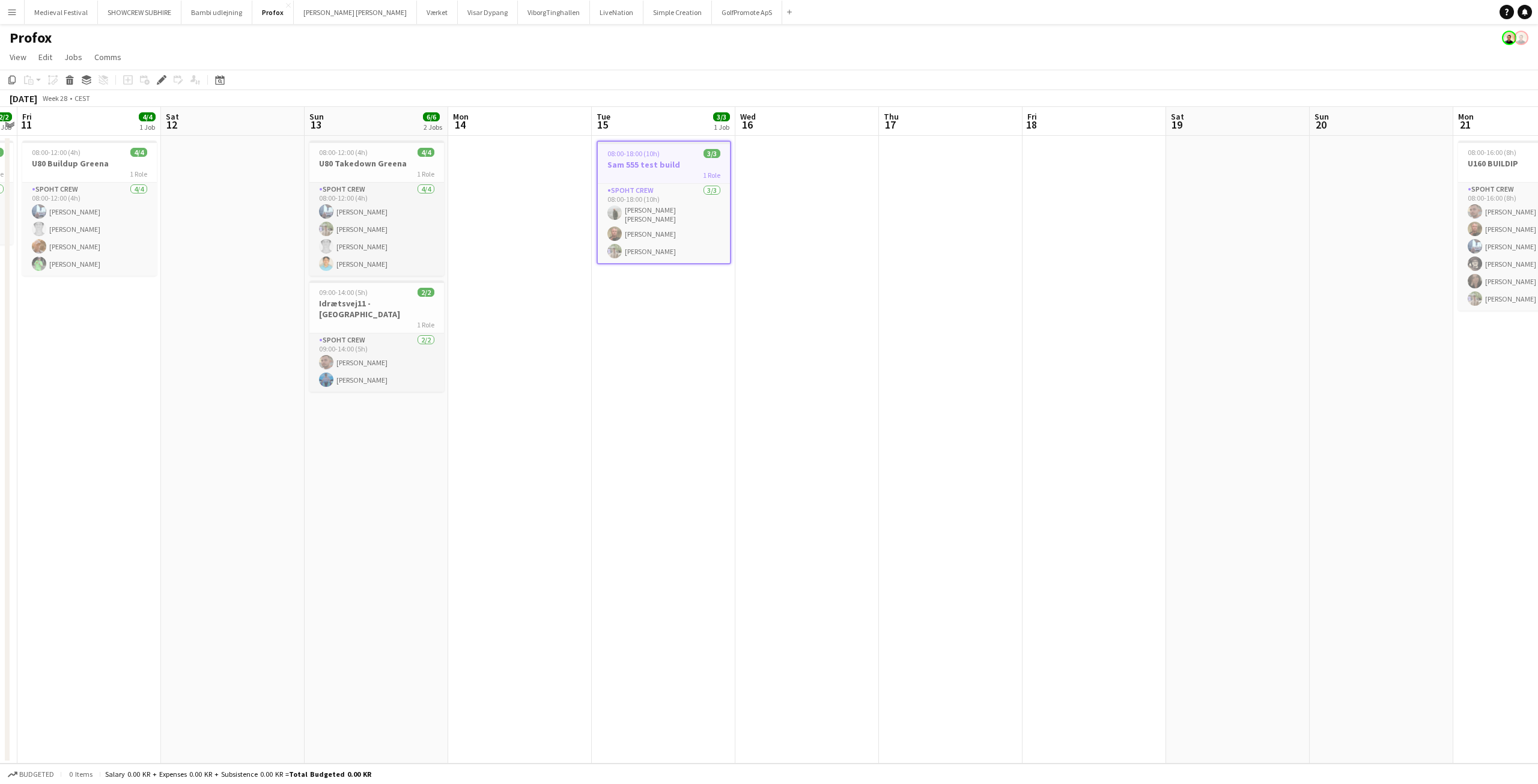
click at [671, 156] on div "08:00-18:00 (10h) 3/3" at bounding box center [663, 153] width 132 height 9
click at [629, 136] on app-date-cell "08:00-18:00 (10h) 3/3 Sam 555 test build 1 Role Spoht Crew 3/3 08:00-18:00 (10h…" at bounding box center [663, 450] width 144 height 628
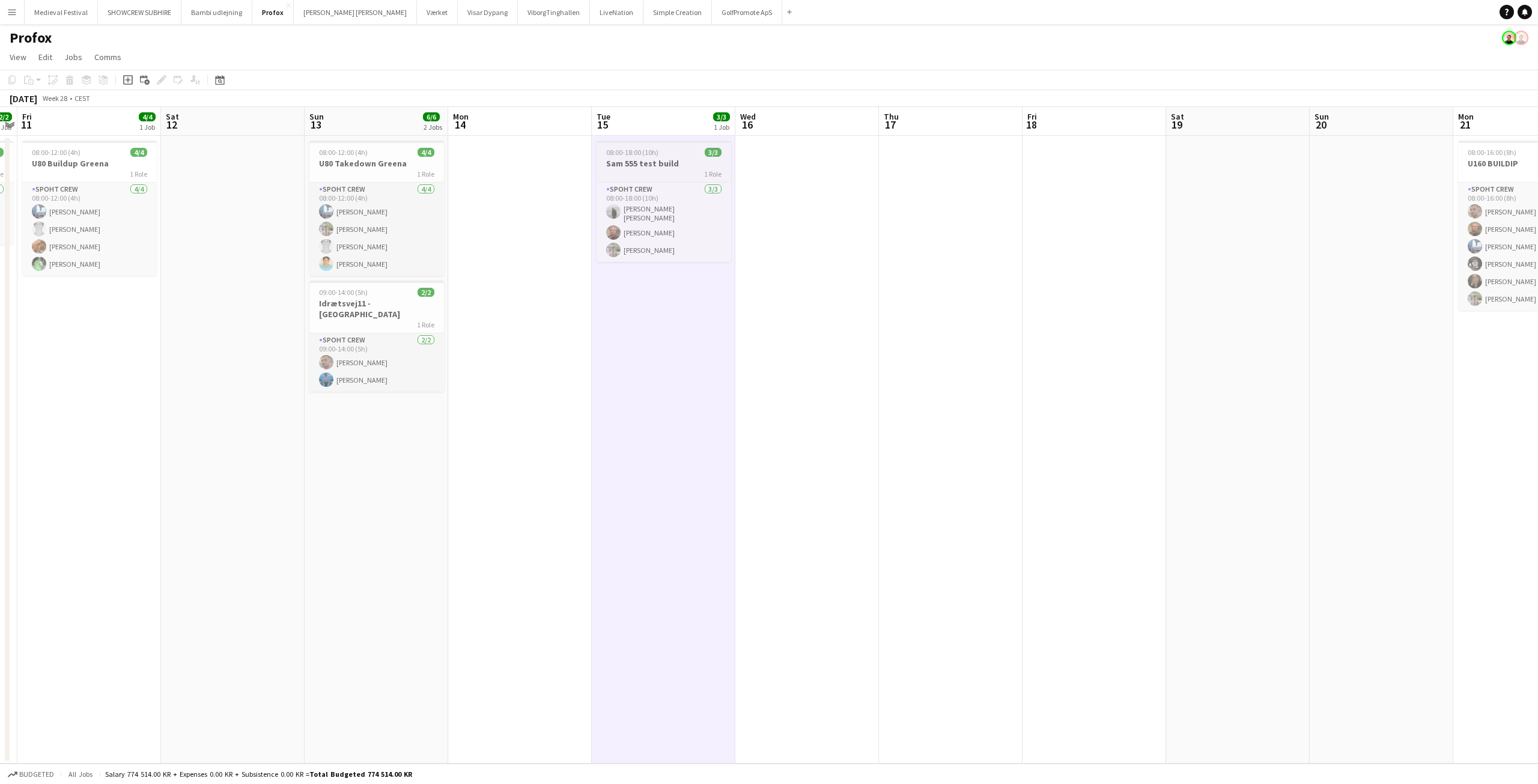
click at [646, 164] on h3 "Sam 555 test build" at bounding box center [664, 163] width 134 height 11
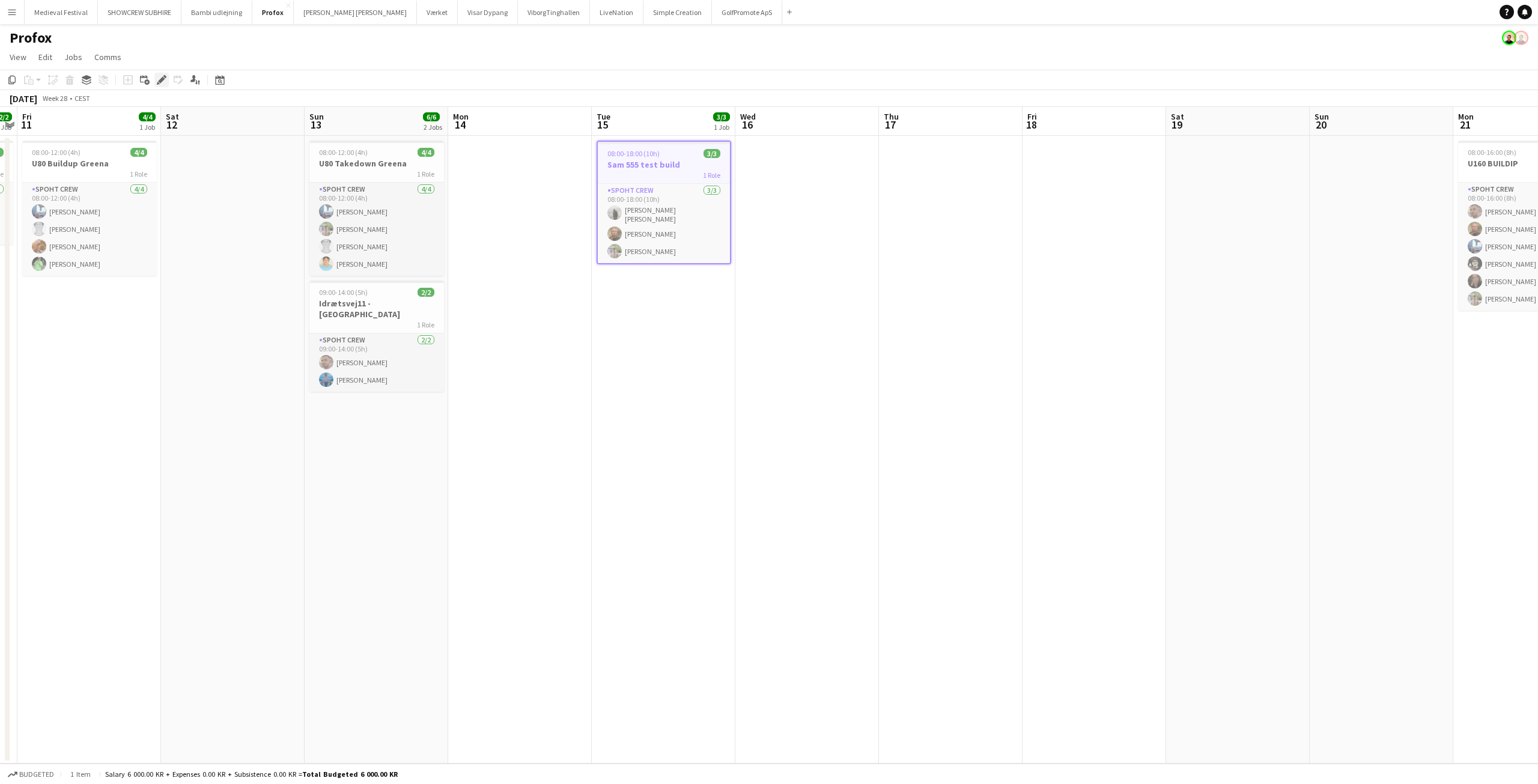
click at [160, 80] on icon at bounding box center [161, 81] width 7 height 7
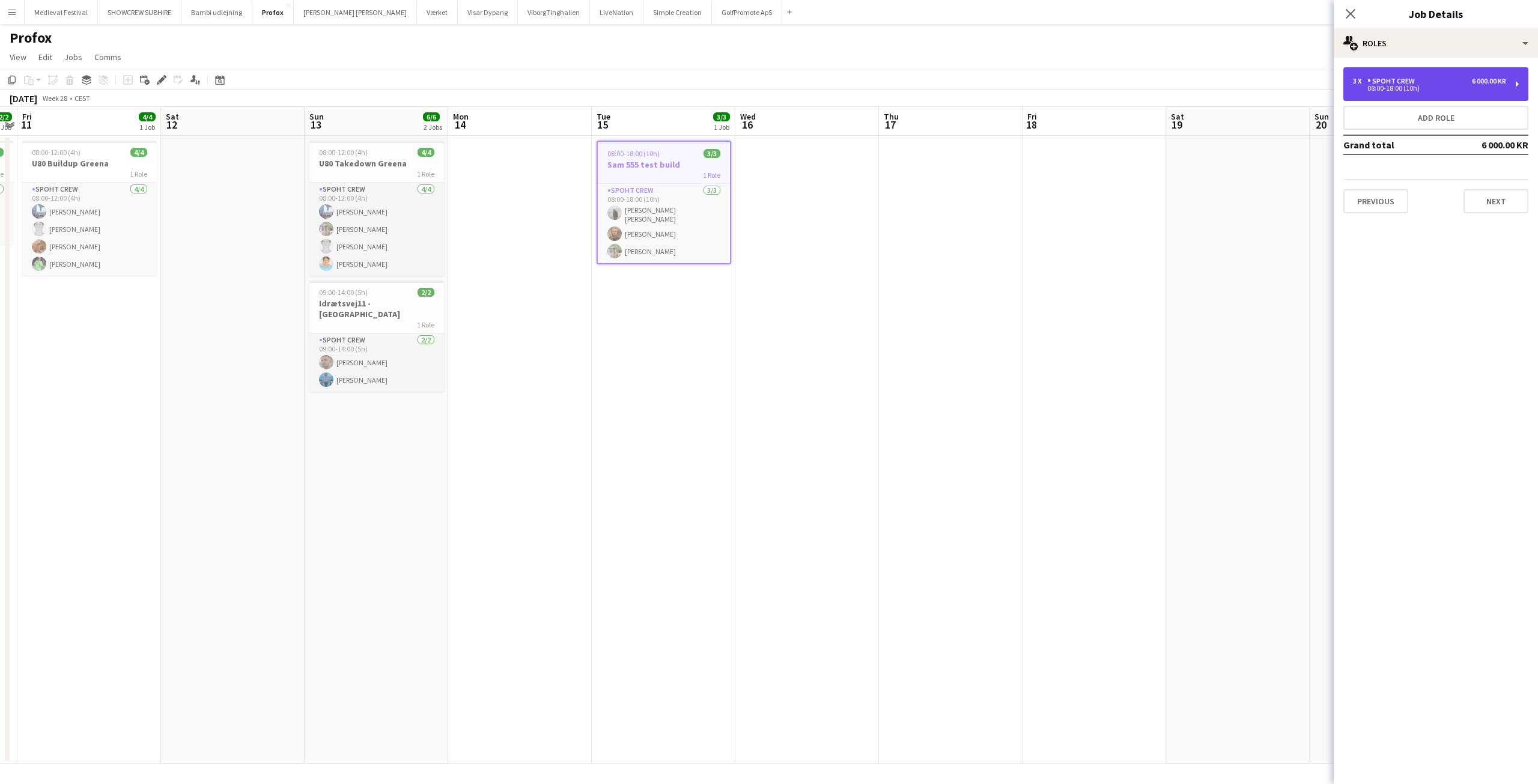
click at [1370, 77] on div "Spoht Crew" at bounding box center [1394, 81] width 52 height 8
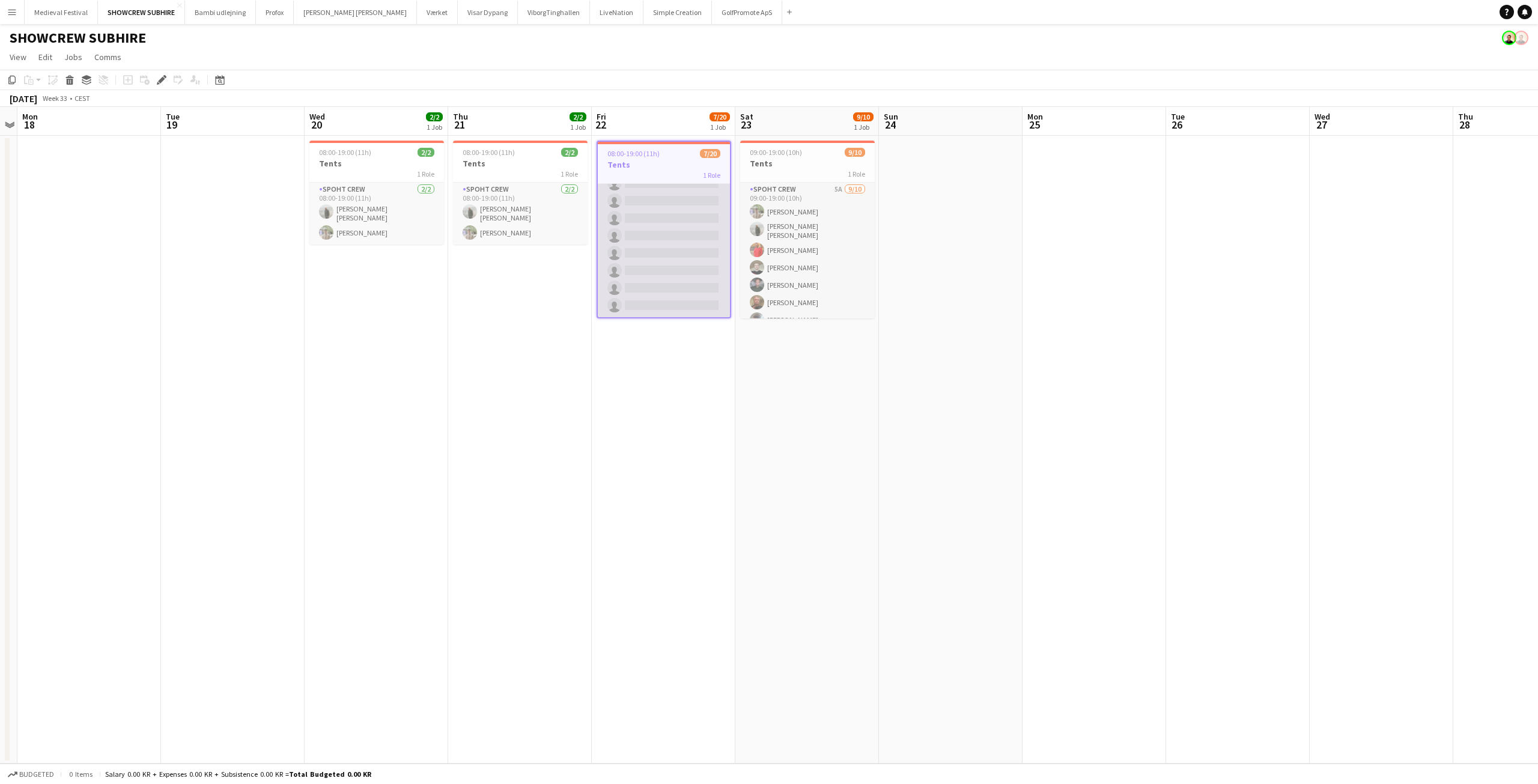
scroll to position [246, 0]
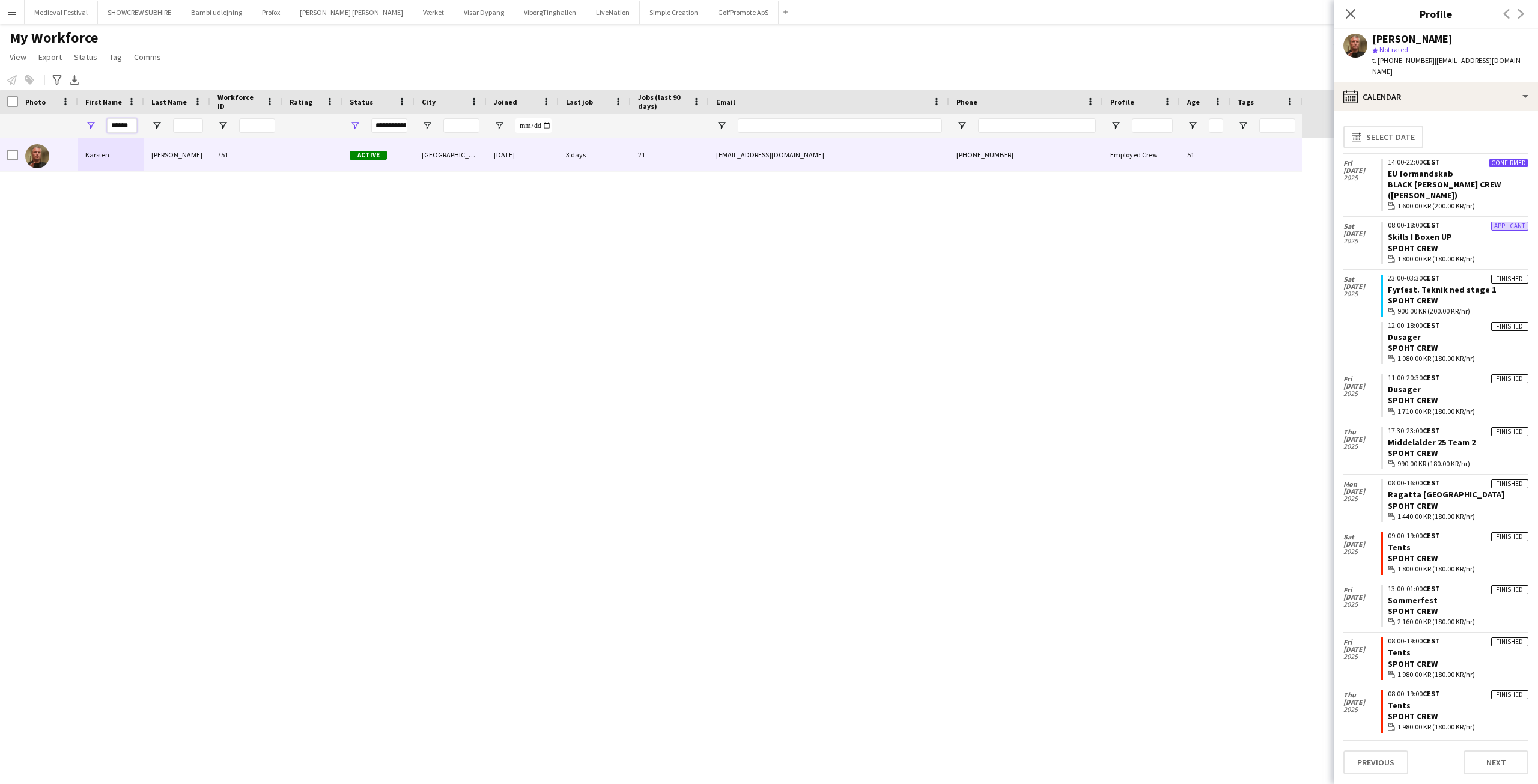
drag, startPoint x: 132, startPoint y: 123, endPoint x: 13, endPoint y: 121, distance: 119.0
click at [16, 121] on div "******" at bounding box center [651, 125] width 1303 height 24
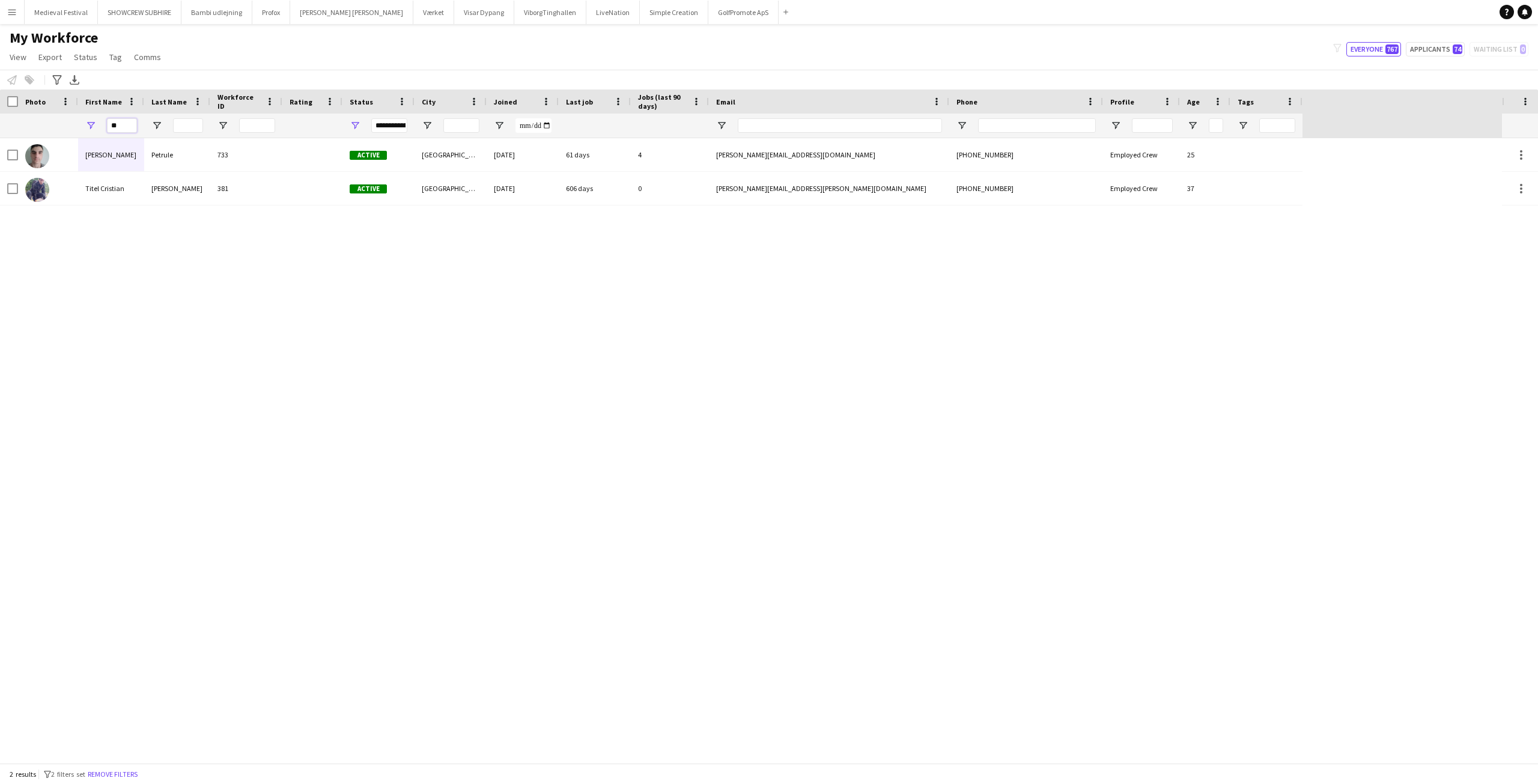
type input "*"
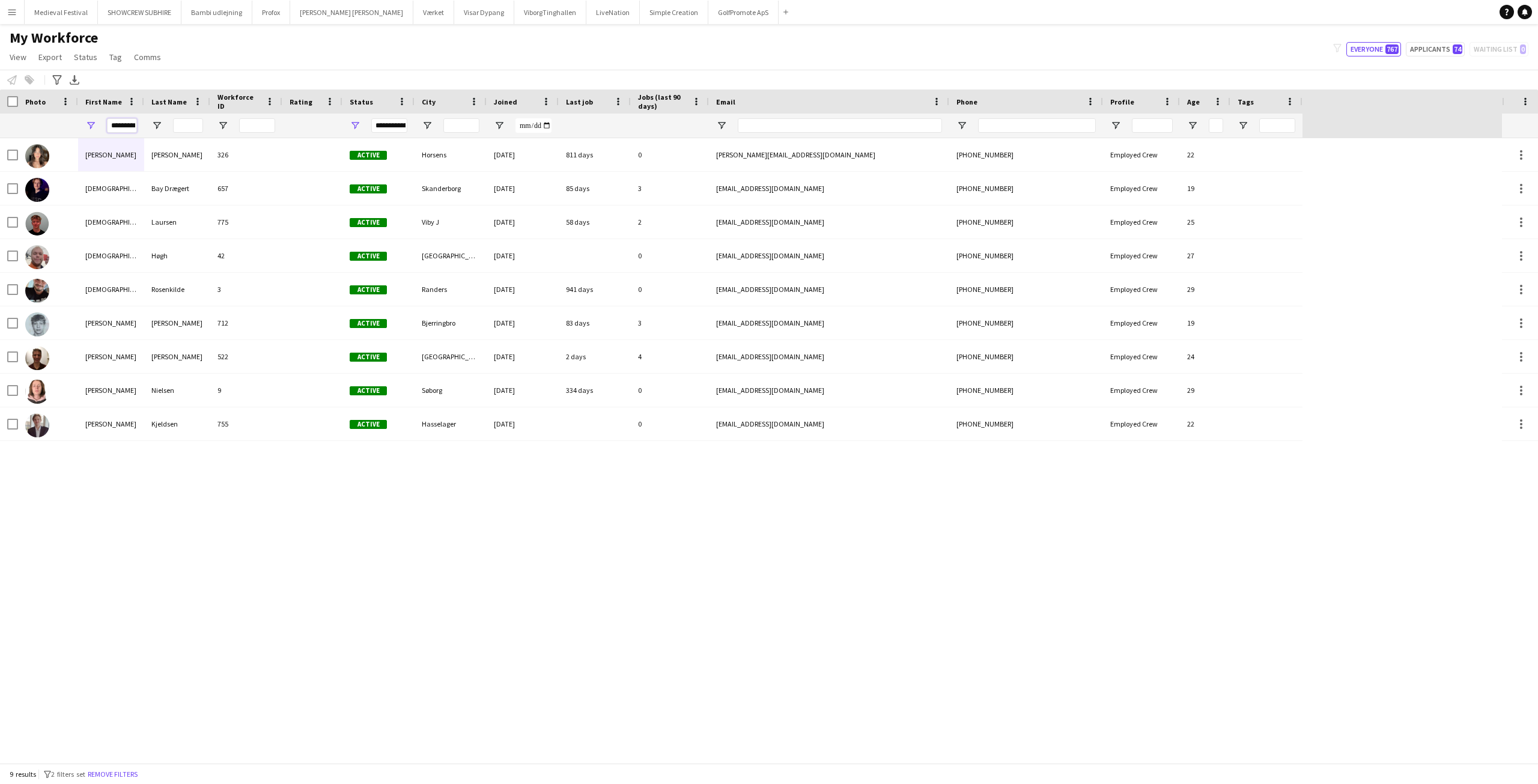
scroll to position [0, 2]
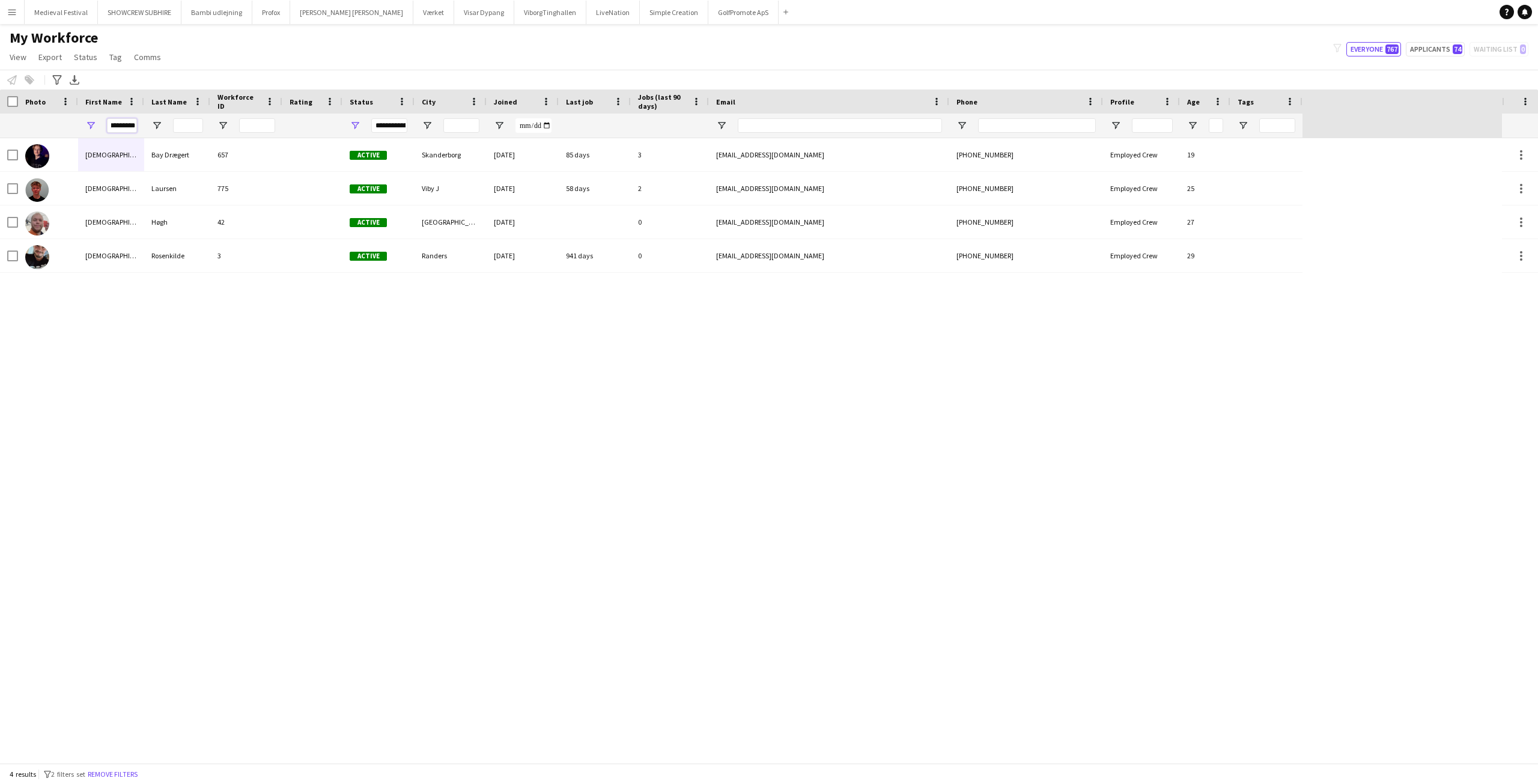
type input "*********"
click at [356, 125] on span "Open Filter Menu" at bounding box center [355, 125] width 11 height 11
click at [428, 283] on div "Reset" at bounding box center [407, 293] width 120 height 34
click at [442, 295] on button "Reset" at bounding box center [442, 293] width 35 height 19
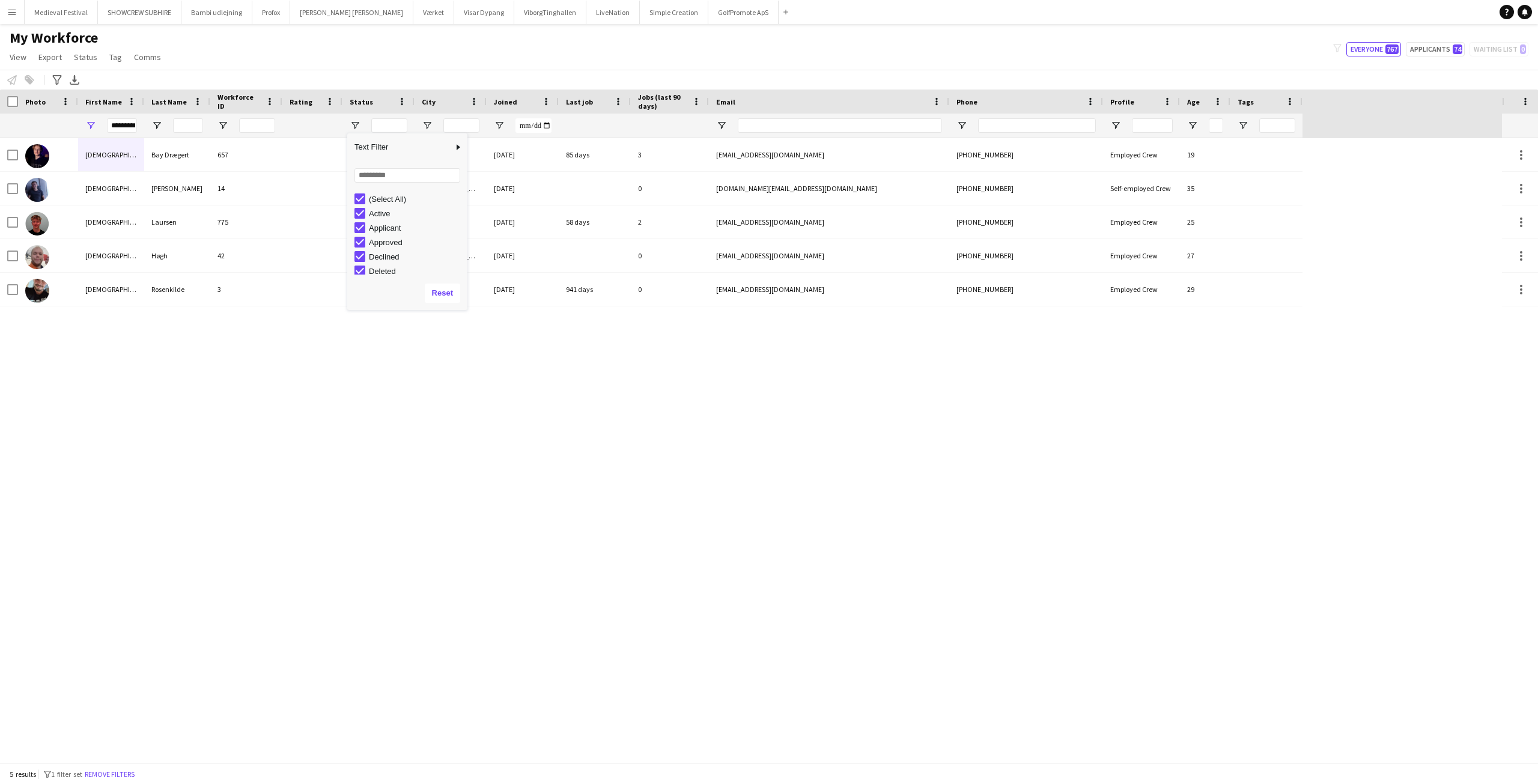
click at [281, 395] on div "[DEMOGRAPHIC_DATA][PERSON_NAME] [PERSON_NAME] 657 Active Skanderborg [DATE] 85 …" at bounding box center [751, 451] width 1502 height 625
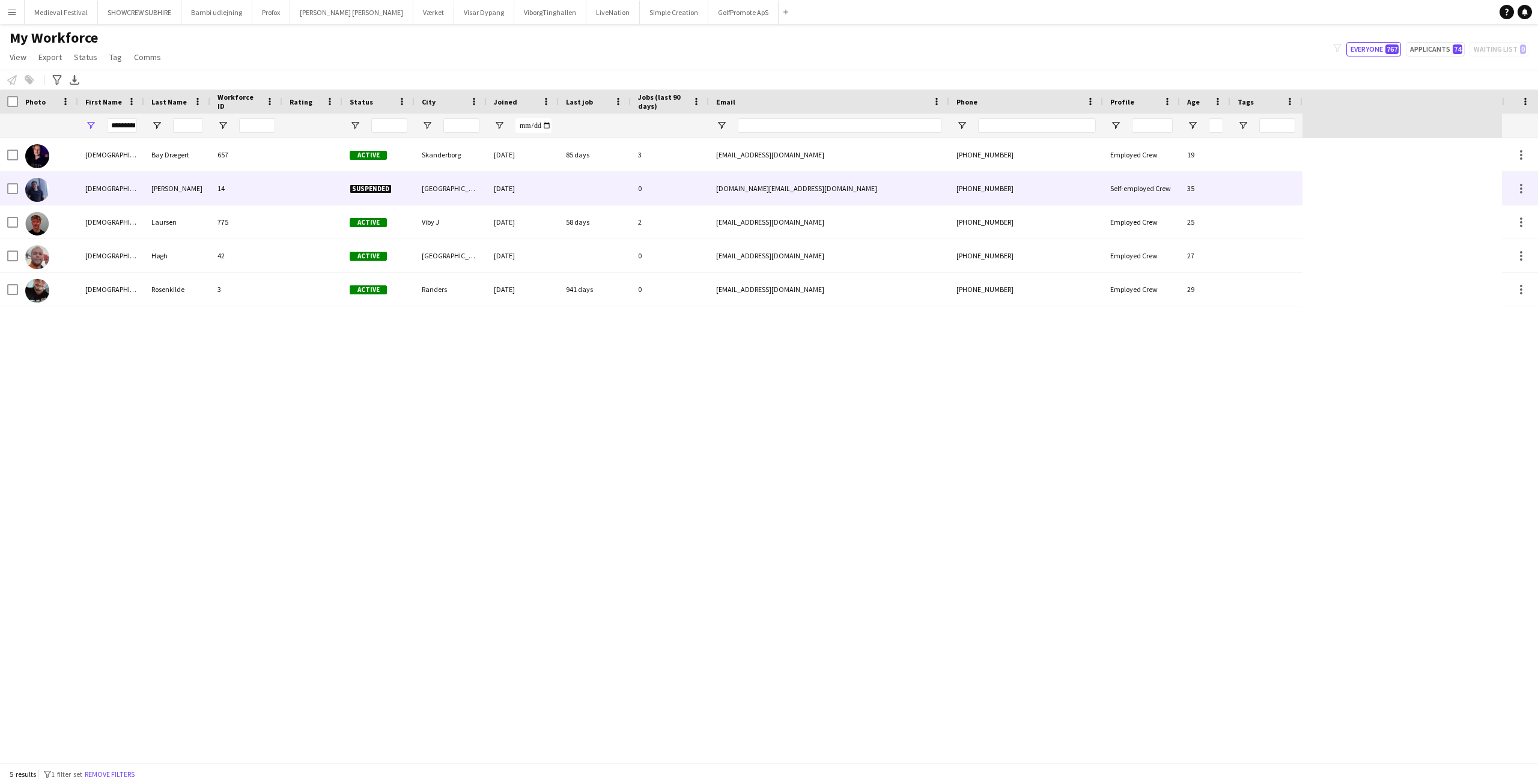
click at [270, 185] on div "14" at bounding box center [246, 188] width 72 height 33
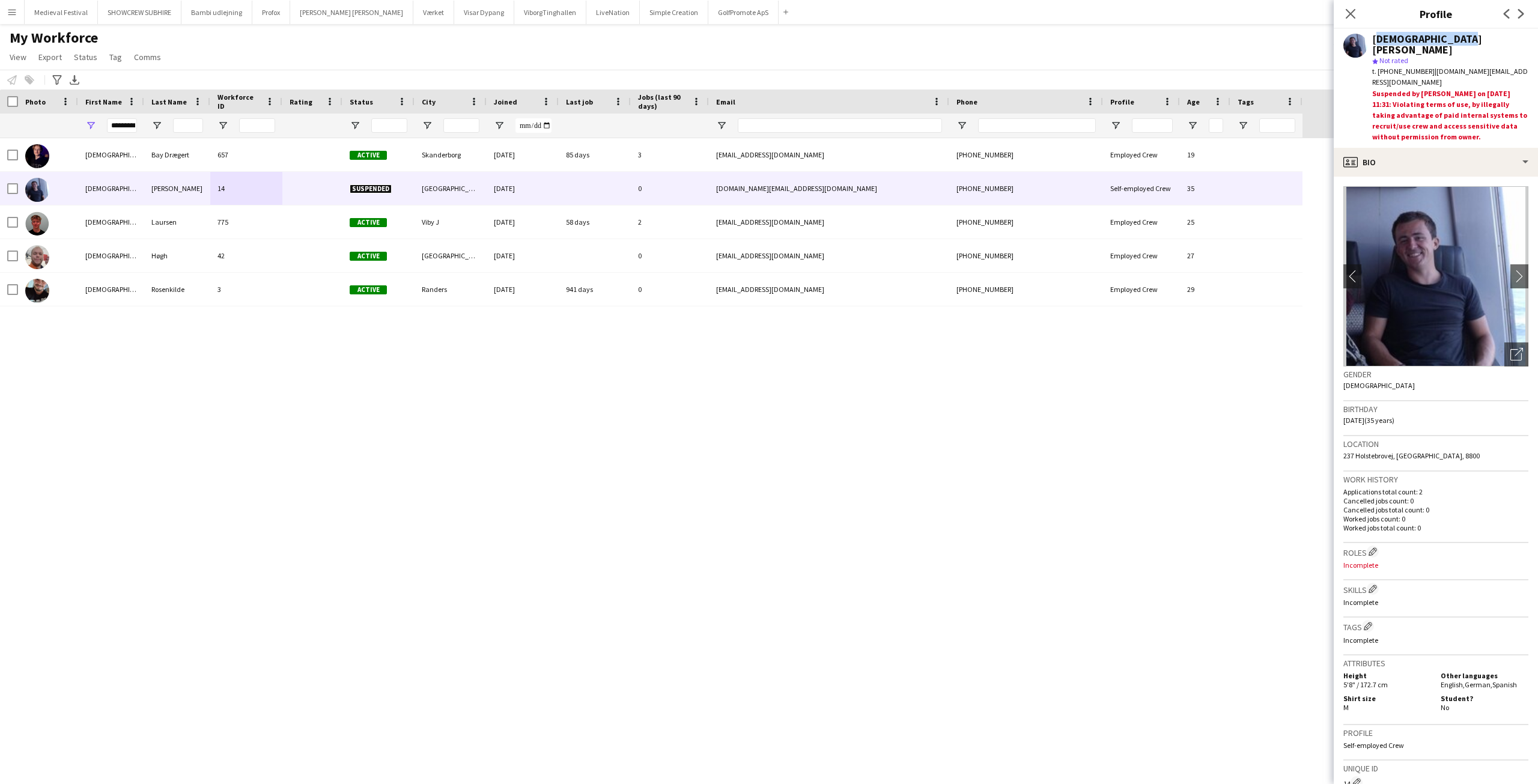
drag, startPoint x: 1433, startPoint y: 36, endPoint x: 1373, endPoint y: 37, distance: 60.0
click at [1373, 37] on div "[DEMOGRAPHIC_DATA][PERSON_NAME]" at bounding box center [1451, 44] width 156 height 22
copy div "[DEMOGRAPHIC_DATA][PERSON_NAME]"
